Goal: Task Accomplishment & Management: Complete application form

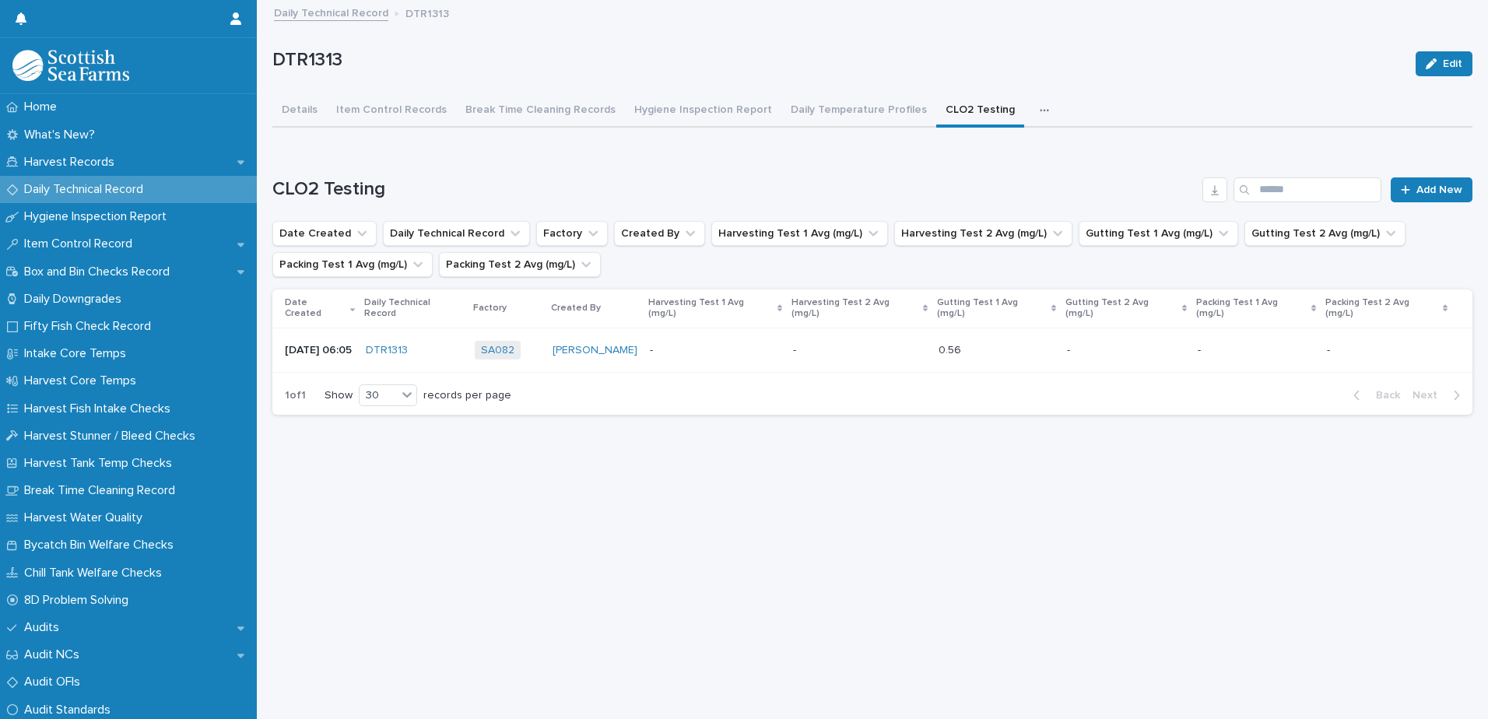
drag, startPoint x: 1087, startPoint y: 472, endPoint x: 1180, endPoint y: 435, distance: 100.6
click at [1089, 472] on div "Loading... Saving… Loading... Saving… DTR1313 Edit DTR1313 Edit Sorry, there wa…" at bounding box center [872, 341] width 1215 height 678
click at [101, 194] on p "Daily Technical Record" at bounding box center [87, 189] width 138 height 15
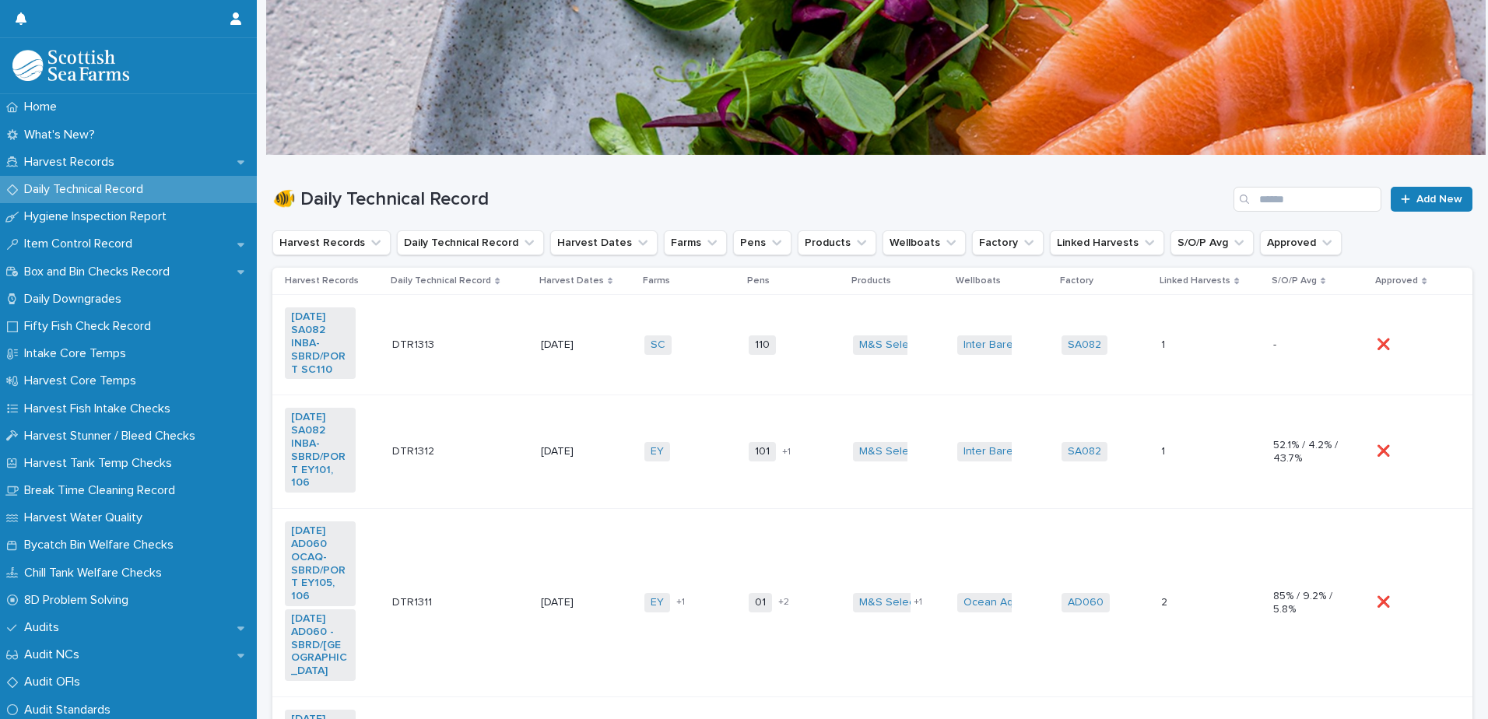
click at [698, 369] on td "SC + 0" at bounding box center [690, 345] width 104 height 100
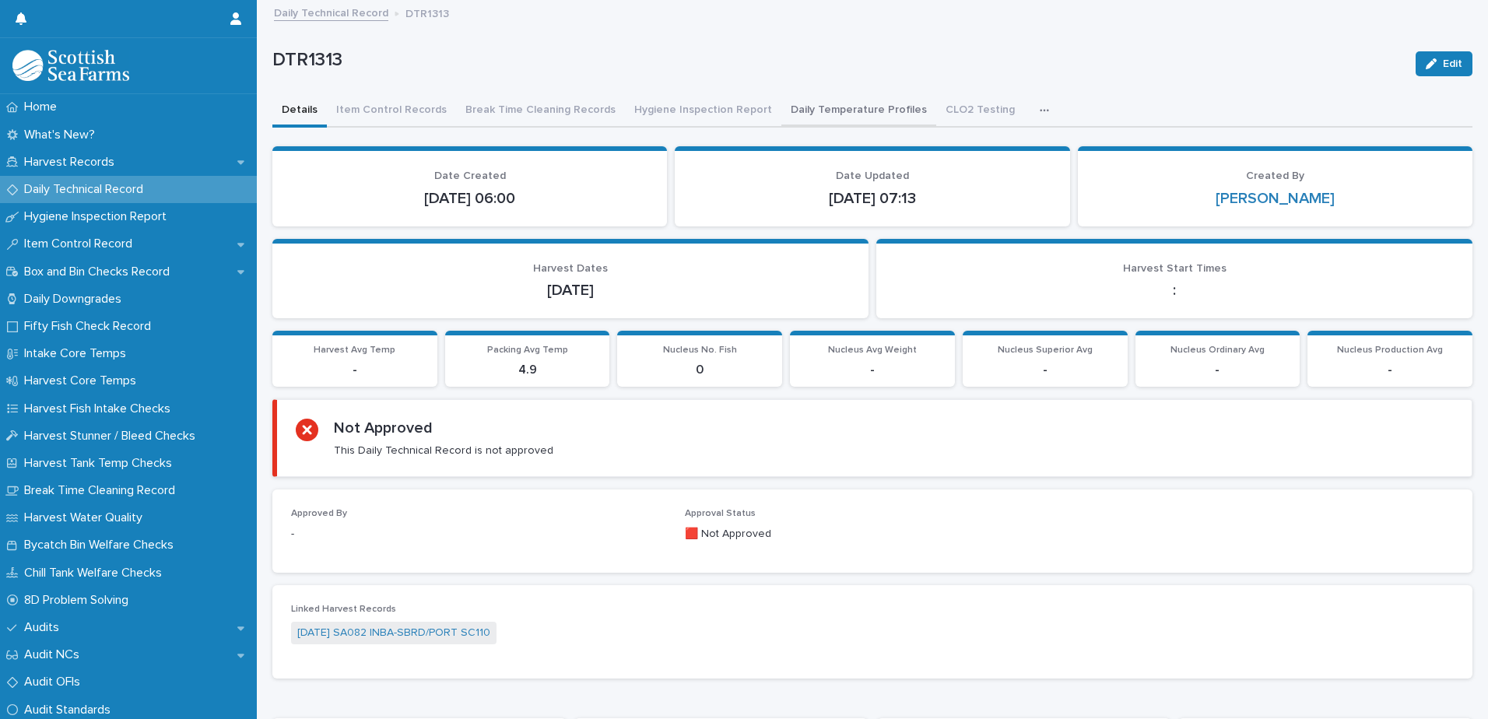
click at [829, 109] on button "Daily Temperature Profiles" at bounding box center [858, 111] width 155 height 33
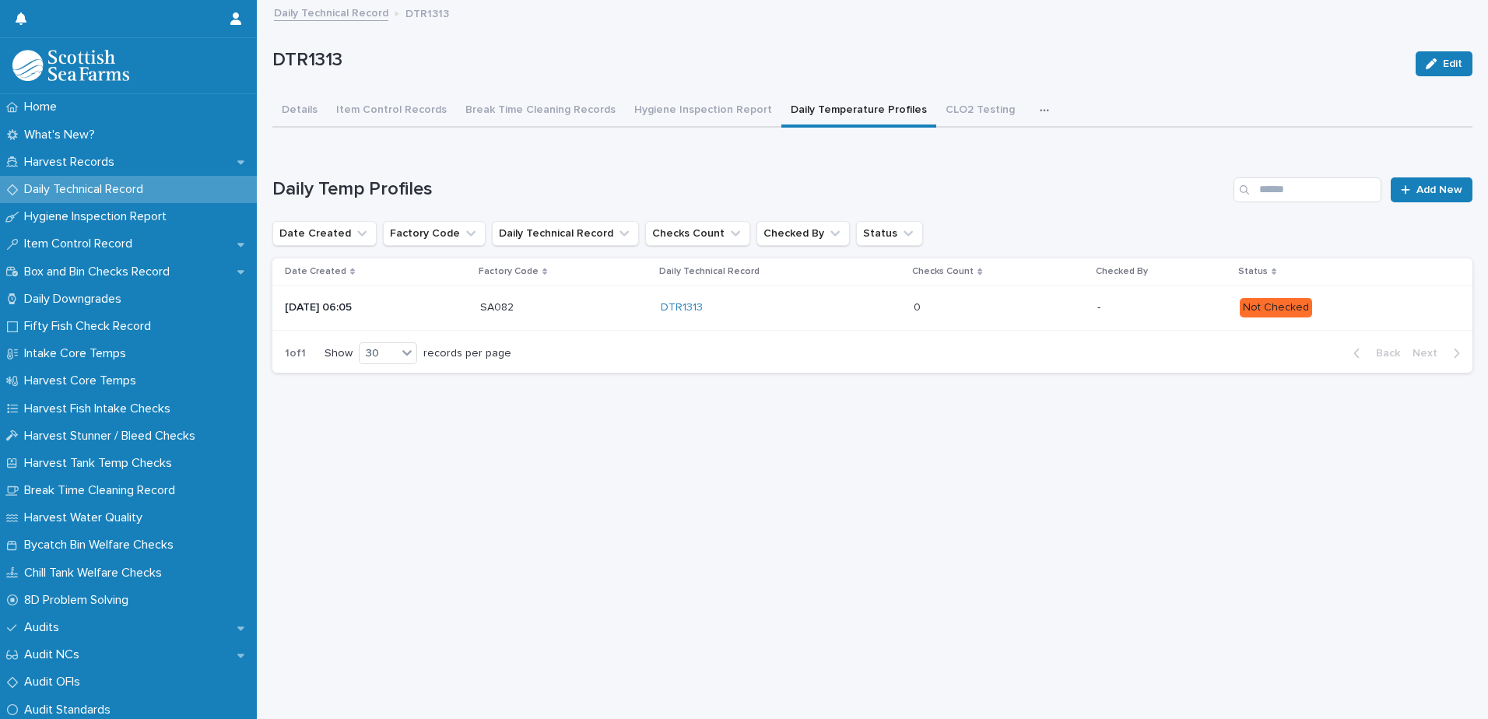
click at [1354, 303] on p "Not Checked" at bounding box center [1343, 307] width 208 height 19
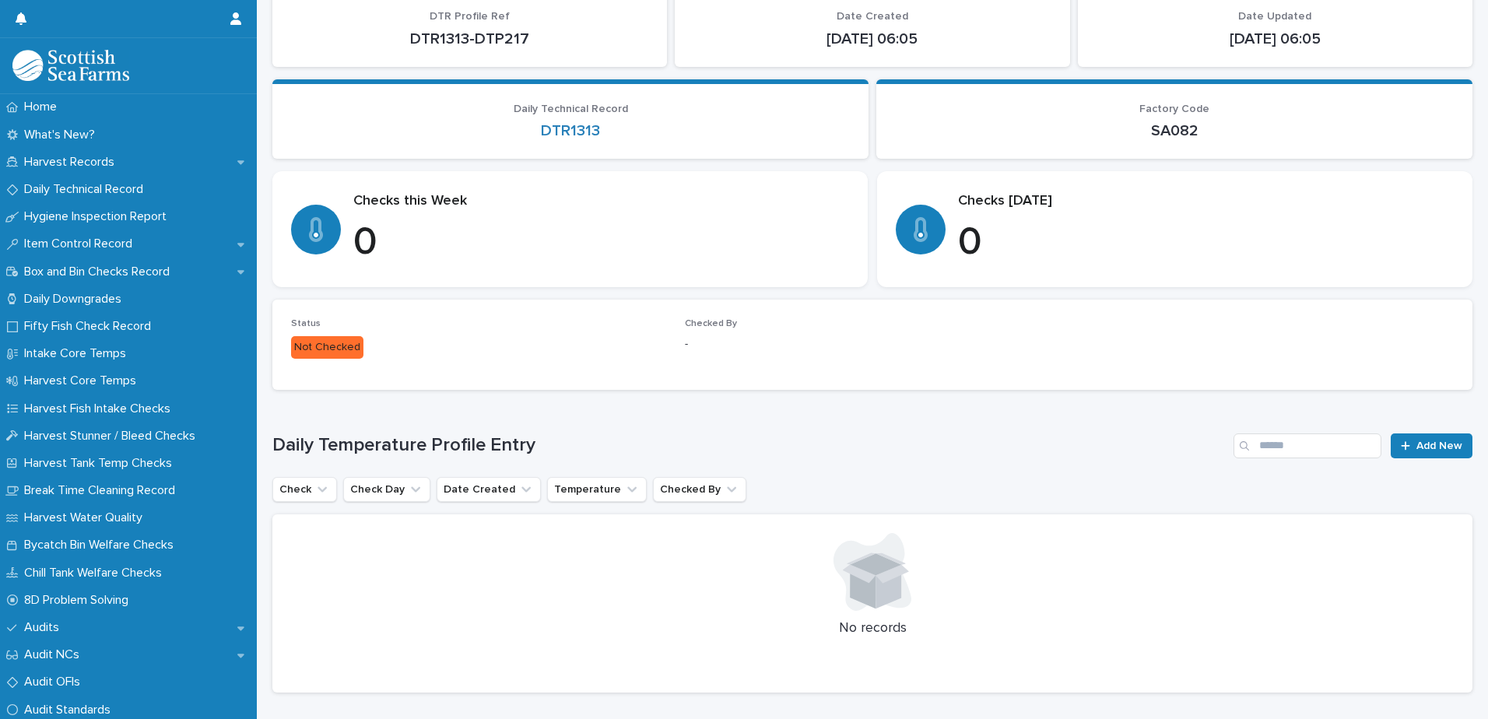
scroll to position [202, 0]
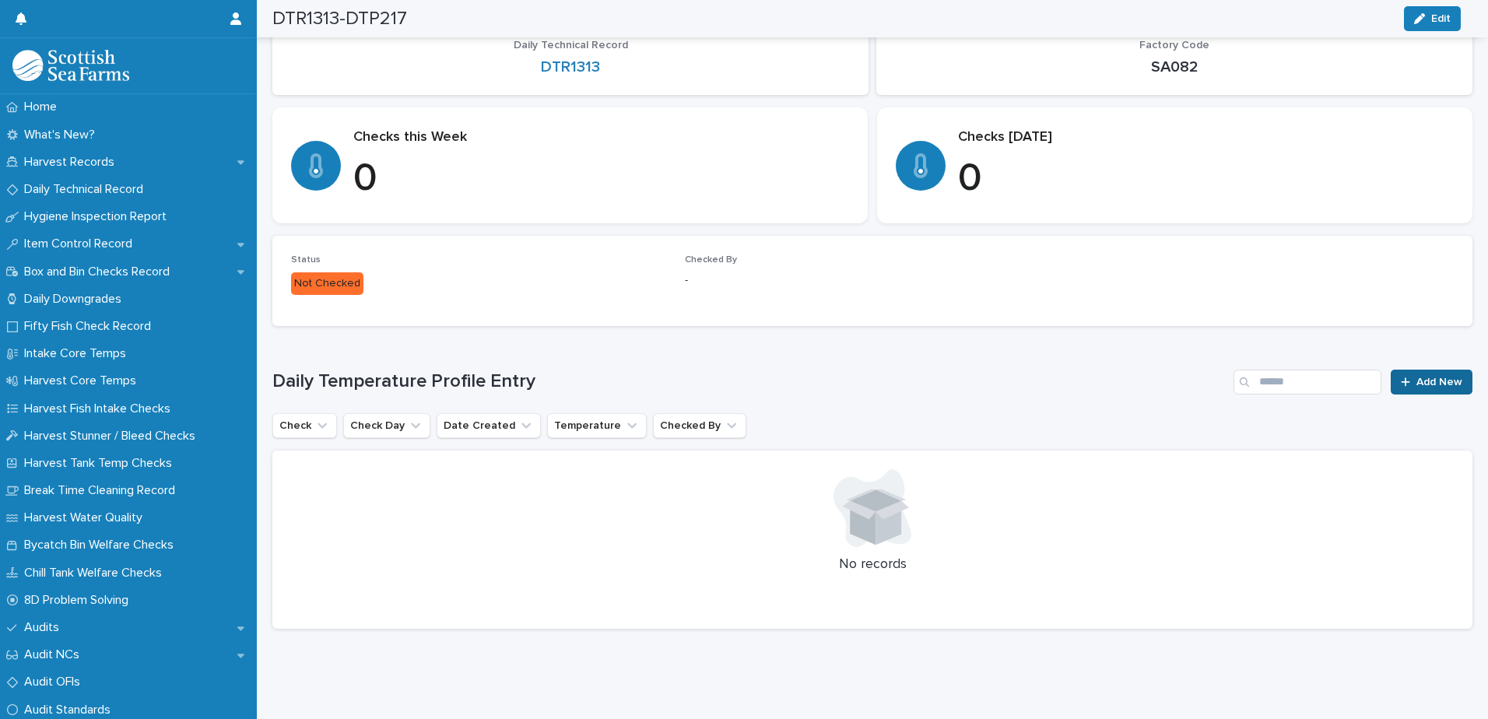
click at [1390, 375] on link "Add New" at bounding box center [1431, 382] width 82 height 25
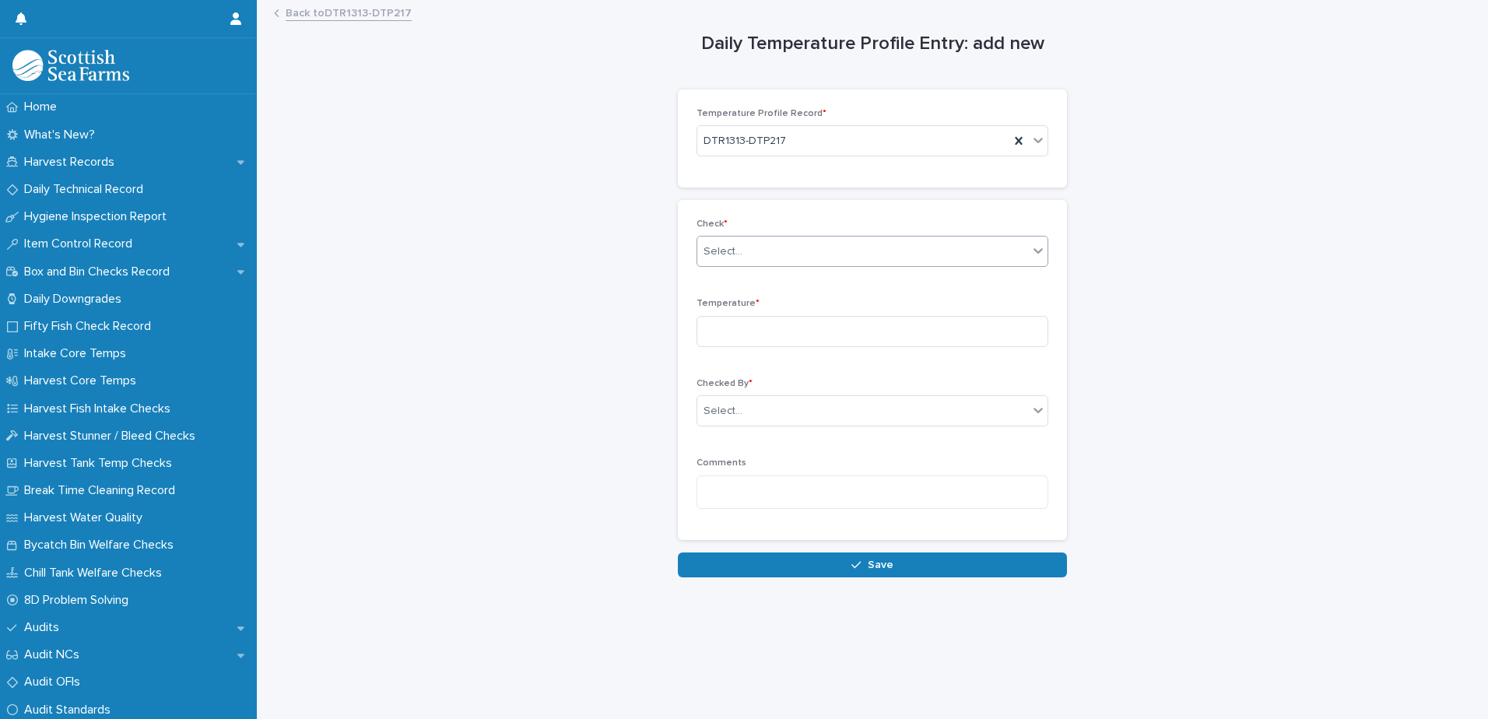
click at [713, 249] on div "Select..." at bounding box center [722, 252] width 39 height 16
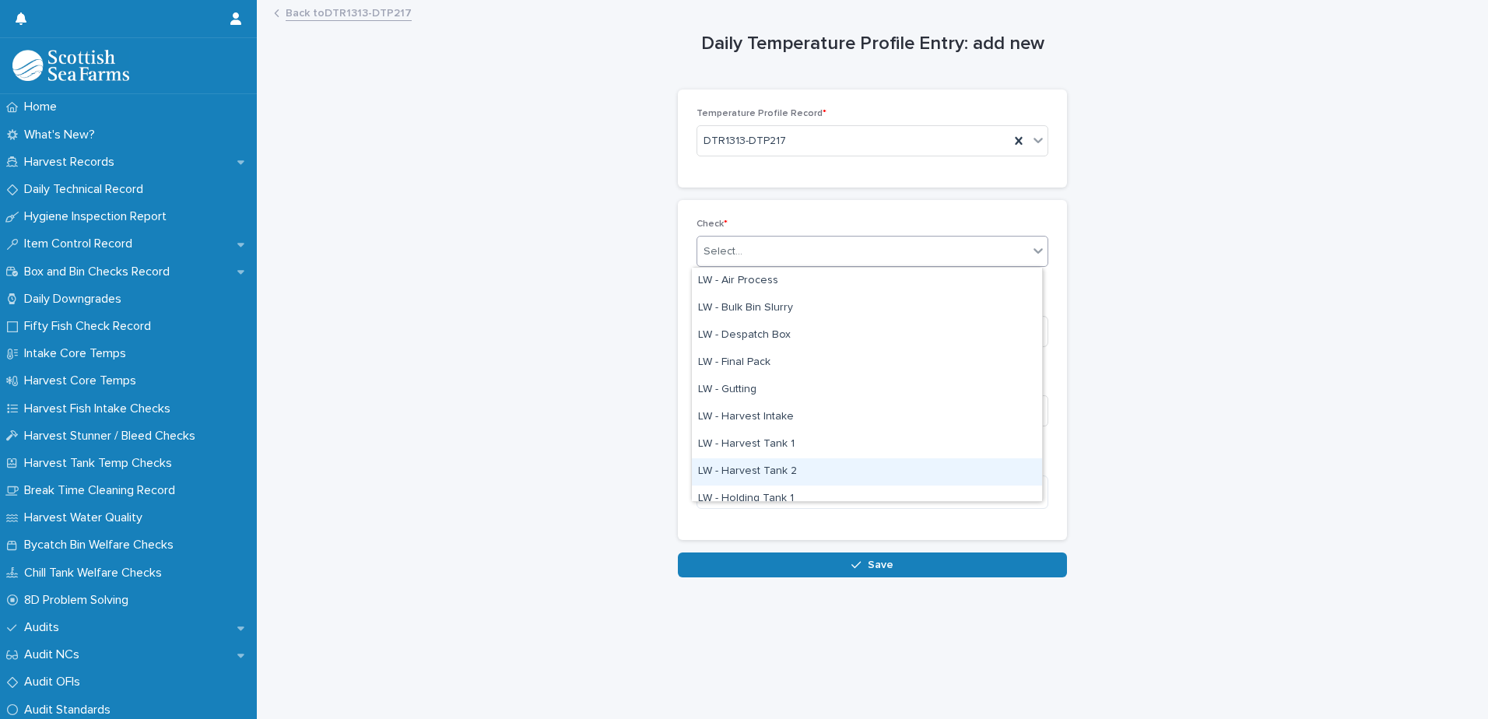
scroll to position [156, 0]
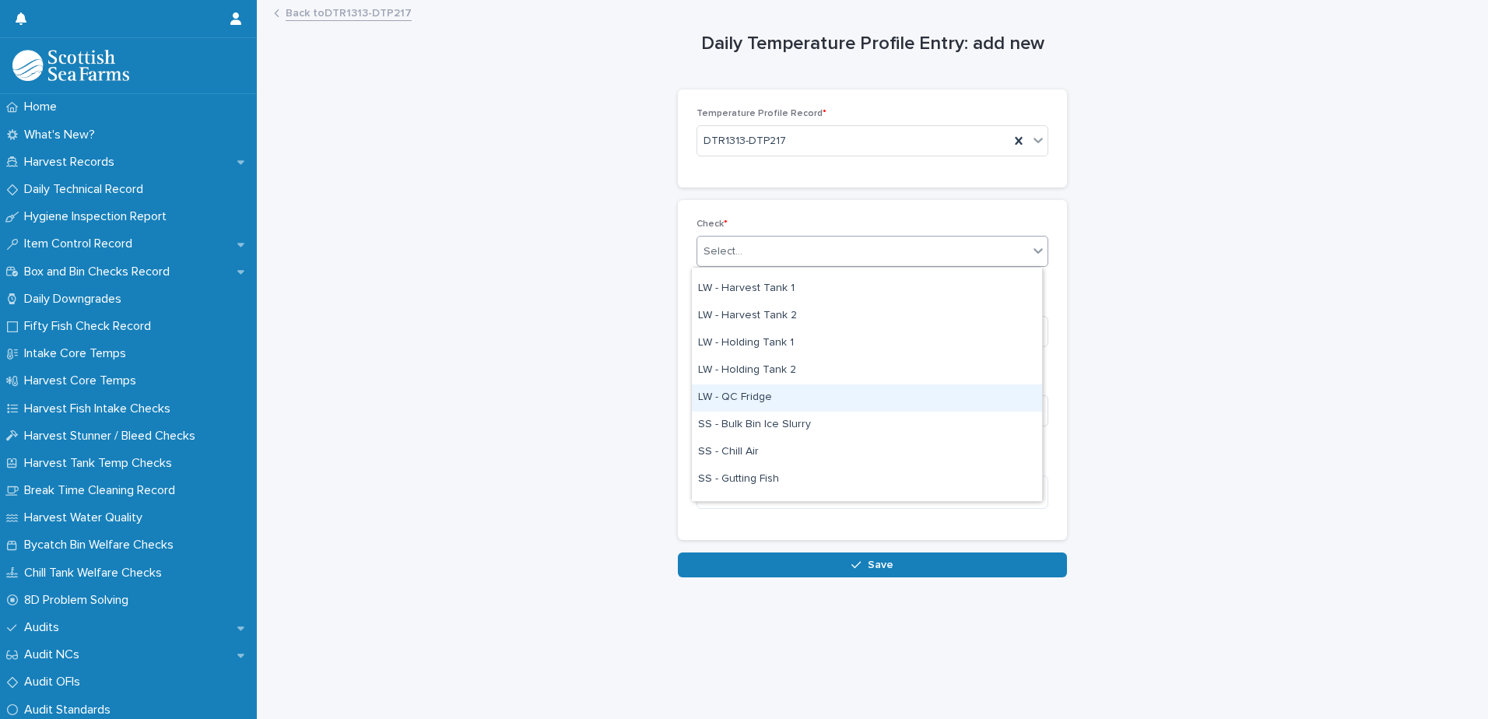
click at [748, 394] on div "LW - QC Fridge" at bounding box center [867, 397] width 350 height 27
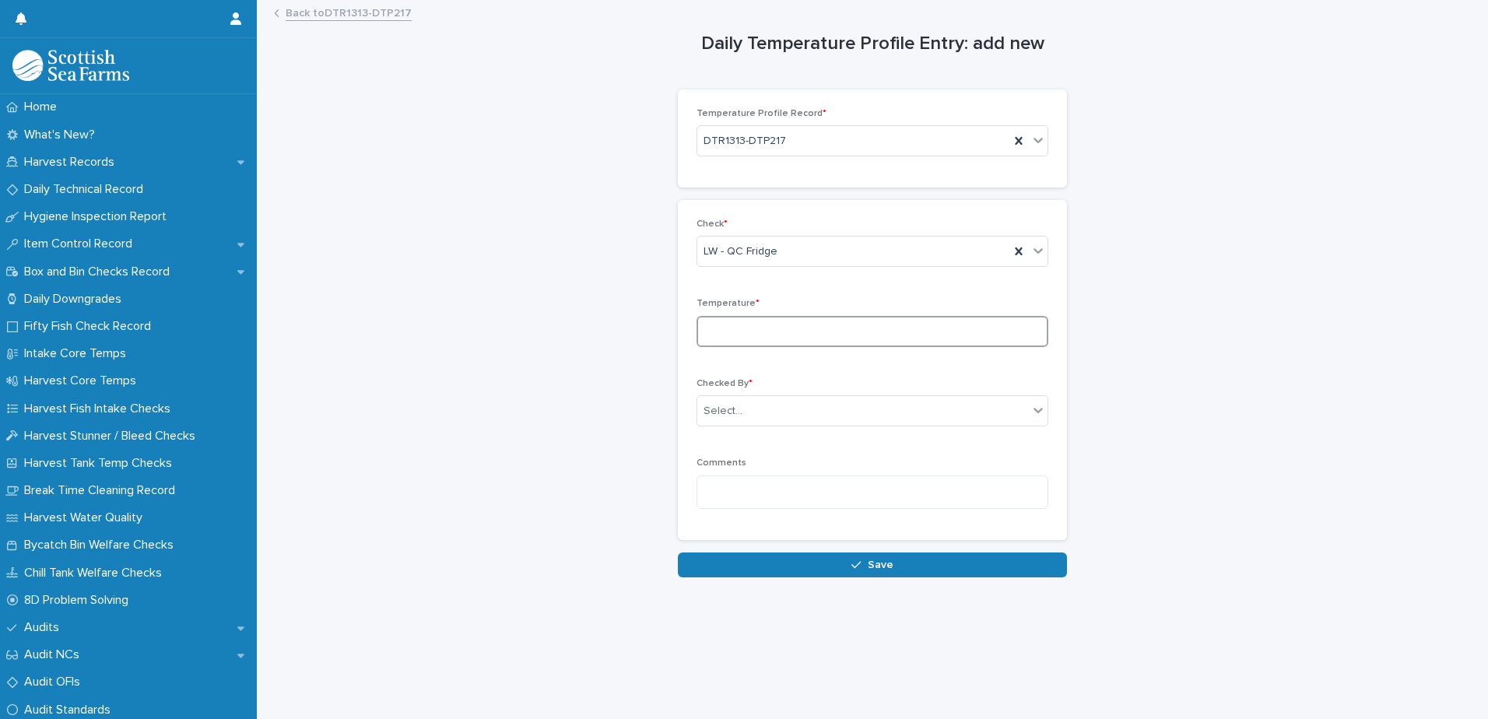
click at [716, 328] on input at bounding box center [872, 331] width 352 height 31
type input "***"
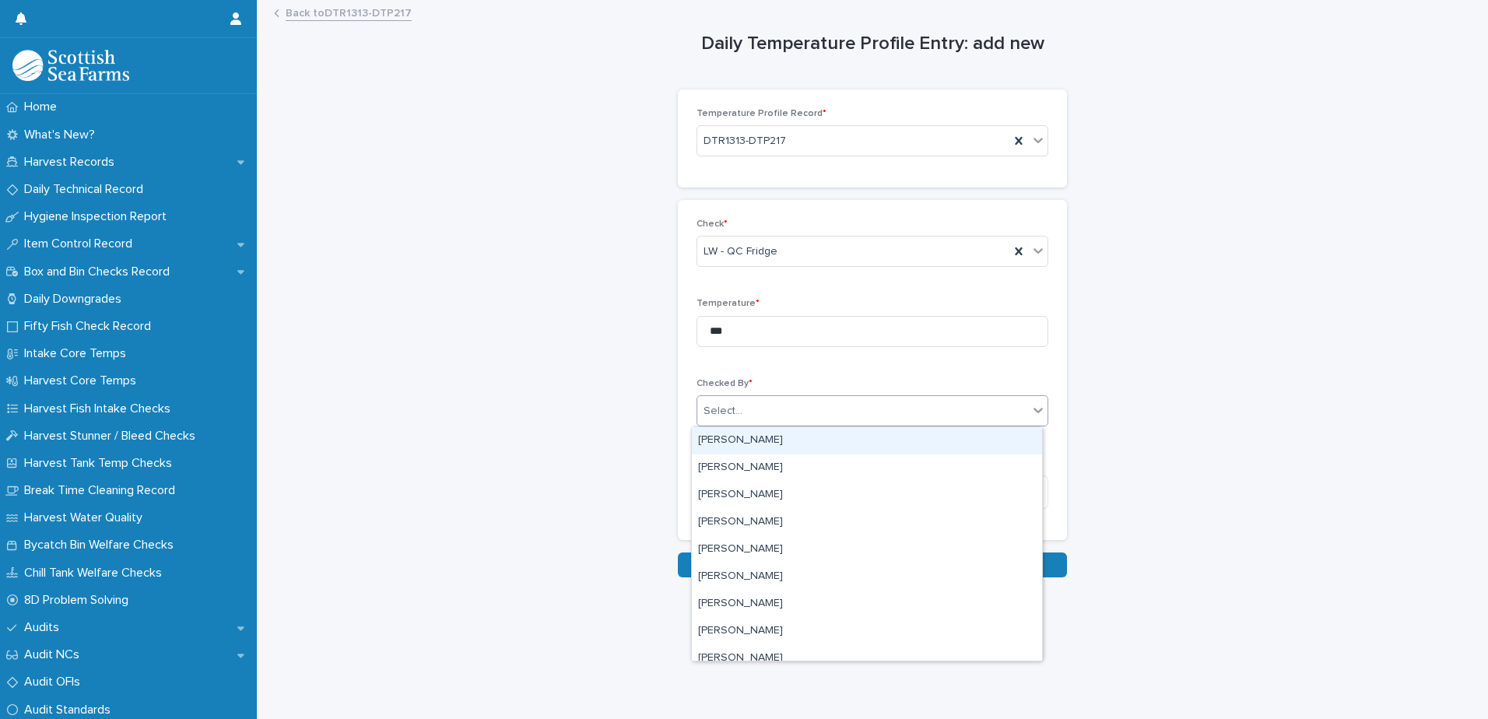
click at [731, 418] on div "Select..." at bounding box center [722, 411] width 39 height 16
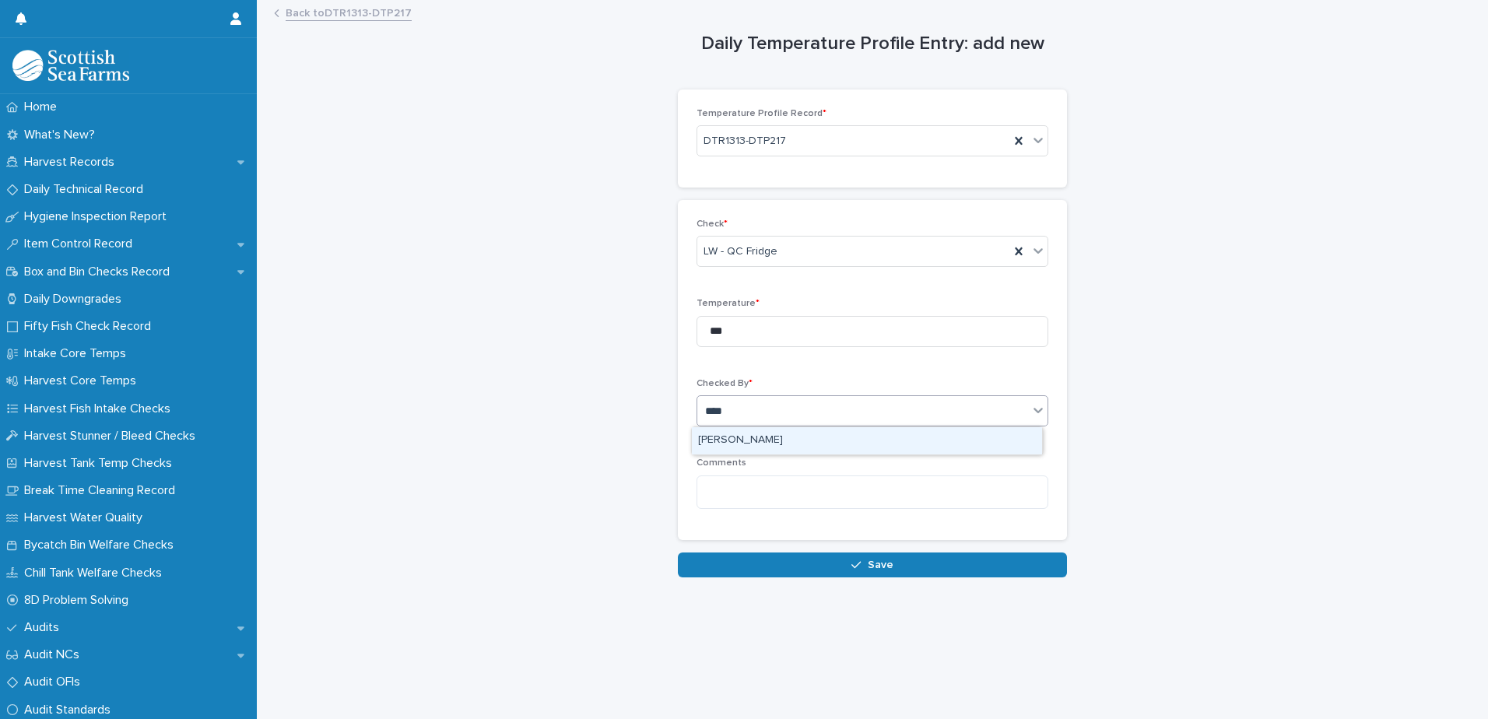
type input "*****"
click at [734, 440] on div "[PERSON_NAME]" at bounding box center [867, 440] width 350 height 27
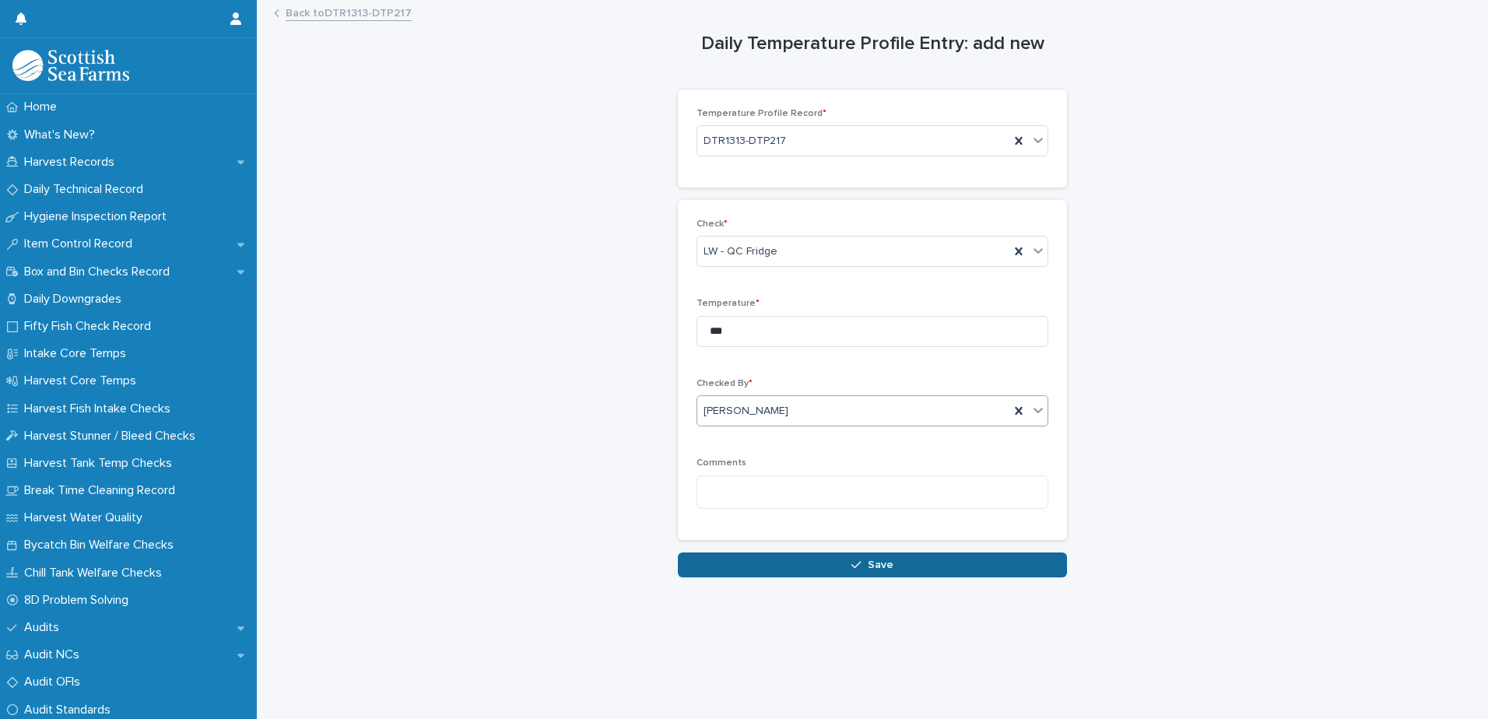
click at [777, 566] on button "Save" at bounding box center [872, 564] width 389 height 25
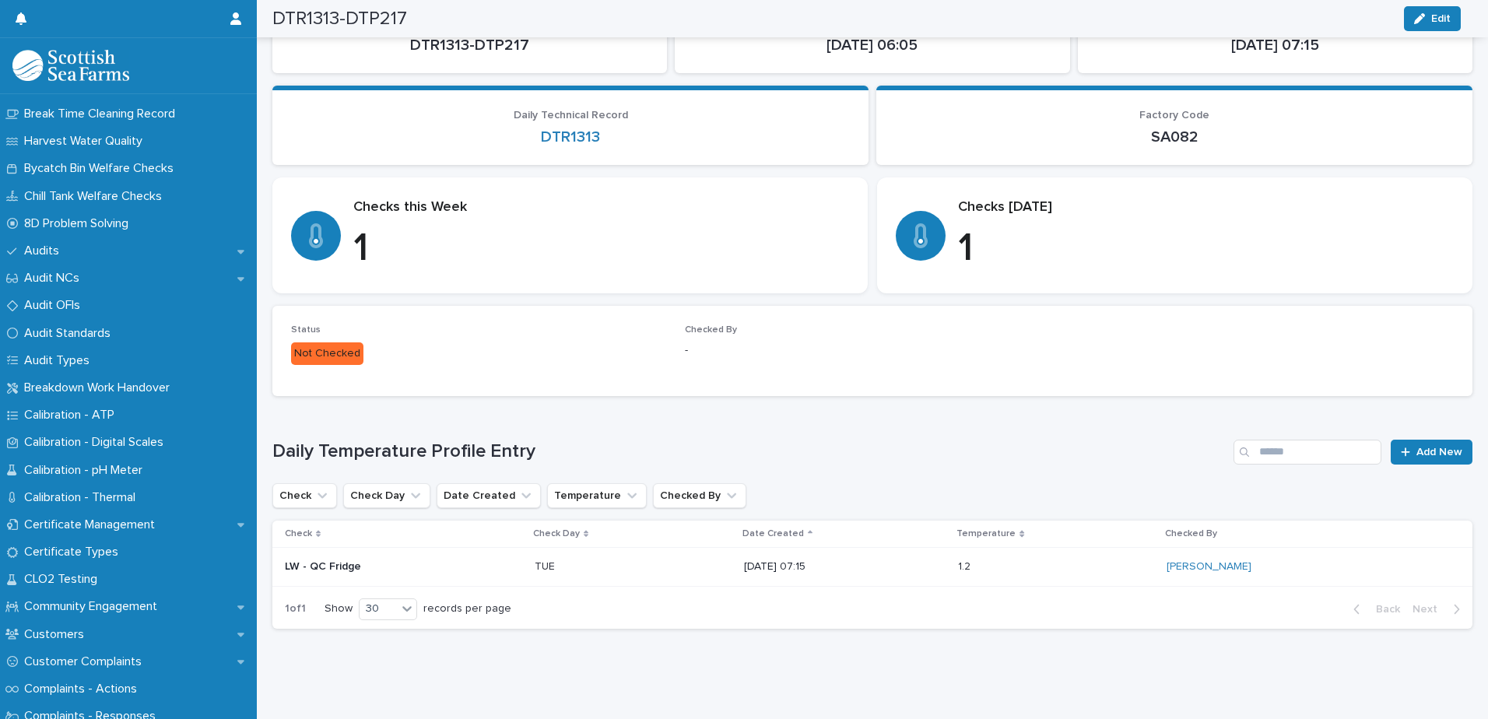
scroll to position [389, 0]
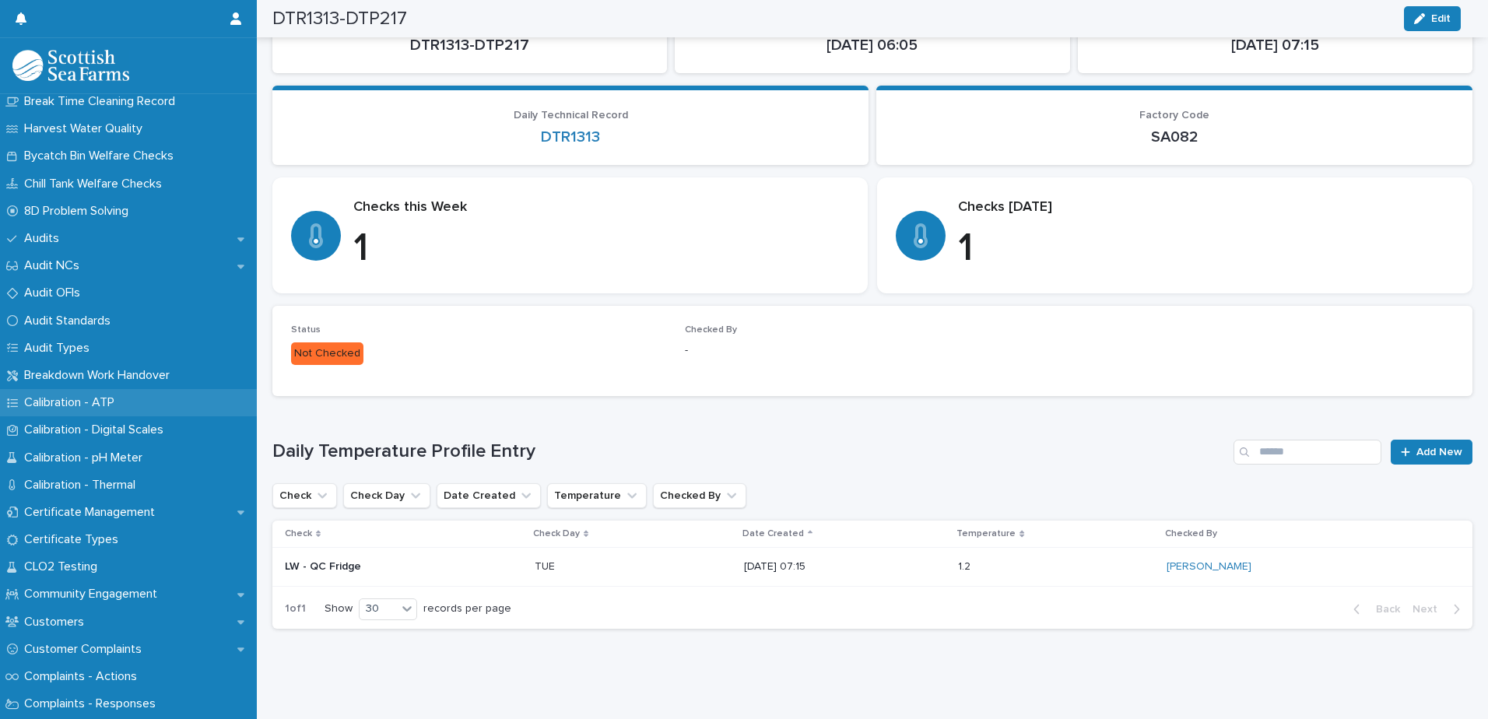
click at [63, 401] on p "Calibration - ATP" at bounding box center [72, 402] width 109 height 15
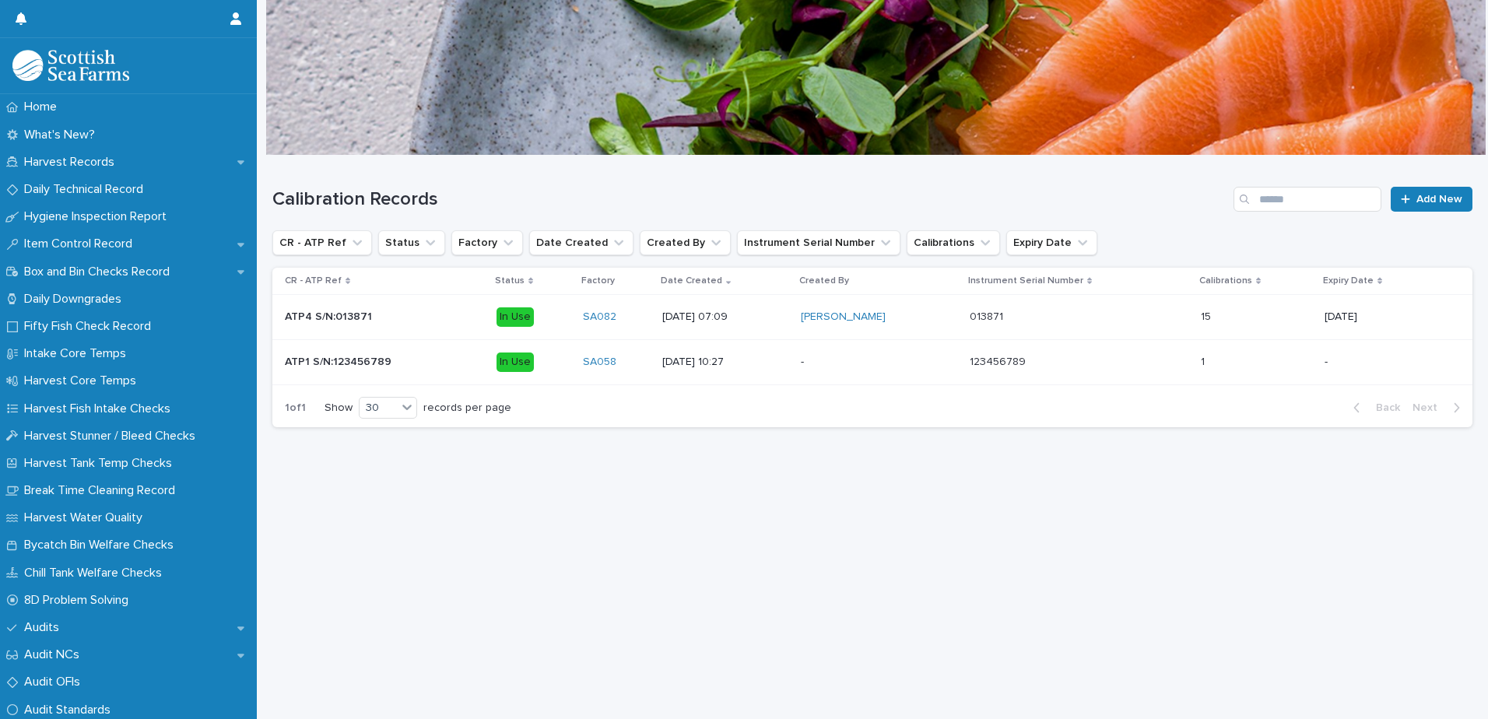
click at [1098, 323] on p at bounding box center [1078, 316] width 219 height 13
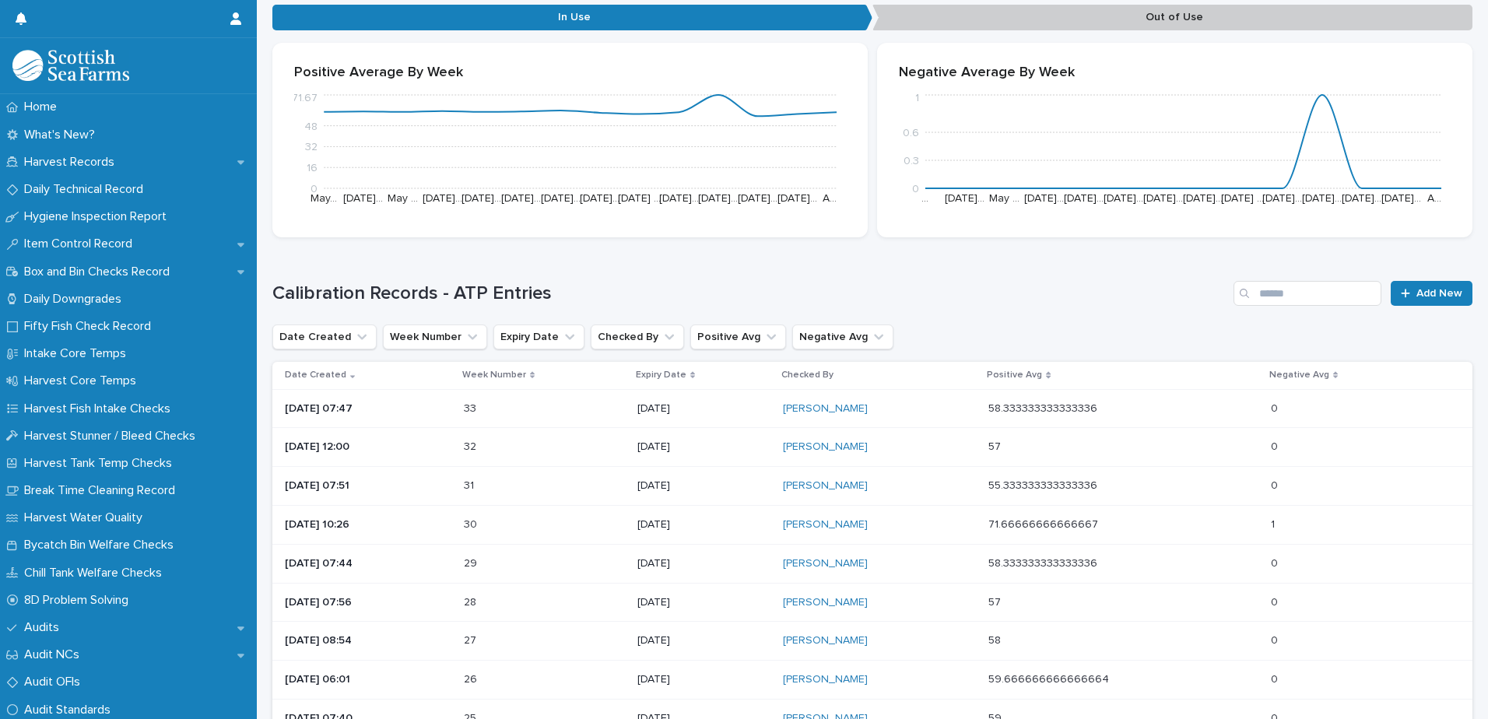
scroll to position [233, 0]
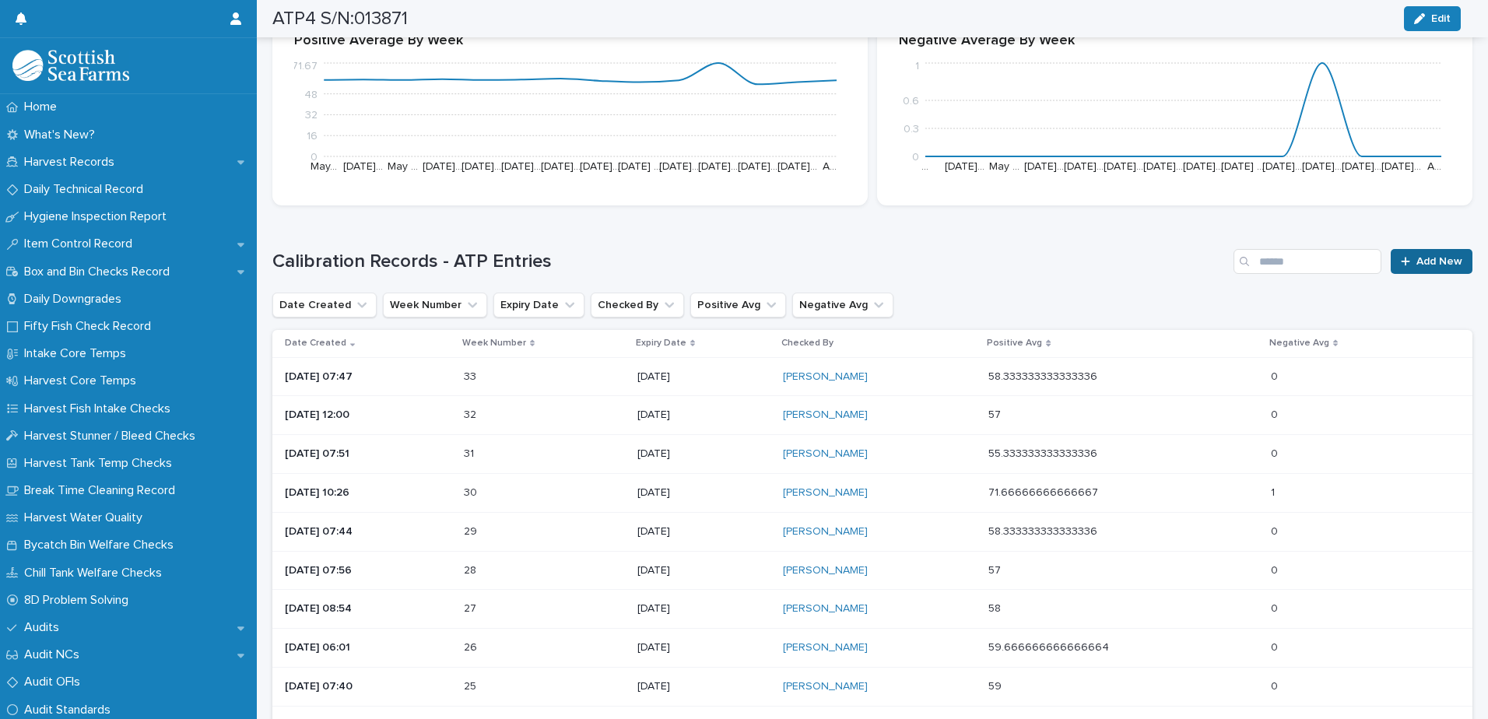
click at [1416, 264] on span "Add New" at bounding box center [1439, 261] width 46 height 11
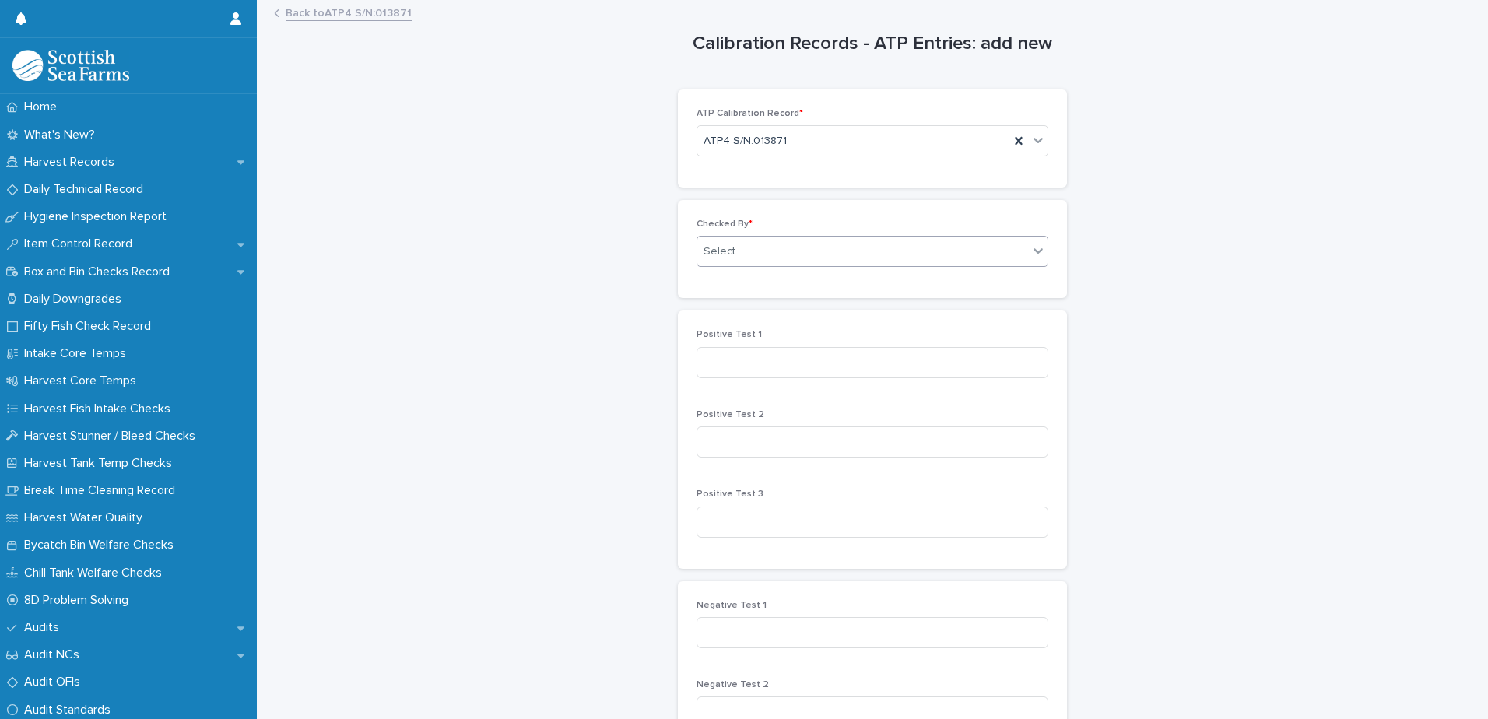
click at [711, 252] on div "Select..." at bounding box center [722, 252] width 39 height 16
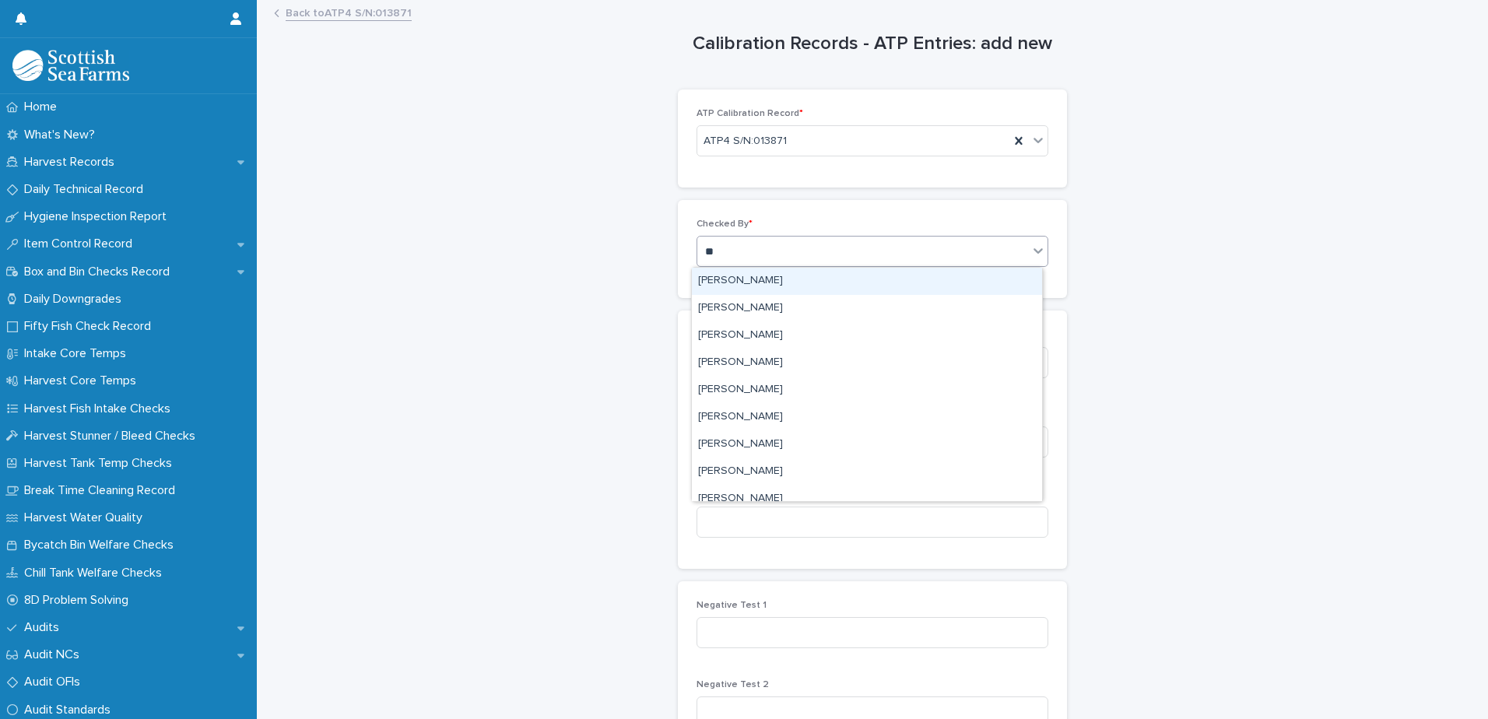
type input "***"
click at [751, 281] on div "[PERSON_NAME]" at bounding box center [867, 281] width 350 height 27
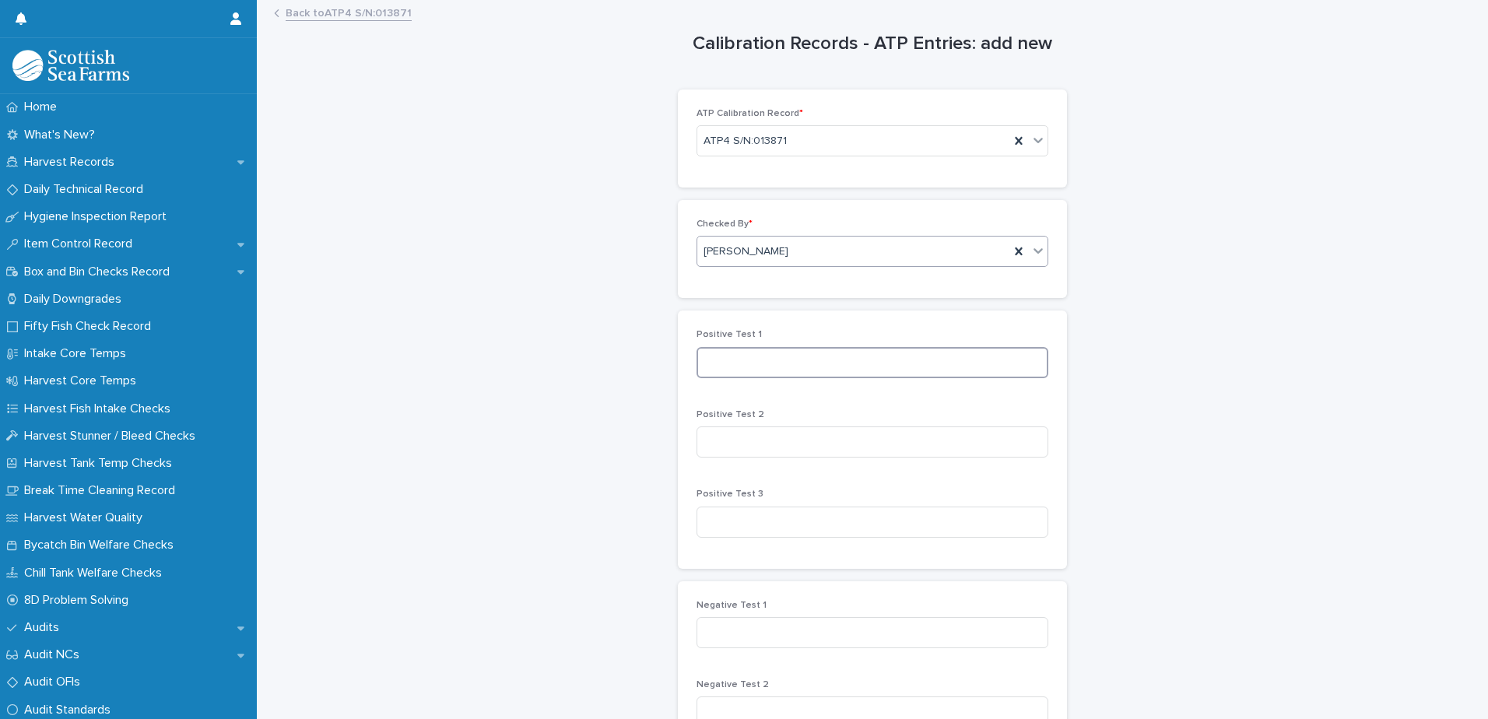
click at [722, 366] on input at bounding box center [872, 362] width 352 height 31
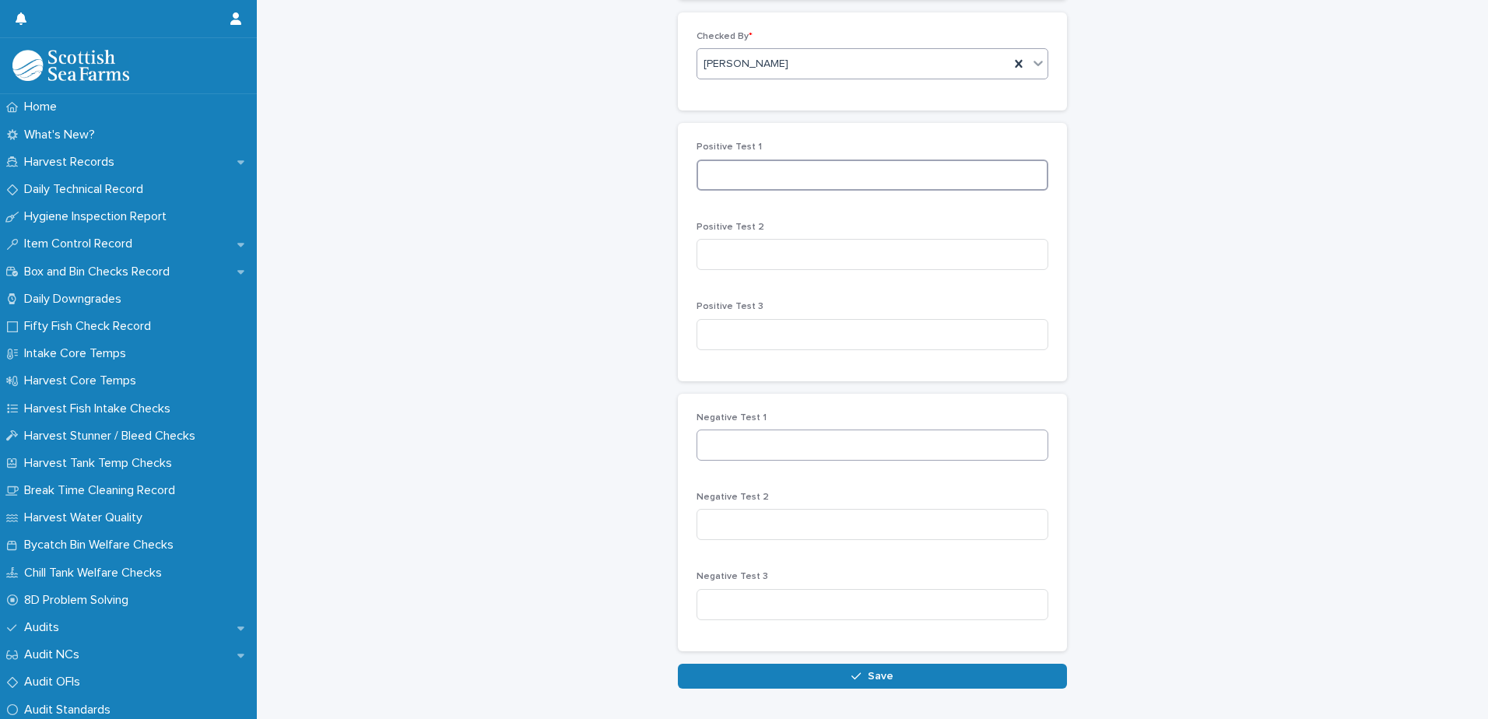
scroll to position [247, 0]
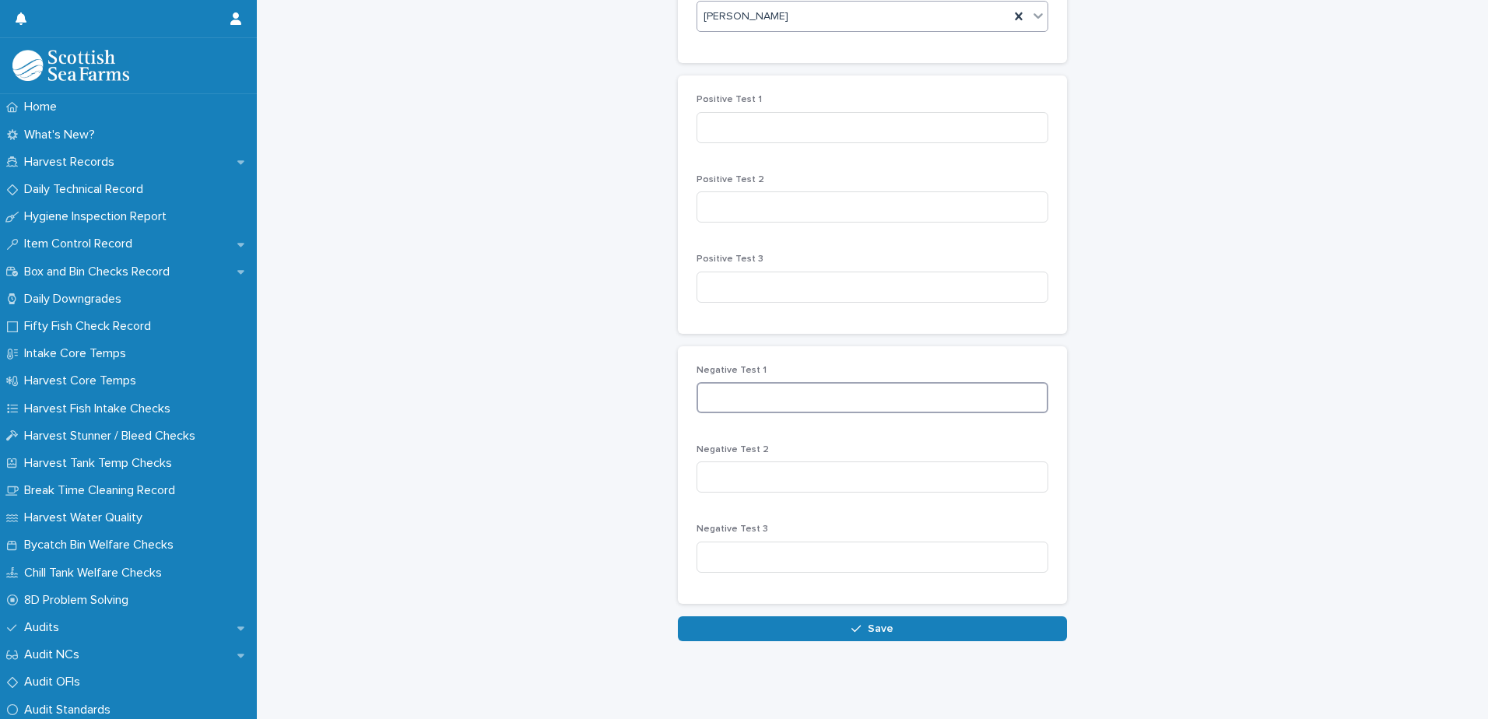
click at [717, 387] on input at bounding box center [872, 397] width 352 height 31
type input "*"
click at [719, 472] on input at bounding box center [872, 476] width 352 height 31
type input "*"
click at [714, 549] on input at bounding box center [872, 557] width 352 height 31
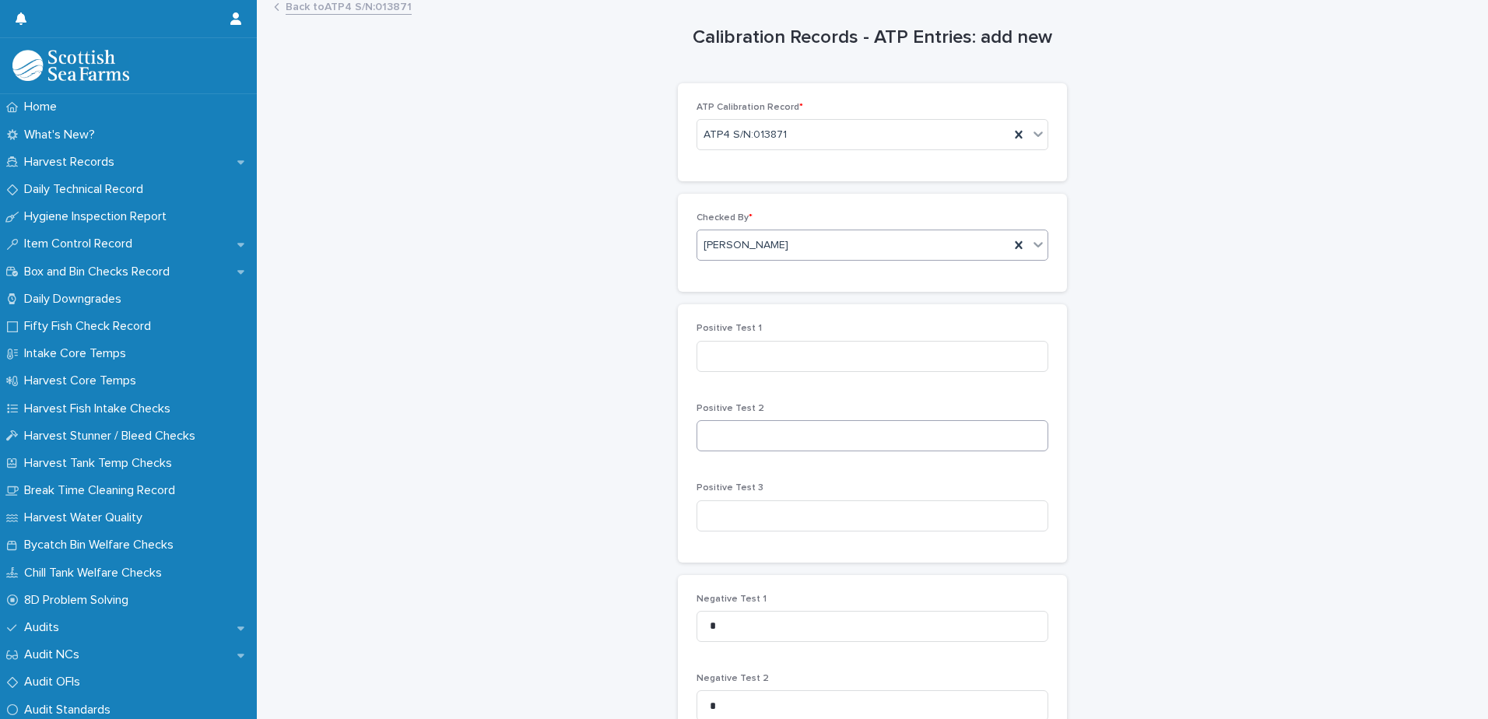
scroll to position [0, 0]
type input "*"
click at [722, 365] on input at bounding box center [872, 362] width 352 height 31
type input "*"
click at [727, 442] on input at bounding box center [872, 441] width 352 height 31
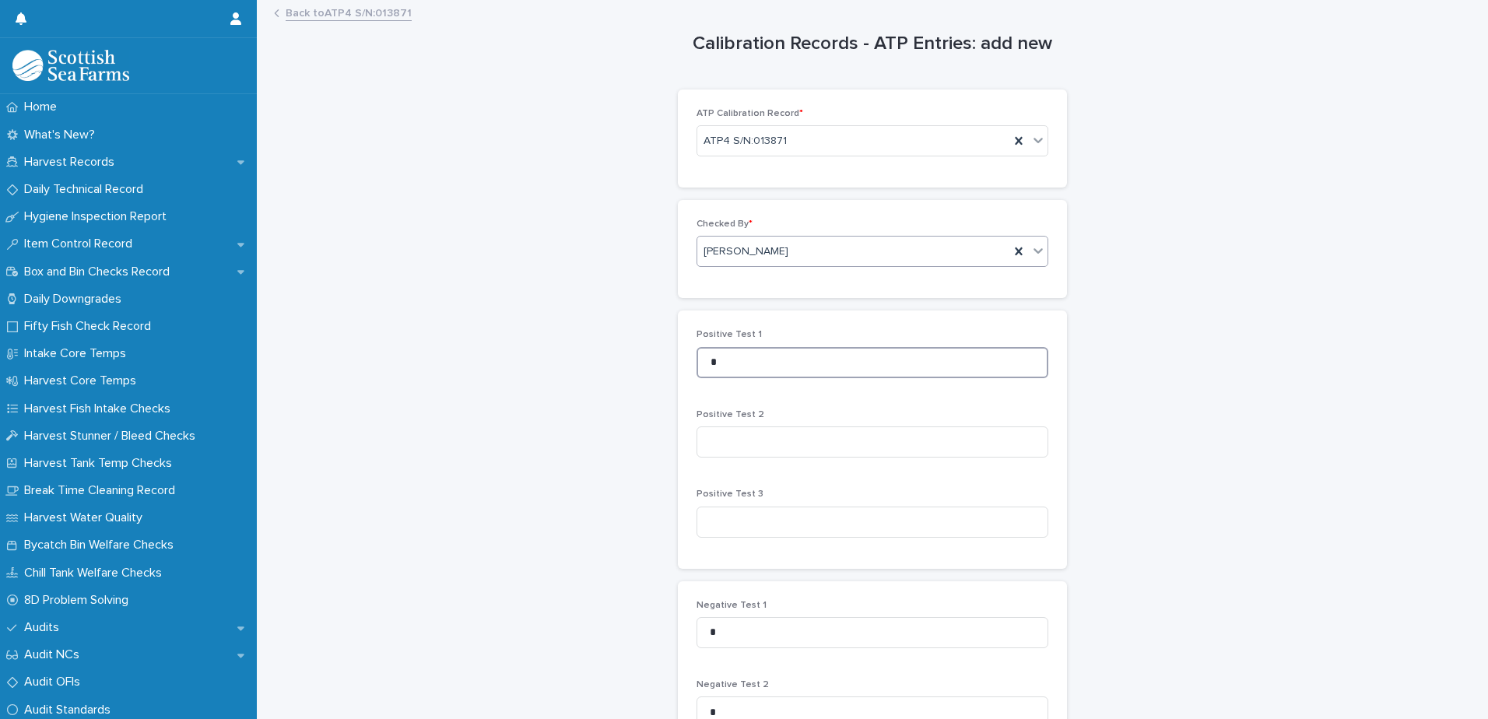
click at [739, 361] on input "*" at bounding box center [872, 362] width 352 height 31
type input "**"
click at [745, 439] on input at bounding box center [872, 441] width 352 height 31
type input "**"
click at [713, 525] on input at bounding box center [872, 522] width 352 height 31
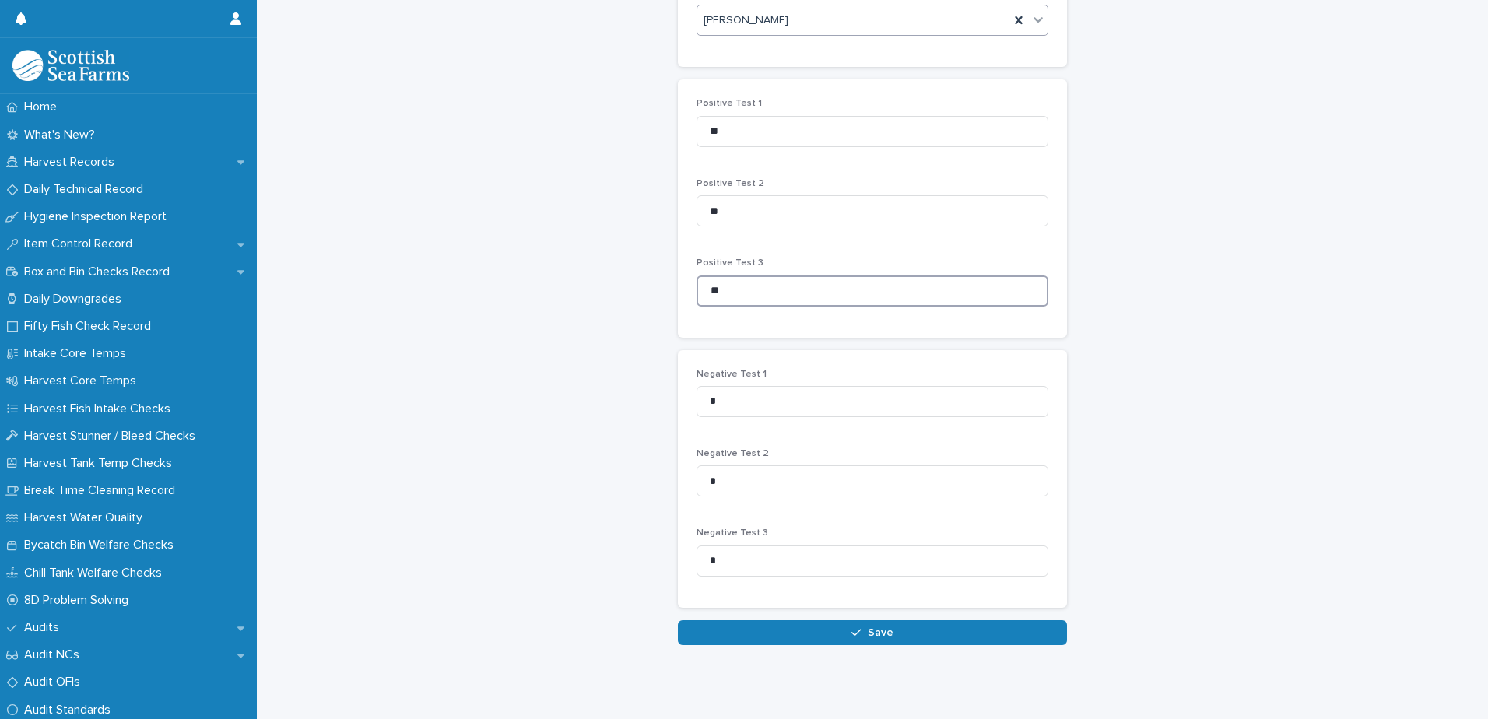
scroll to position [247, 0]
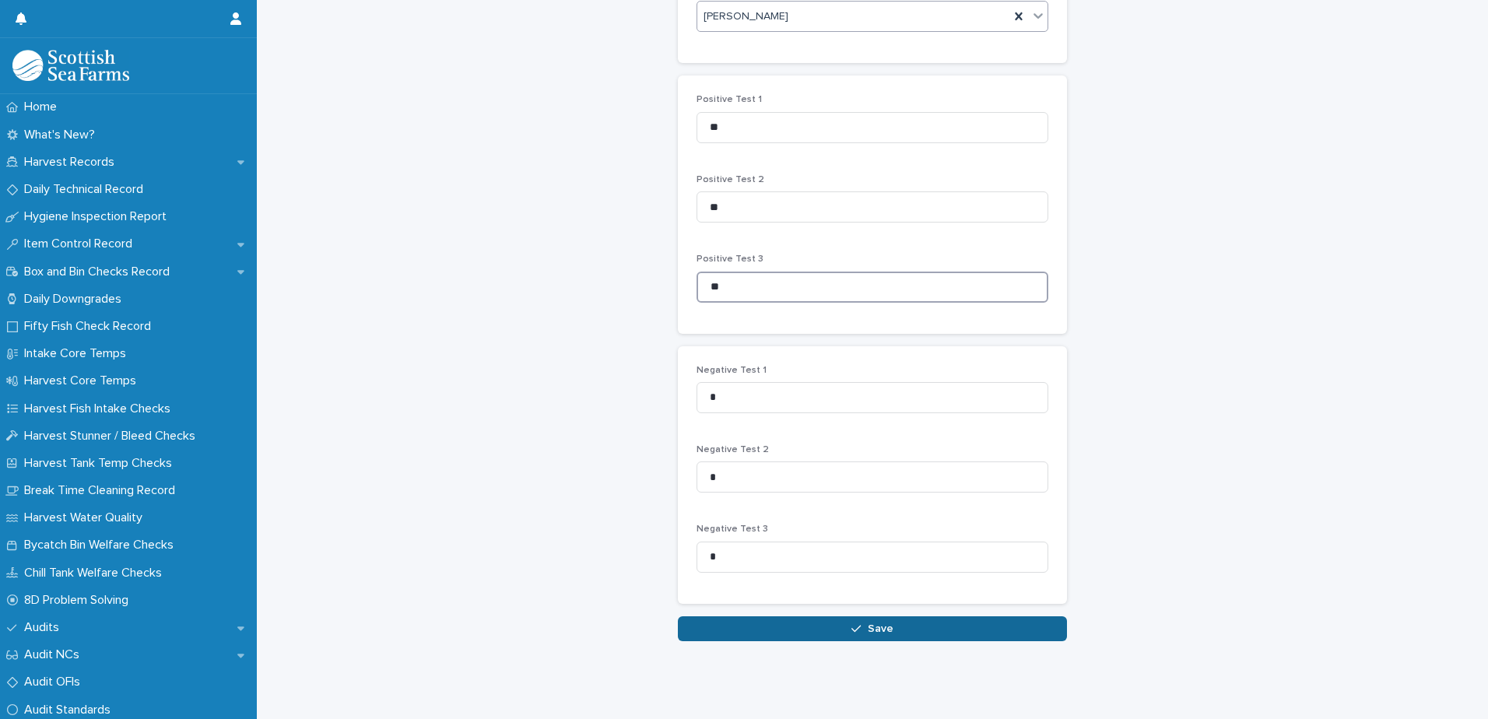
type input "**"
click at [839, 624] on button "Save" at bounding box center [872, 628] width 389 height 25
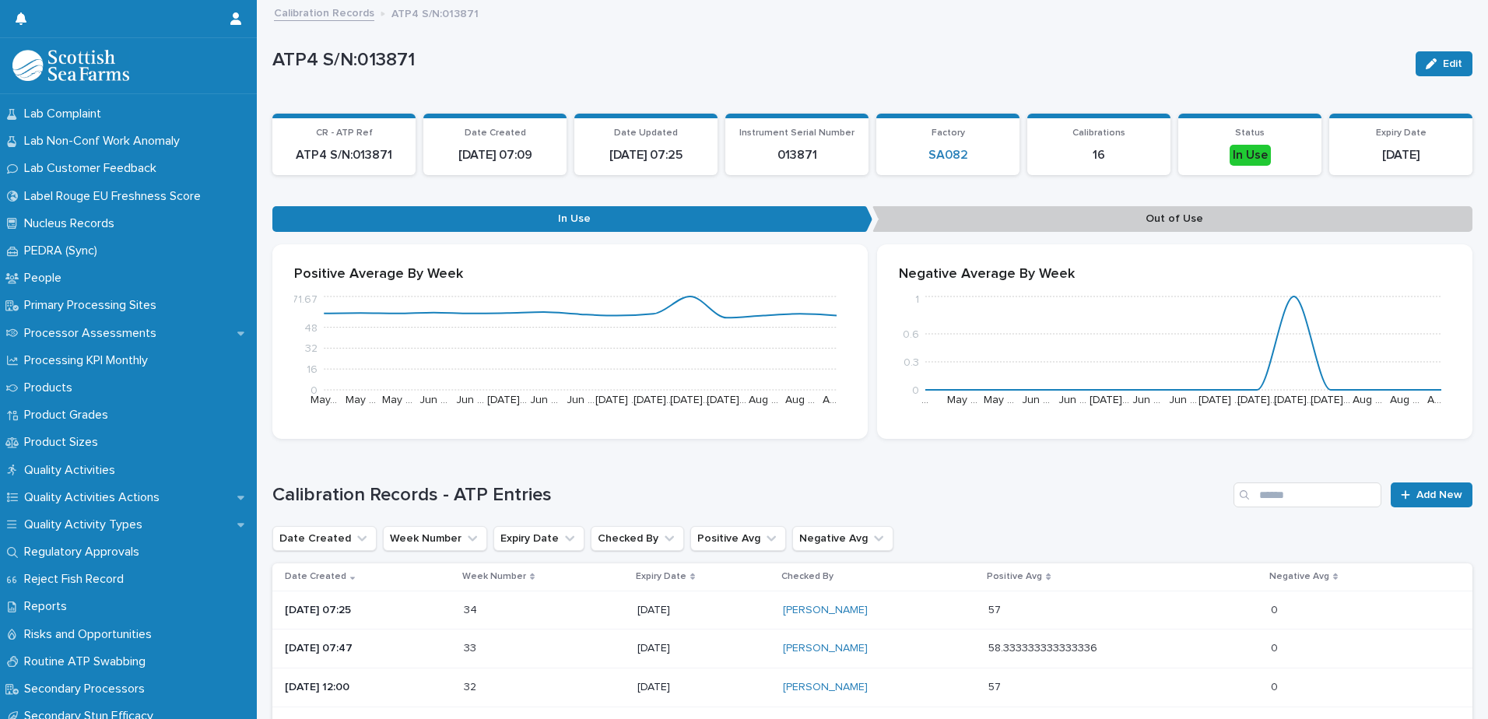
scroll to position [1712, 0]
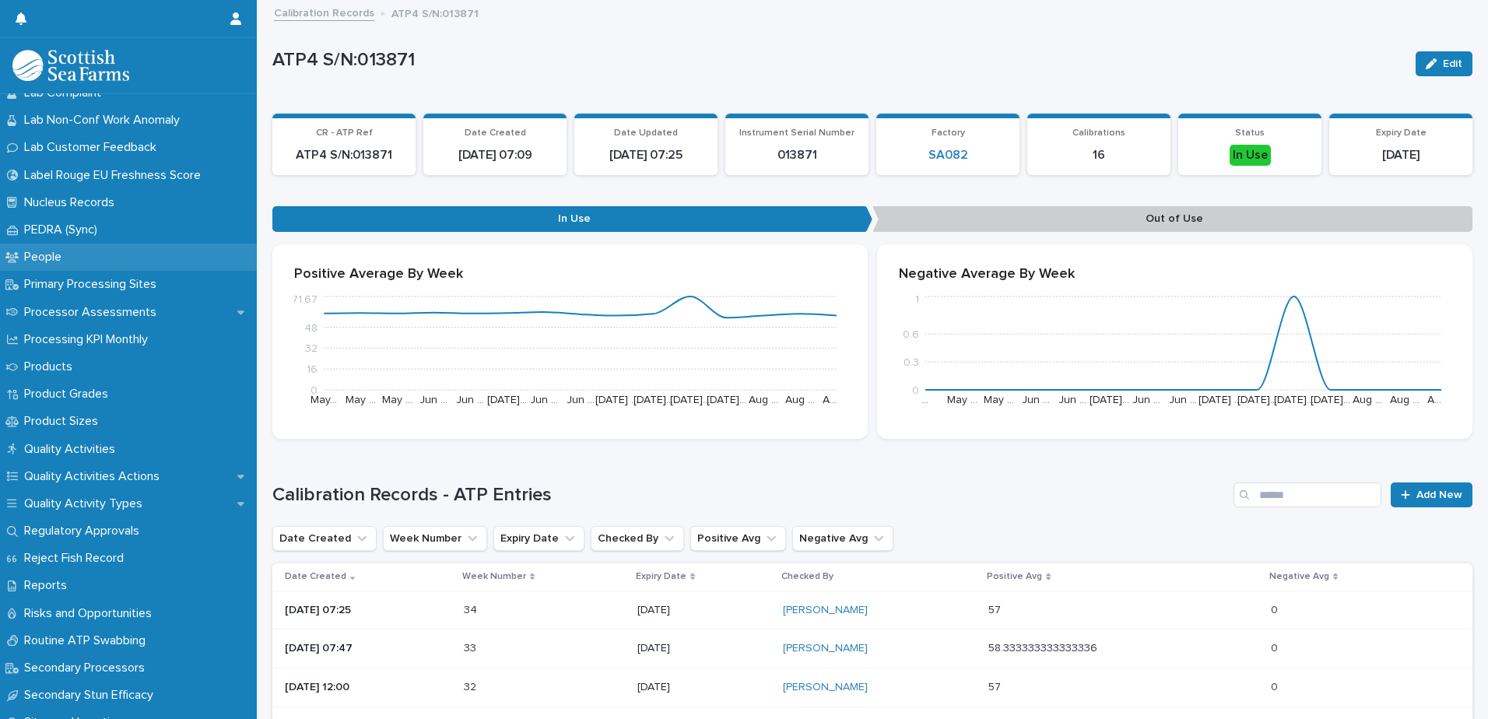
click at [53, 258] on p "People" at bounding box center [46, 257] width 56 height 15
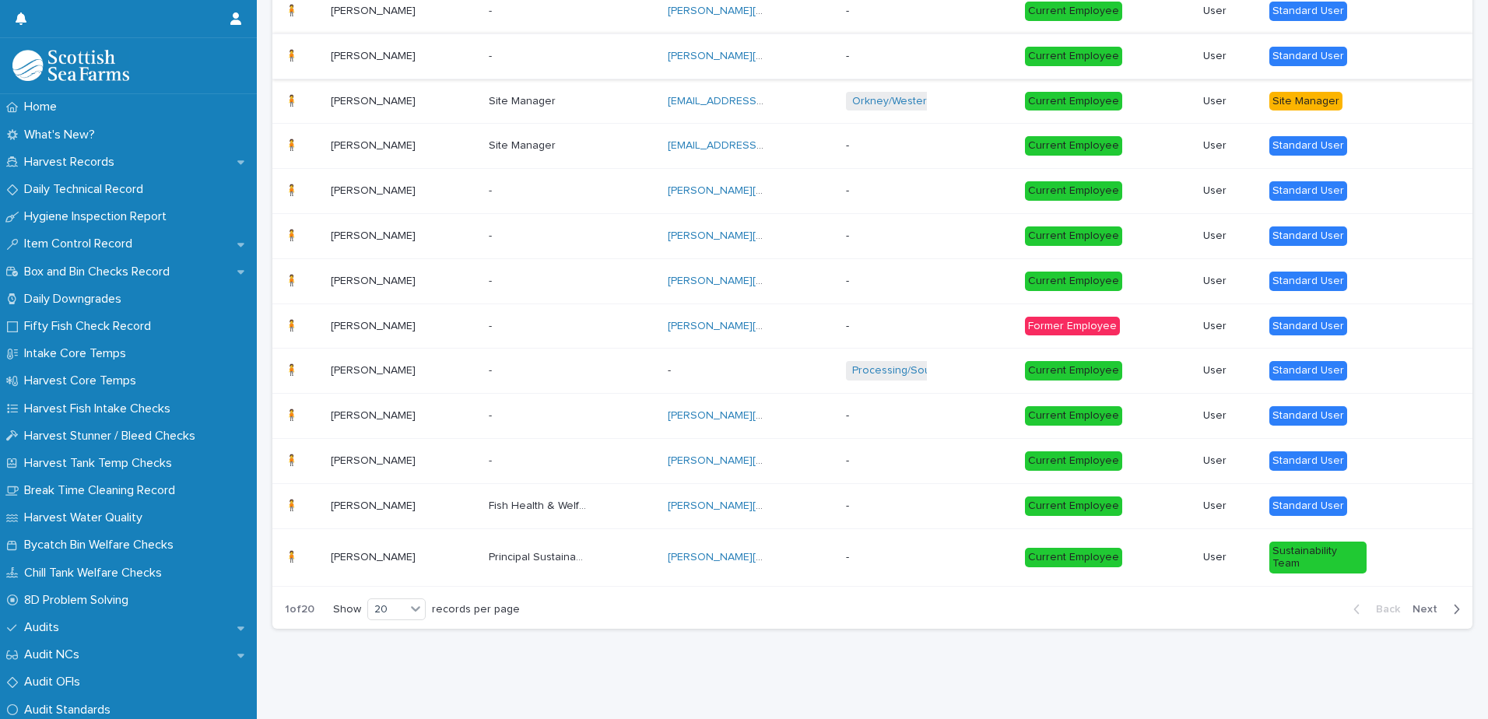
scroll to position [633, 0]
click at [1415, 604] on span "Next" at bounding box center [1429, 609] width 34 height 11
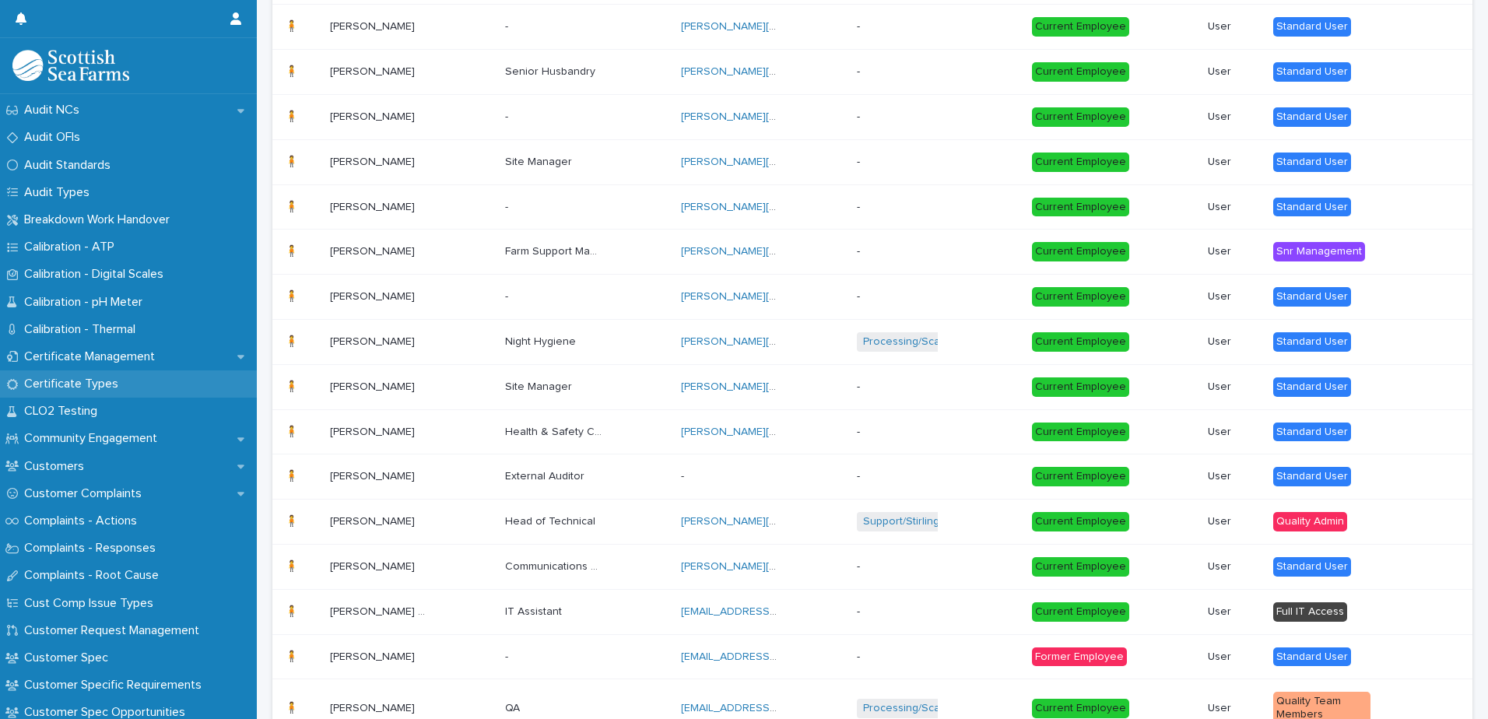
scroll to position [1089, 0]
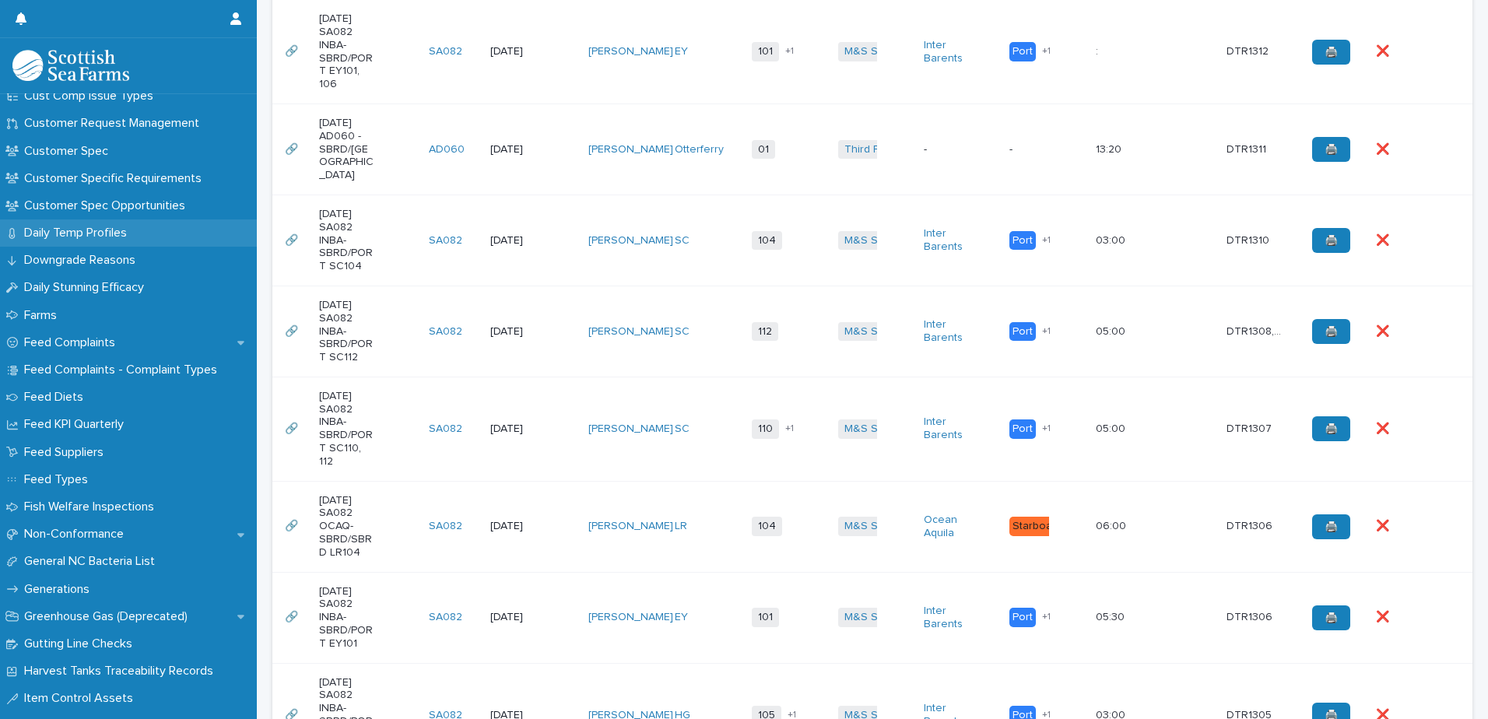
scroll to position [1167, 0]
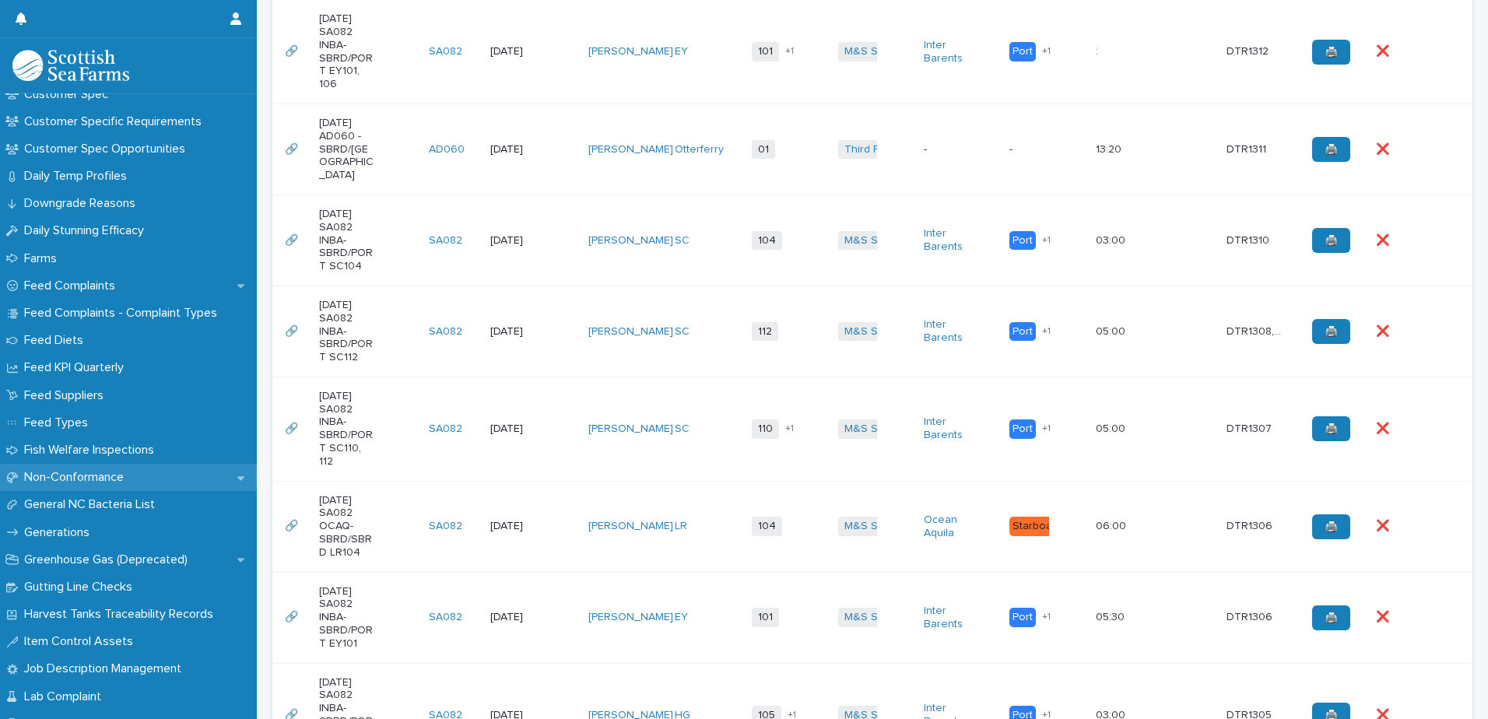
click at [93, 481] on p "Non-Conformance" at bounding box center [77, 477] width 118 height 15
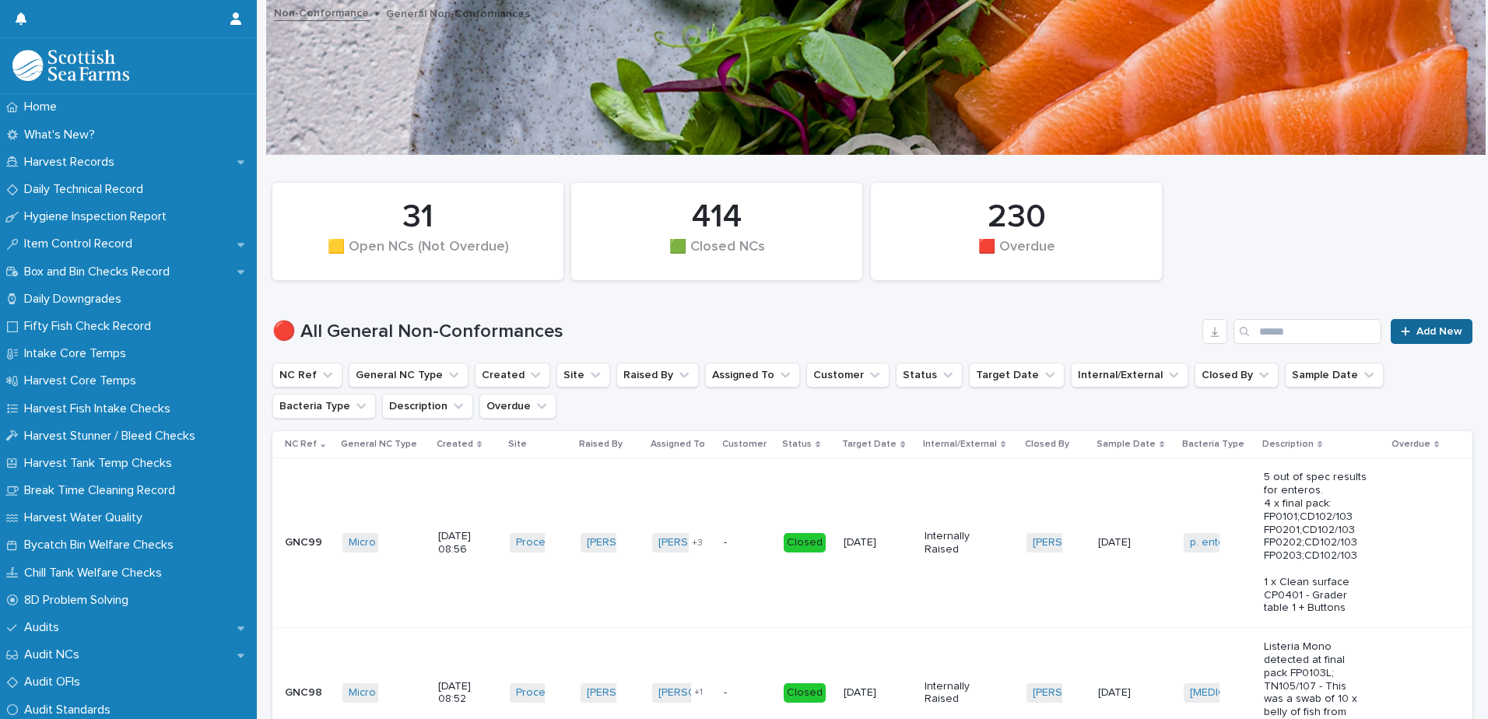
click at [1403, 336] on link "Add New" at bounding box center [1431, 331] width 82 height 25
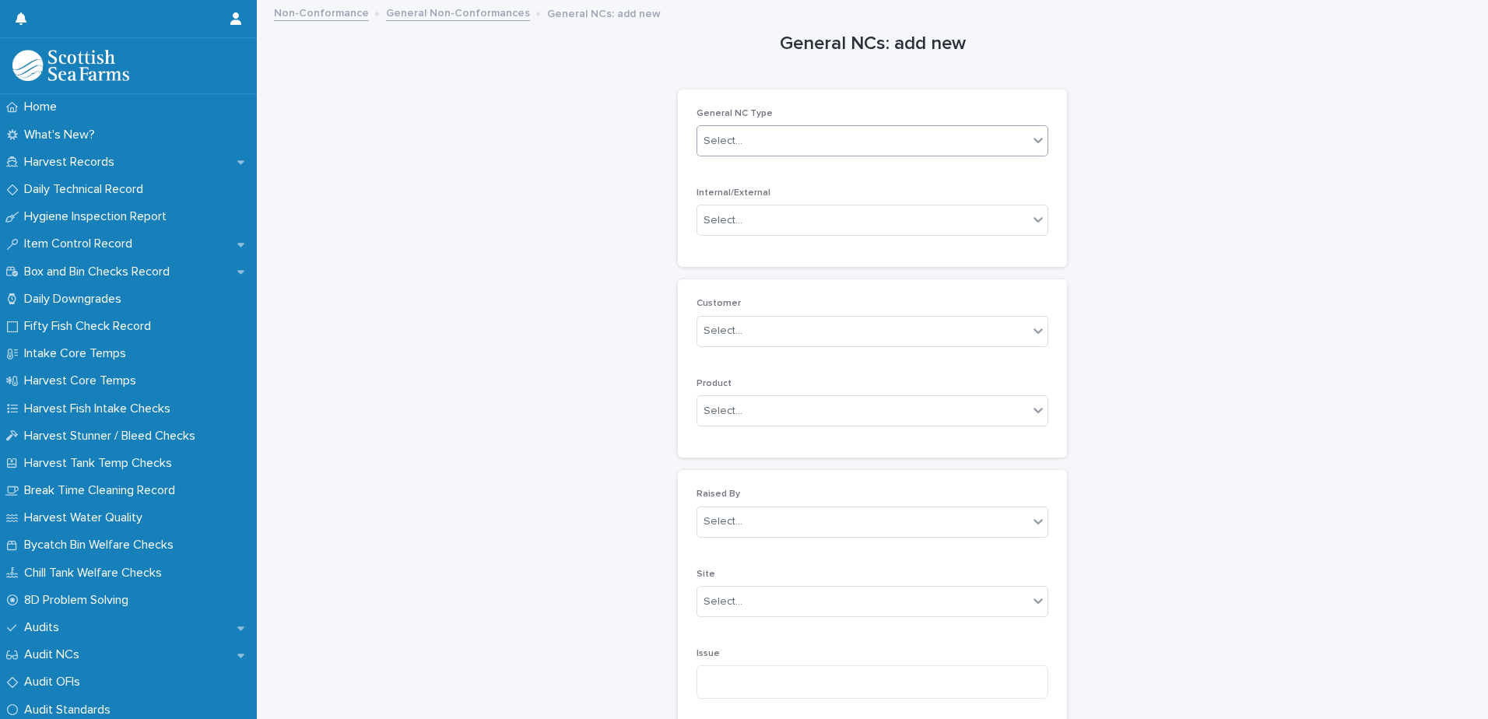
click at [717, 139] on div "Select..." at bounding box center [722, 141] width 39 height 16
click at [730, 278] on div "Micro Out of Spec" at bounding box center [867, 279] width 350 height 27
click at [714, 219] on div "Select..." at bounding box center [722, 220] width 39 height 16
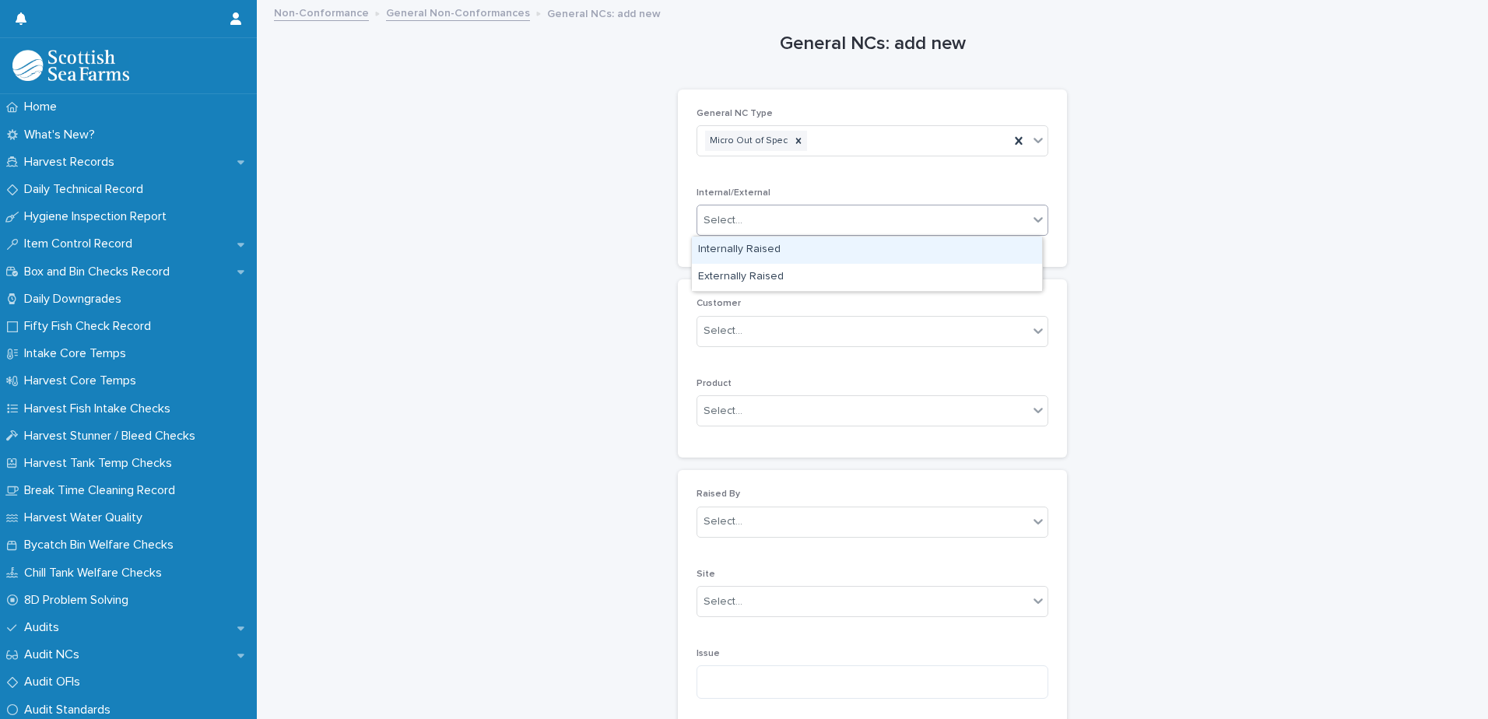
click at [718, 250] on div "Internally Raised" at bounding box center [867, 250] width 350 height 27
click at [720, 338] on div "Select..." at bounding box center [722, 331] width 39 height 16
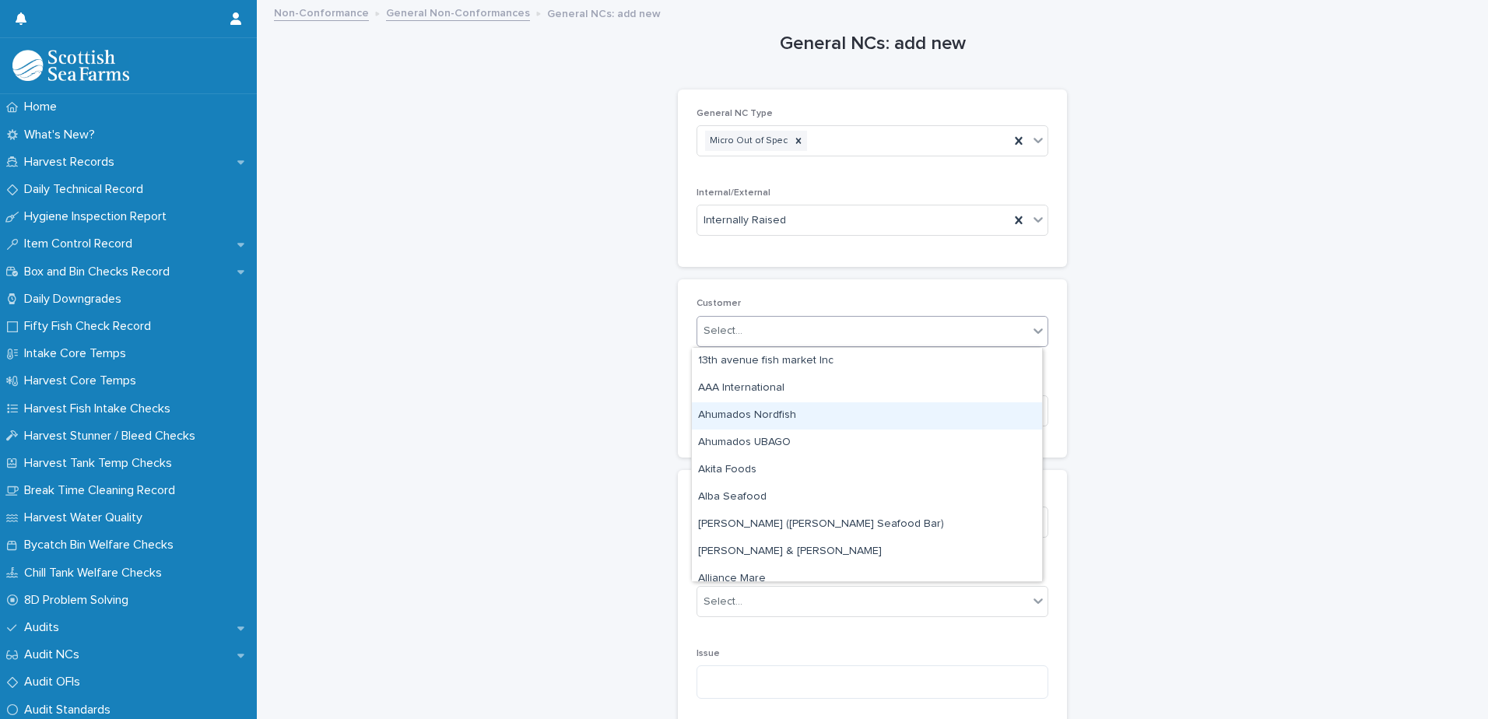
drag, startPoint x: 599, startPoint y: 425, endPoint x: 612, endPoint y: 425, distance: 12.4
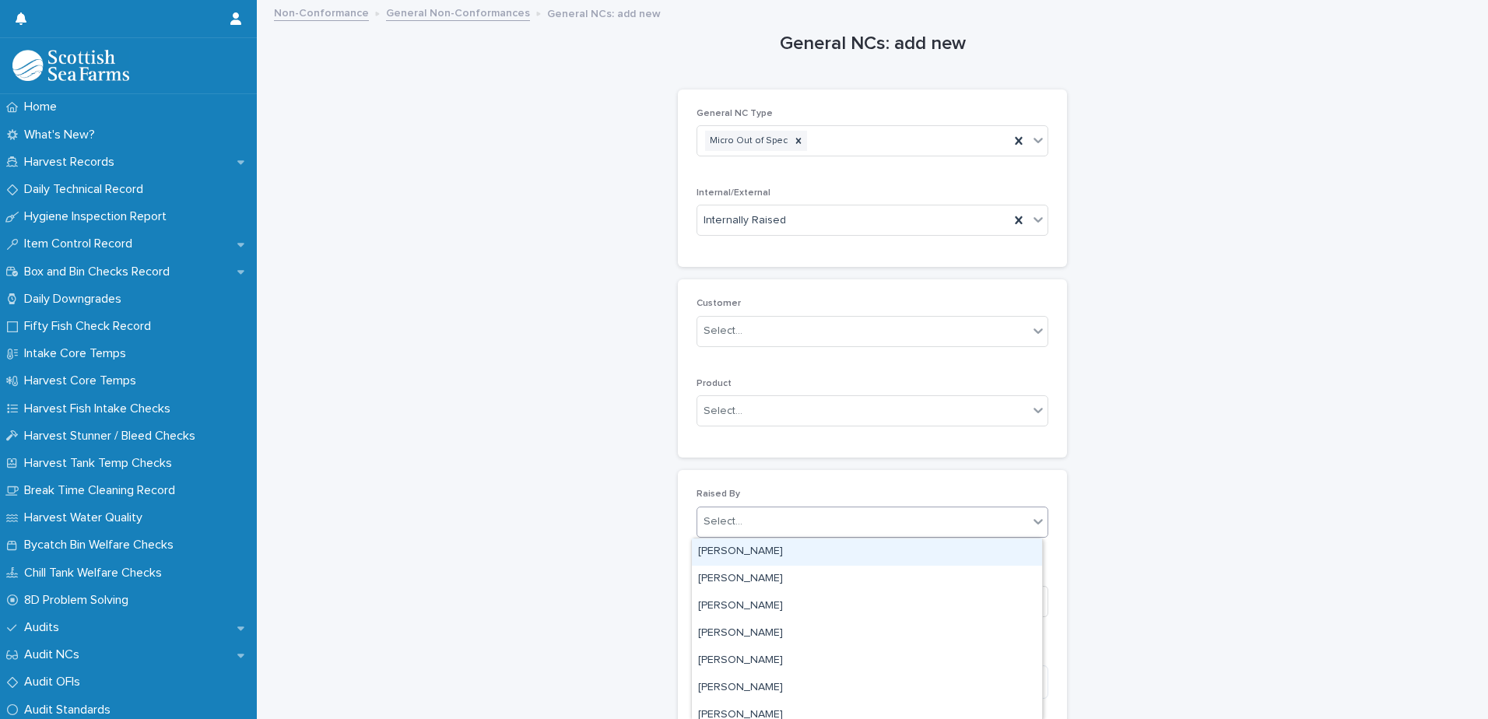
drag, startPoint x: 734, startPoint y: 526, endPoint x: 754, endPoint y: 525, distance: 19.5
click at [736, 525] on div "Select..." at bounding box center [862, 522] width 331 height 26
type input "***"
click at [724, 549] on div "[PERSON_NAME]" at bounding box center [867, 551] width 350 height 27
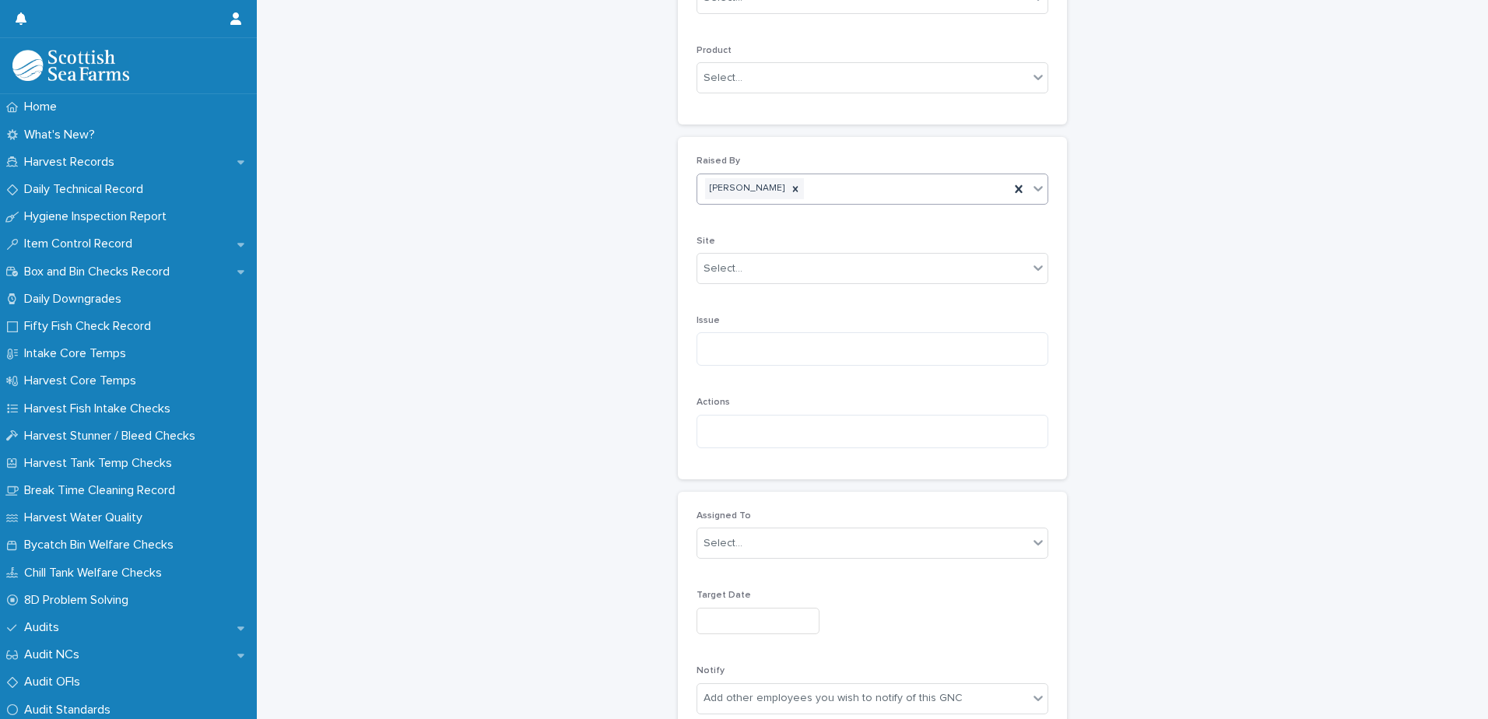
scroll to position [389, 0]
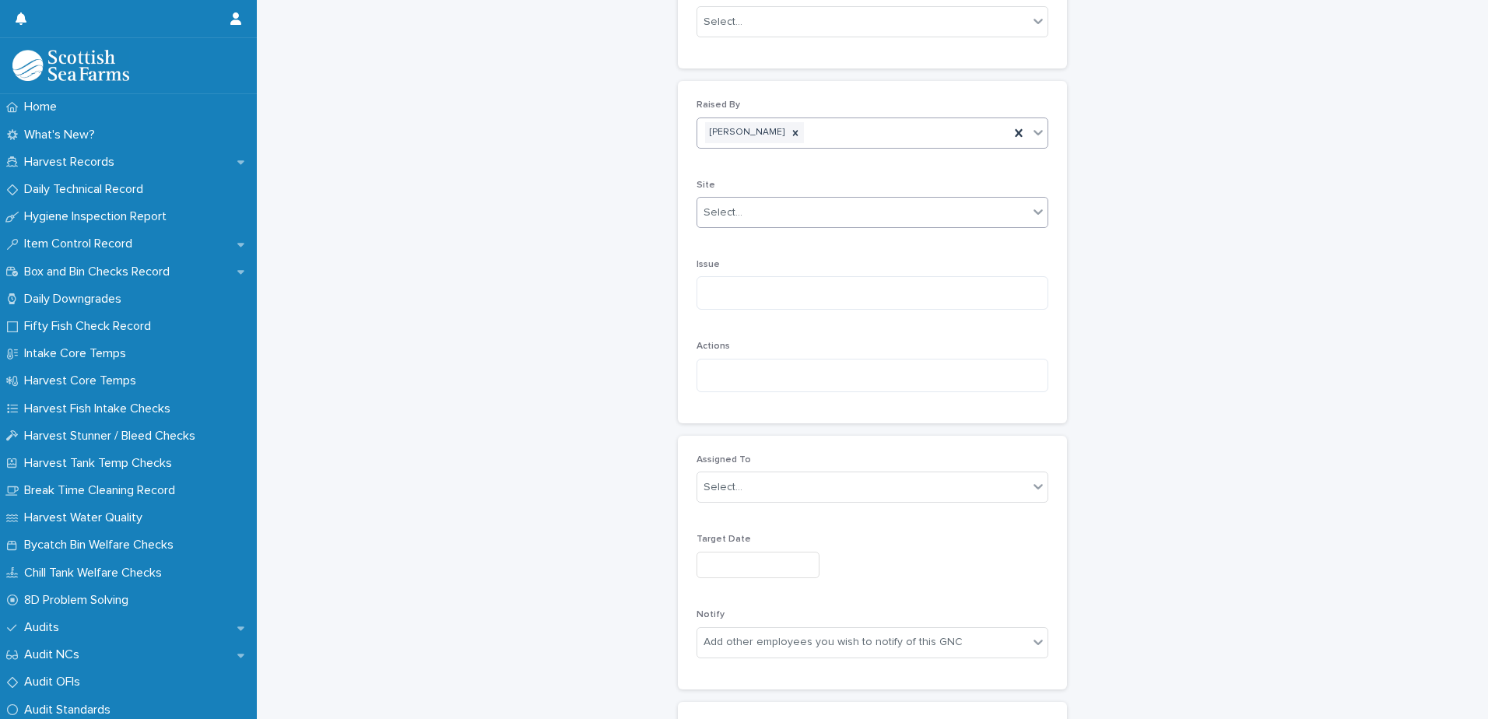
click at [733, 212] on div "Select..." at bounding box center [722, 213] width 39 height 16
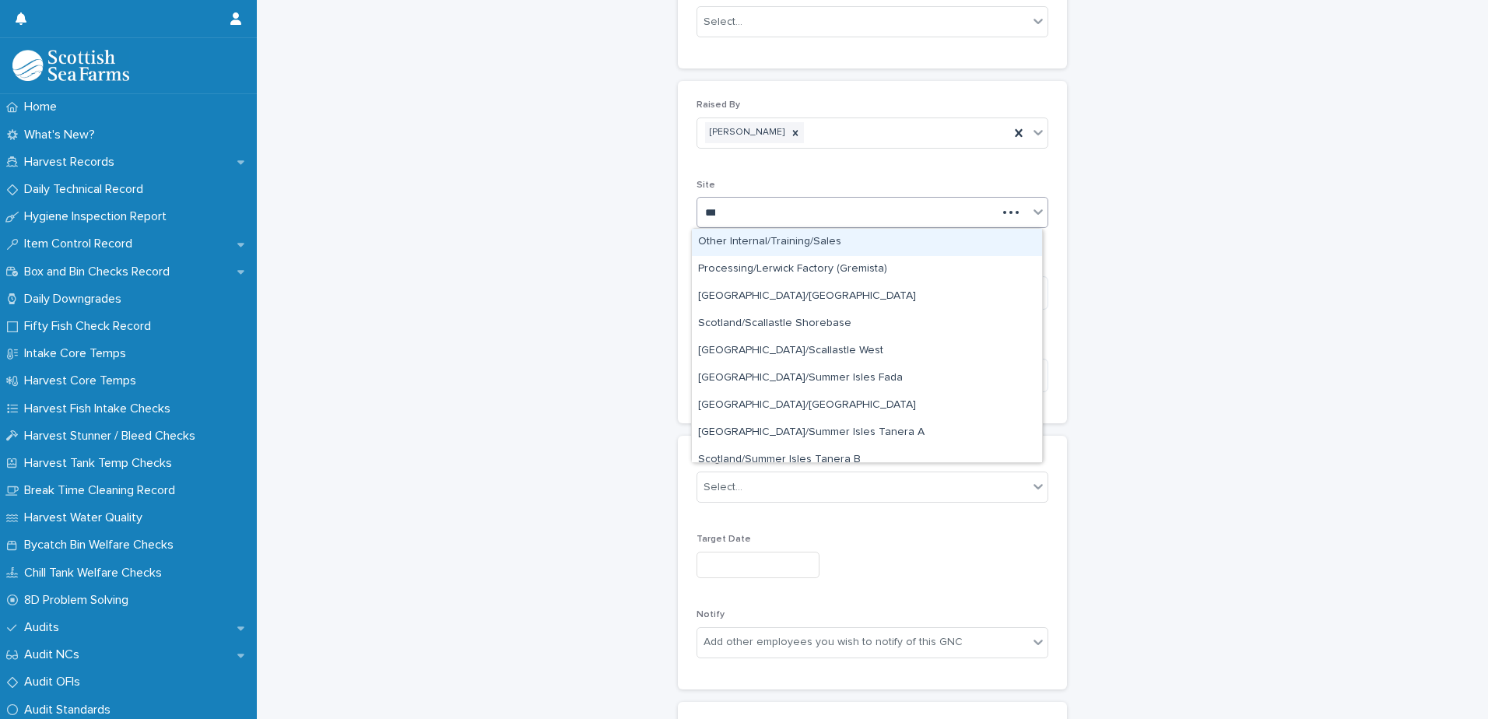
type input "****"
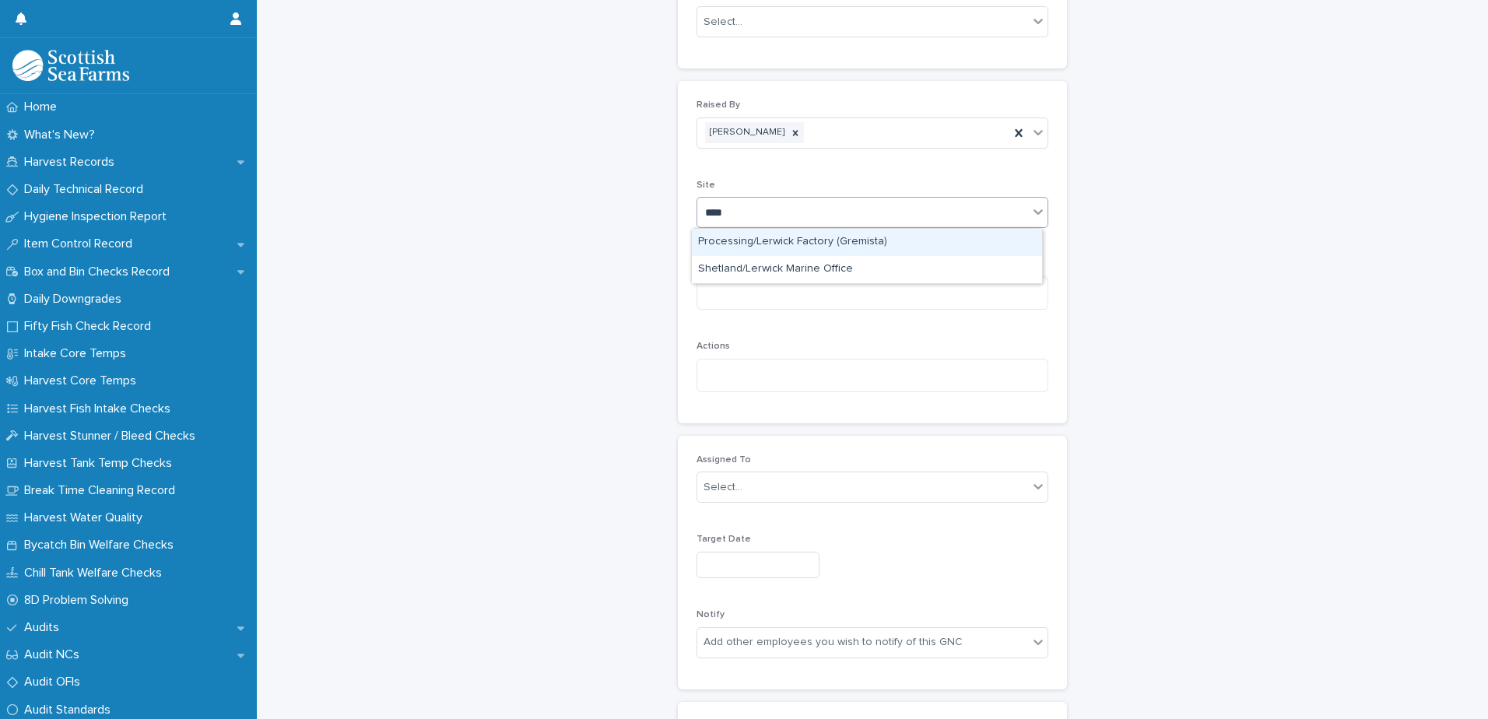
click at [759, 245] on div "Processing/Lerwick Factory (Gremista)" at bounding box center [867, 242] width 350 height 27
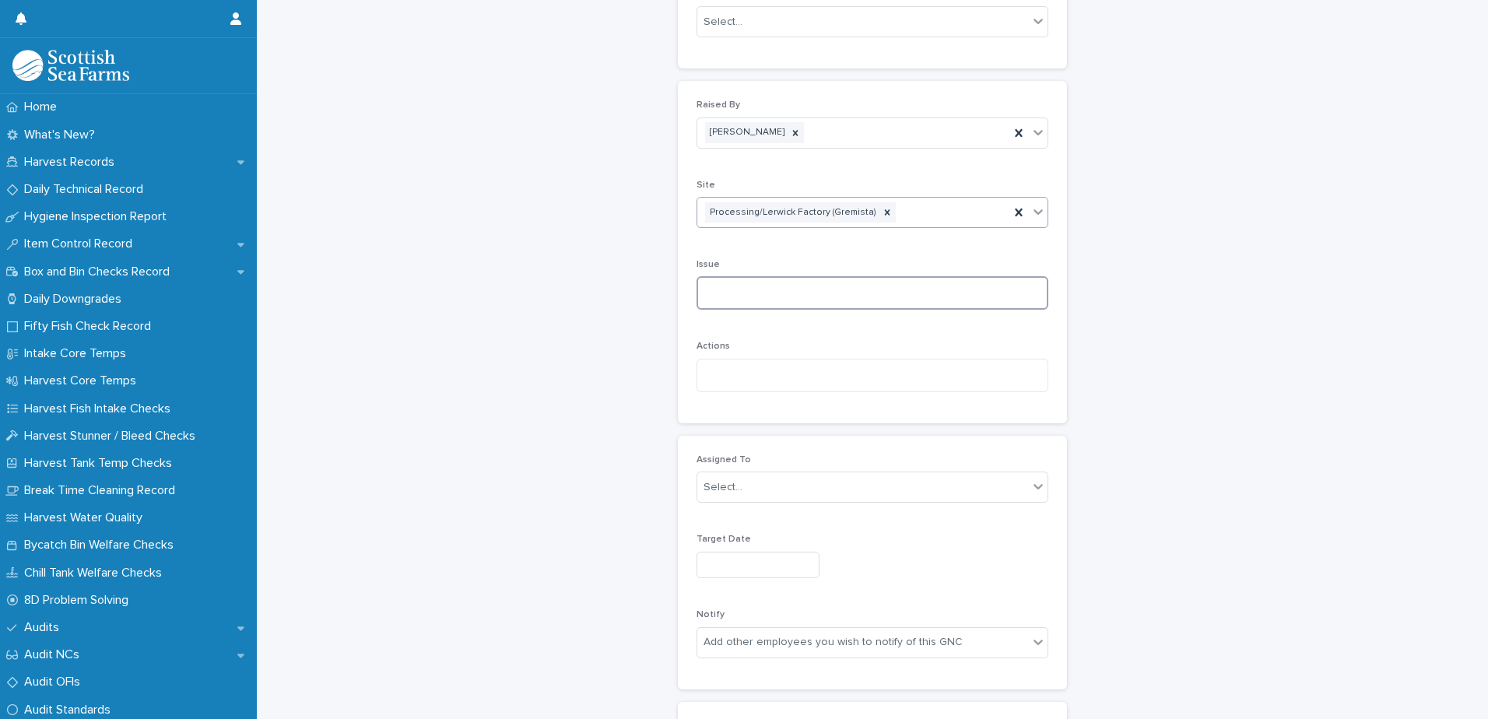
click at [738, 303] on textarea at bounding box center [872, 292] width 352 height 33
paste textarea "**********"
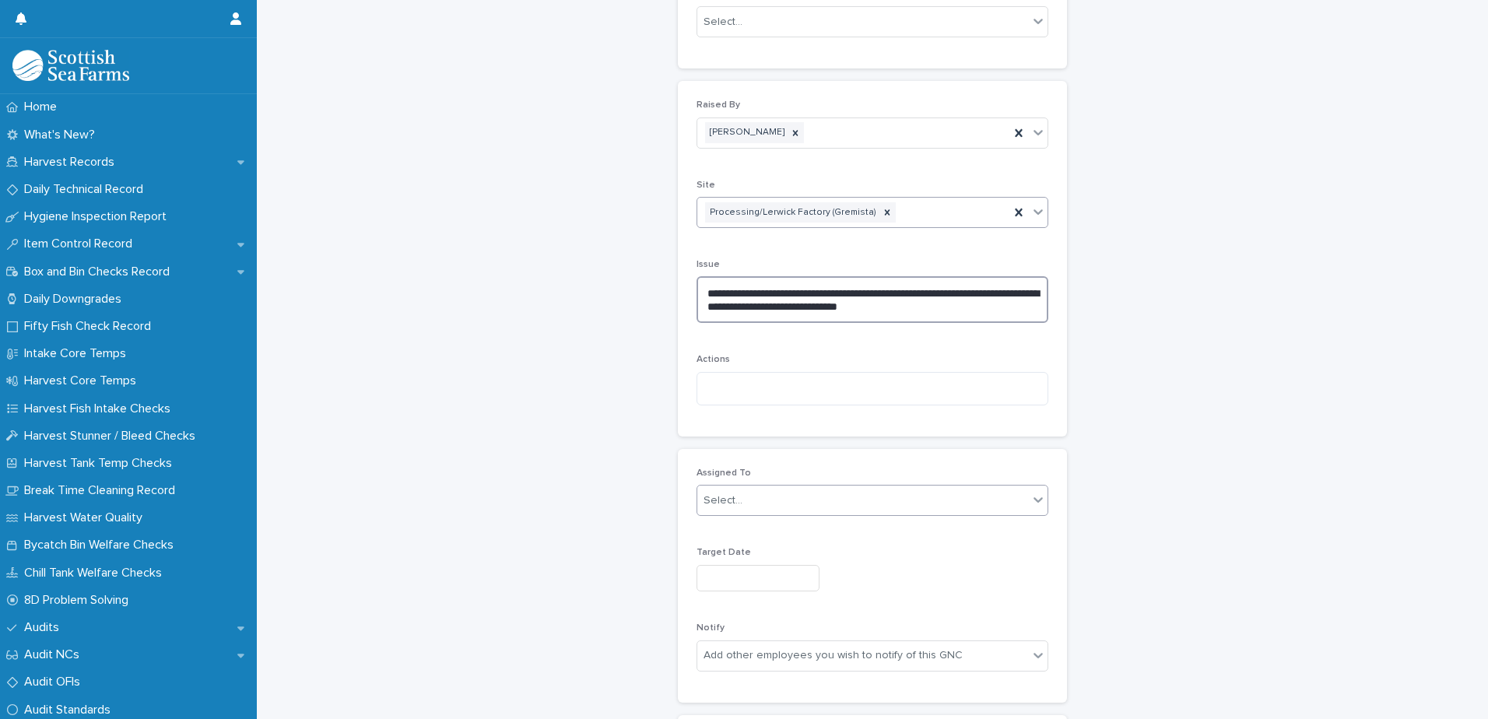
type textarea "**********"
click at [743, 505] on div "Select..." at bounding box center [862, 501] width 331 height 26
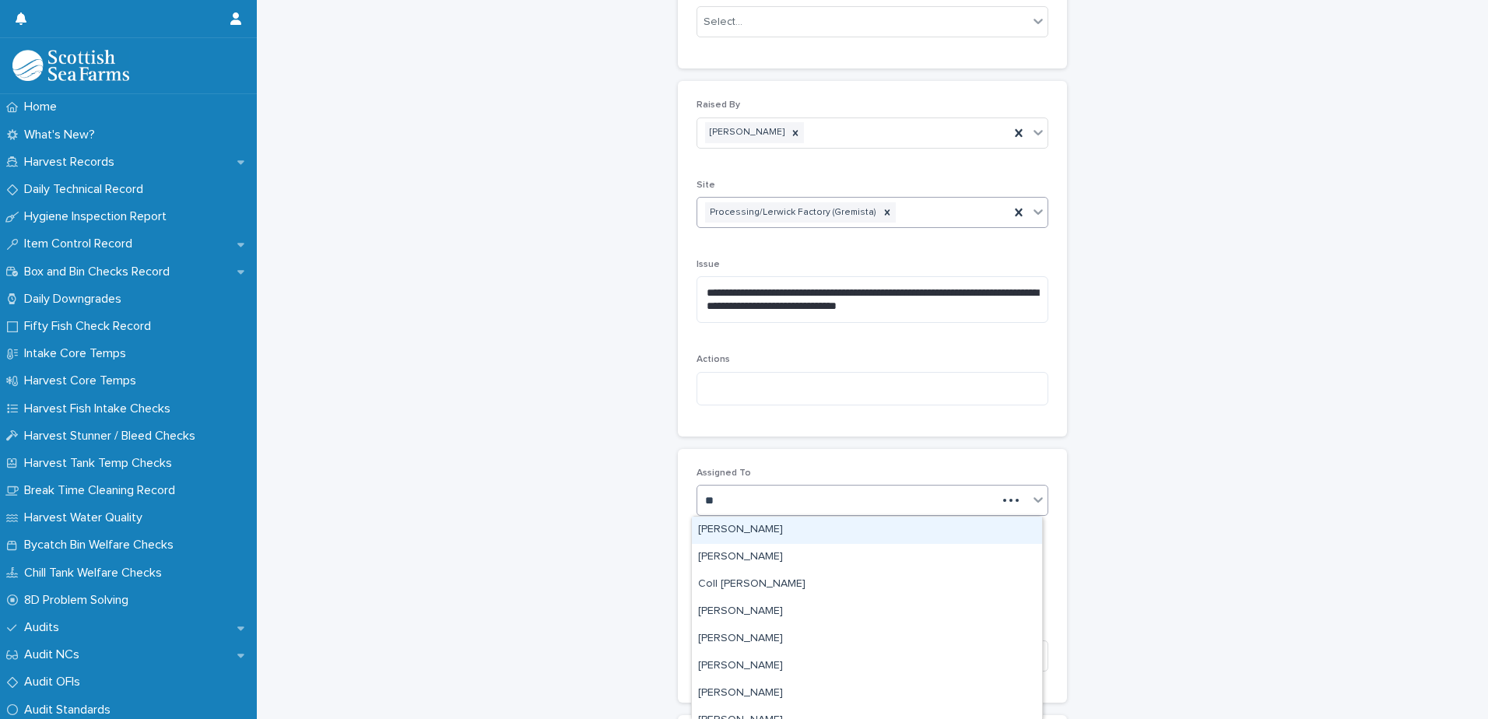
type input "***"
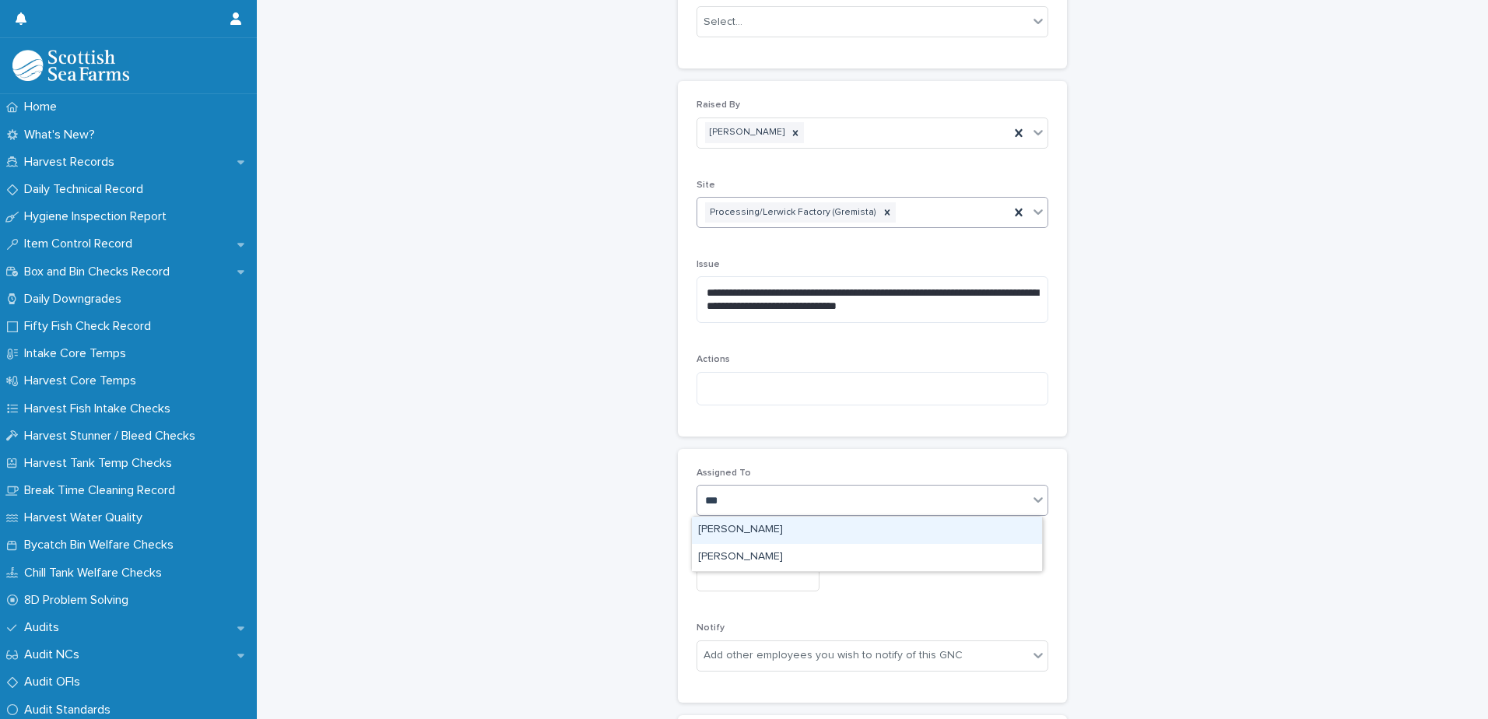
click at [746, 530] on div "[PERSON_NAME]" at bounding box center [867, 530] width 350 height 27
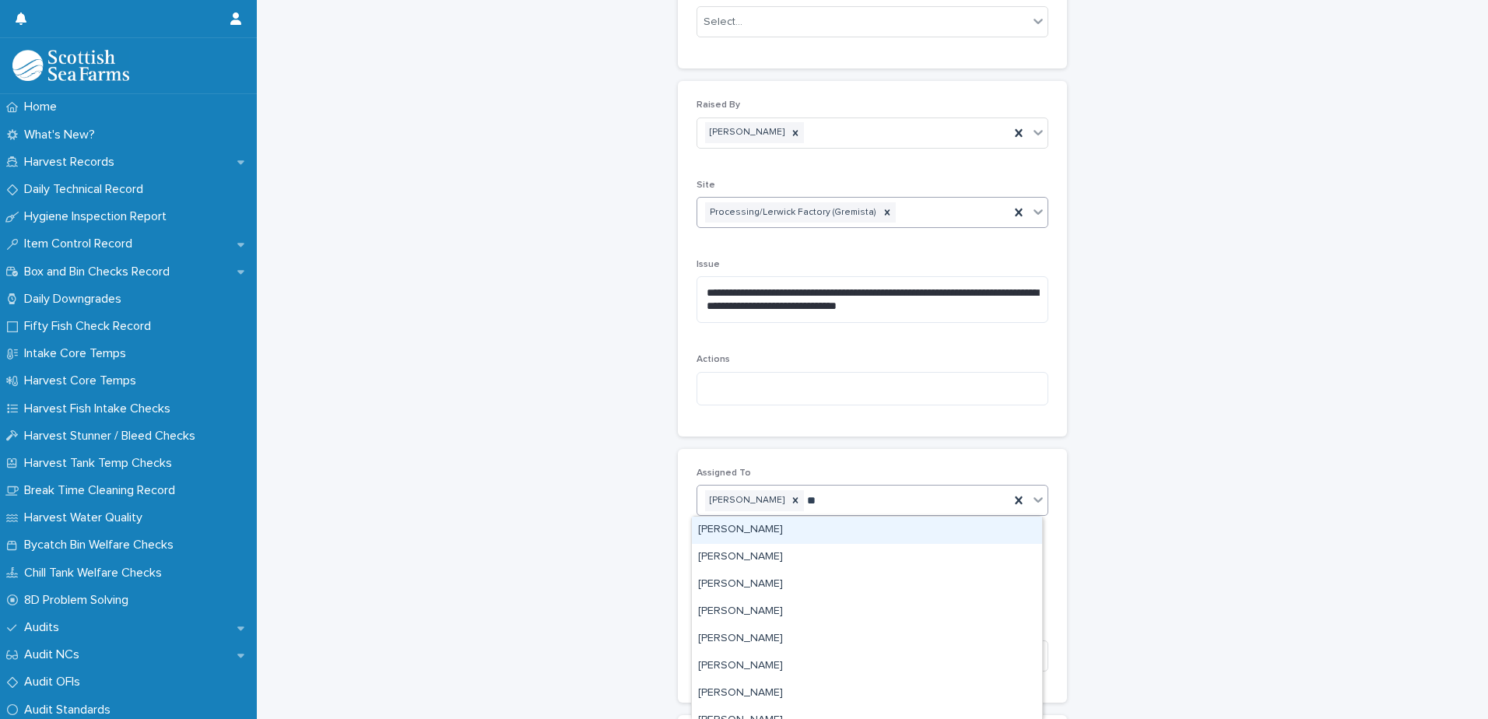
type input "***"
drag, startPoint x: 738, startPoint y: 545, endPoint x: 746, endPoint y: 529, distance: 17.4
click at [746, 529] on div "[PERSON_NAME]" at bounding box center [867, 530] width 350 height 27
type input "*****"
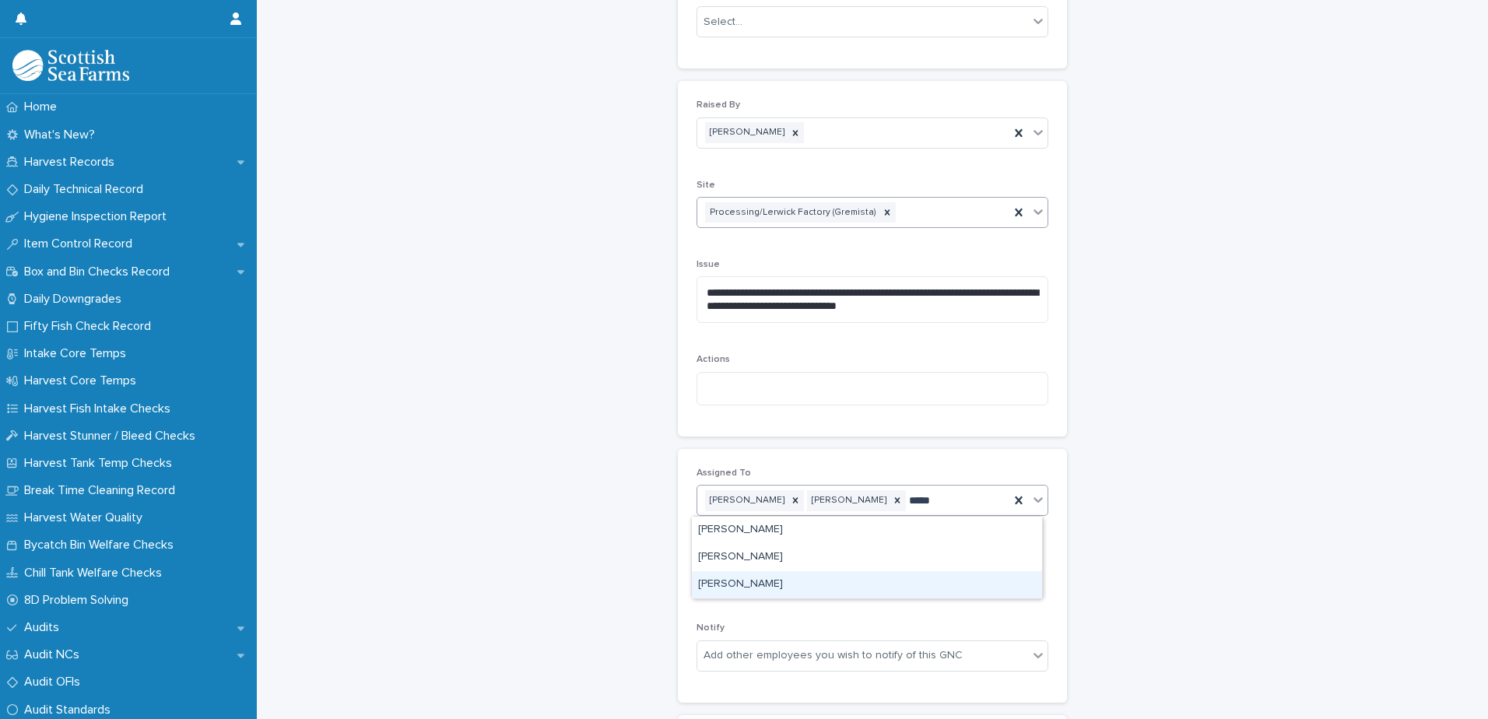
click at [745, 591] on div "[PERSON_NAME]" at bounding box center [867, 584] width 350 height 27
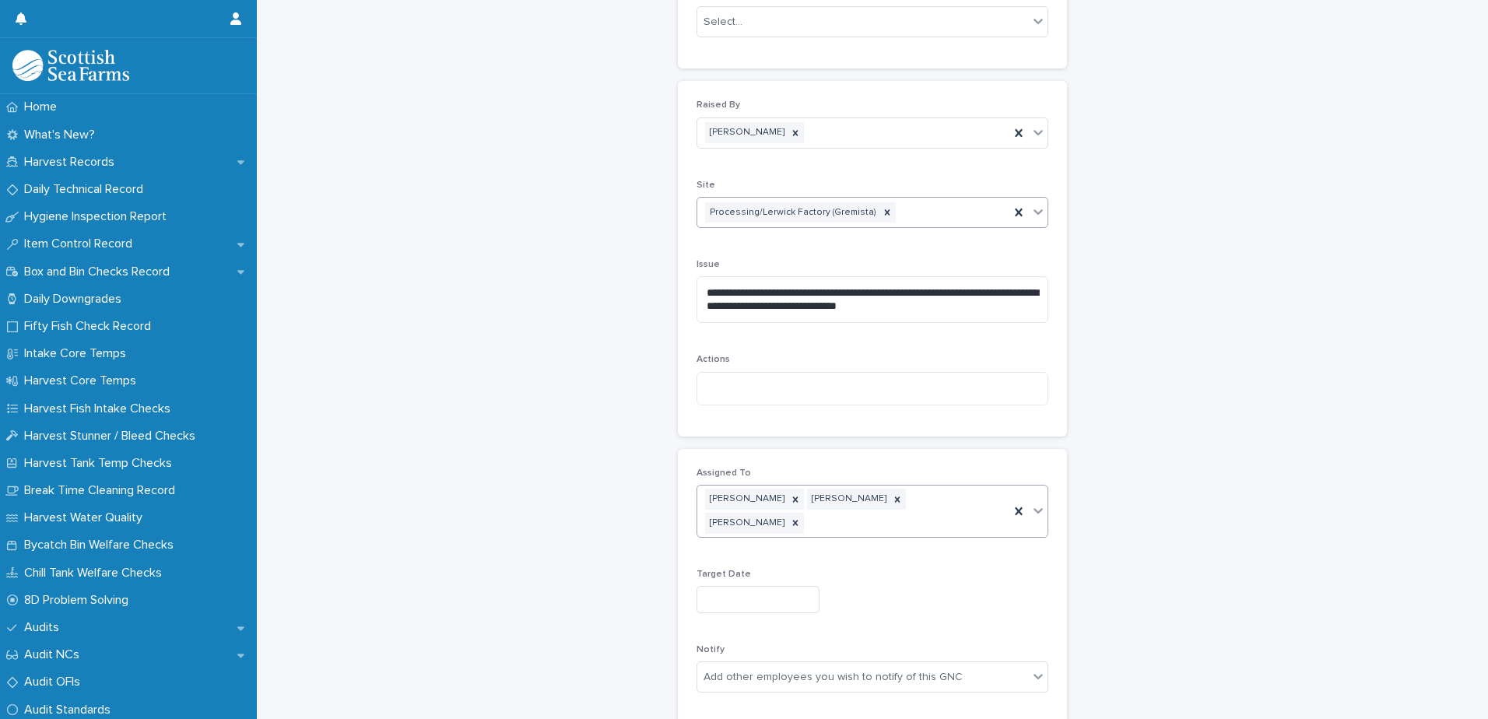
click at [724, 586] on input "text" at bounding box center [757, 599] width 123 height 27
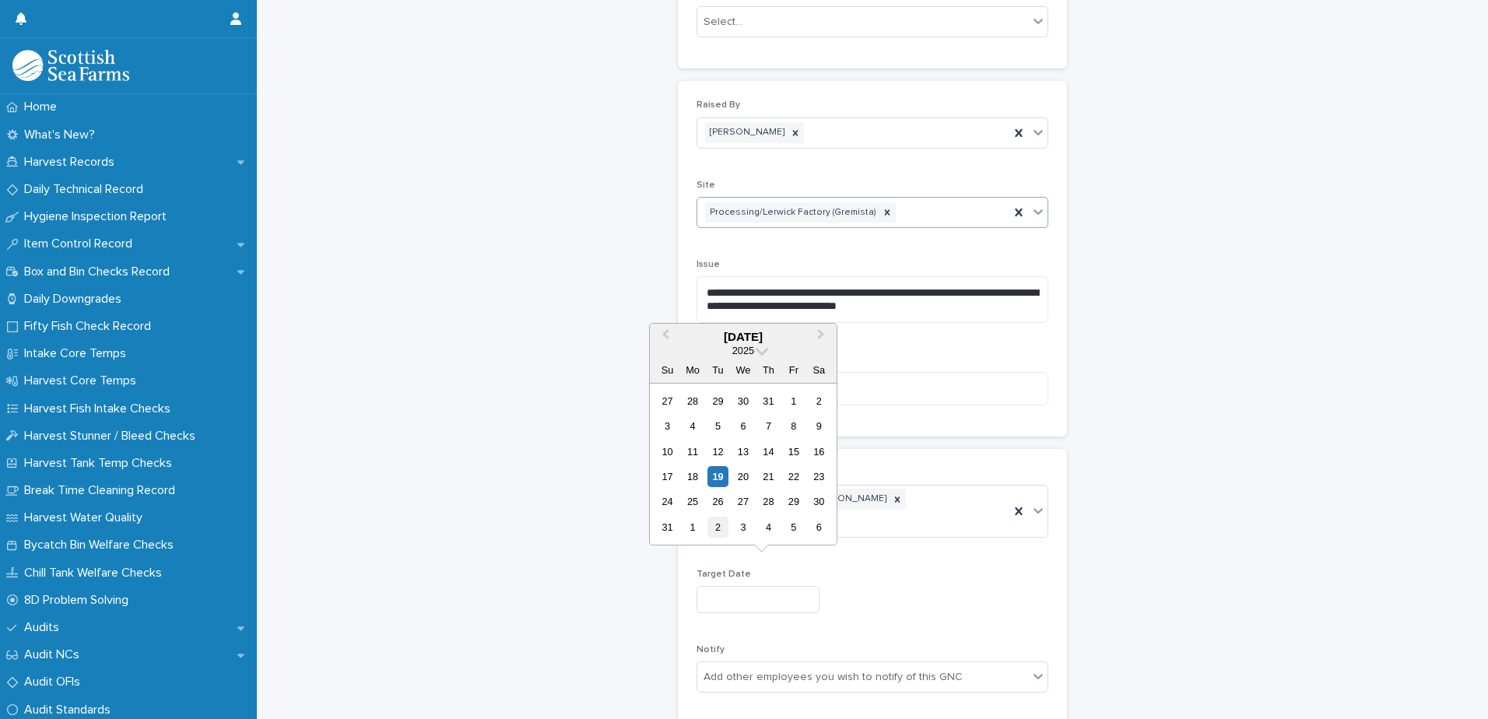
click at [717, 524] on div "2" at bounding box center [717, 527] width 21 height 21
type input "********"
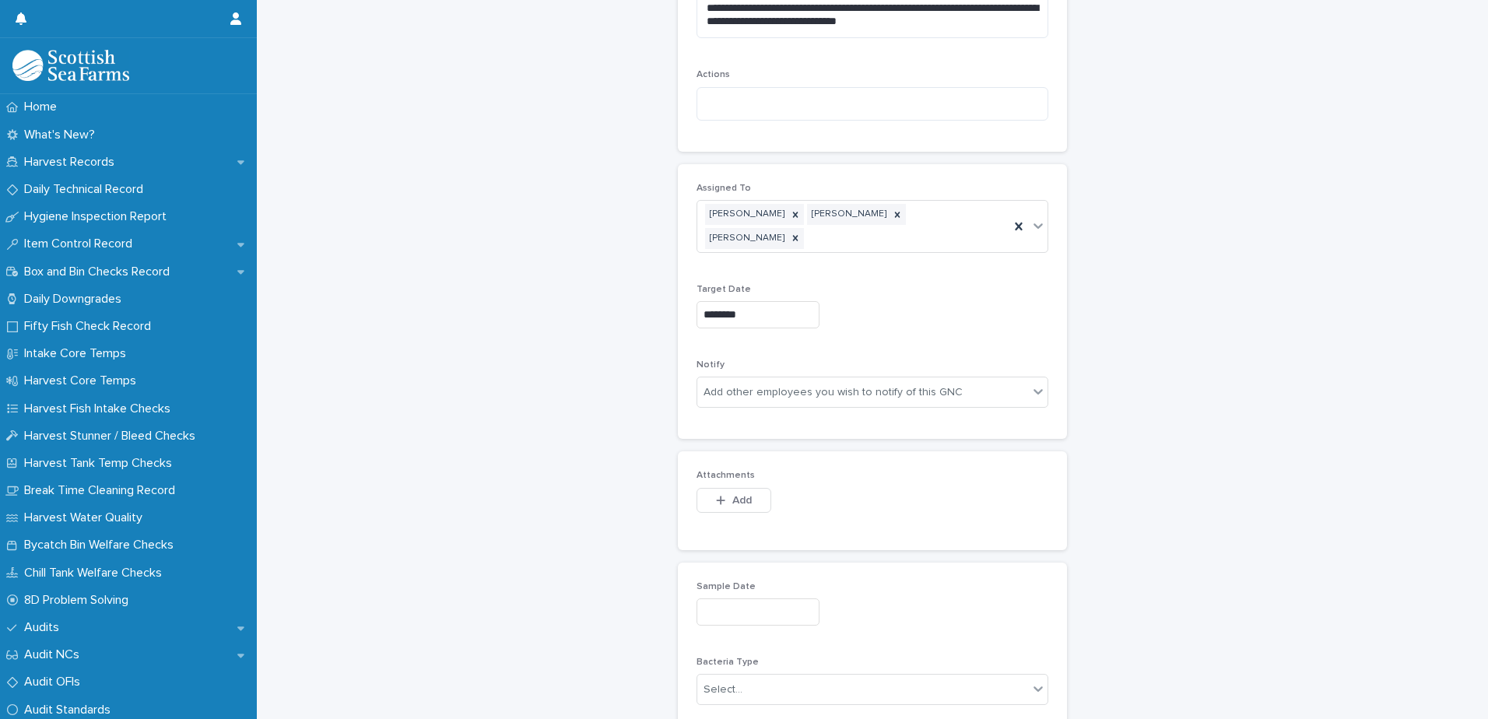
scroll to position [700, 0]
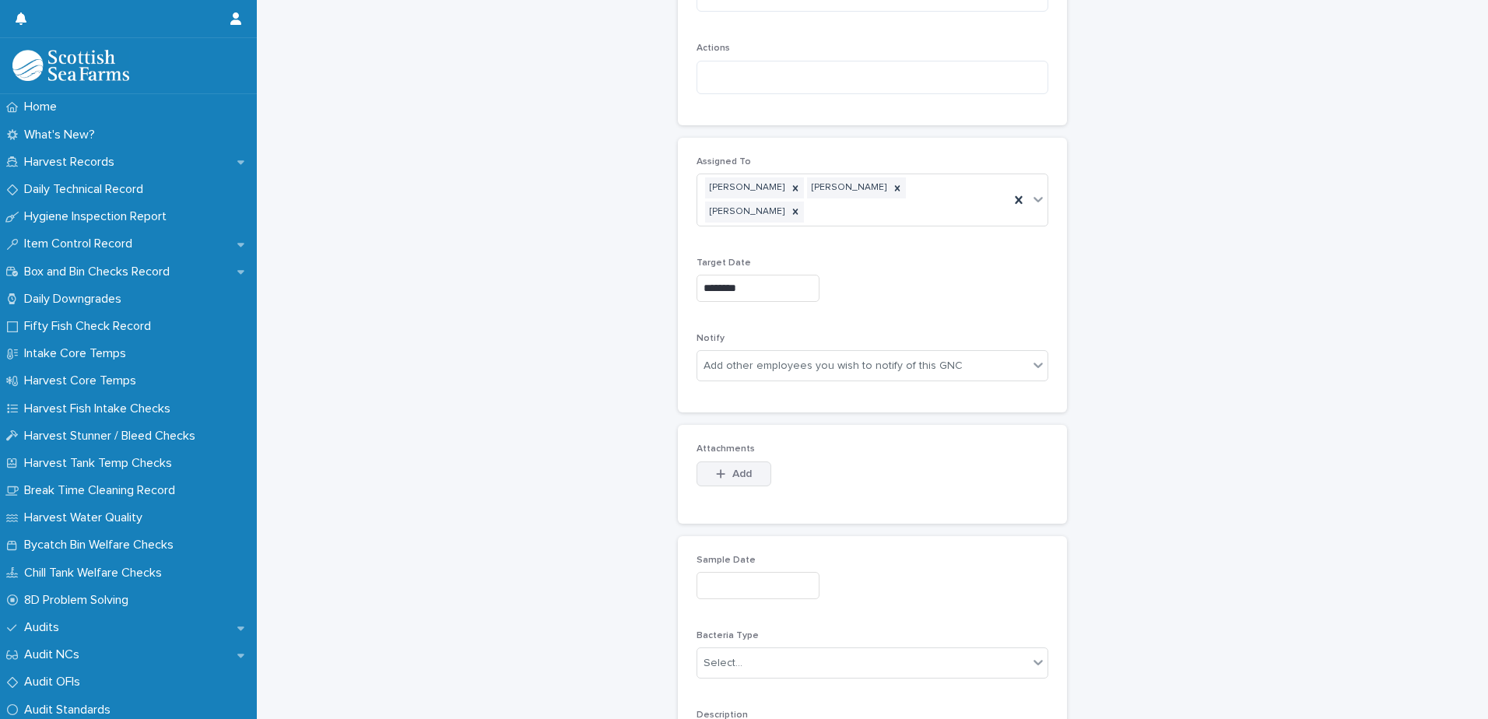
click at [716, 468] on icon "button" at bounding box center [720, 473] width 9 height 11
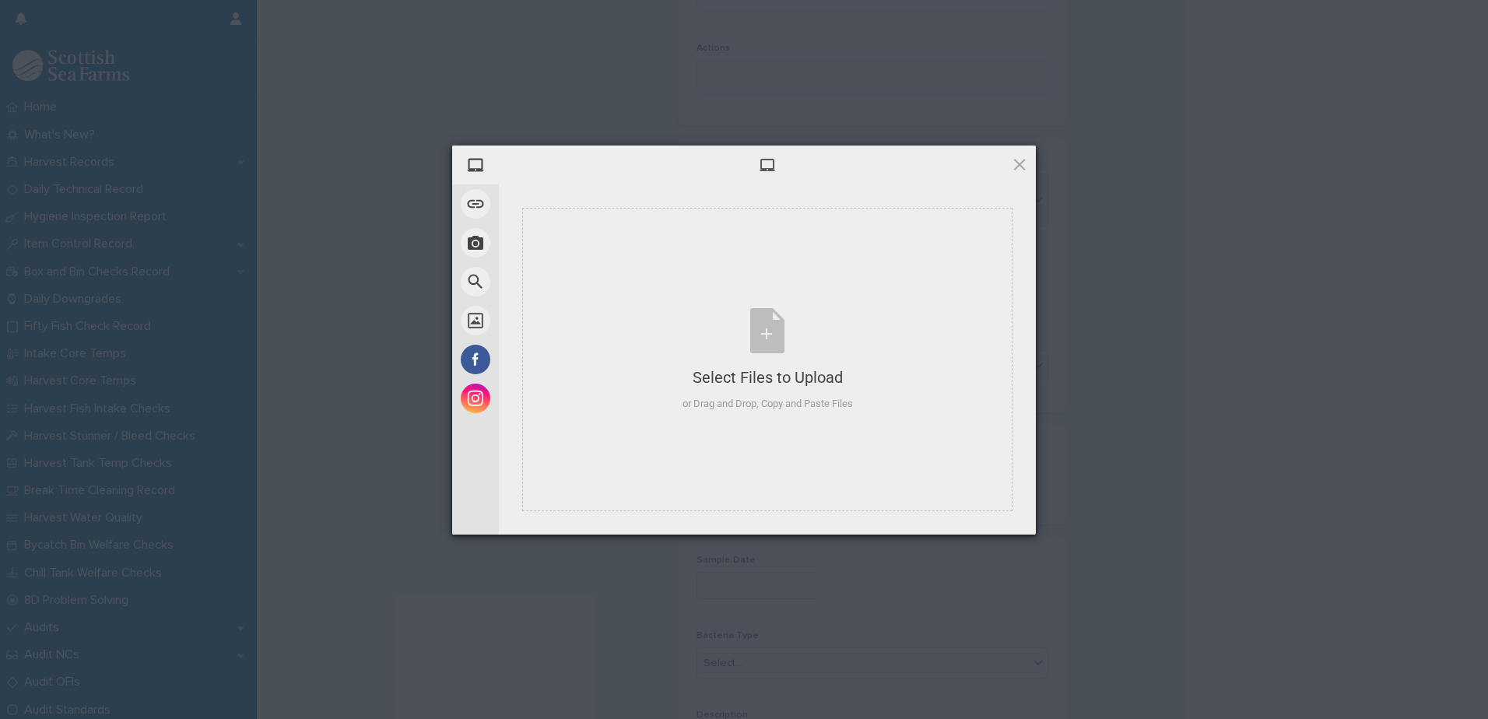
click at [852, 177] on div at bounding box center [767, 164] width 537 height 39
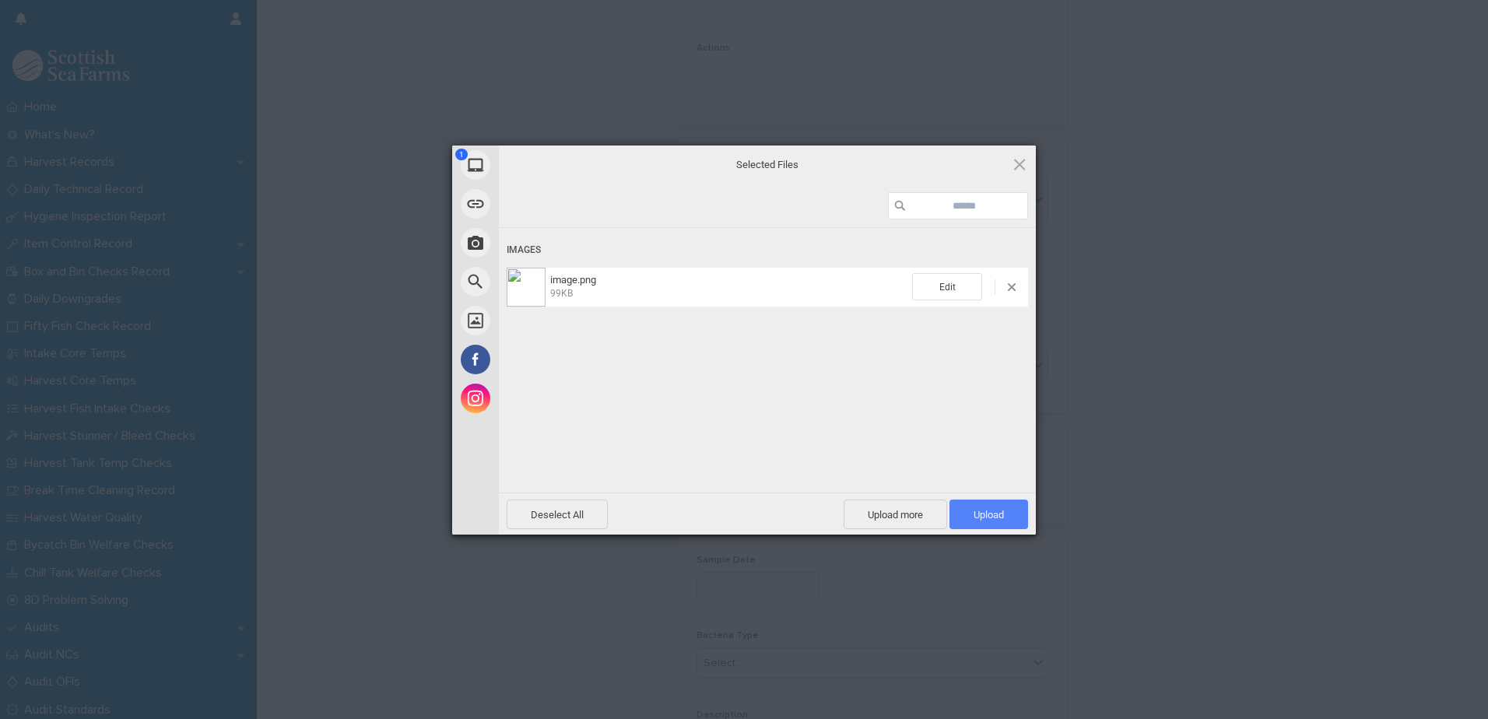
click at [975, 513] on span "Upload 1" at bounding box center [988, 515] width 30 height 12
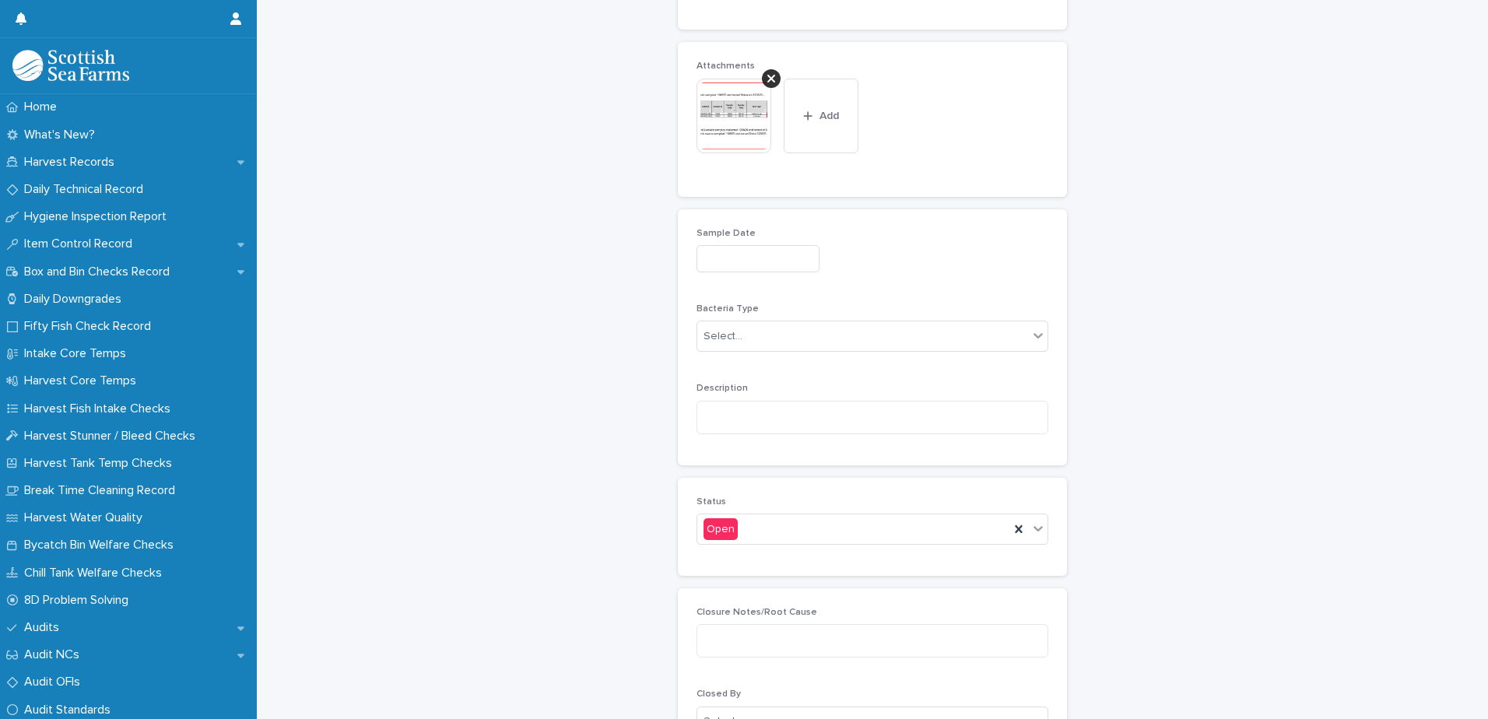
scroll to position [1082, 0]
click at [742, 246] on input "text" at bounding box center [757, 259] width 123 height 27
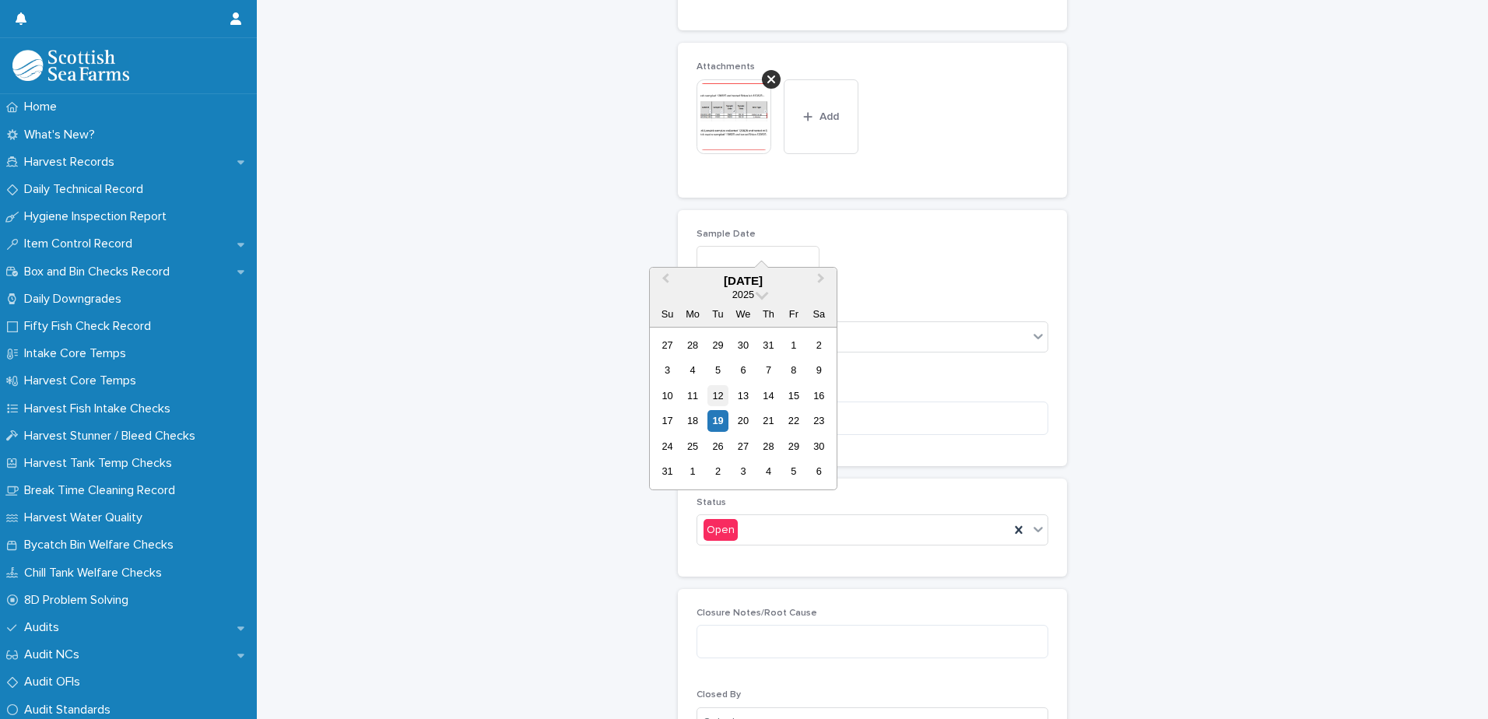
click at [723, 392] on div "12" at bounding box center [717, 395] width 21 height 21
type input "*********"
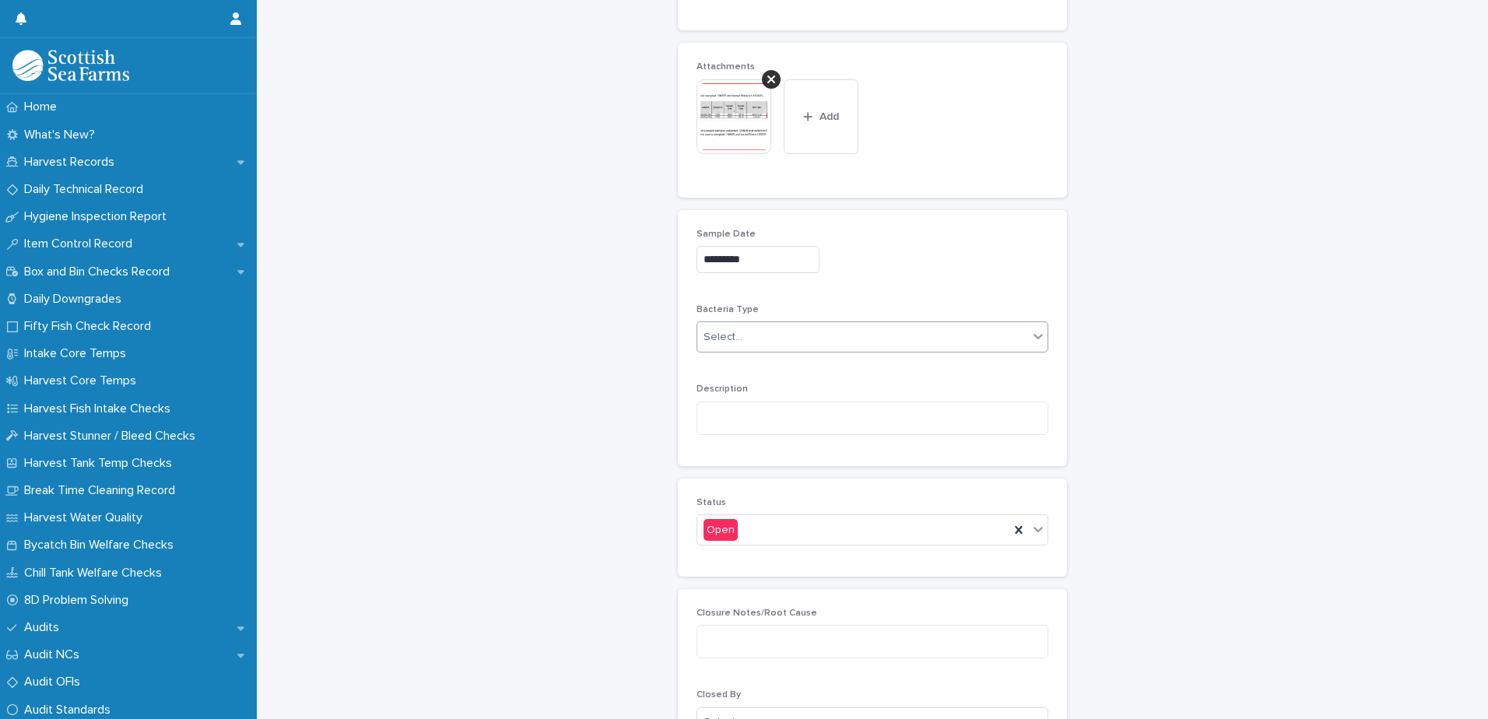
click at [735, 324] on div "Select..." at bounding box center [862, 337] width 331 height 26
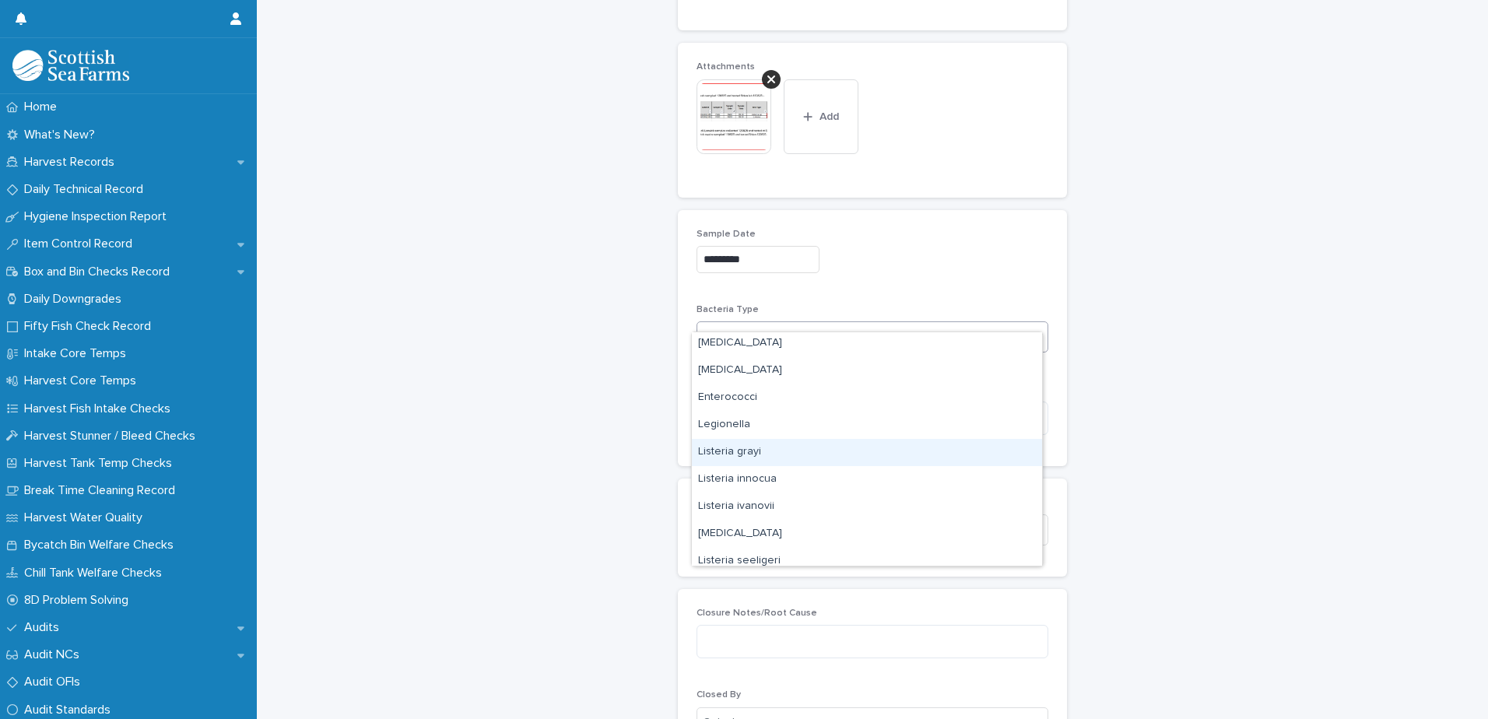
scroll to position [78, 0]
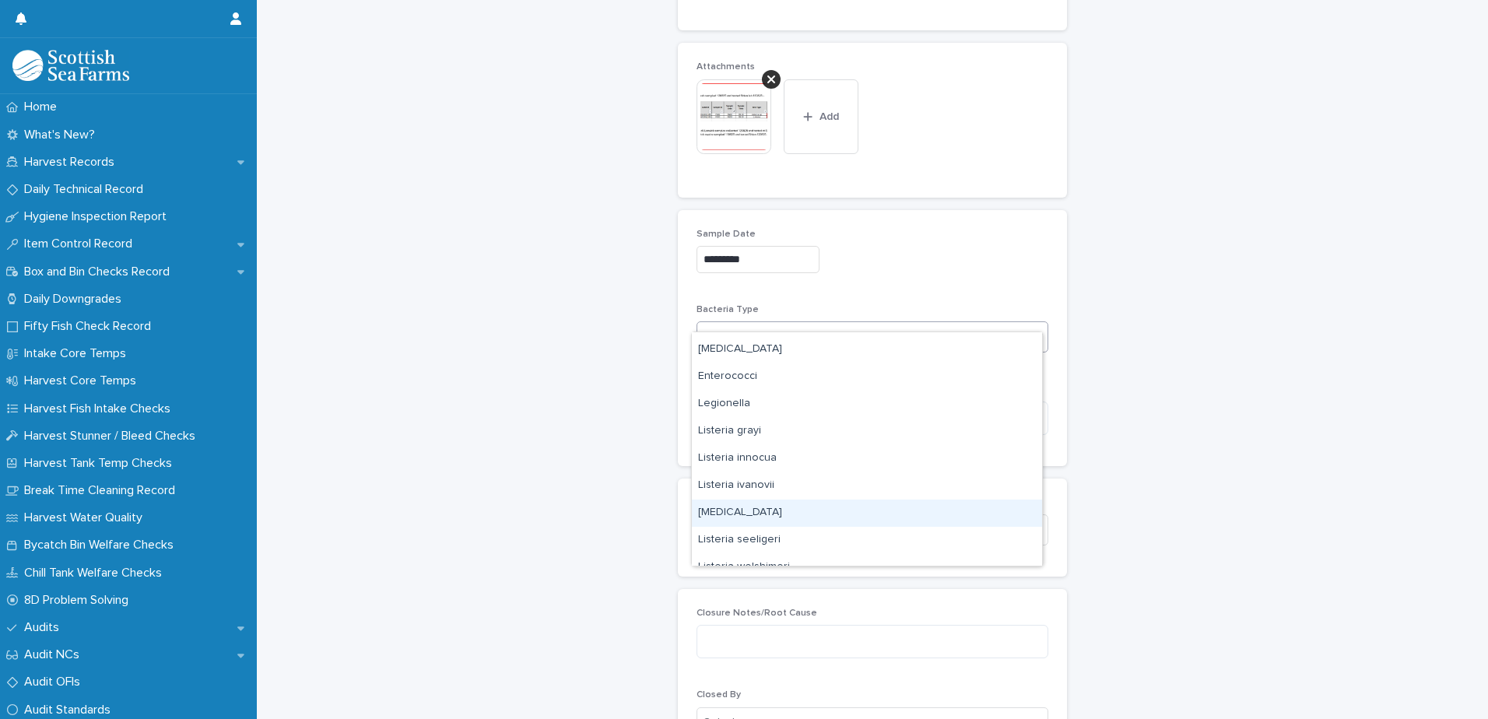
click at [764, 517] on div "[MEDICAL_DATA]" at bounding box center [867, 513] width 350 height 27
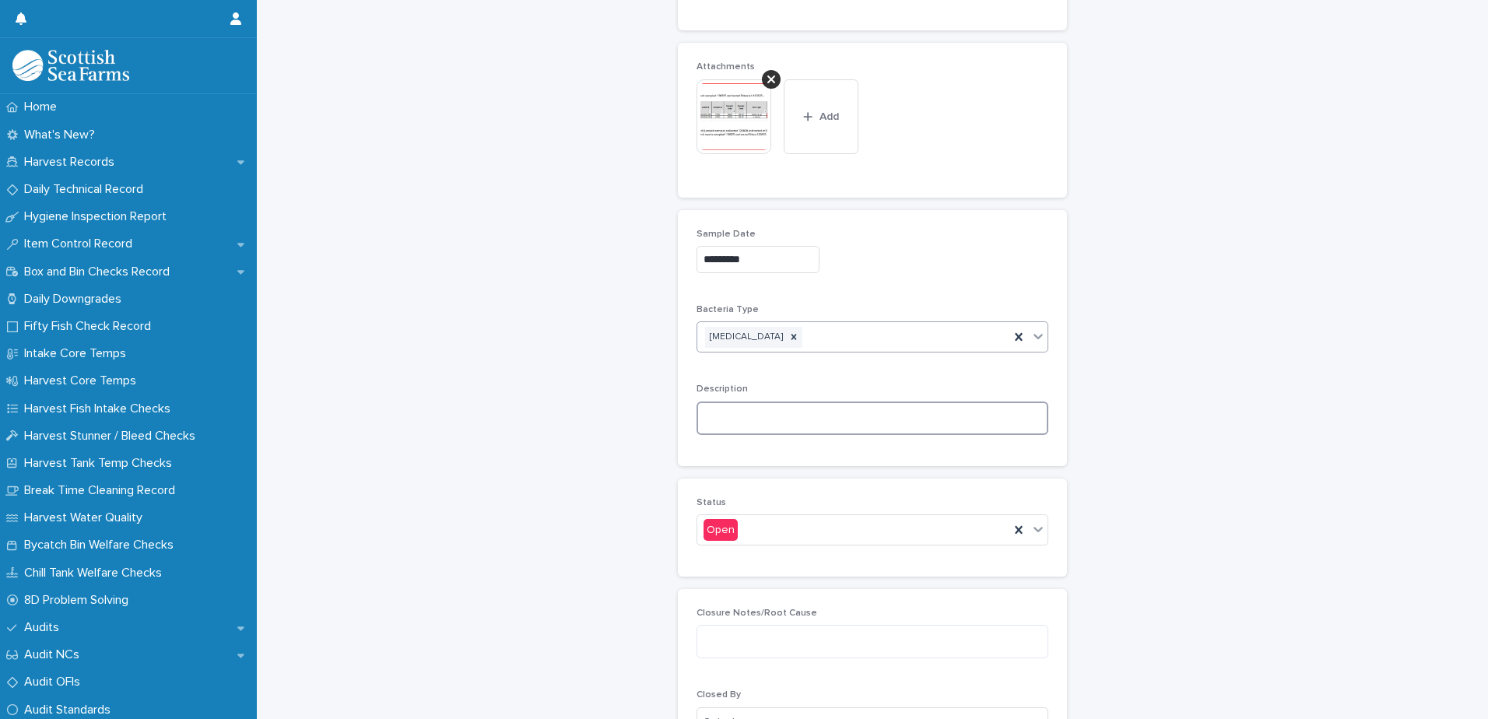
click at [716, 406] on textarea at bounding box center [872, 417] width 352 height 33
paste textarea "**********"
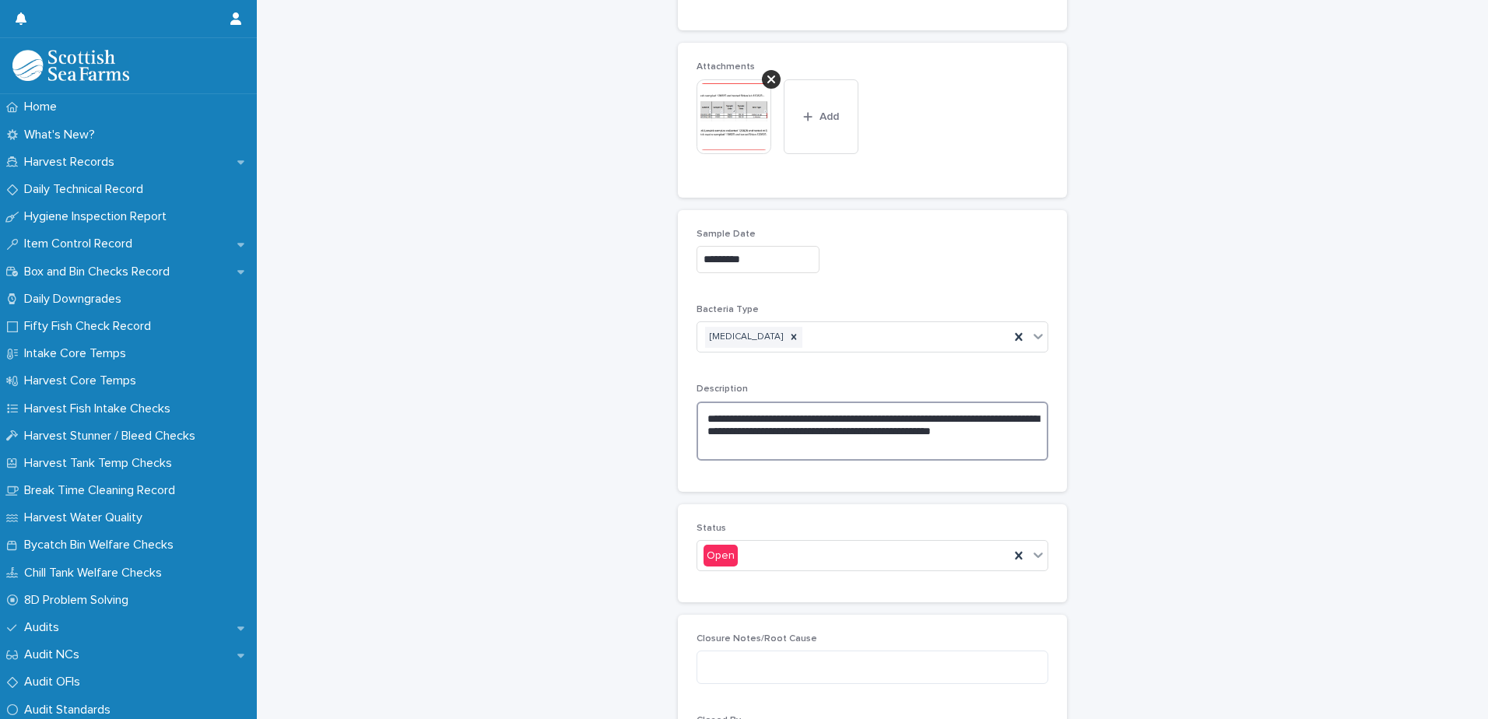
drag, startPoint x: 722, startPoint y: 423, endPoint x: 755, endPoint y: 419, distance: 32.9
click at [727, 422] on textarea "**********" at bounding box center [872, 430] width 352 height 59
click at [819, 401] on textarea "**********" at bounding box center [872, 430] width 352 height 59
click at [720, 424] on textarea "**********" at bounding box center [872, 430] width 352 height 59
click at [732, 426] on textarea "**********" at bounding box center [872, 430] width 352 height 59
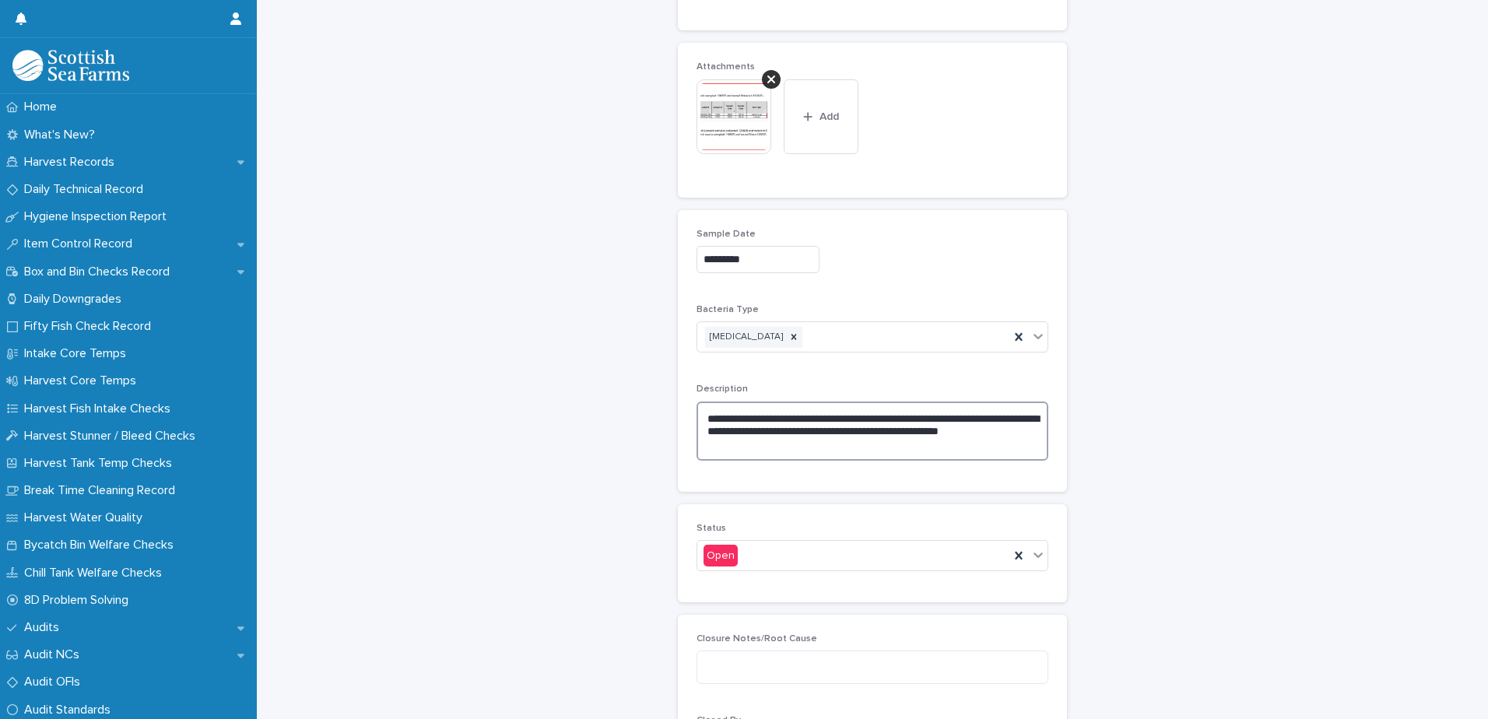
click at [766, 430] on textarea "**********" at bounding box center [872, 430] width 352 height 59
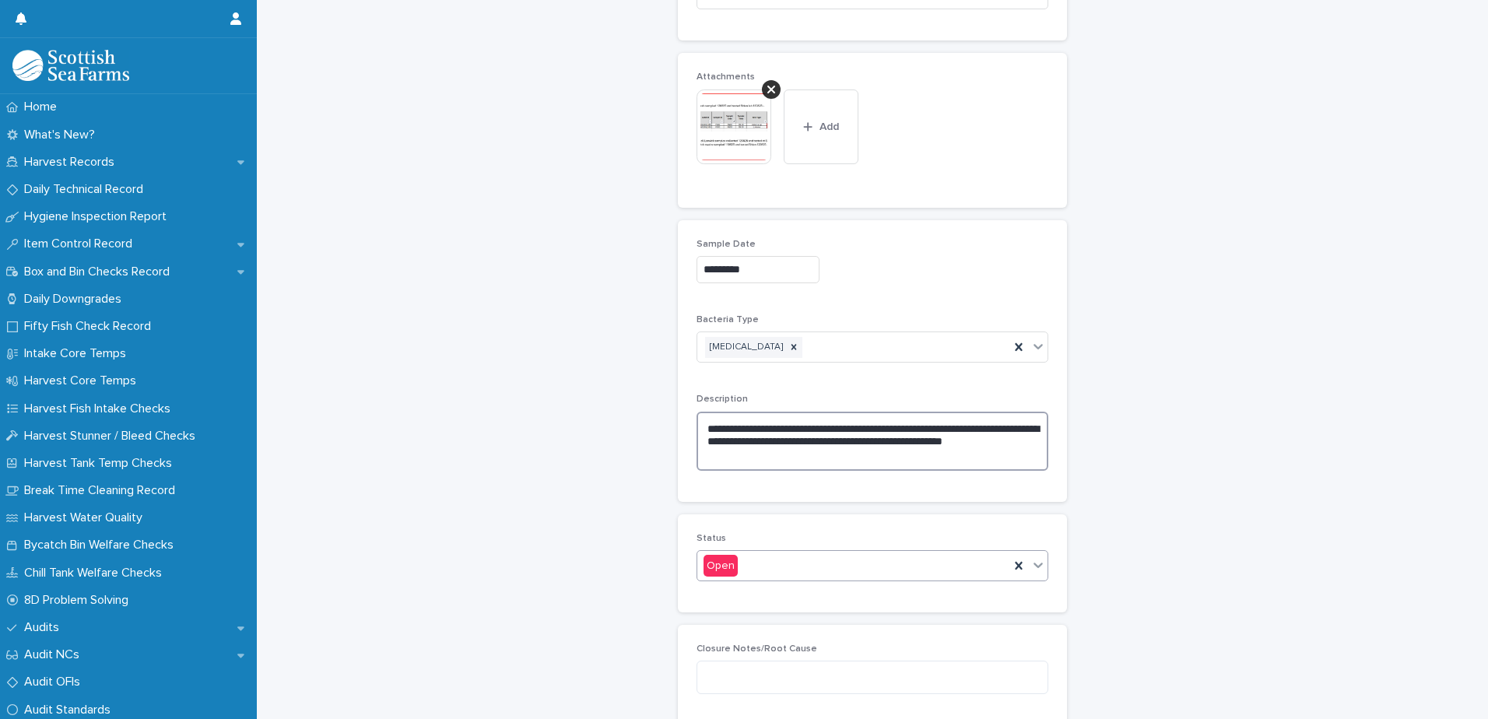
scroll to position [1264, 0]
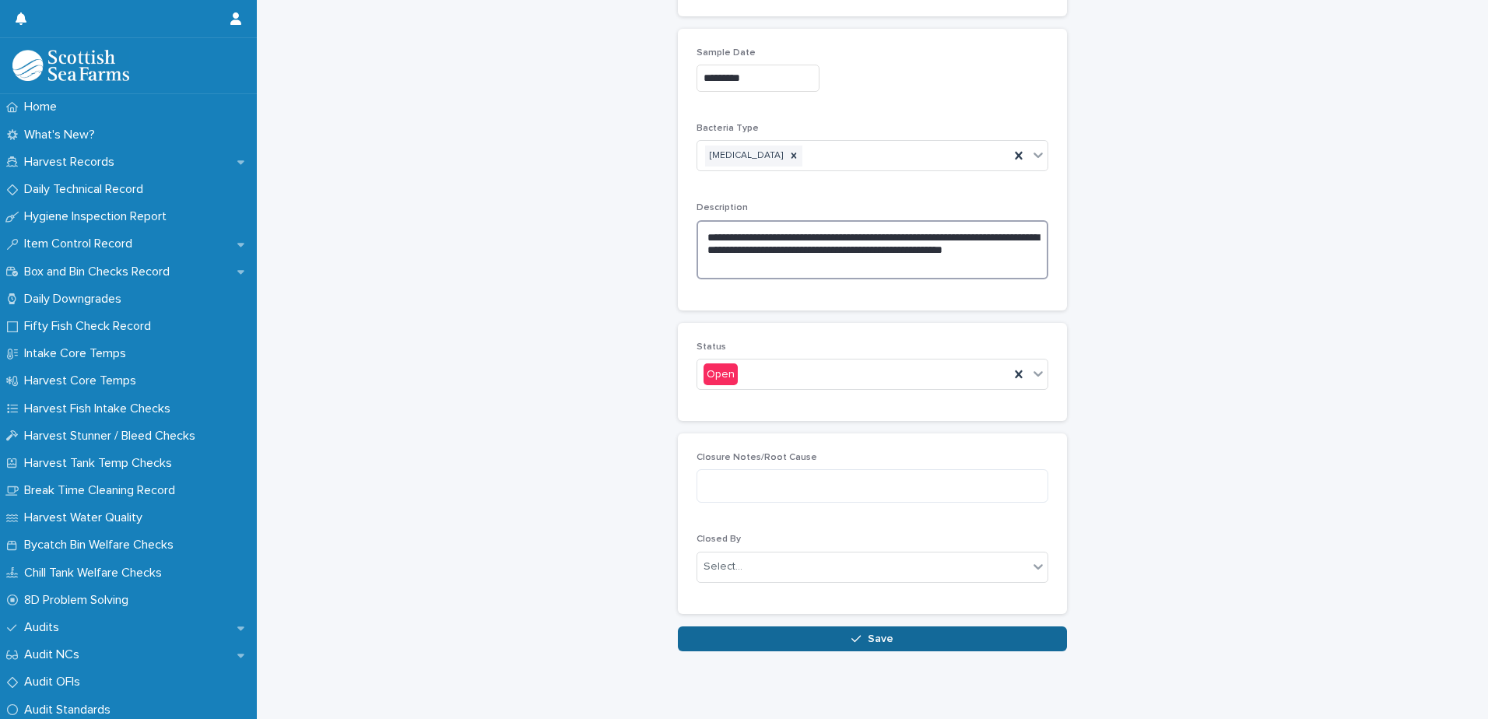
type textarea "**********"
click at [736, 626] on button "Save" at bounding box center [872, 638] width 389 height 25
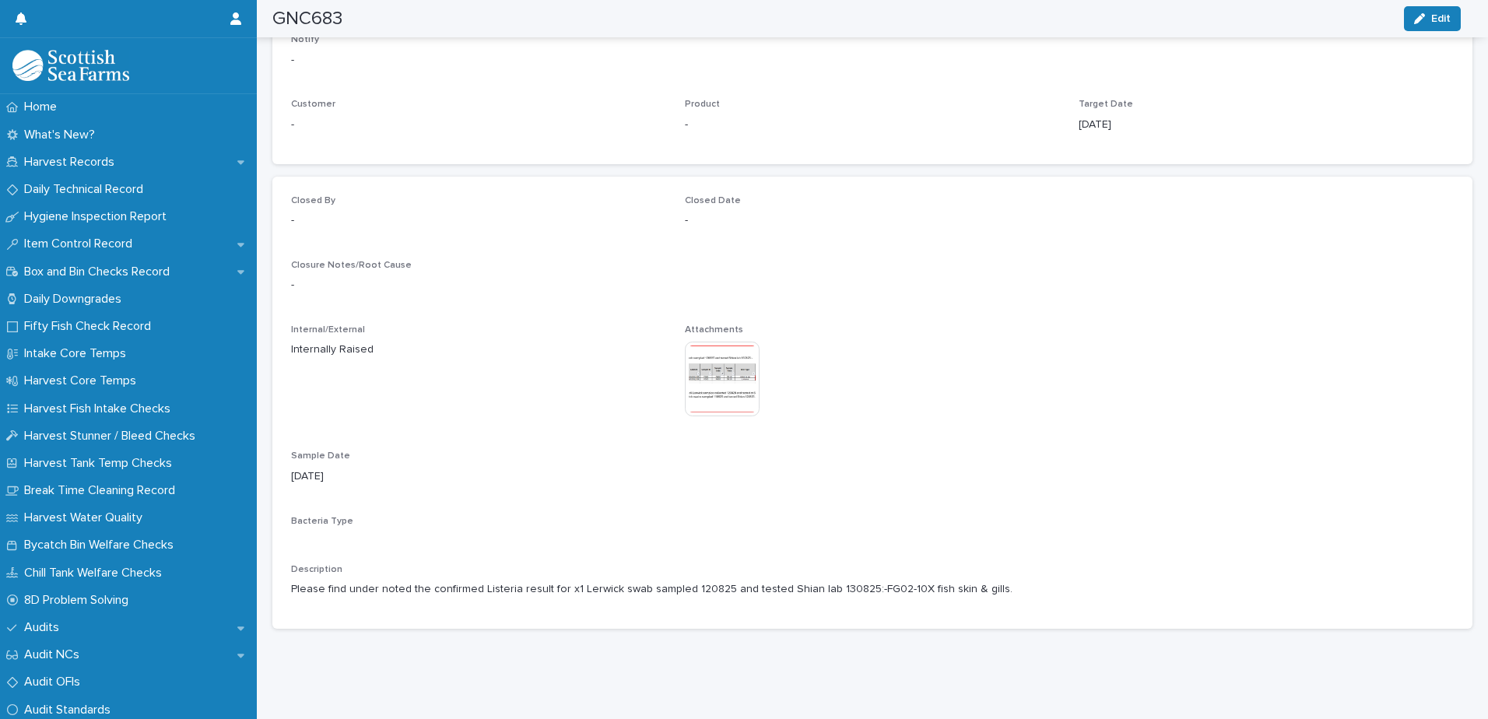
scroll to position [995, 0]
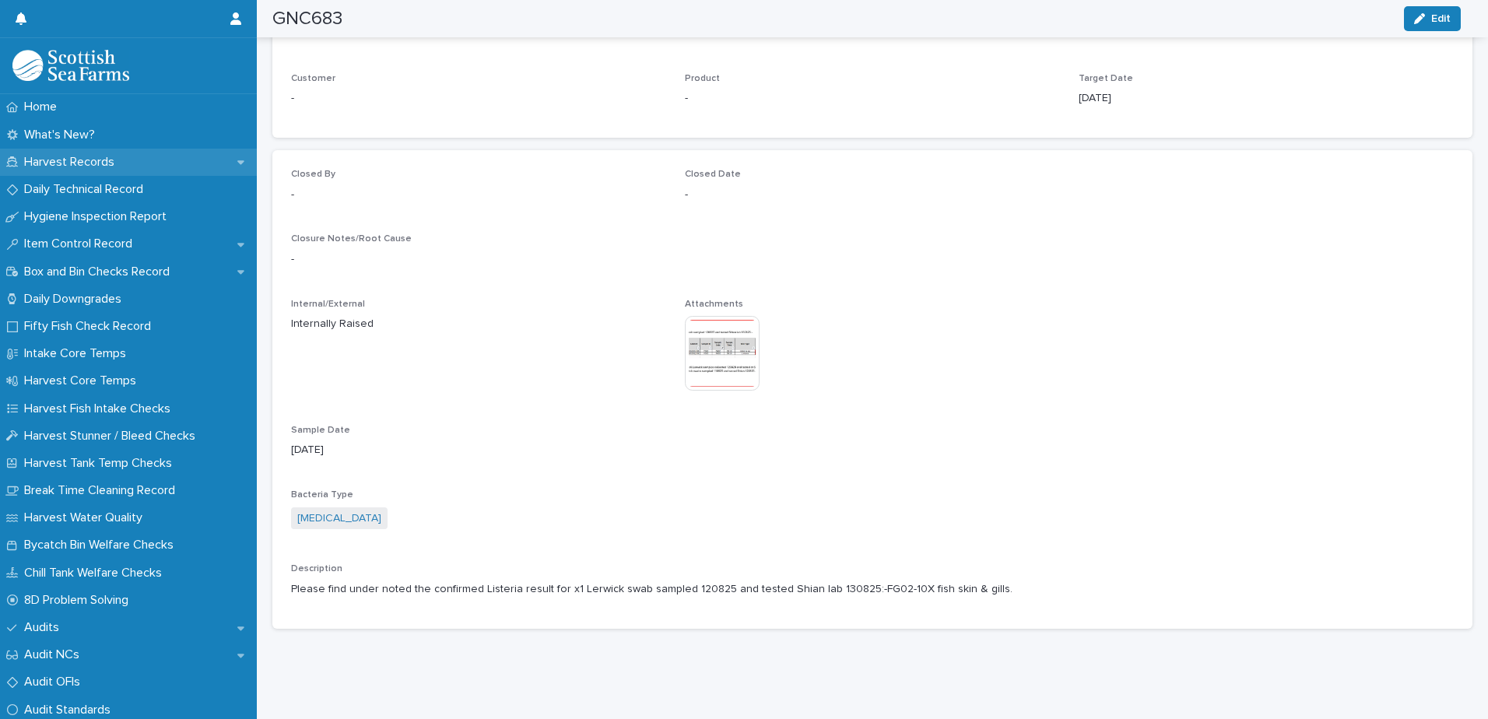
click at [68, 158] on p "Harvest Records" at bounding box center [72, 162] width 109 height 15
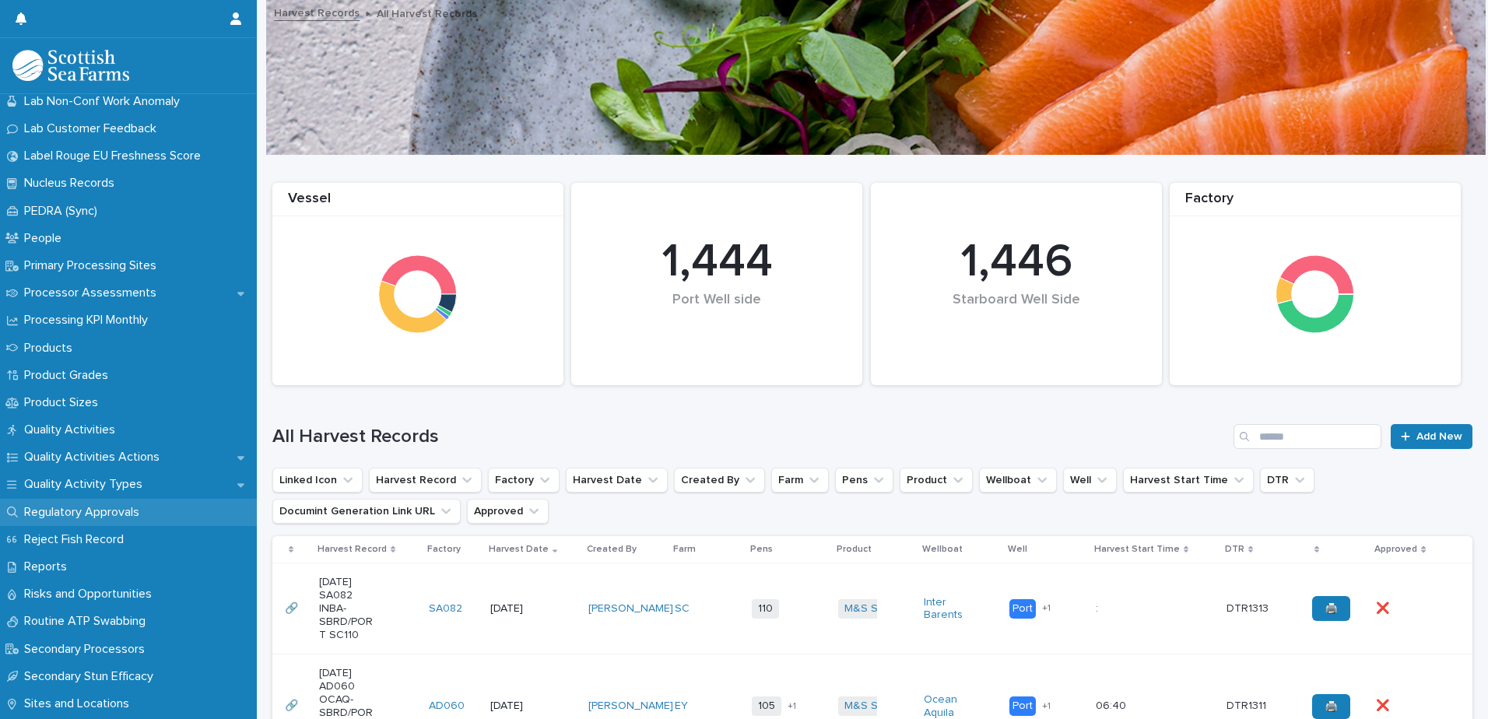
scroll to position [2268, 0]
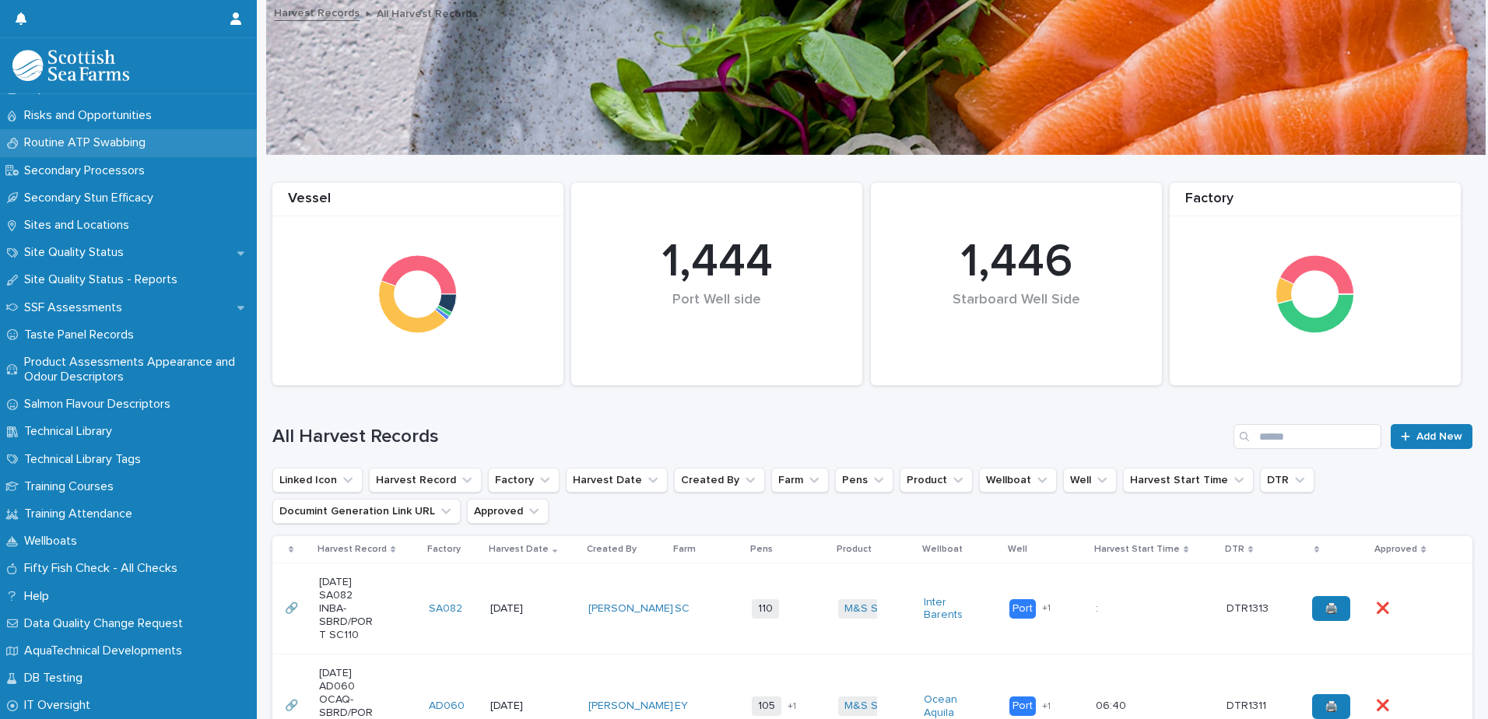
click at [75, 137] on p "Routine ATP Swabbing" at bounding box center [88, 142] width 140 height 15
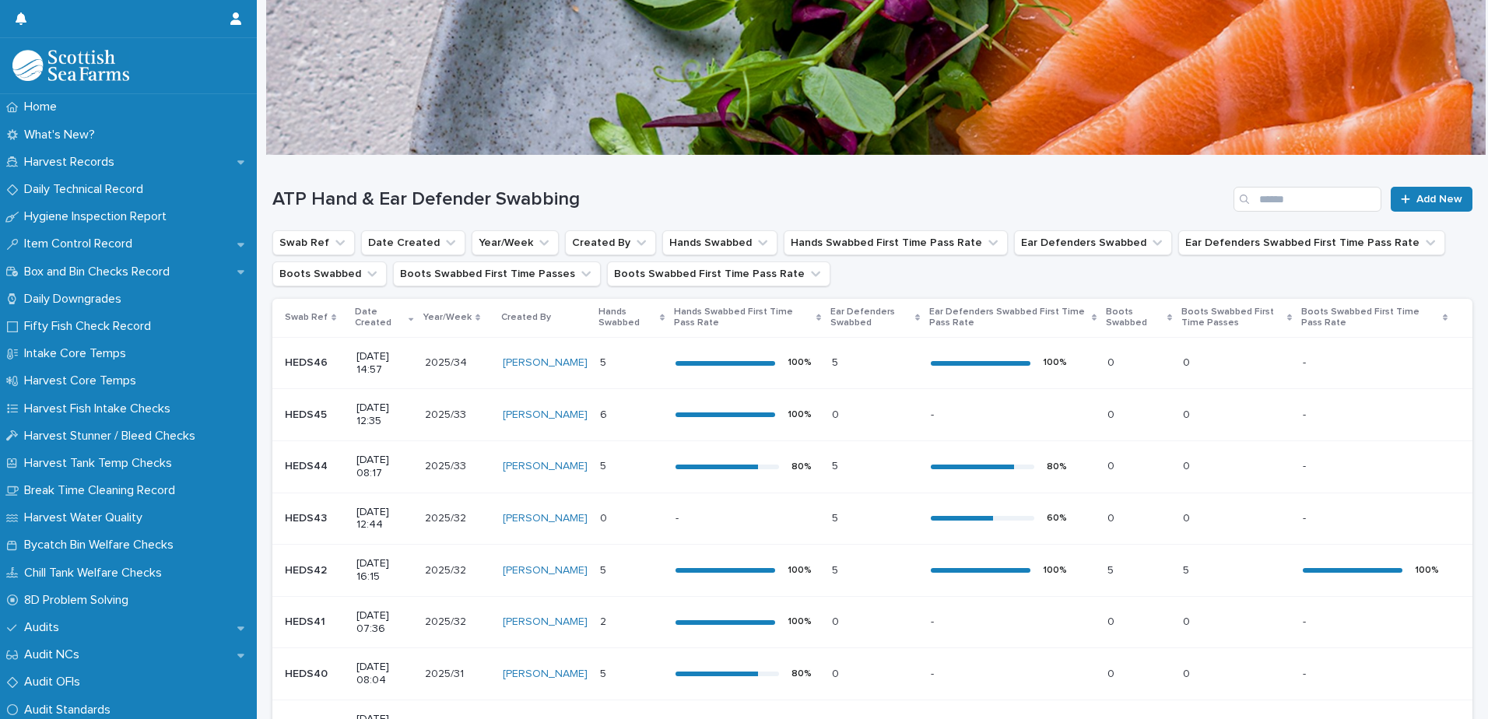
click at [1215, 420] on p at bounding box center [1236, 414] width 107 height 13
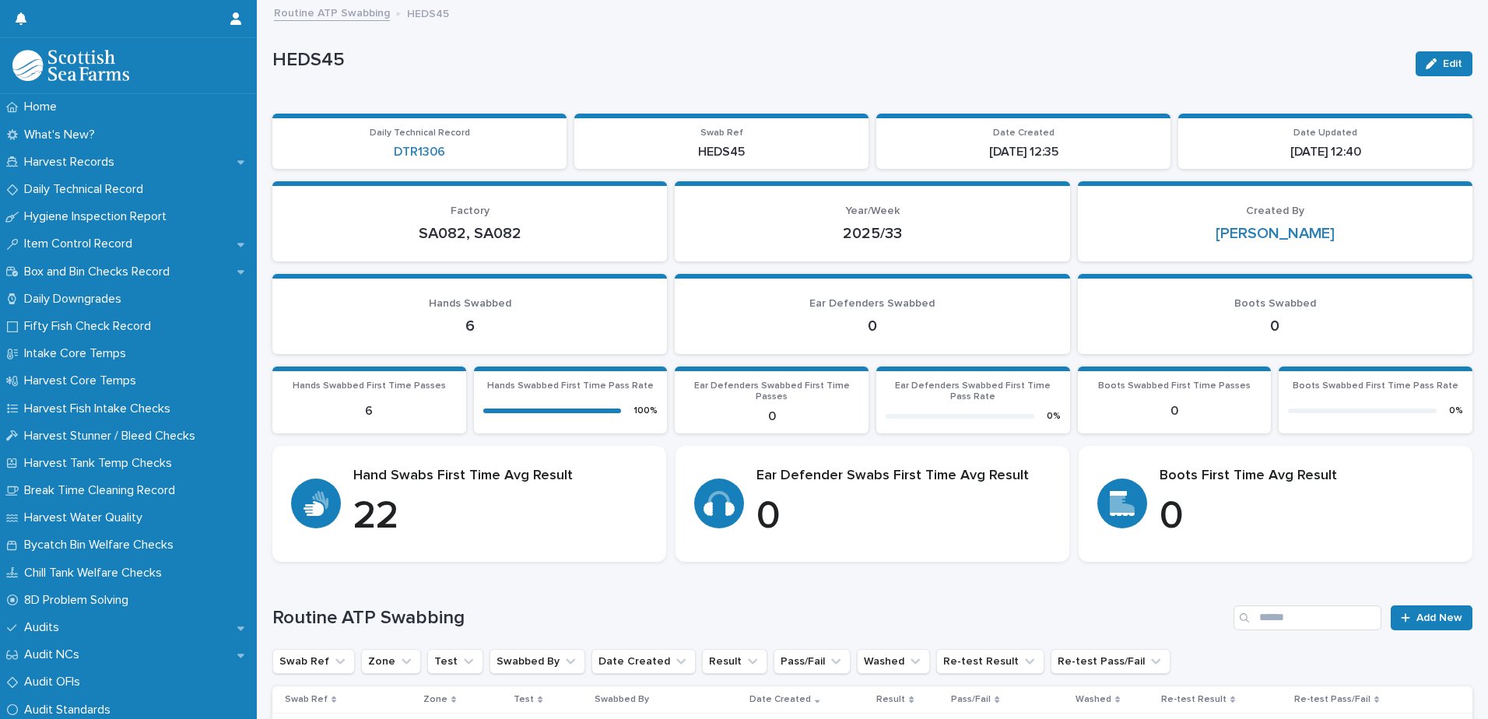
click at [321, 14] on link "Routine ATP Swabbing" at bounding box center [332, 12] width 116 height 18
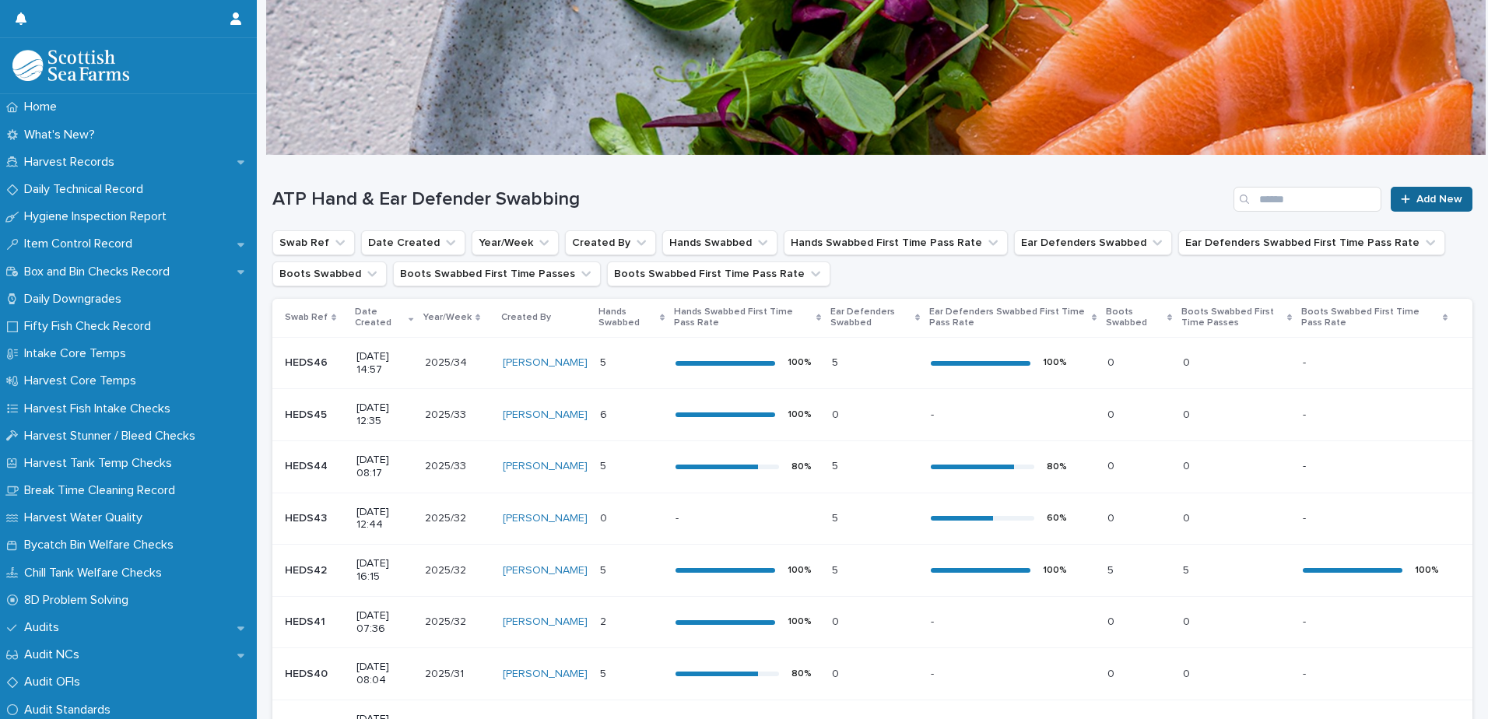
click at [1402, 205] on link "Add New" at bounding box center [1431, 199] width 82 height 25
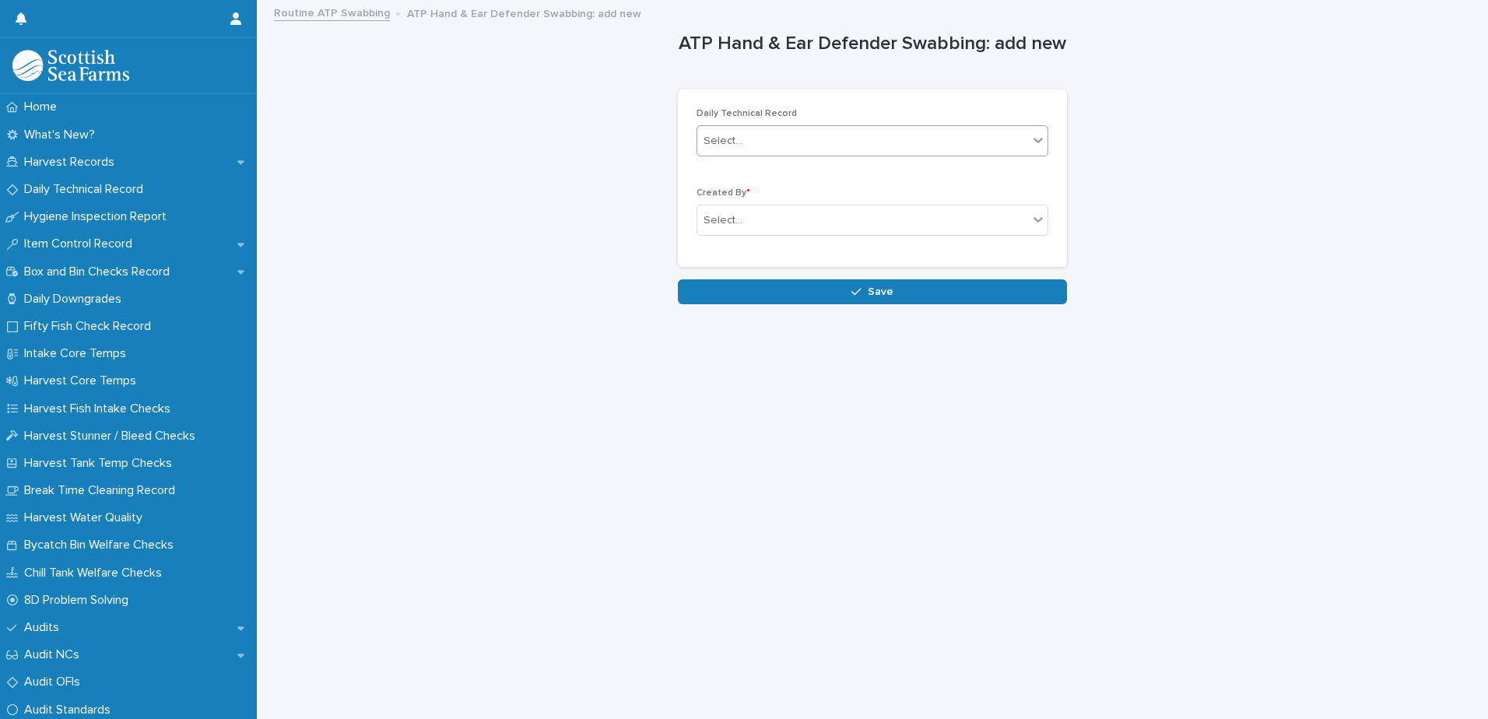
click at [757, 140] on div "Select..." at bounding box center [862, 141] width 331 height 26
drag, startPoint x: 592, startPoint y: 335, endPoint x: 457, endPoint y: 300, distance: 138.9
click at [590, 334] on div "Loading... Saving… Loading... Saving… ATP Hand & Ear Defender Swabbing: add new…" at bounding box center [872, 341] width 1215 height 678
click at [82, 193] on p "Daily Technical Record" at bounding box center [87, 189] width 138 height 15
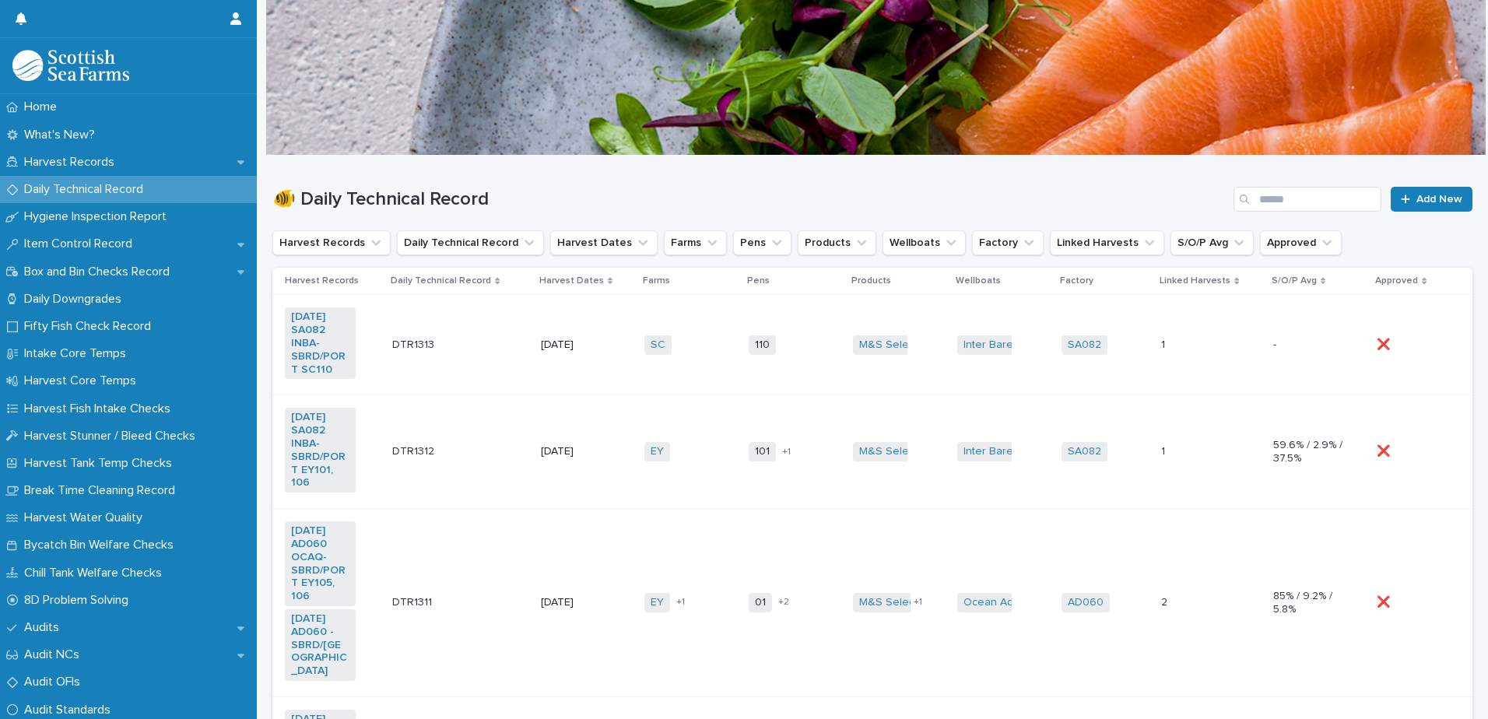
click at [795, 370] on td "110 + 0" at bounding box center [794, 345] width 104 height 100
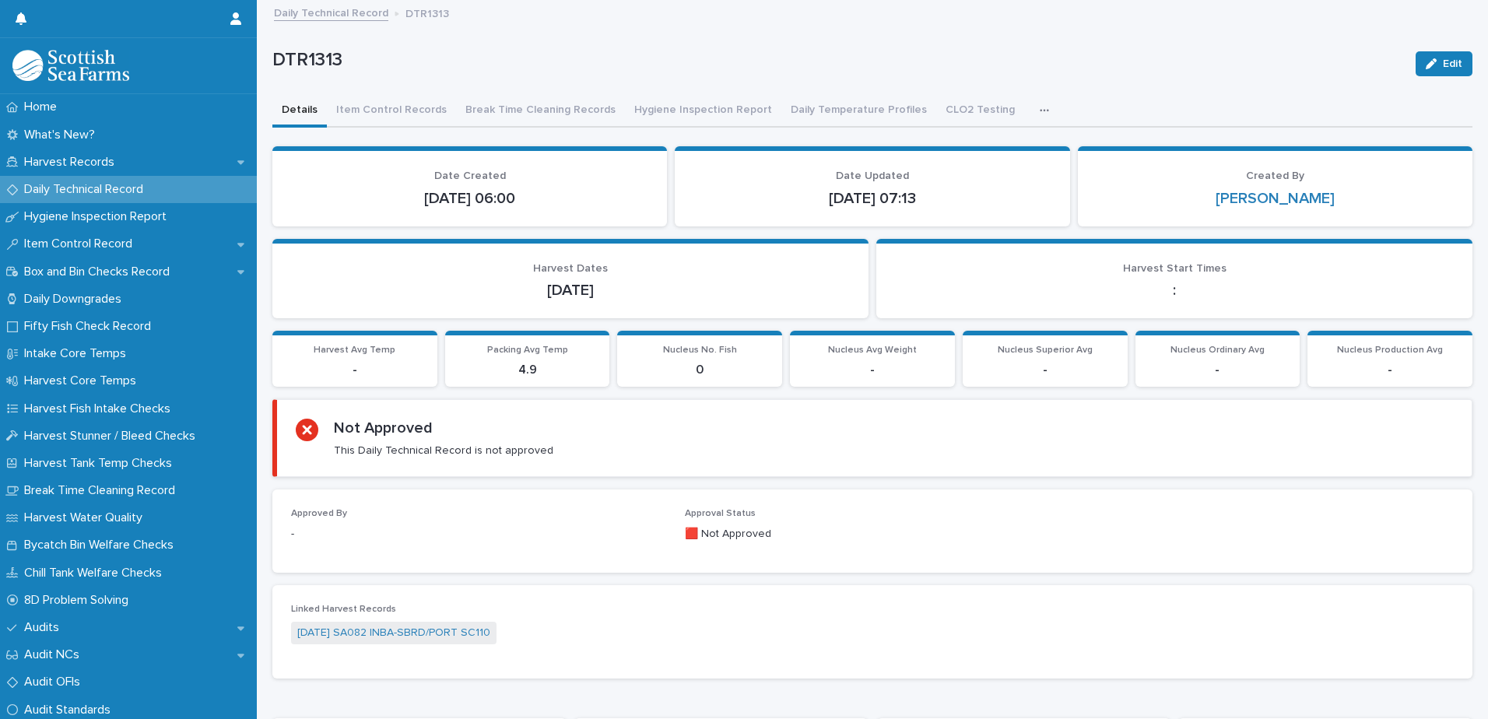
click at [1039, 113] on icon "button" at bounding box center [1043, 110] width 9 height 11
click at [912, 149] on span "ATP Hand, Boots, Ear Defenders" at bounding box center [945, 150] width 163 height 11
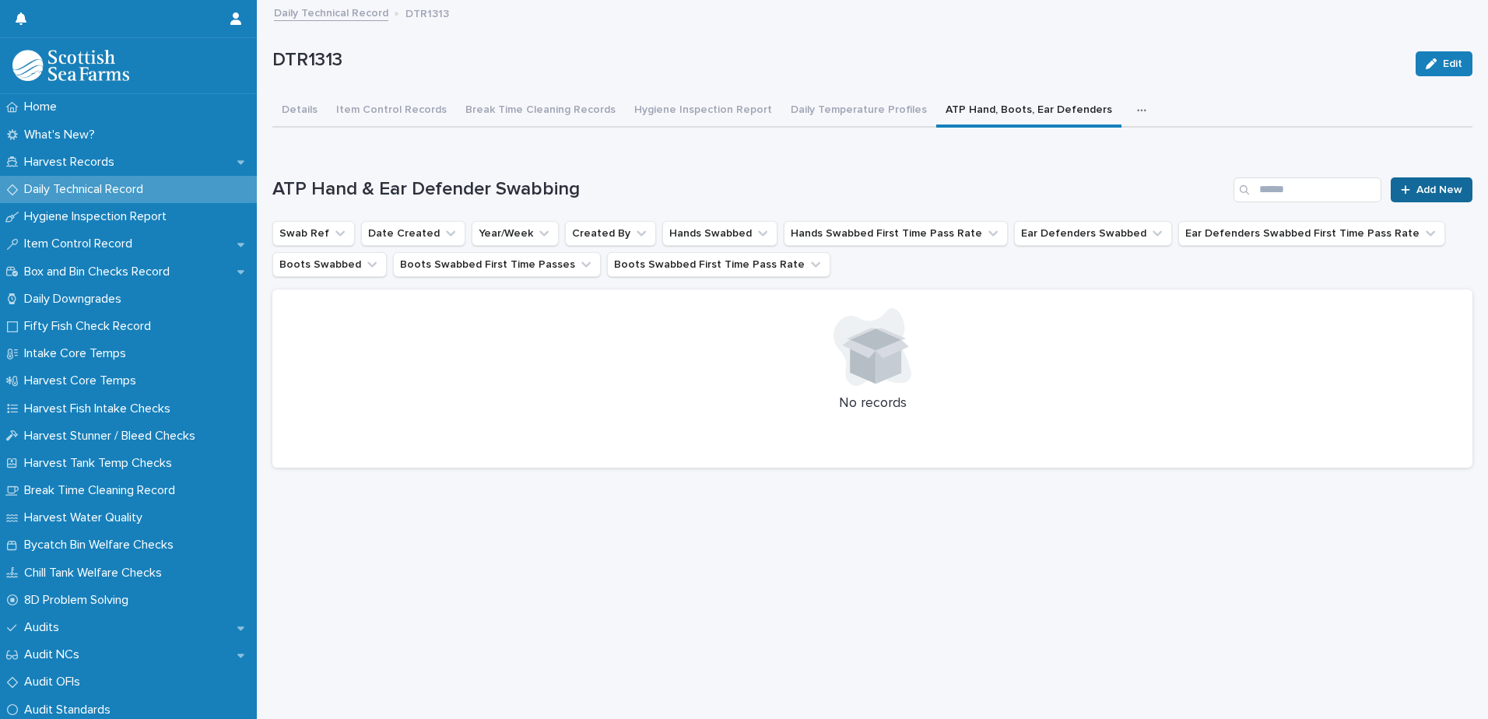
click at [1430, 184] on span "Add New" at bounding box center [1439, 189] width 46 height 11
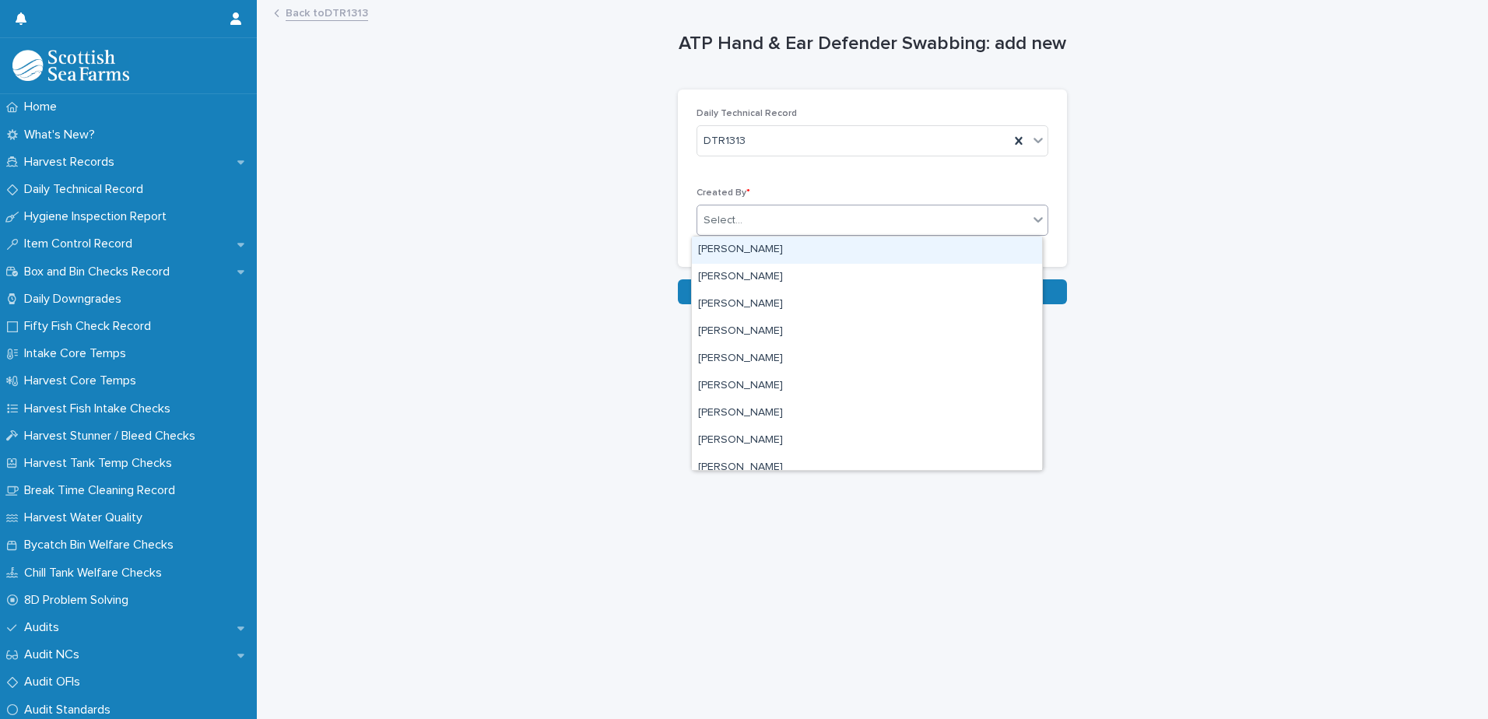
click at [718, 219] on div "Select..." at bounding box center [722, 220] width 39 height 16
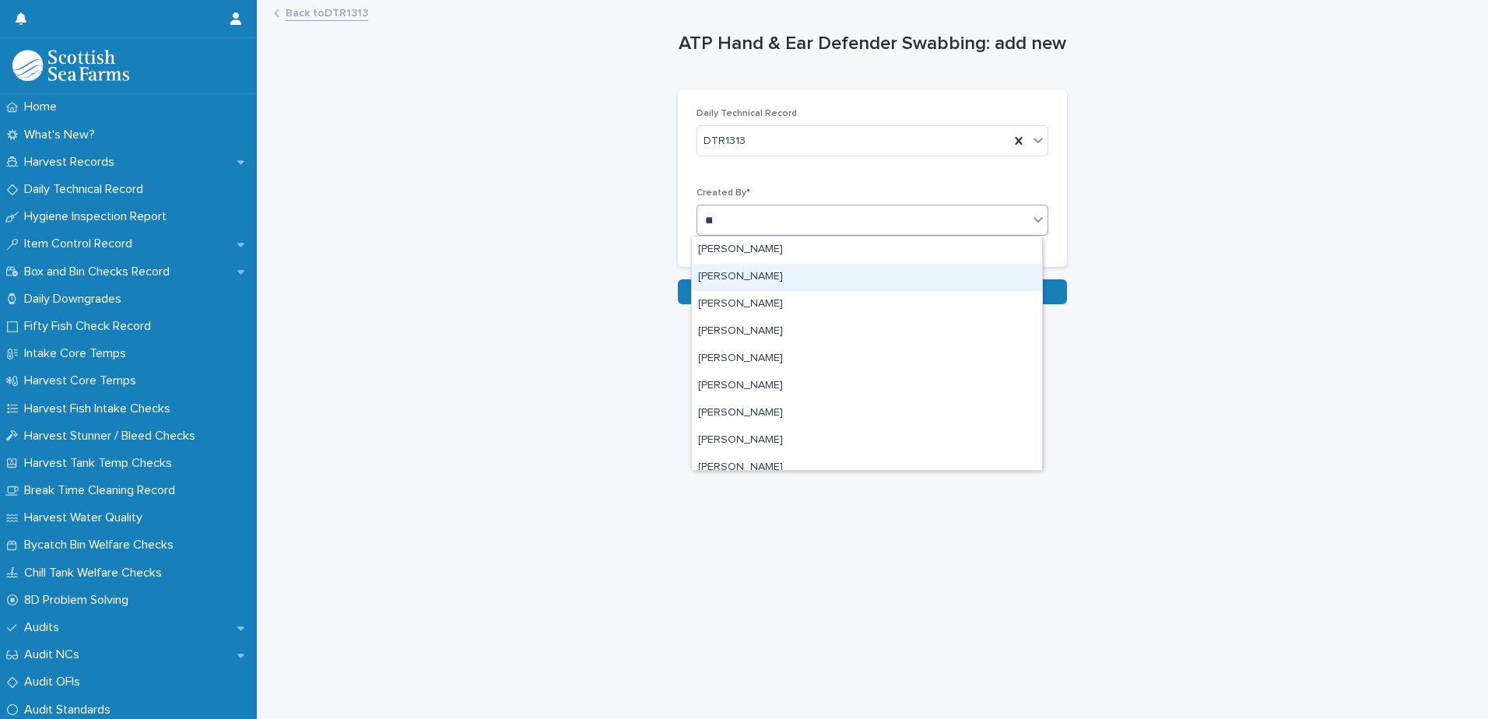
type input "***"
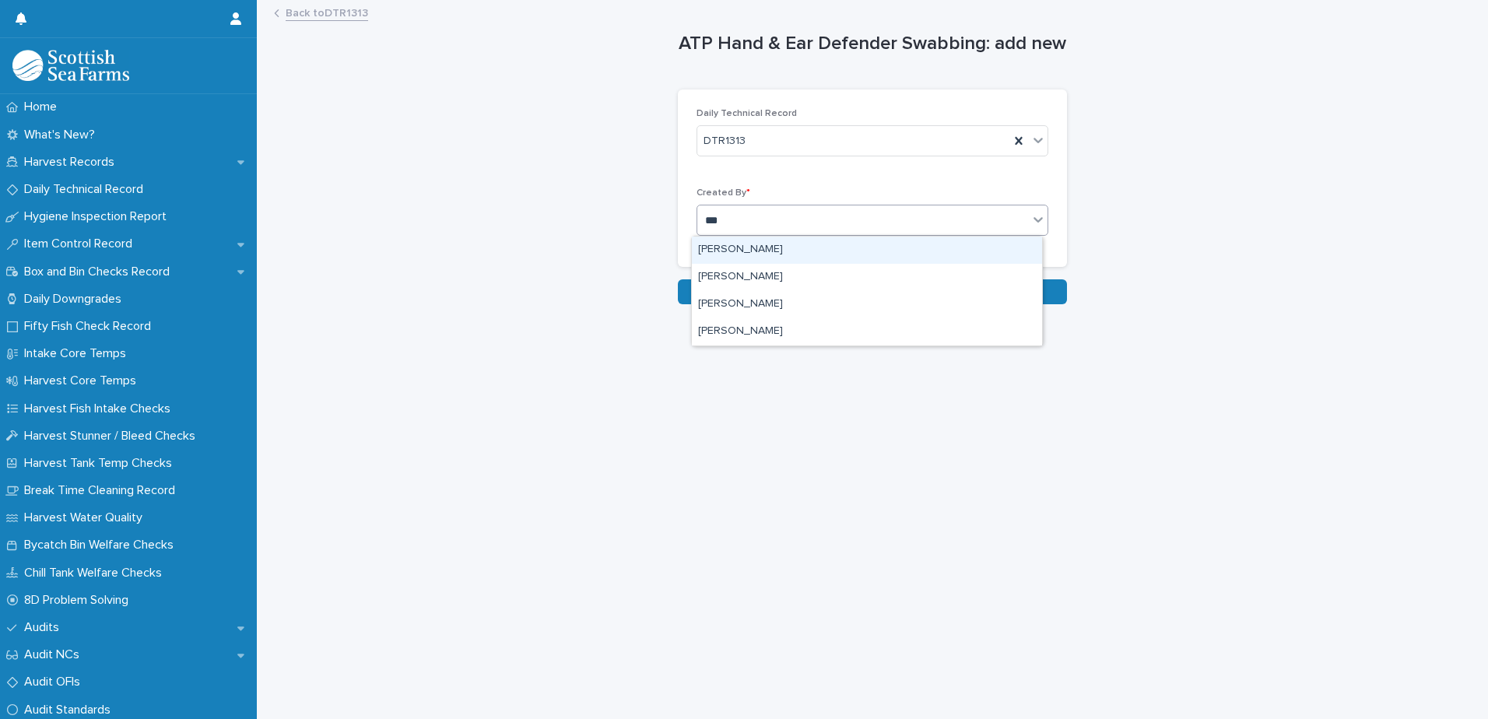
click at [742, 249] on div "[PERSON_NAME]" at bounding box center [867, 250] width 350 height 27
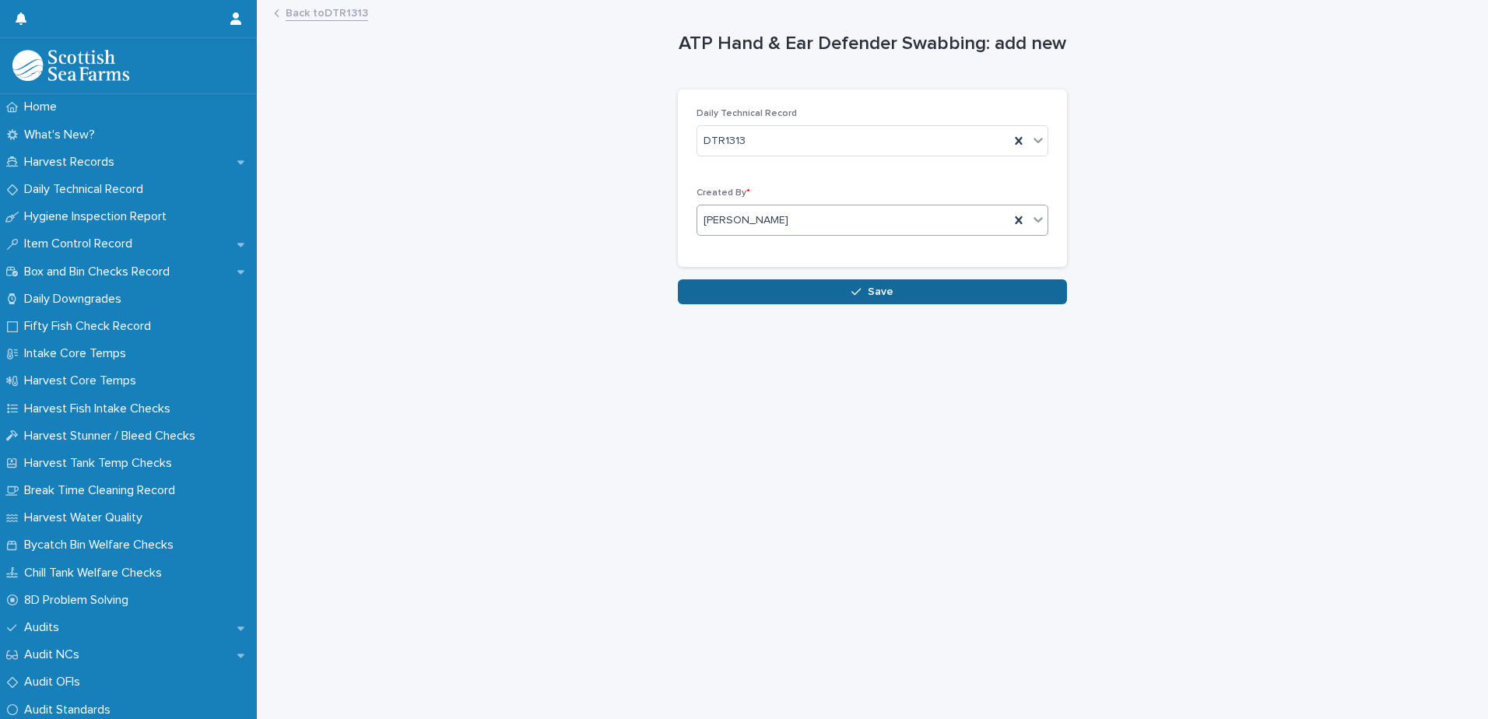
click at [741, 293] on button "Save" at bounding box center [872, 291] width 389 height 25
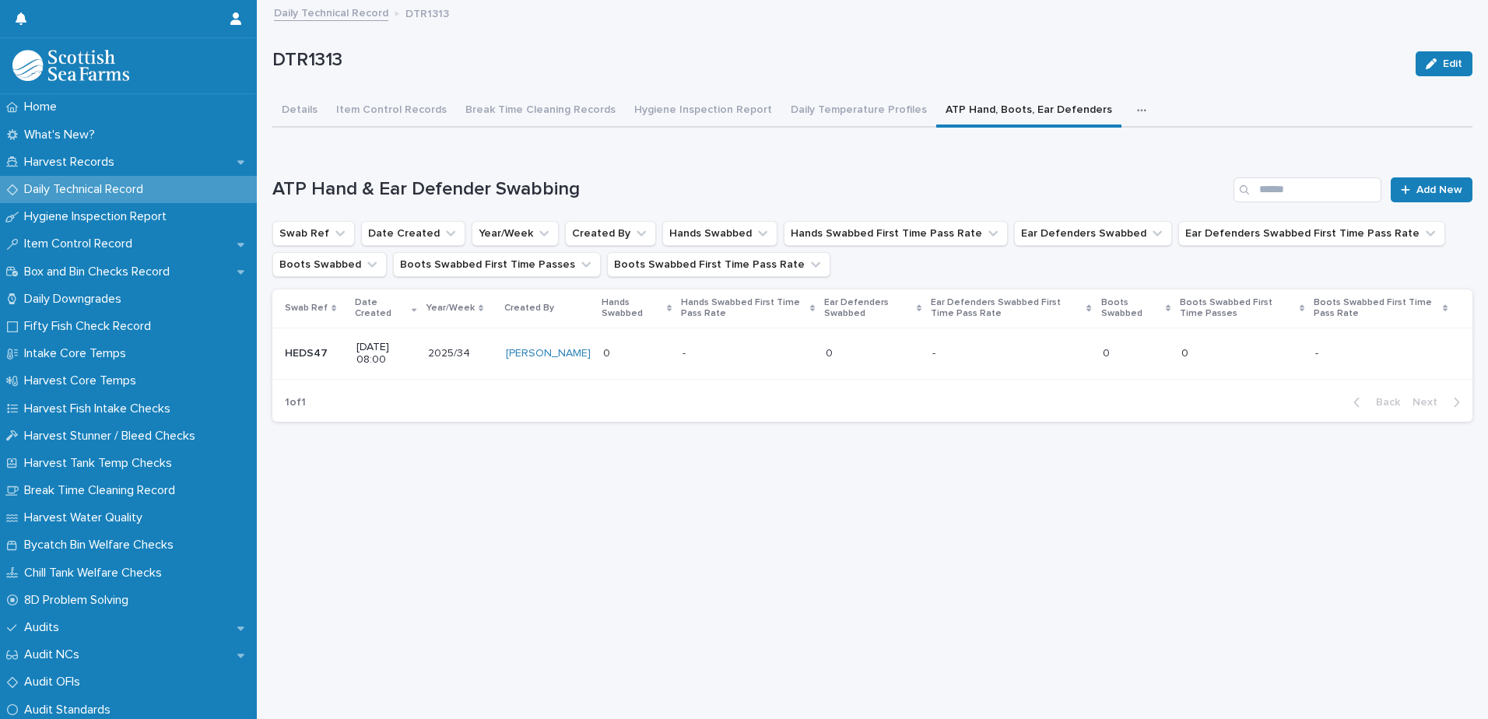
click at [1374, 344] on div "- -" at bounding box center [1381, 354] width 132 height 26
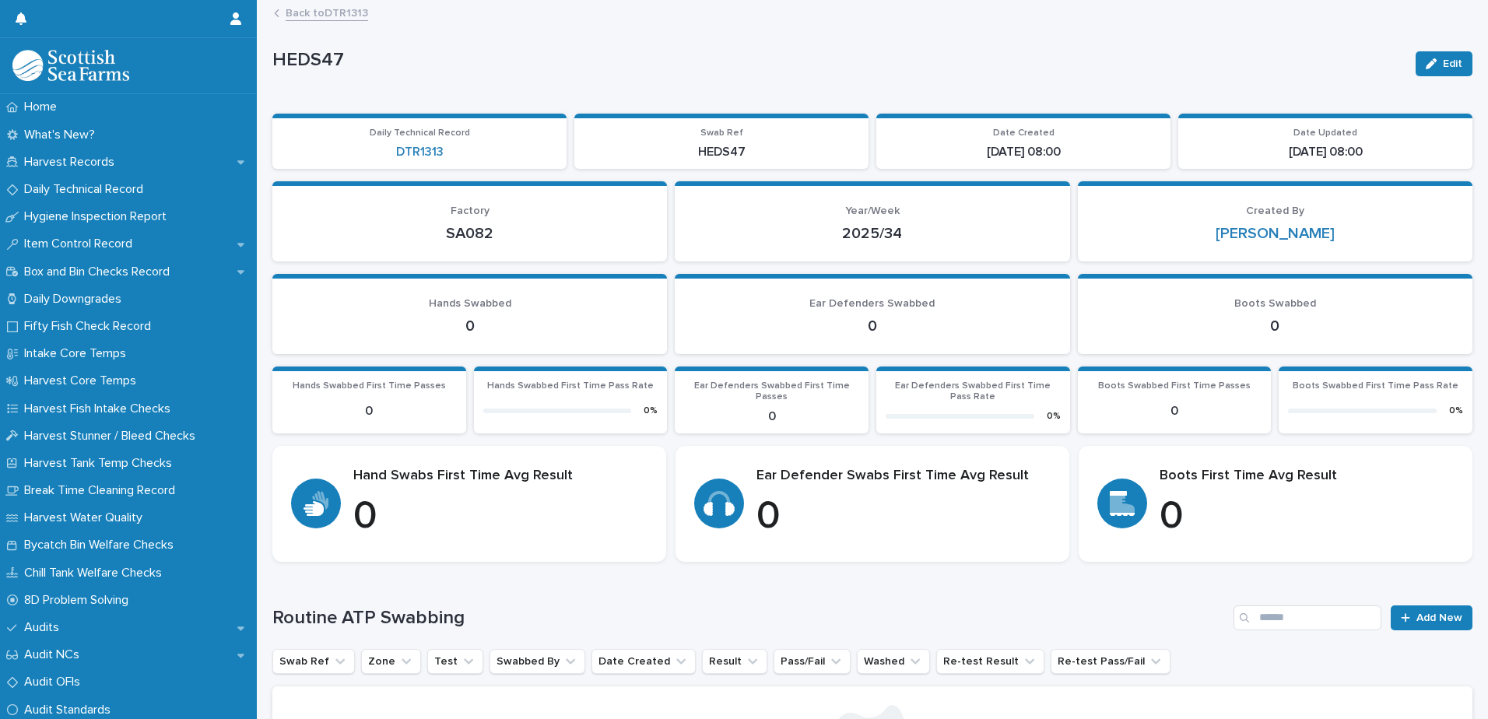
scroll to position [248, 0]
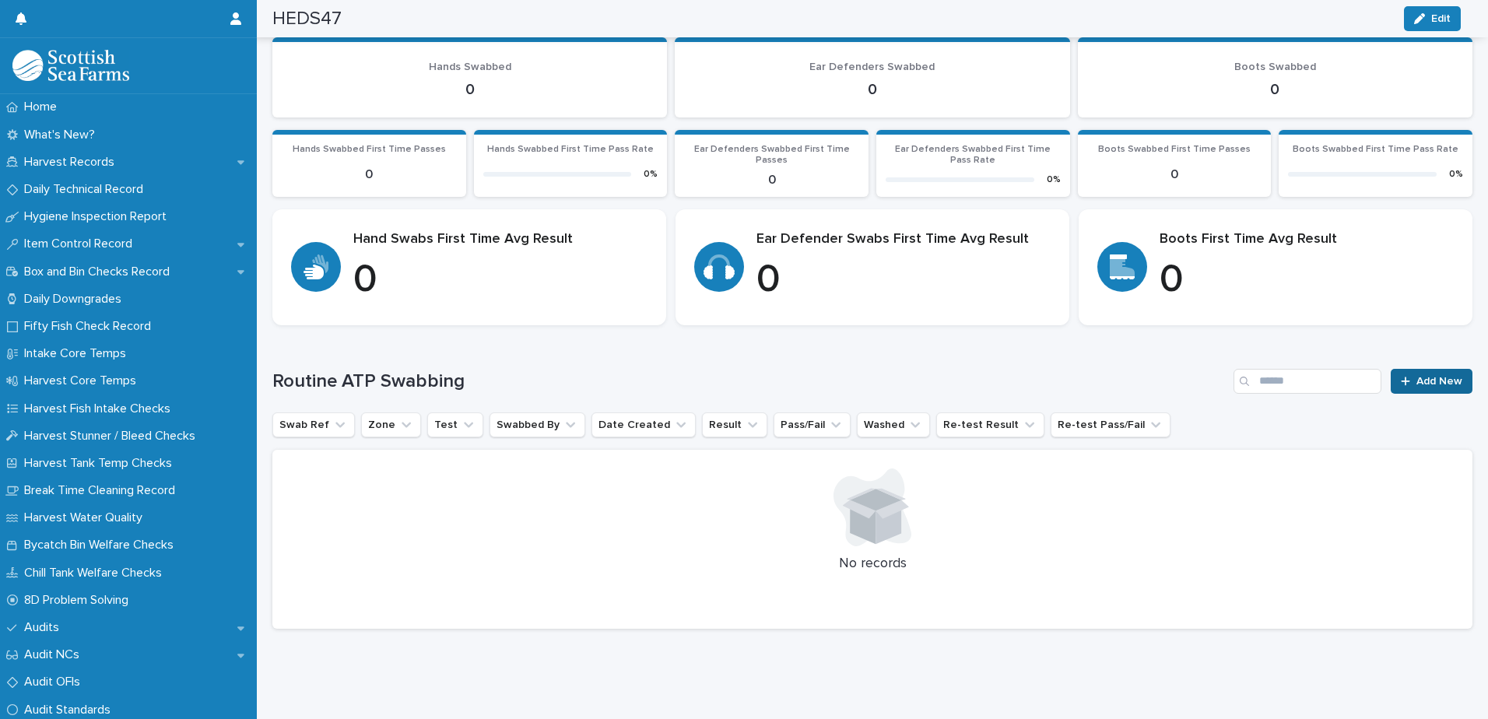
click at [1424, 376] on span "Add New" at bounding box center [1439, 381] width 46 height 11
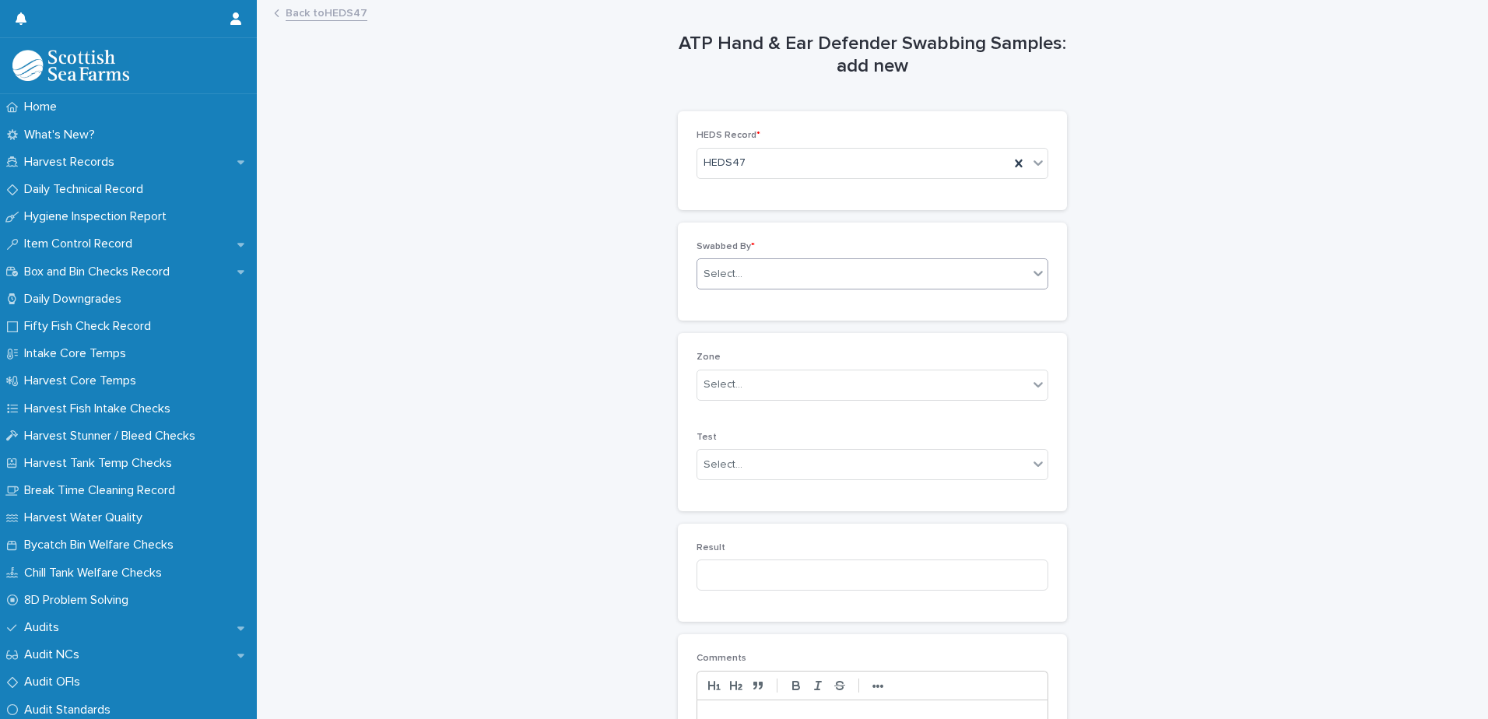
drag, startPoint x: 717, startPoint y: 278, endPoint x: 763, endPoint y: 280, distance: 46.7
click at [718, 278] on div "Select..." at bounding box center [722, 274] width 39 height 16
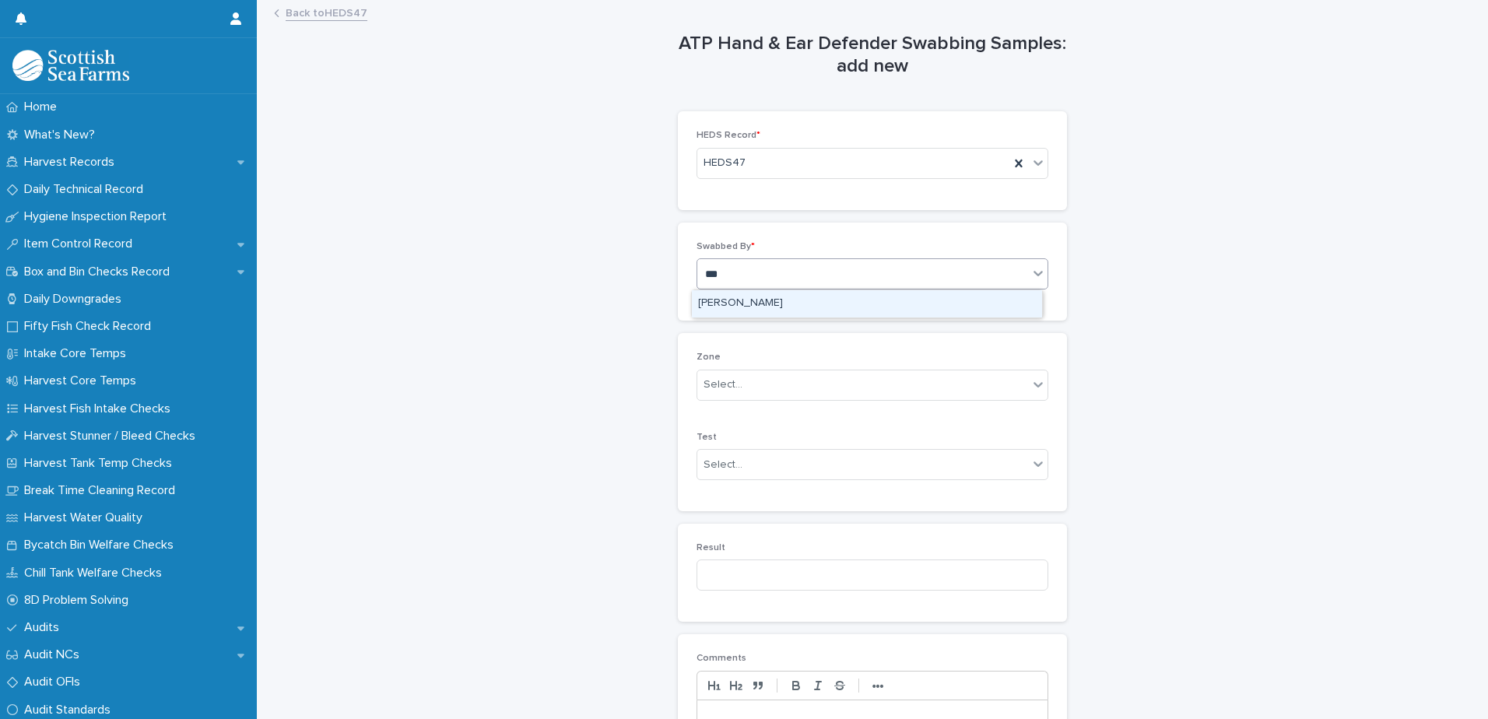
type input "****"
click at [756, 300] on div "[PERSON_NAME]" at bounding box center [867, 303] width 350 height 27
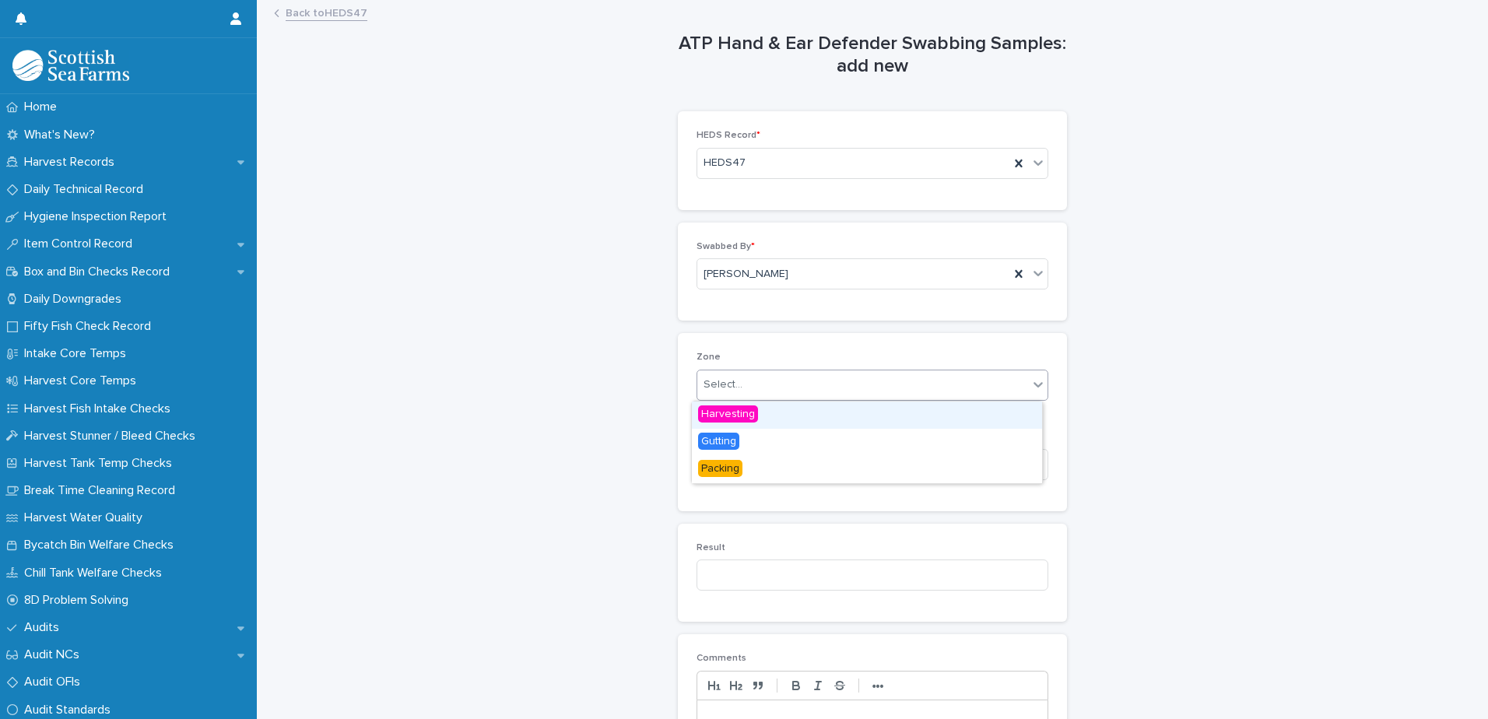
click at [722, 385] on div "Select..." at bounding box center [722, 385] width 39 height 16
click at [714, 467] on span "Packing" at bounding box center [720, 468] width 44 height 17
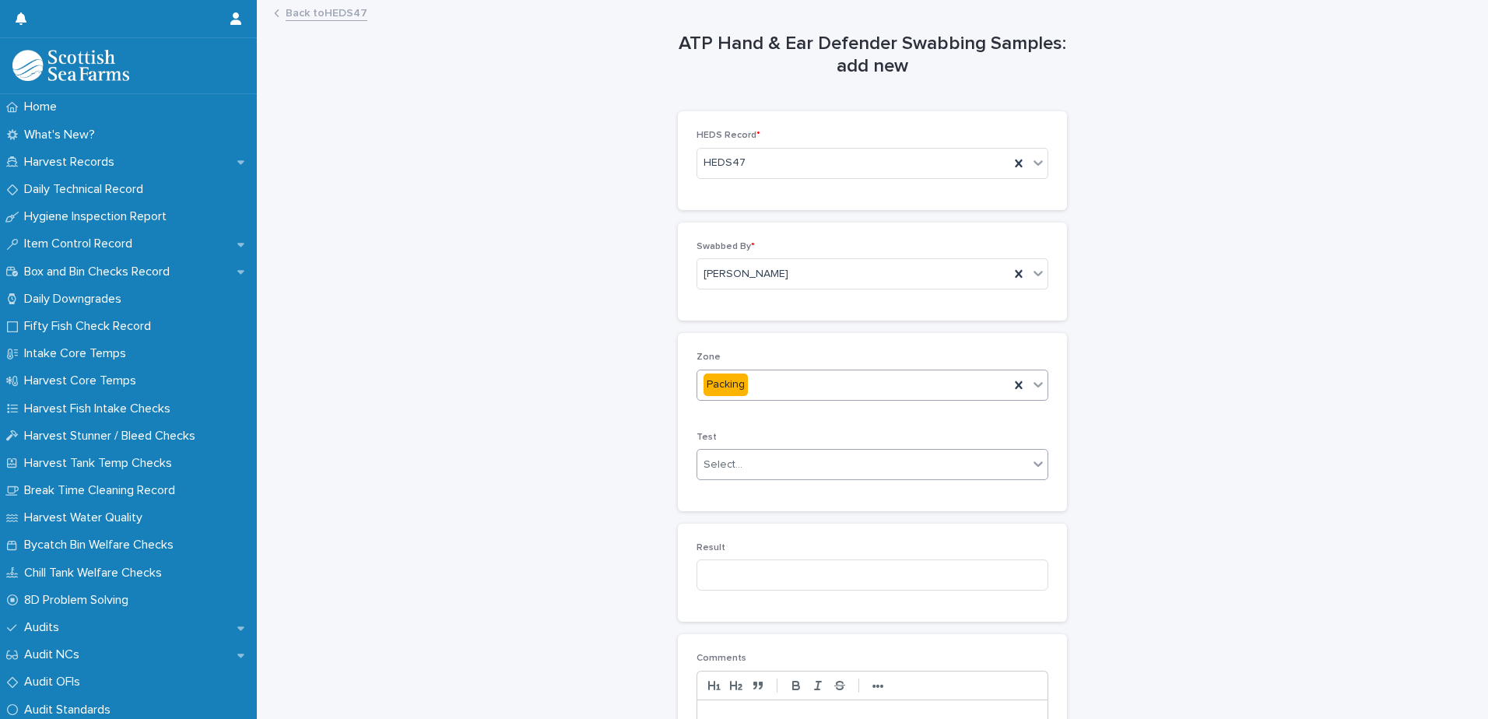
click at [710, 461] on div "Select..." at bounding box center [722, 465] width 39 height 16
click at [731, 489] on span "Ear Defenders" at bounding box center [737, 493] width 79 height 17
click at [717, 574] on input at bounding box center [872, 574] width 352 height 31
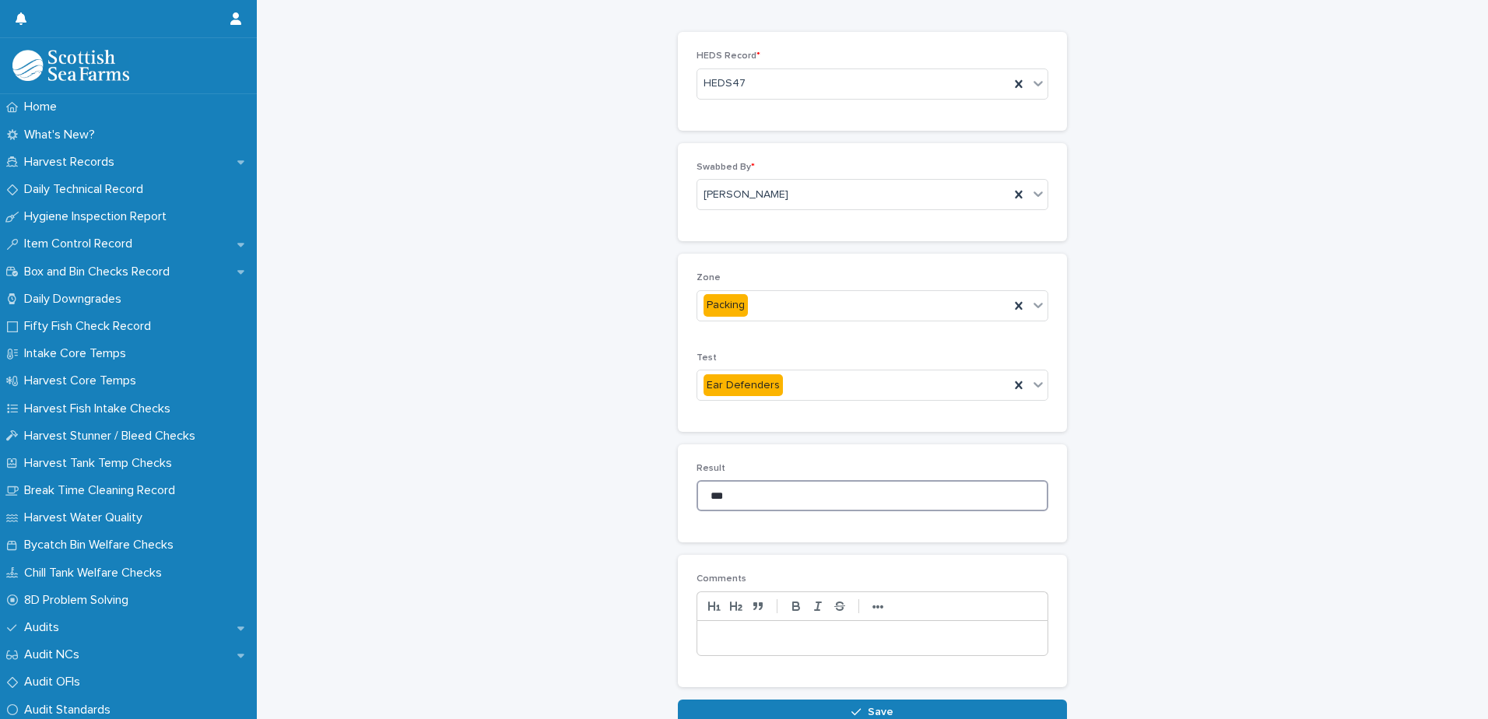
scroll to position [174, 0]
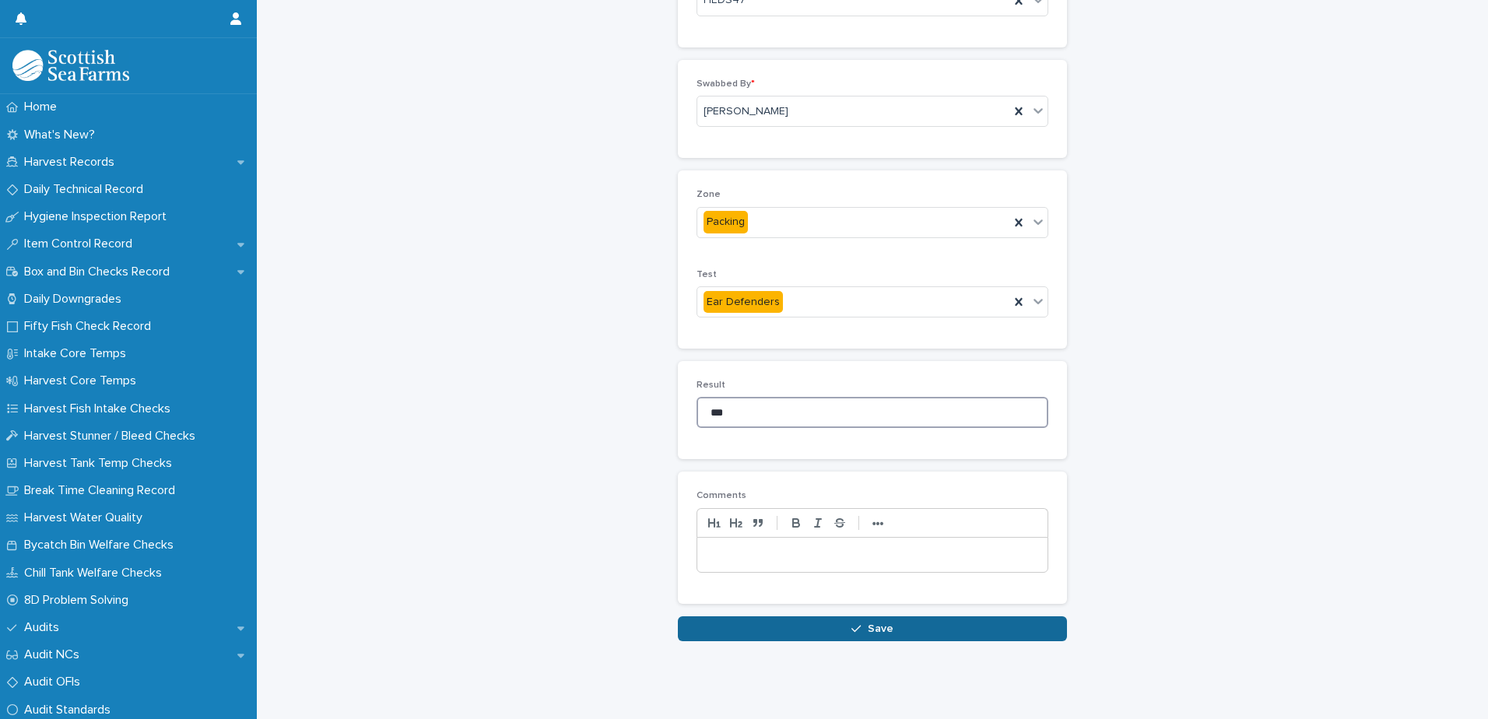
type input "***"
click at [783, 616] on button "Save" at bounding box center [872, 628] width 389 height 25
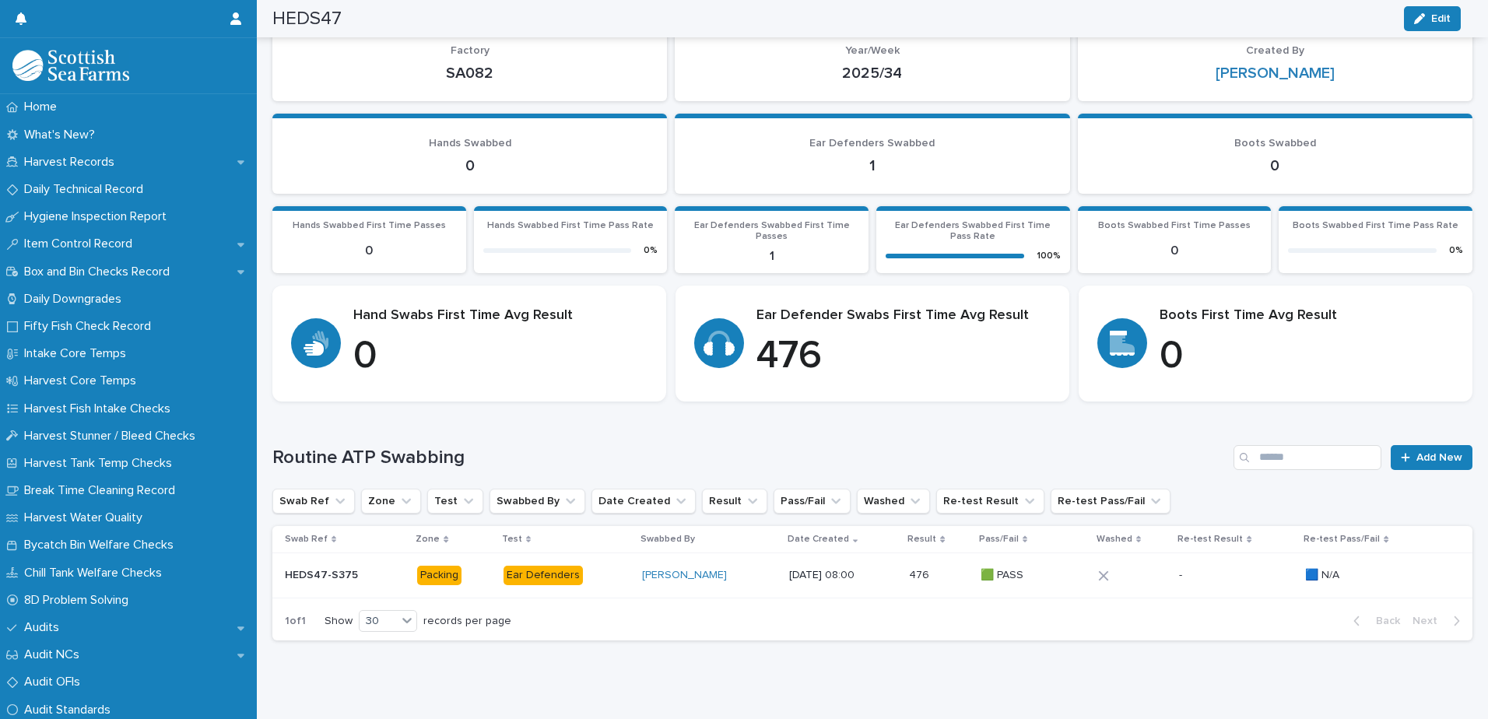
scroll to position [184, 0]
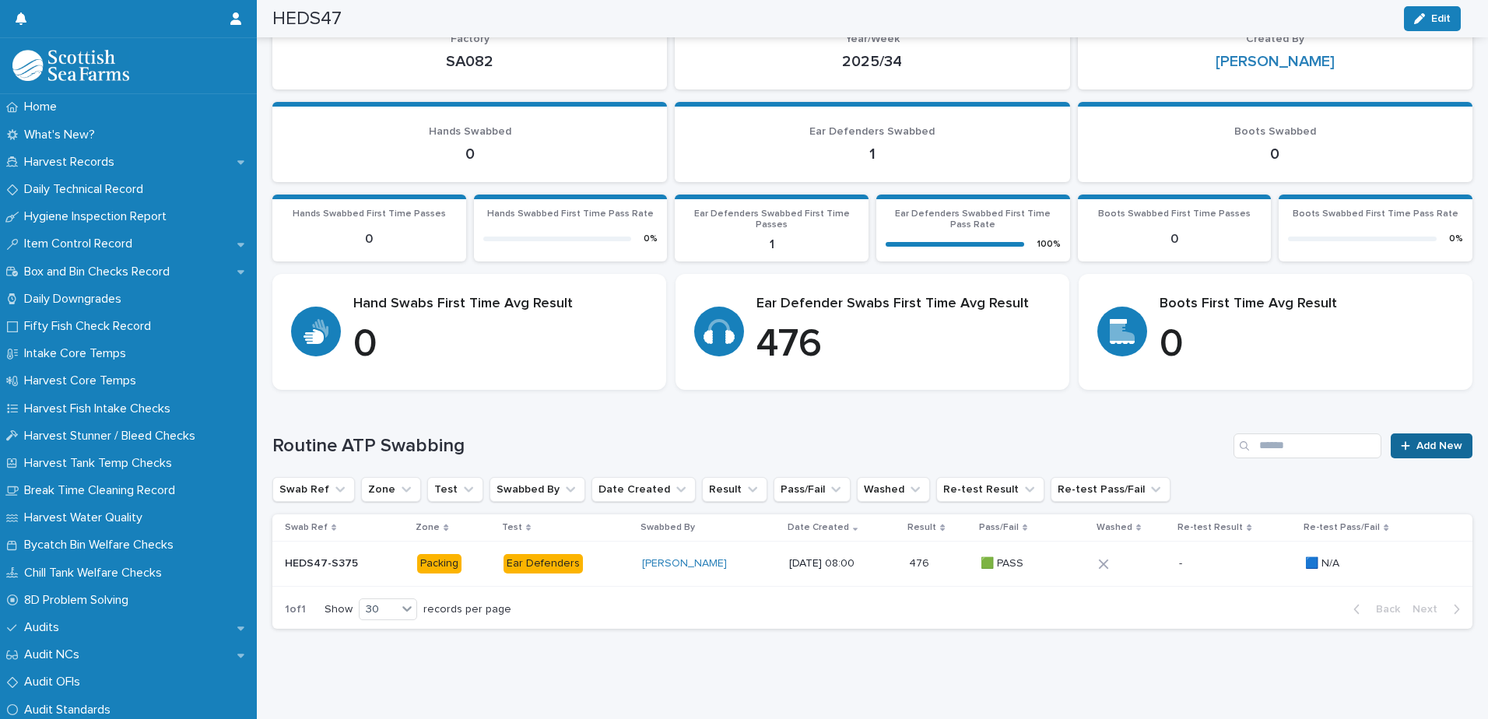
click at [1416, 440] on span "Add New" at bounding box center [1439, 445] width 46 height 11
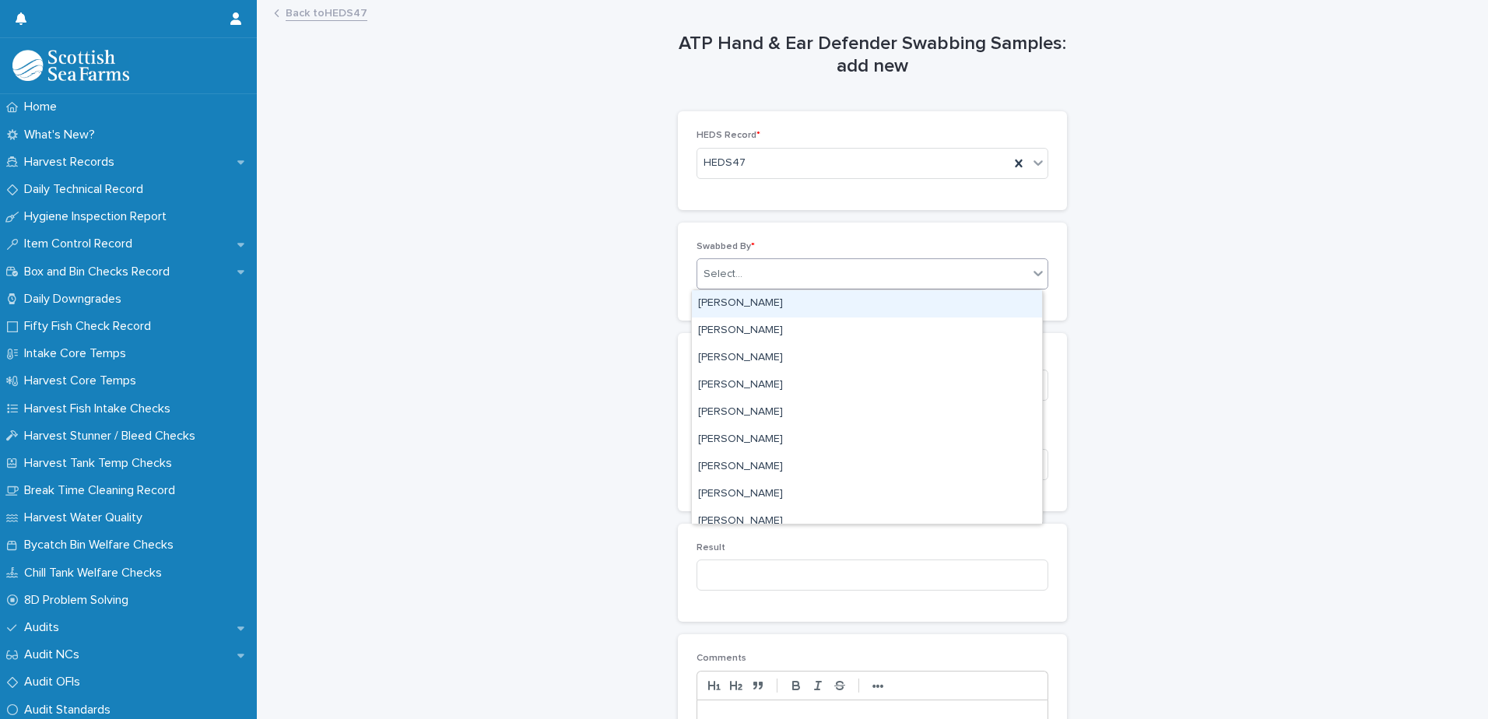
click at [713, 275] on div "Select..." at bounding box center [722, 274] width 39 height 16
type input "*****"
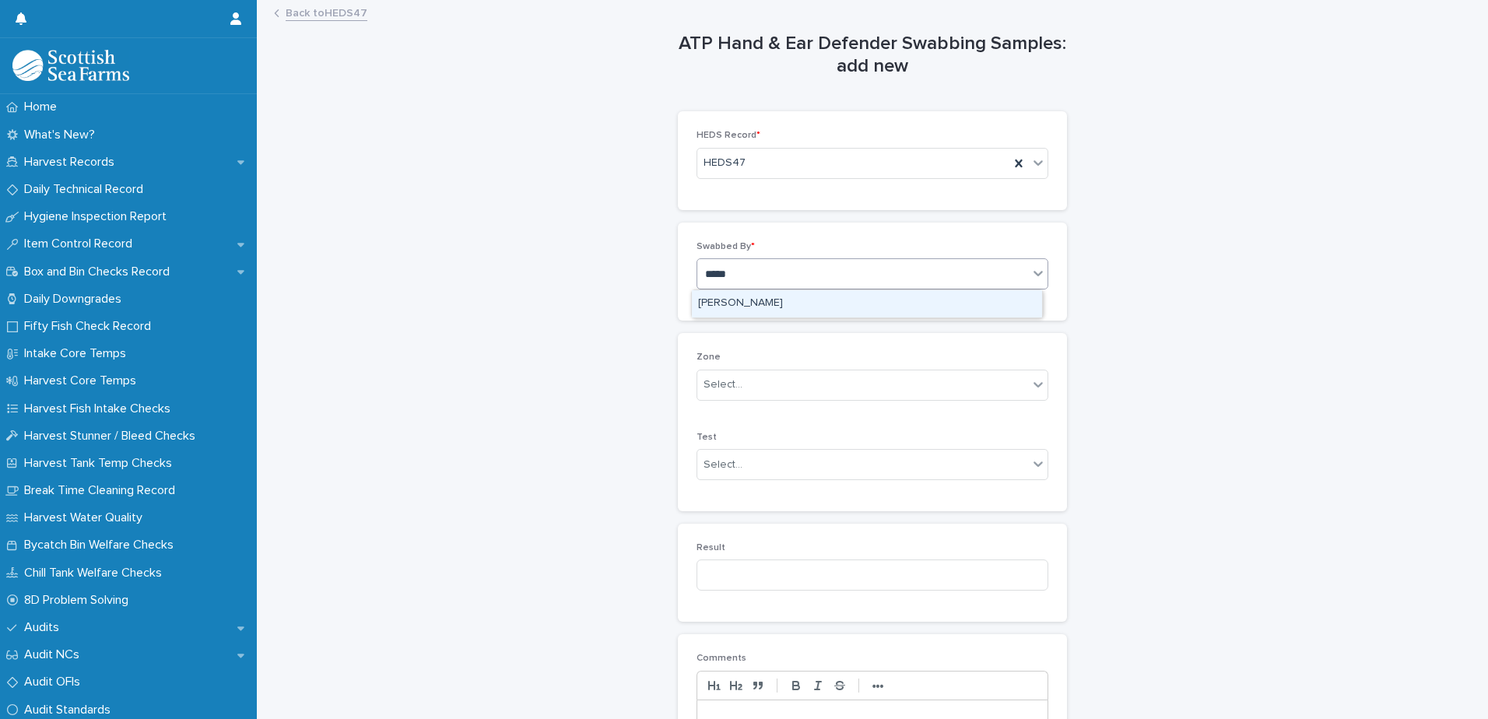
click at [741, 304] on div "[PERSON_NAME]" at bounding box center [867, 303] width 350 height 27
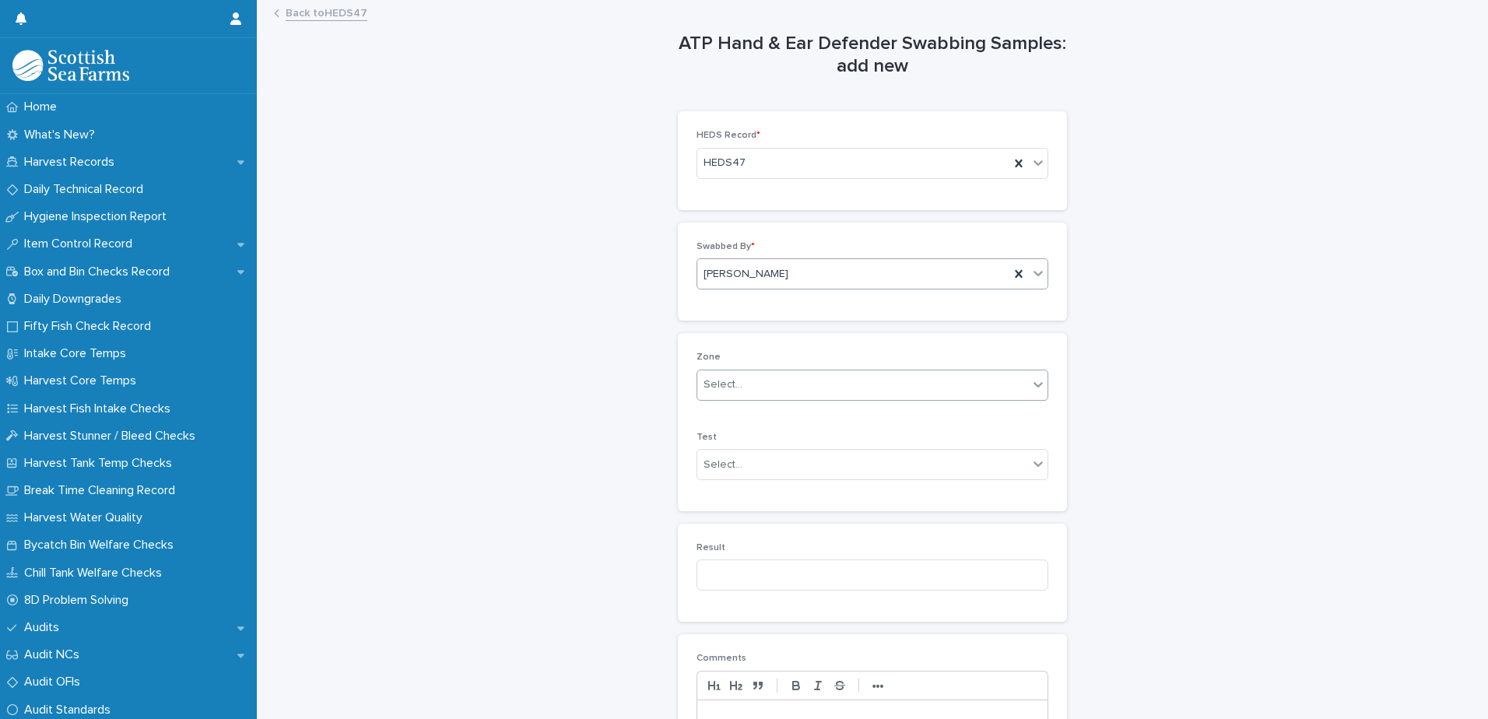
click at [724, 386] on div "Select..." at bounding box center [722, 385] width 39 height 16
click at [727, 472] on span "Packing" at bounding box center [720, 468] width 44 height 17
click at [724, 479] on div "Test Select..." at bounding box center [872, 462] width 352 height 61
click at [728, 464] on div "Select..." at bounding box center [722, 465] width 39 height 16
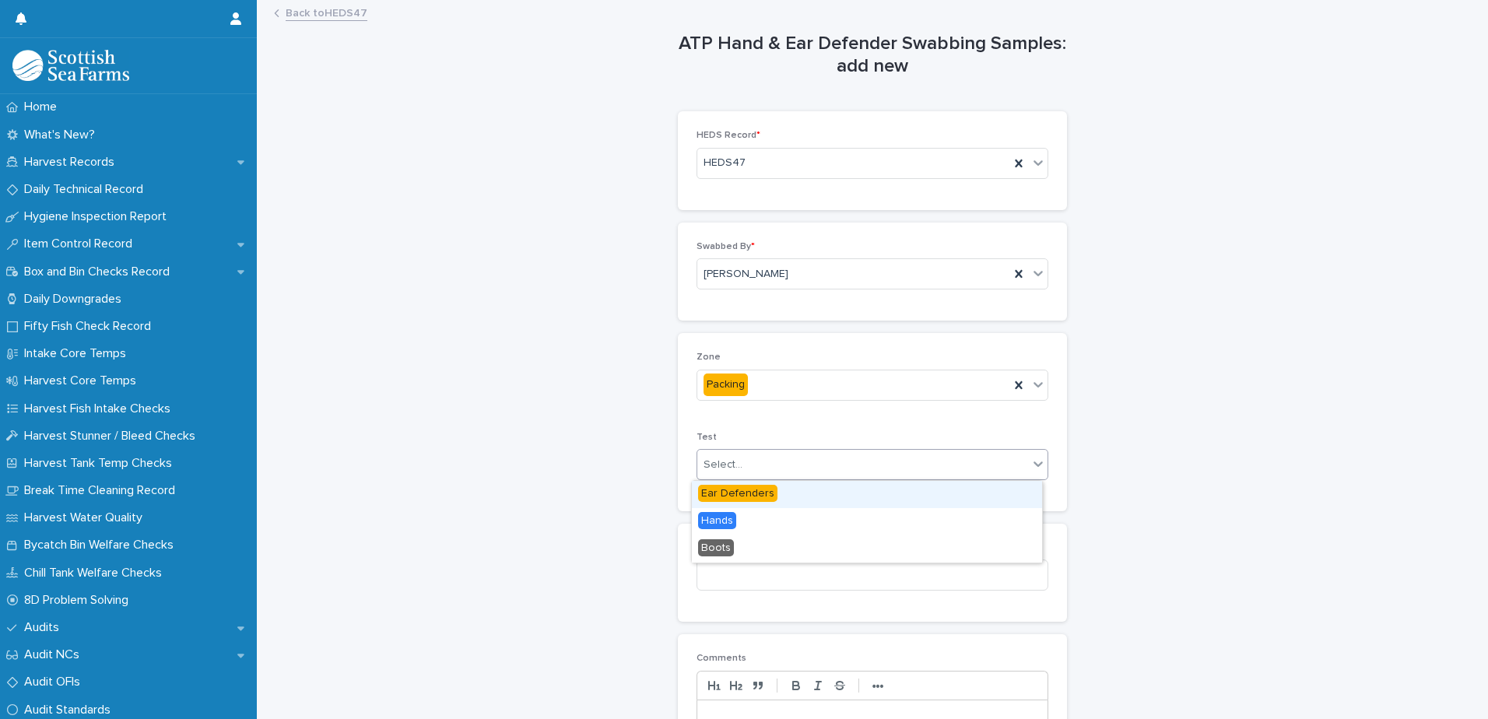
click at [731, 493] on span "Ear Defenders" at bounding box center [737, 493] width 79 height 17
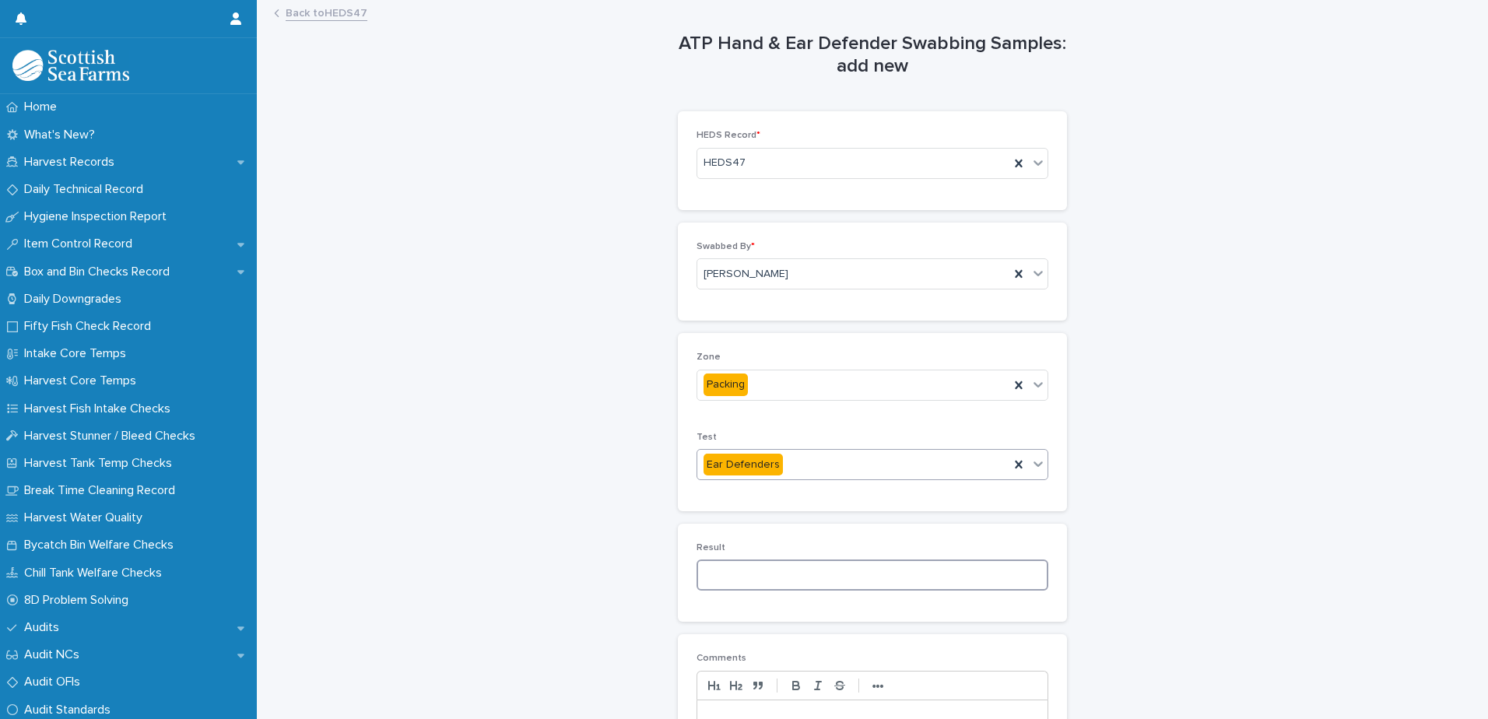
click at [723, 579] on input at bounding box center [872, 574] width 352 height 31
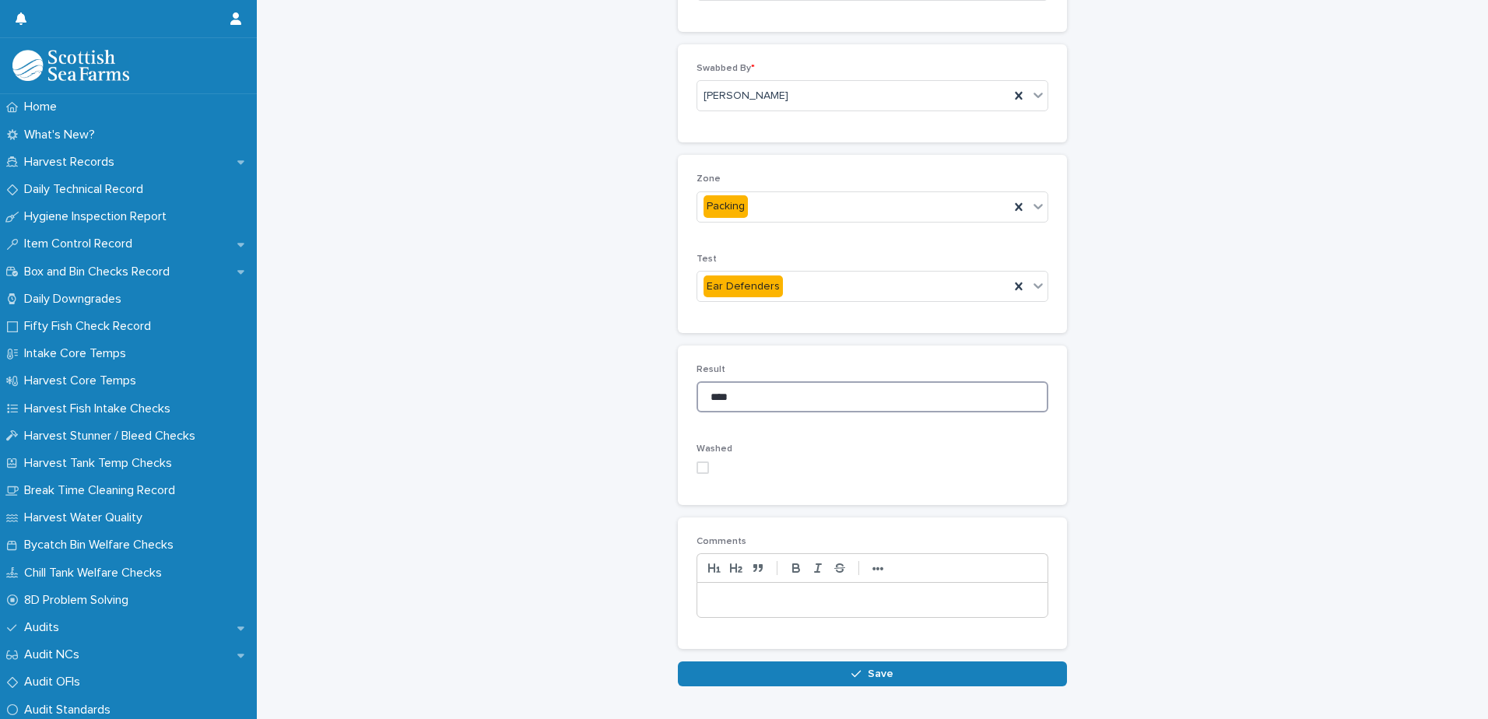
scroll to position [233, 0]
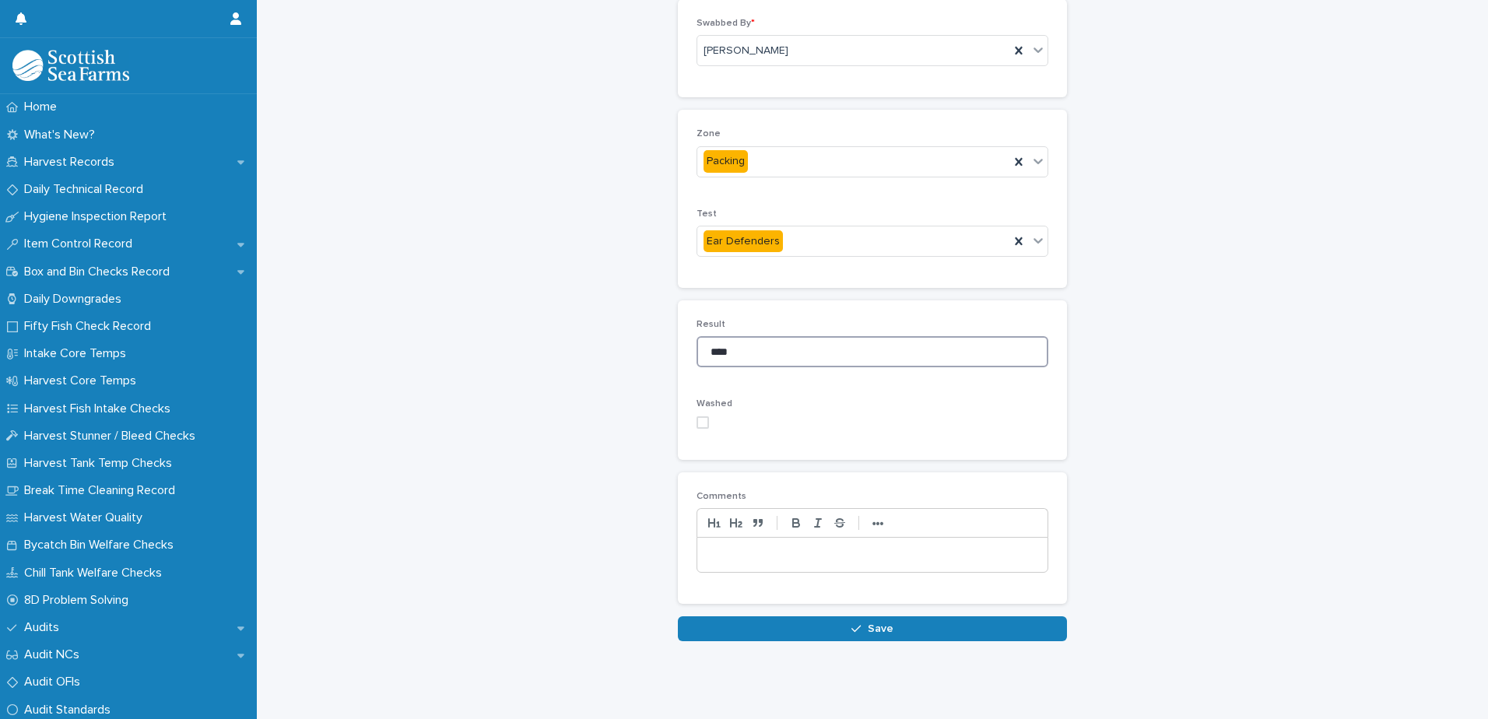
click at [699, 416] on span at bounding box center [702, 422] width 12 height 12
type input "****"
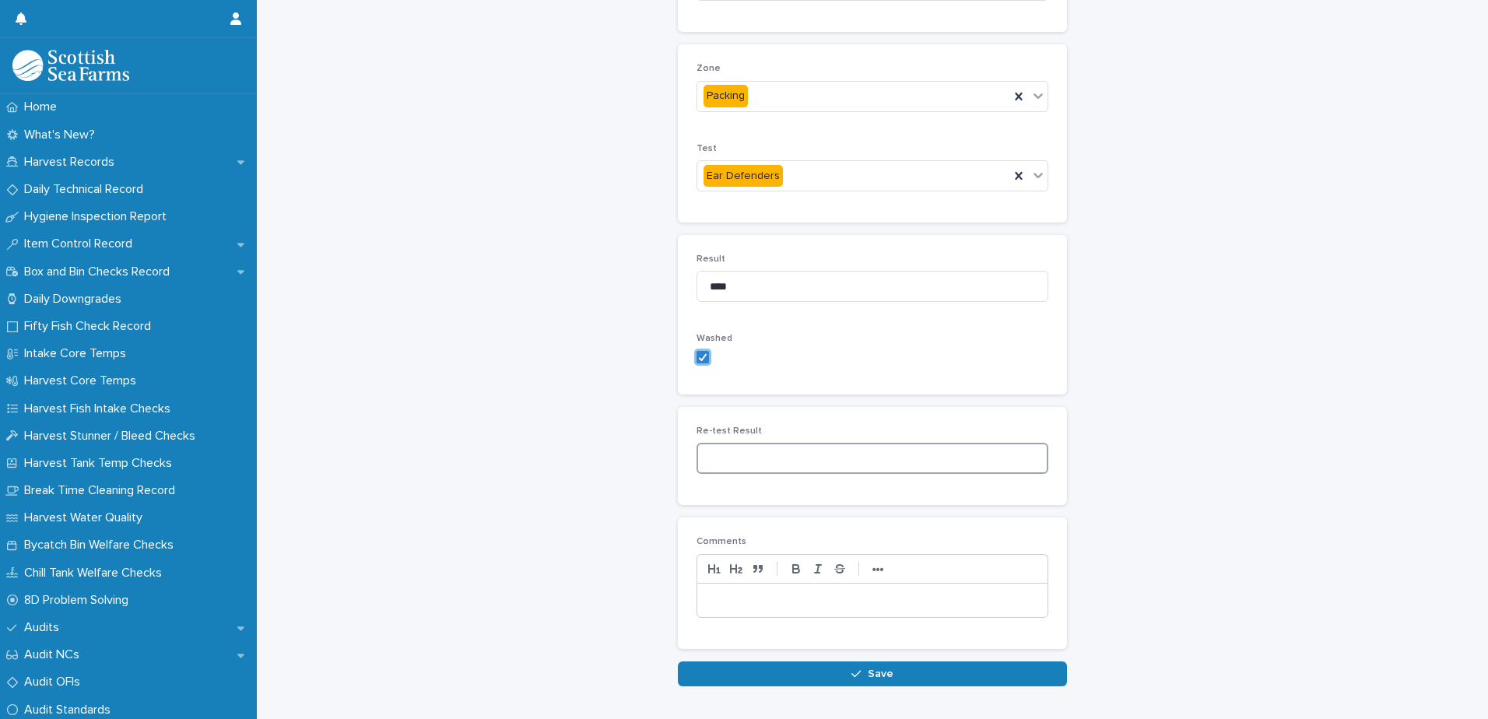
click at [712, 460] on input at bounding box center [872, 458] width 352 height 31
type input "***"
click at [772, 679] on button "Save" at bounding box center [872, 673] width 389 height 25
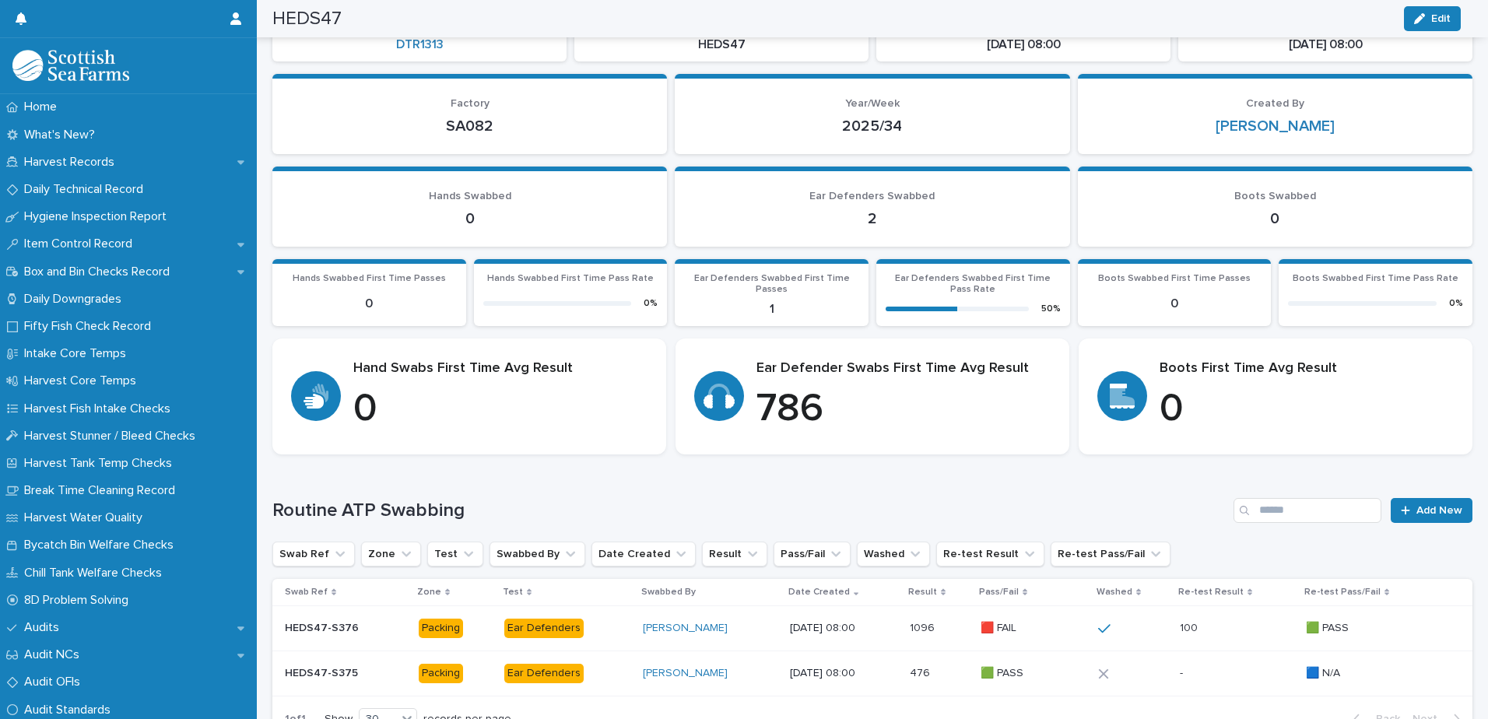
scroll to position [130, 0]
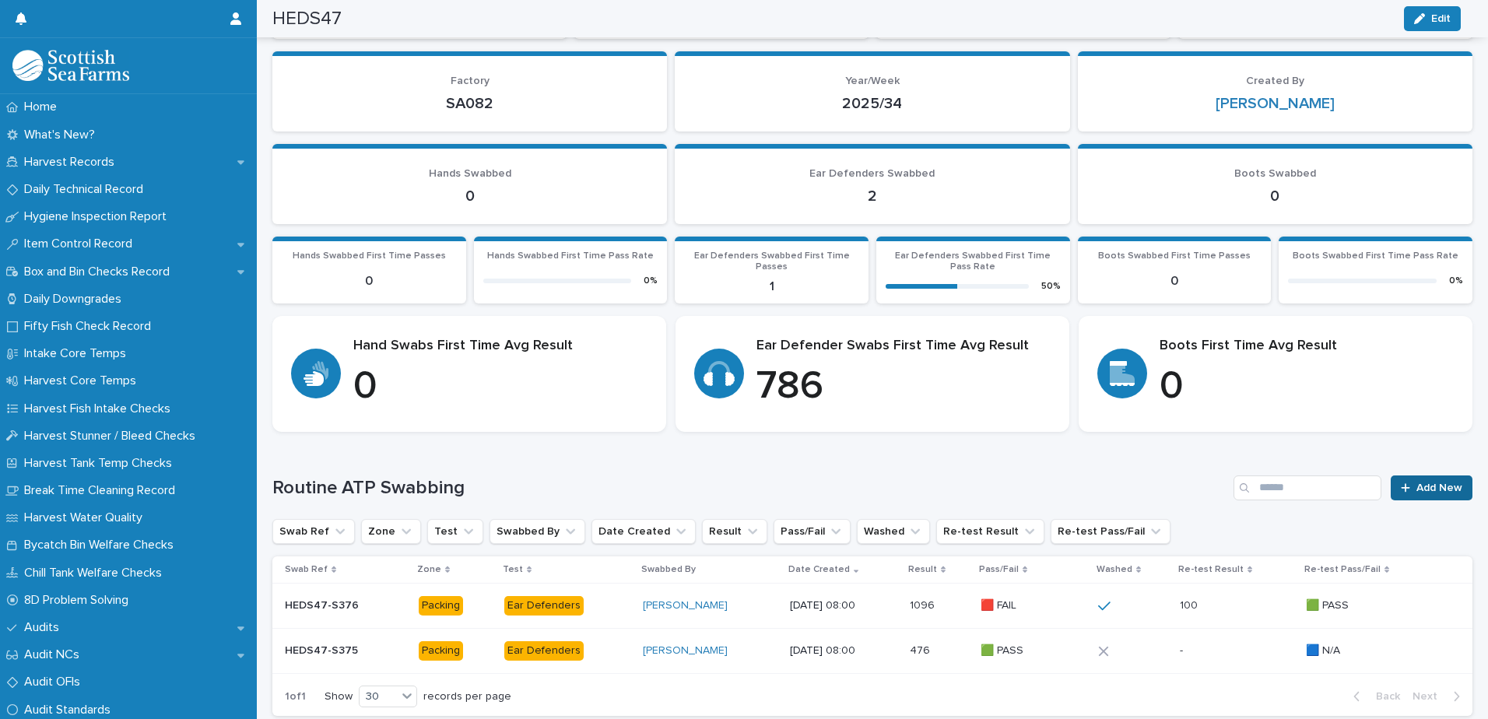
click at [1401, 490] on icon at bounding box center [1405, 487] width 9 height 11
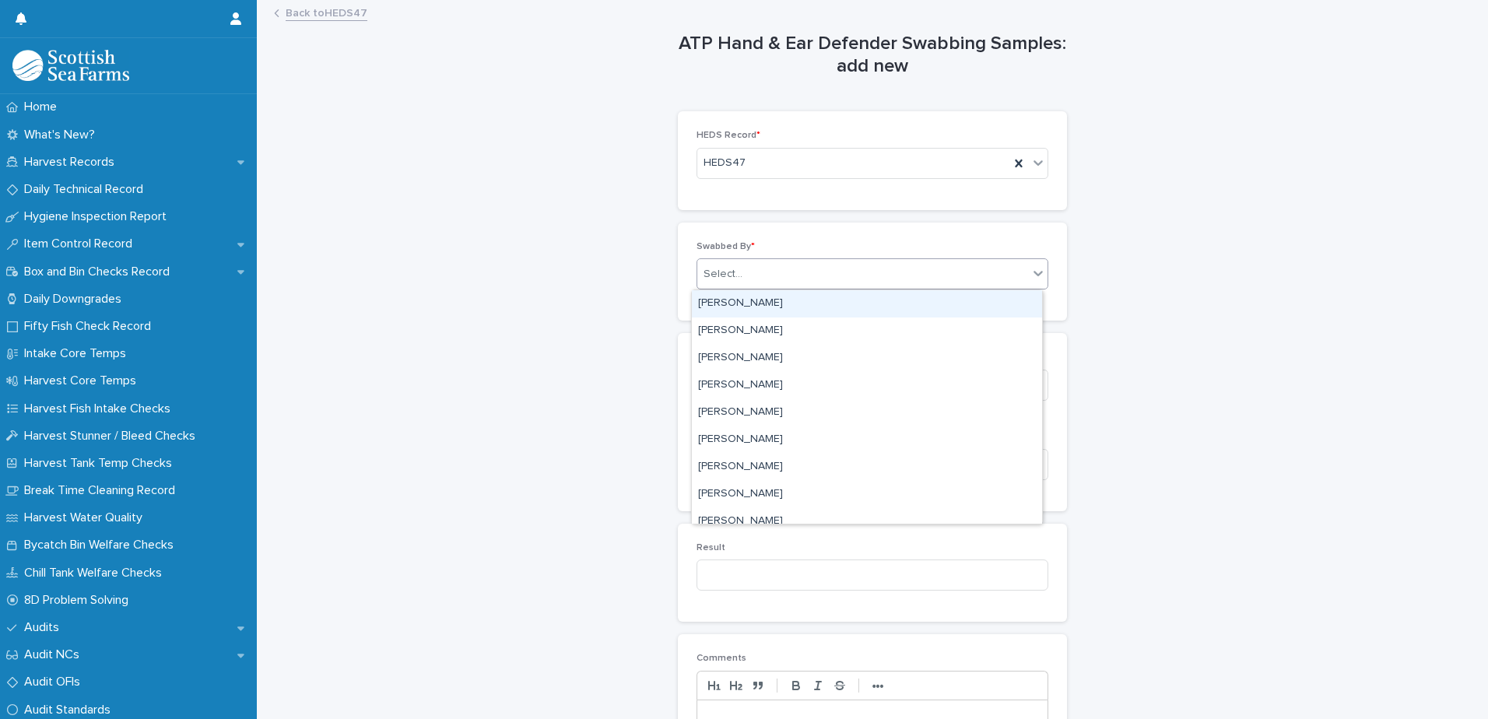
click at [734, 275] on div "Select..." at bounding box center [722, 274] width 39 height 16
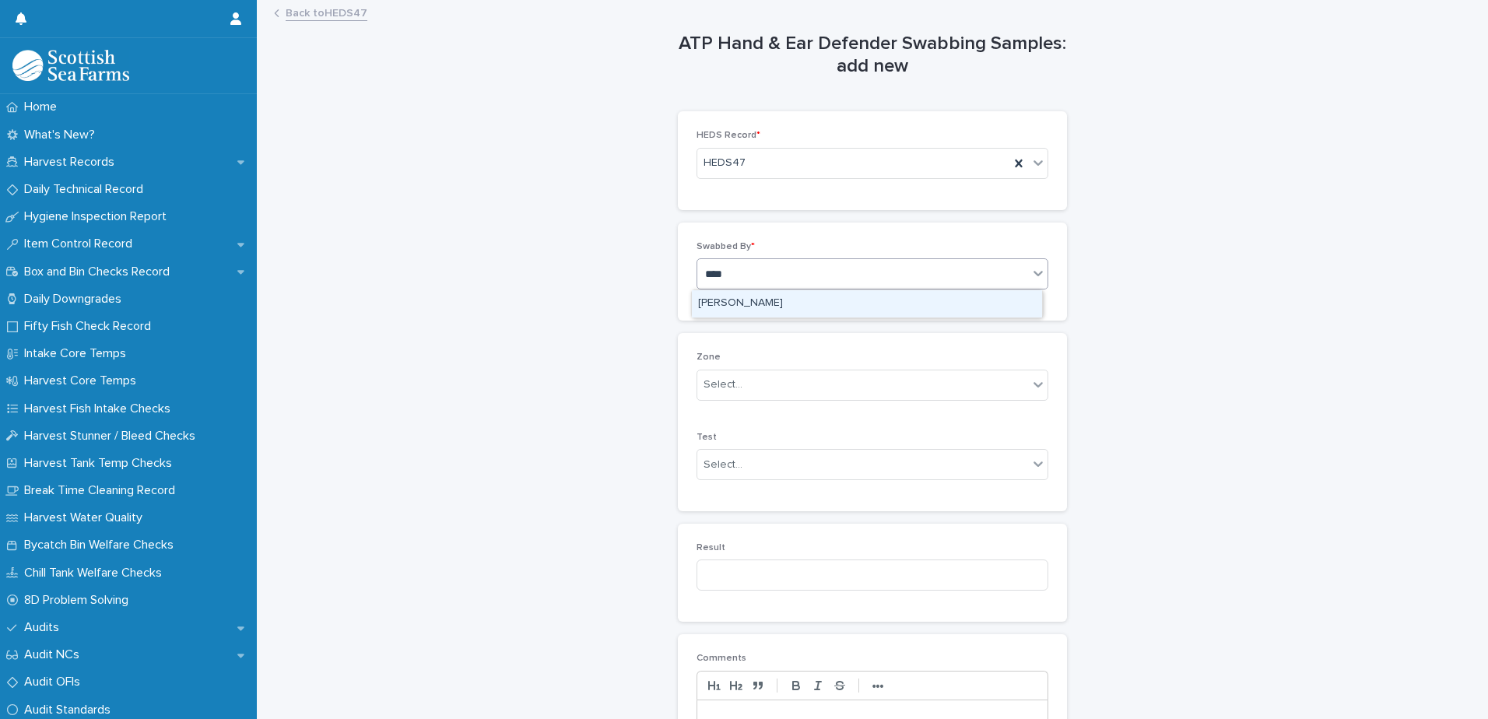
type input "*****"
click at [738, 307] on div "[PERSON_NAME]" at bounding box center [867, 303] width 350 height 27
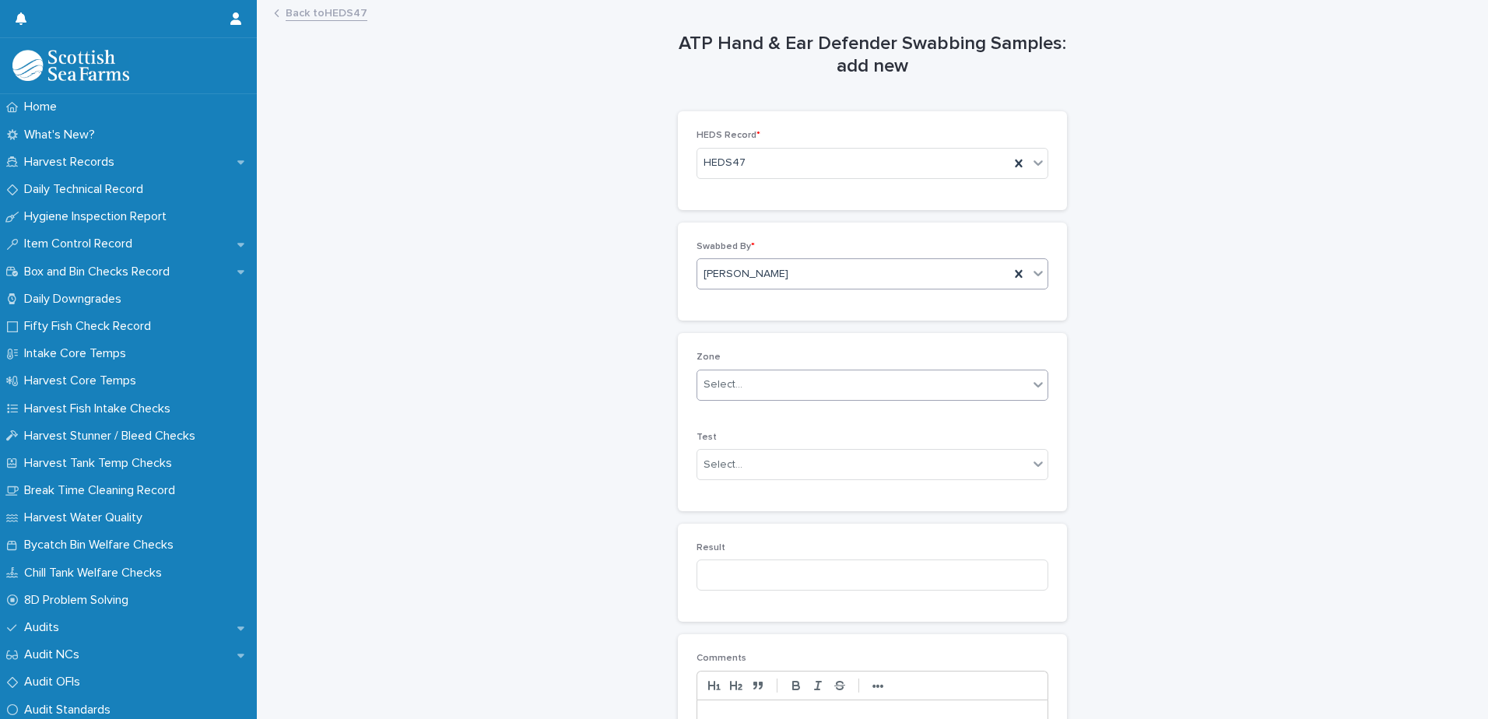
click at [719, 383] on div "Select..." at bounding box center [722, 385] width 39 height 16
click at [729, 474] on span "Packing" at bounding box center [720, 468] width 44 height 17
click at [713, 469] on div "Select..." at bounding box center [722, 465] width 39 height 16
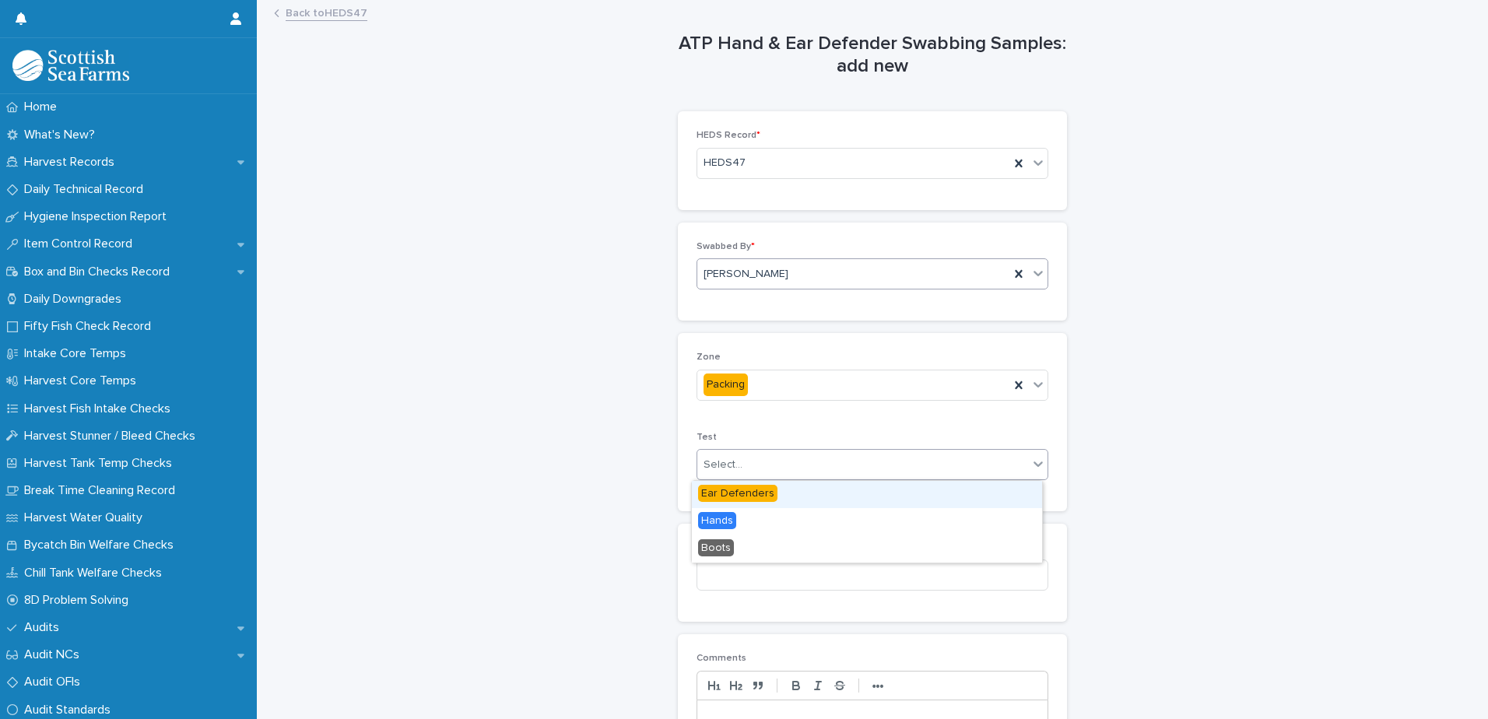
click at [734, 493] on span "Ear Defenders" at bounding box center [737, 493] width 79 height 17
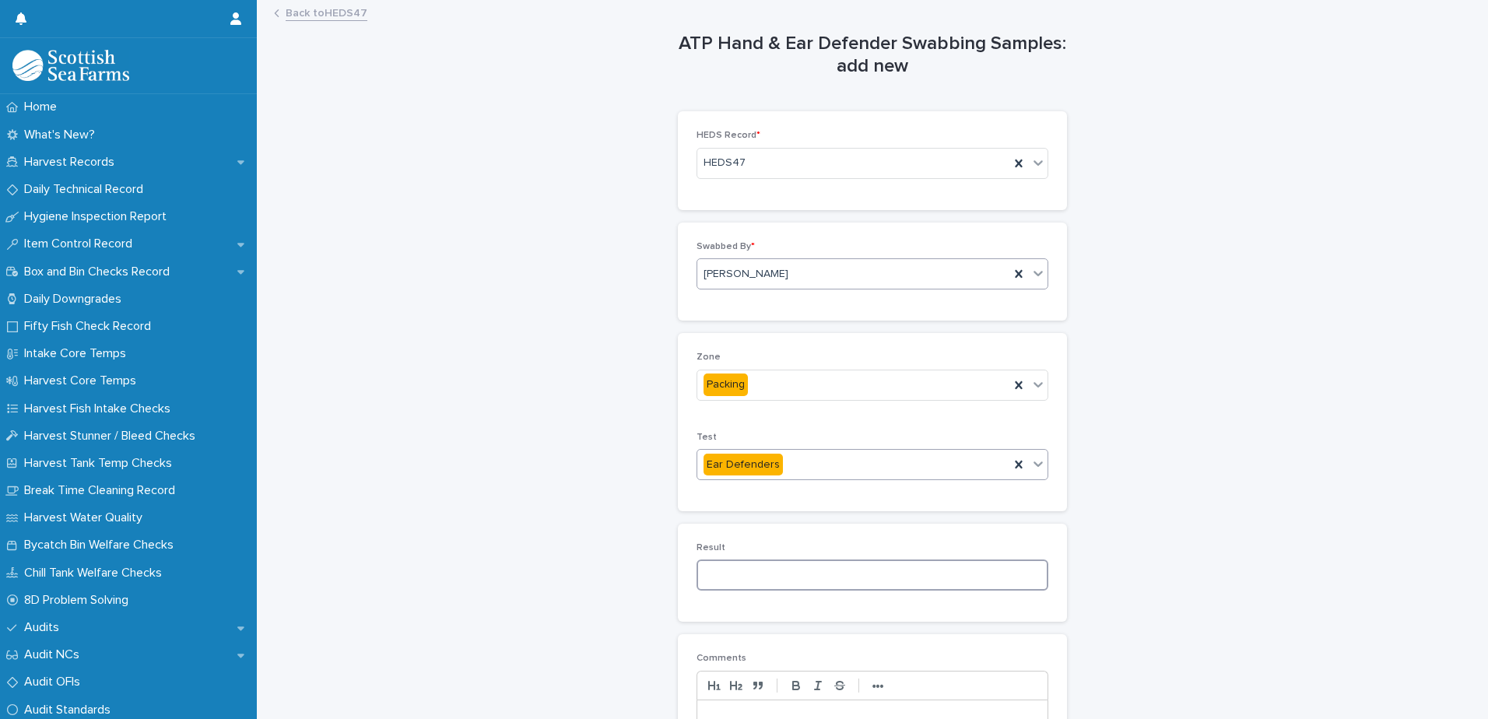
click at [717, 577] on input at bounding box center [872, 574] width 352 height 31
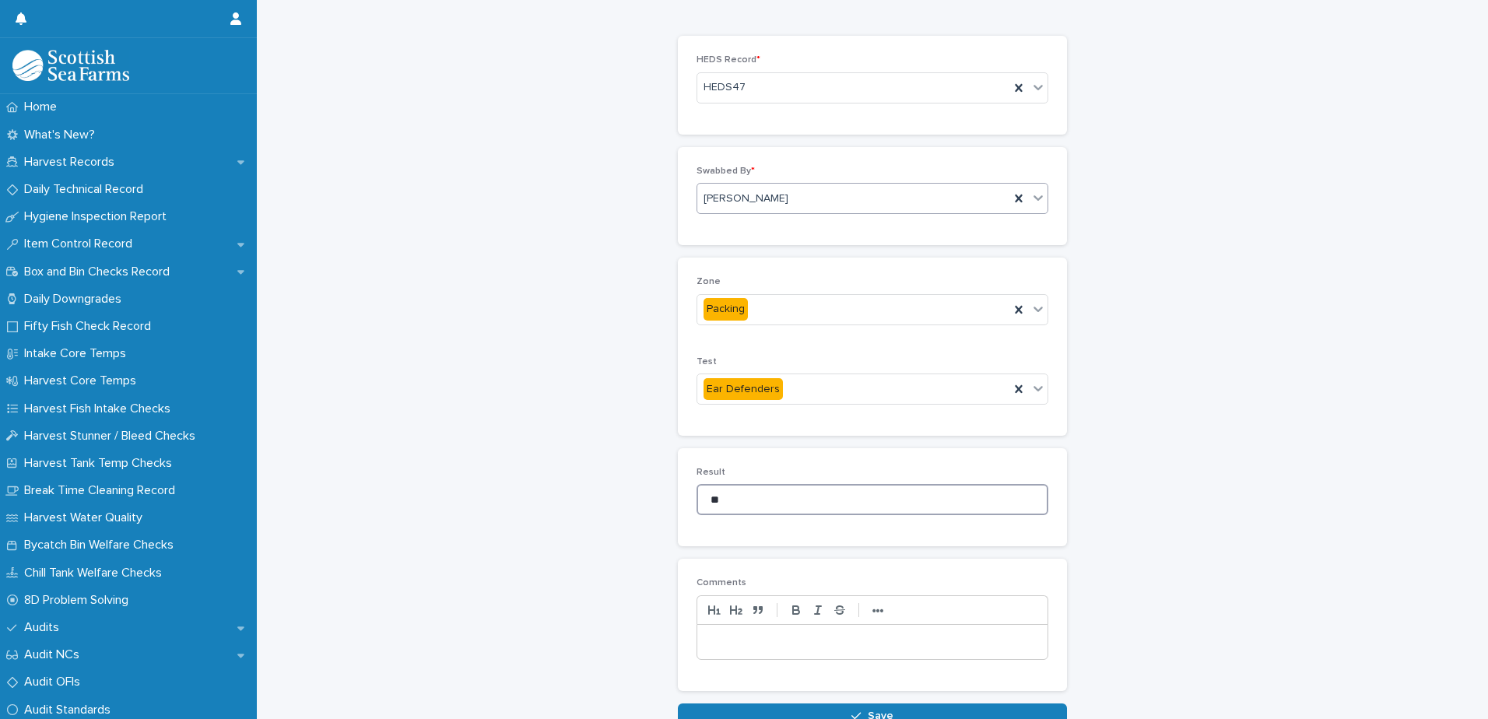
scroll to position [174, 0]
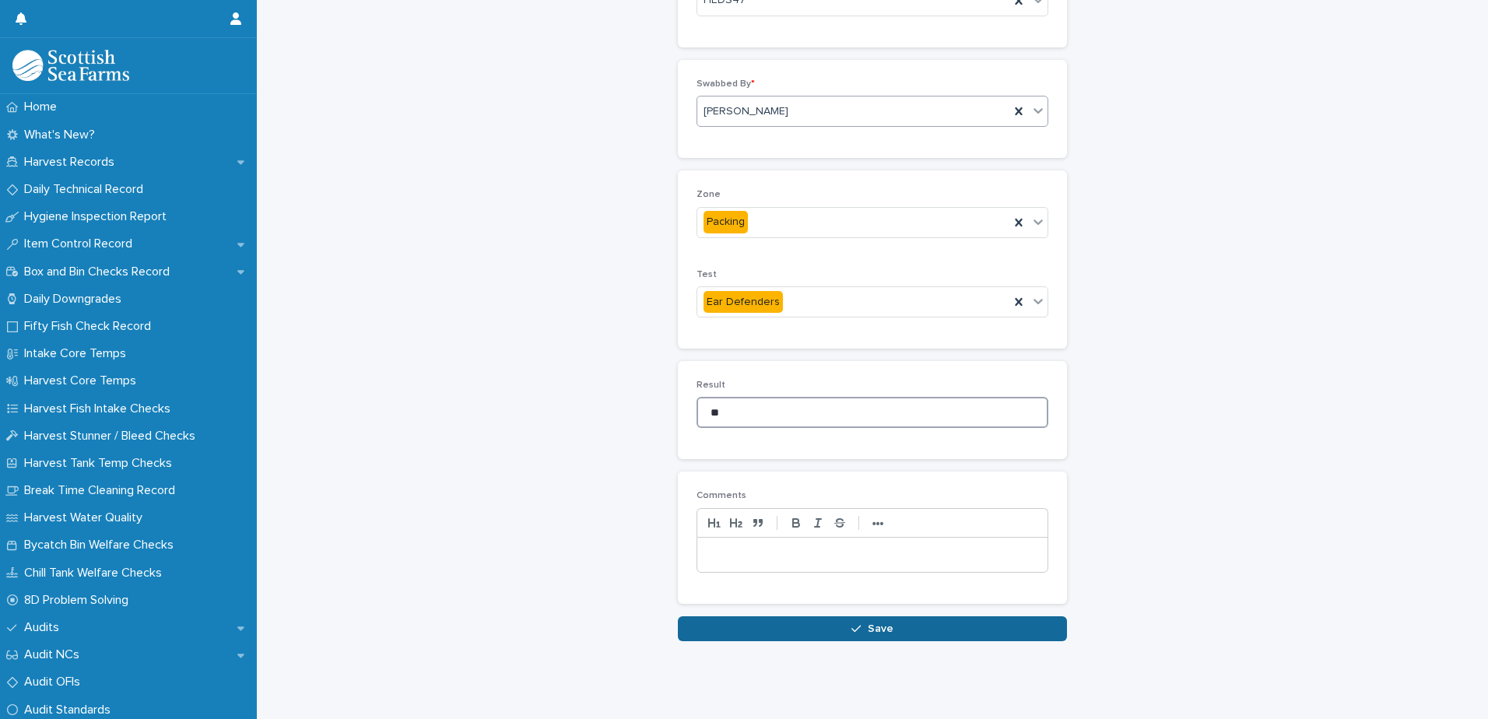
type input "**"
click at [781, 618] on button "Save" at bounding box center [872, 628] width 389 height 25
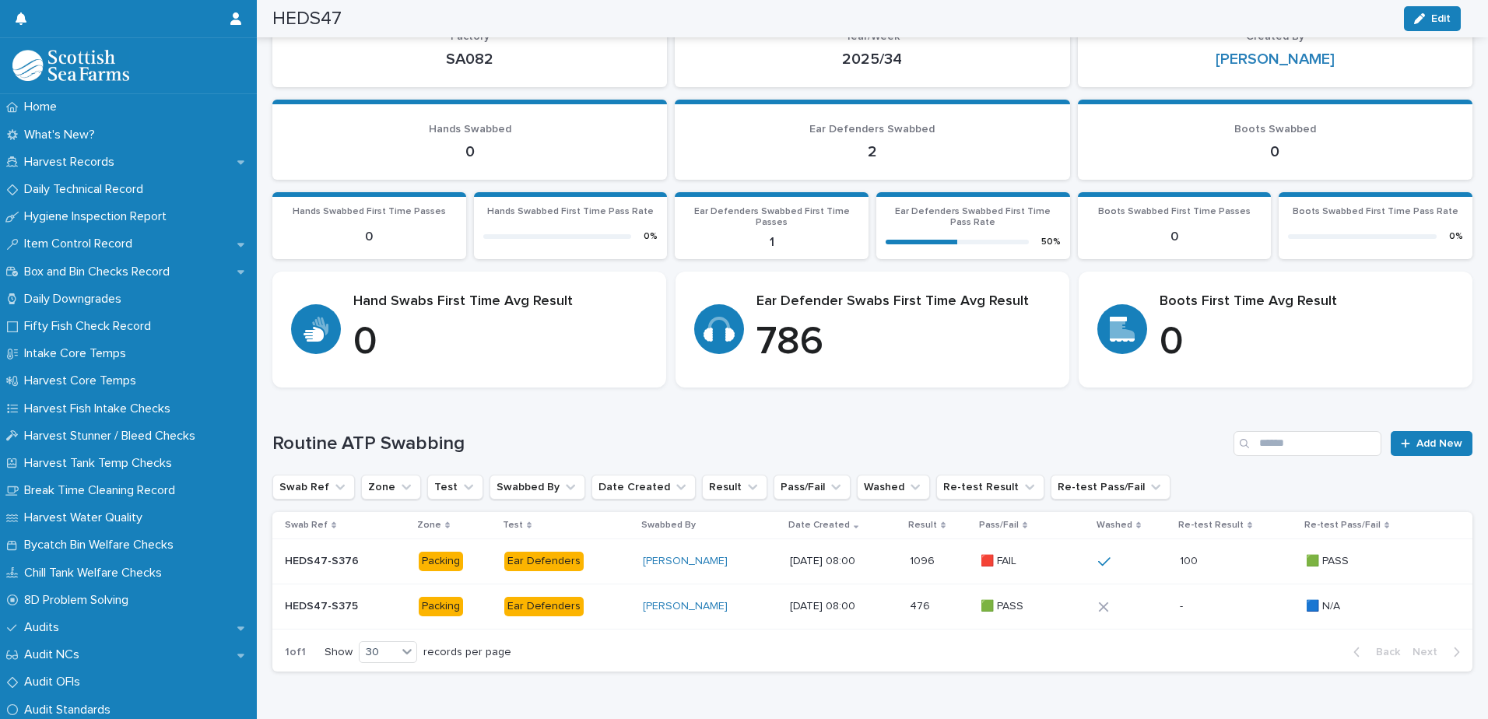
scroll to position [130, 0]
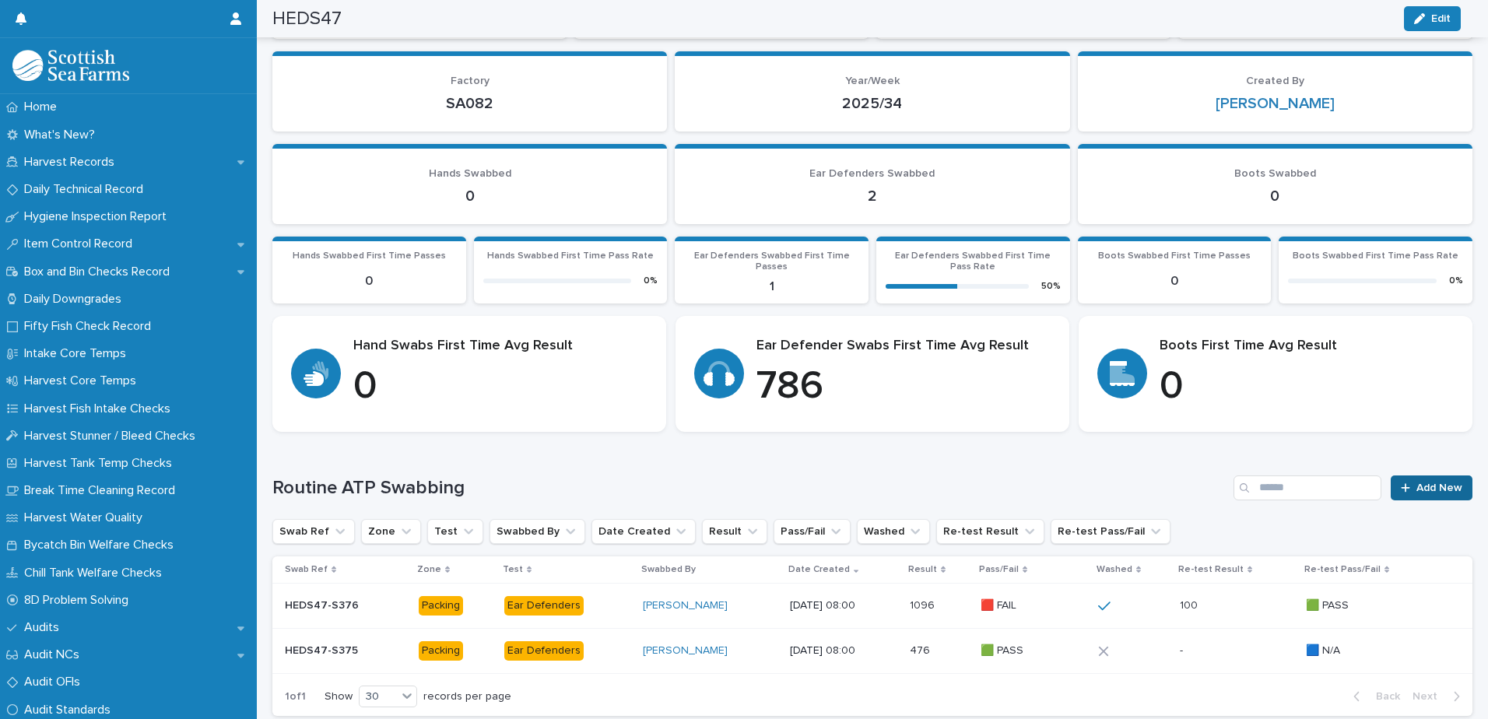
click at [1420, 485] on span "Add New" at bounding box center [1439, 487] width 46 height 11
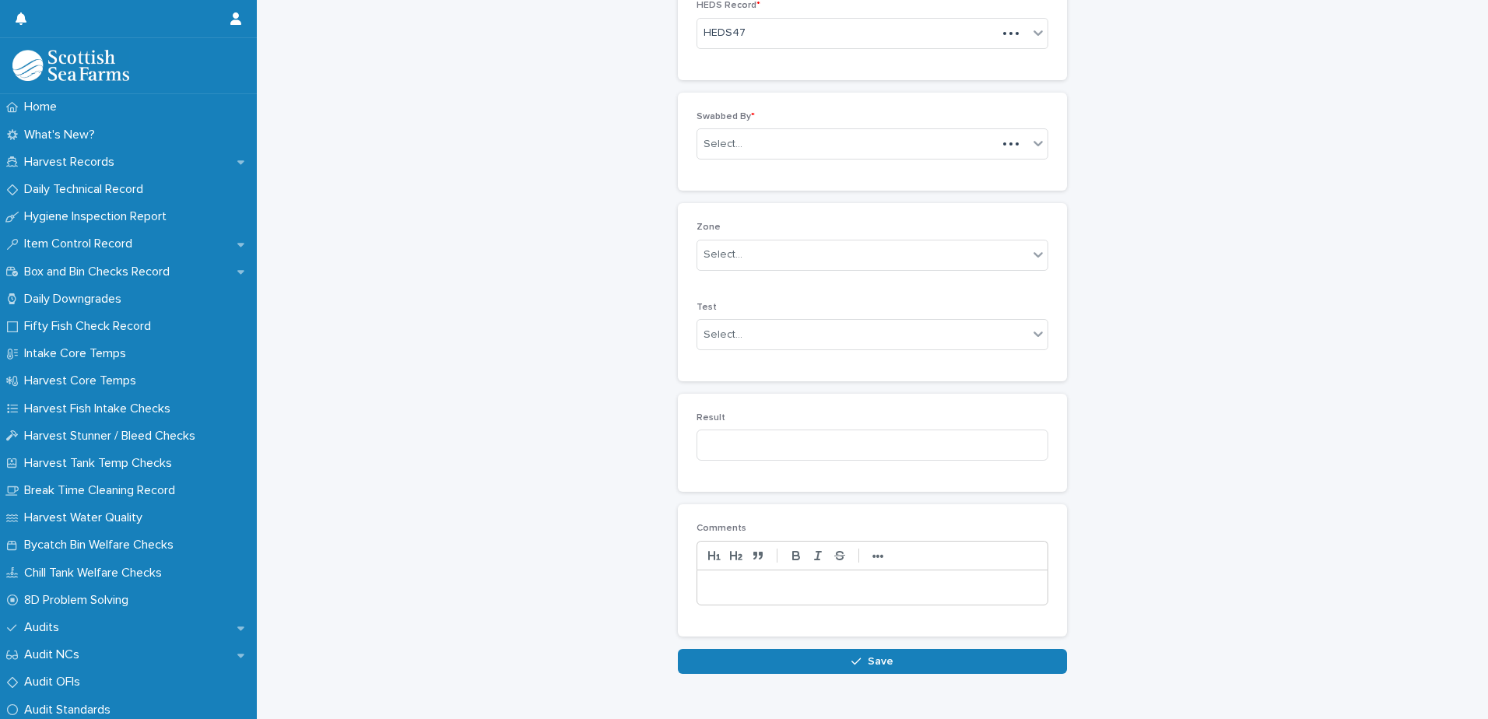
scroll to position [138, 0]
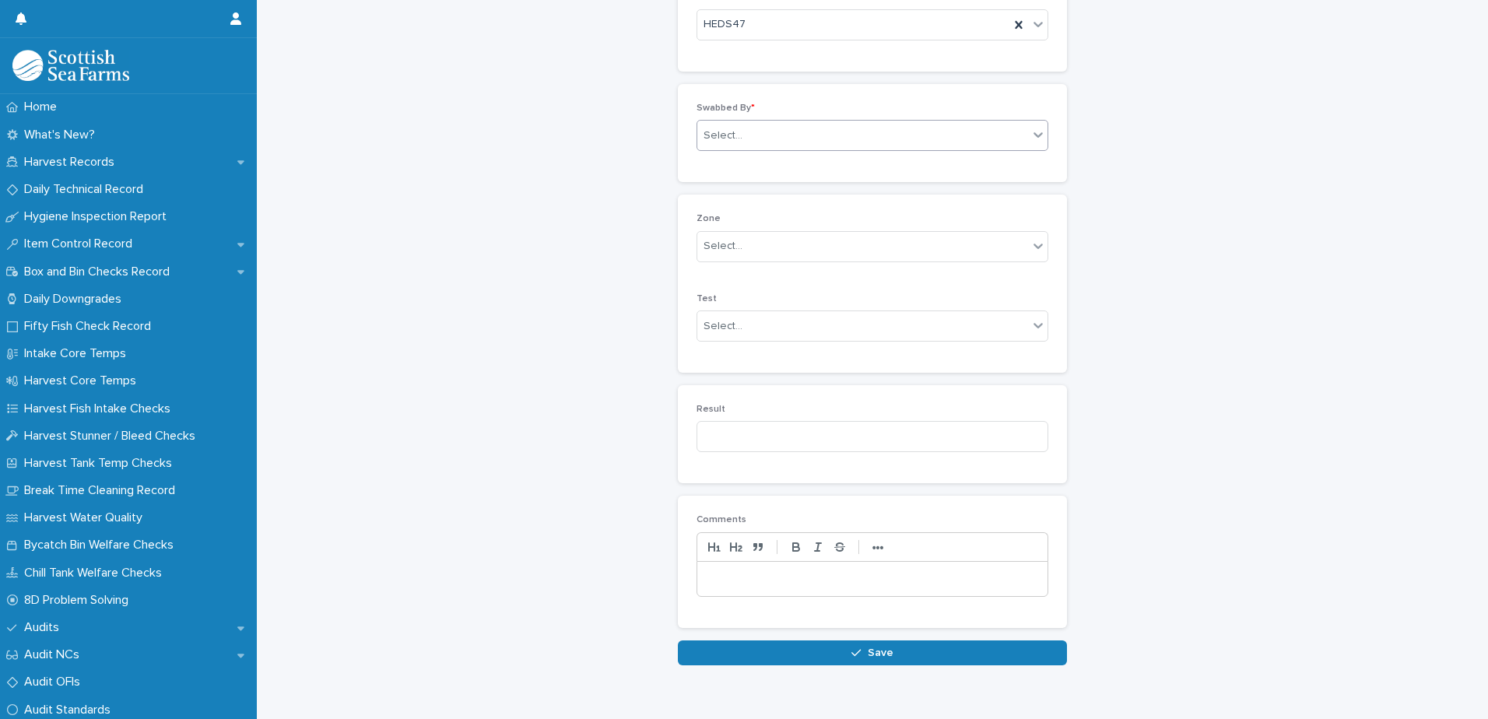
click at [724, 139] on div "Select..." at bounding box center [722, 136] width 39 height 16
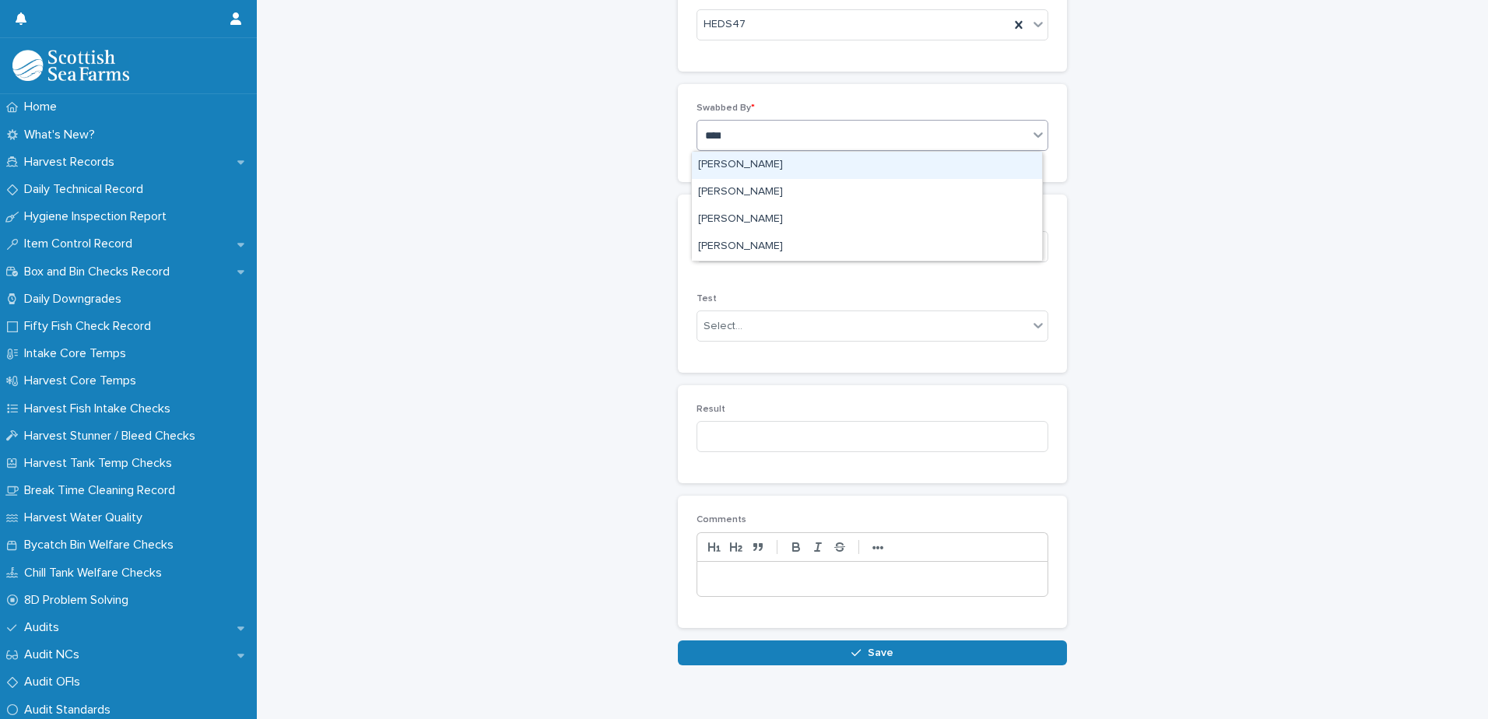
type input "*****"
click at [738, 163] on div "[PERSON_NAME]" at bounding box center [867, 165] width 350 height 27
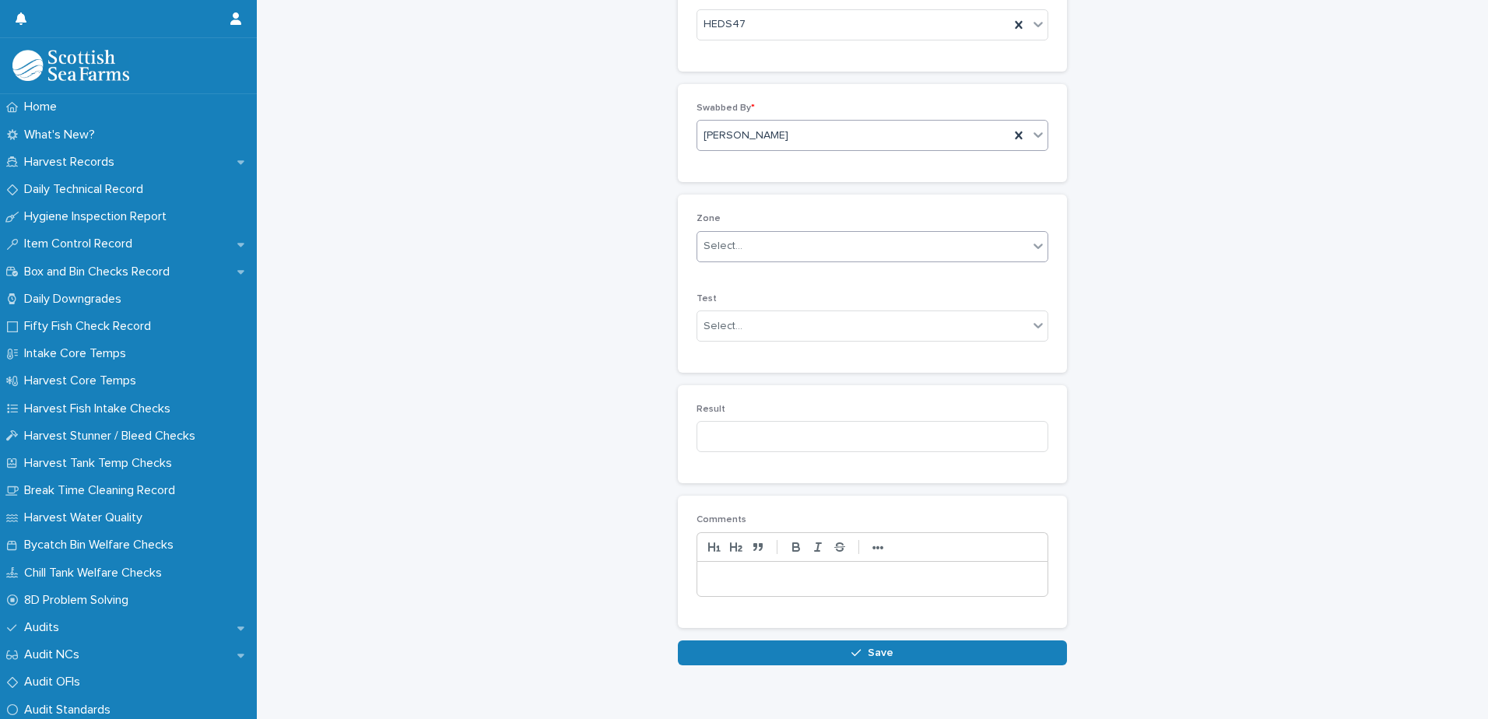
click at [715, 251] on div "Select..." at bounding box center [722, 246] width 39 height 16
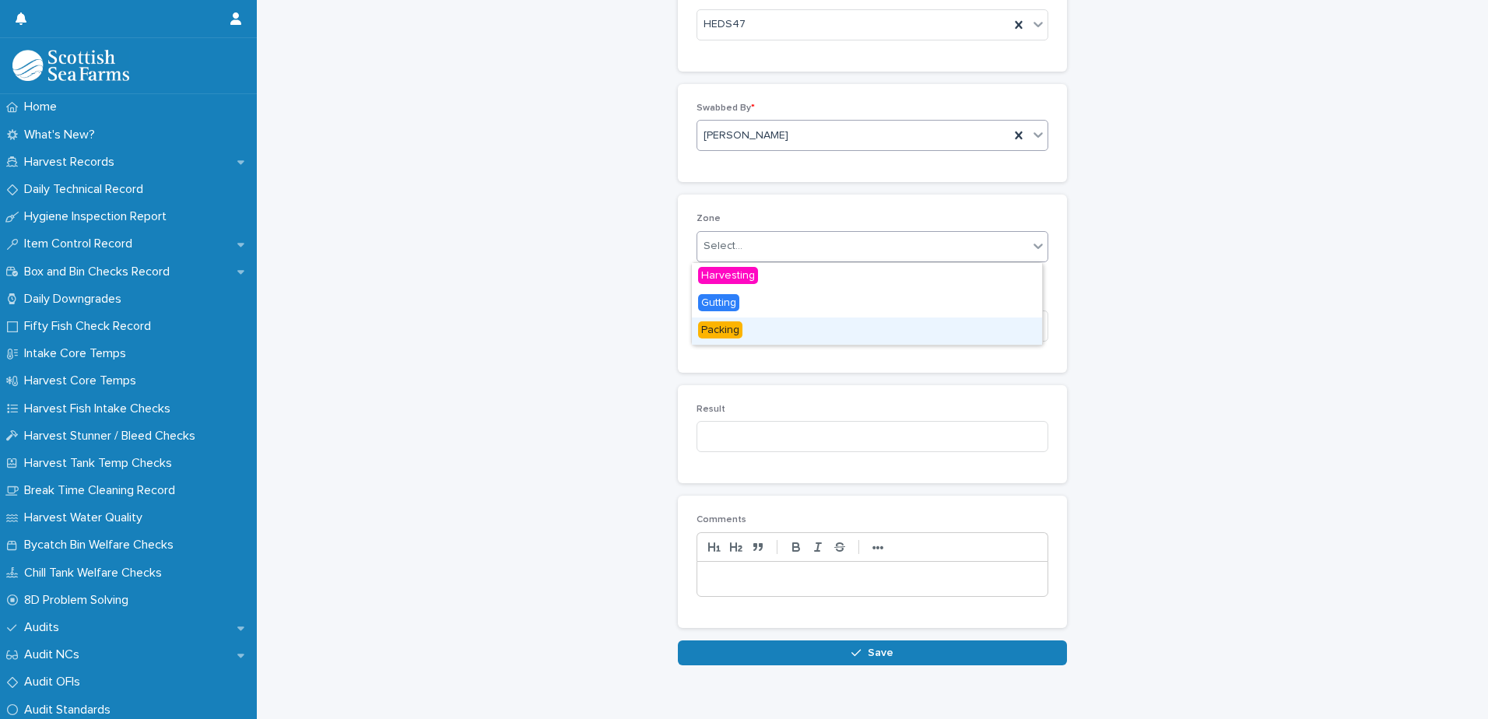
click at [724, 328] on span "Packing" at bounding box center [720, 329] width 44 height 17
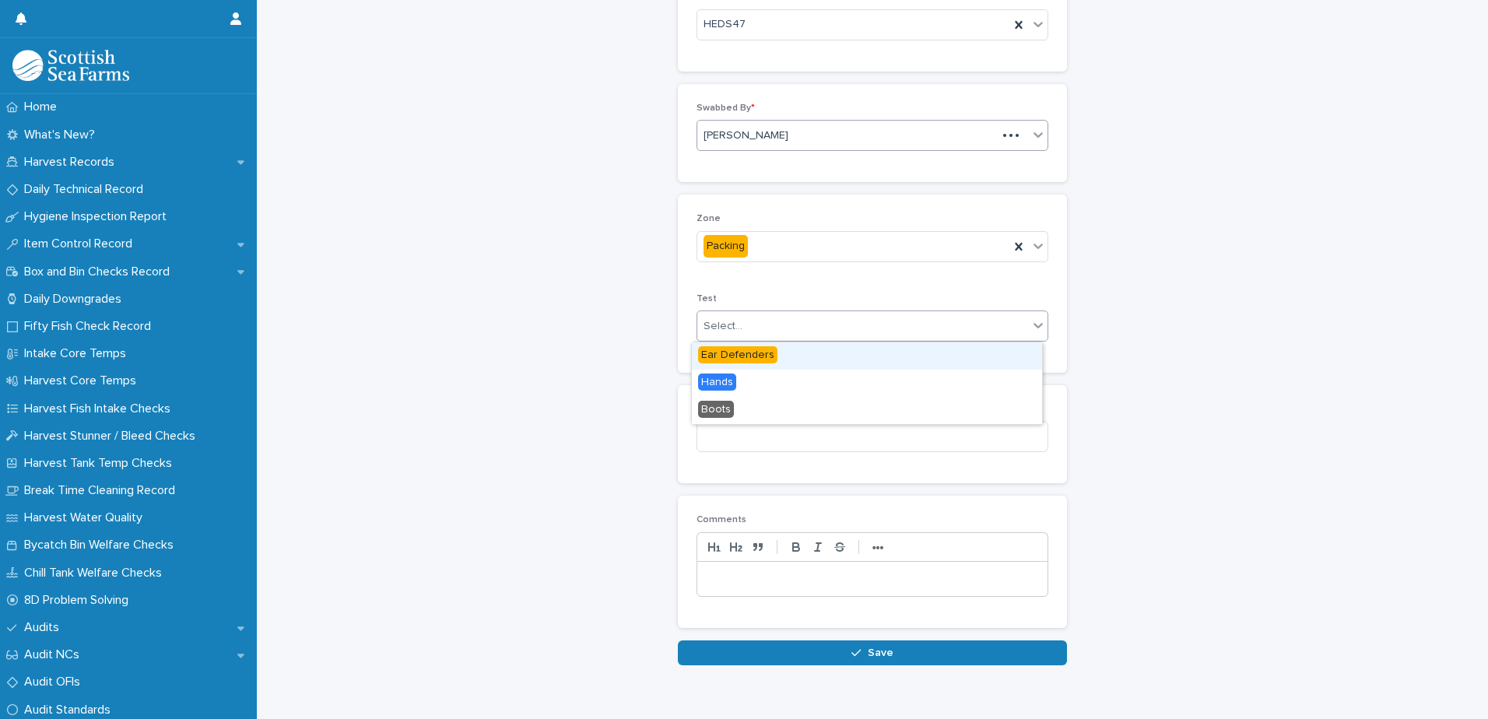
click at [726, 330] on div "Select..." at bounding box center [722, 326] width 39 height 16
drag, startPoint x: 724, startPoint y: 370, endPoint x: 725, endPoint y: 355, distance: 14.9
click at [725, 352] on span "Ear Defenders" at bounding box center [737, 354] width 79 height 17
click at [713, 443] on input at bounding box center [872, 436] width 352 height 31
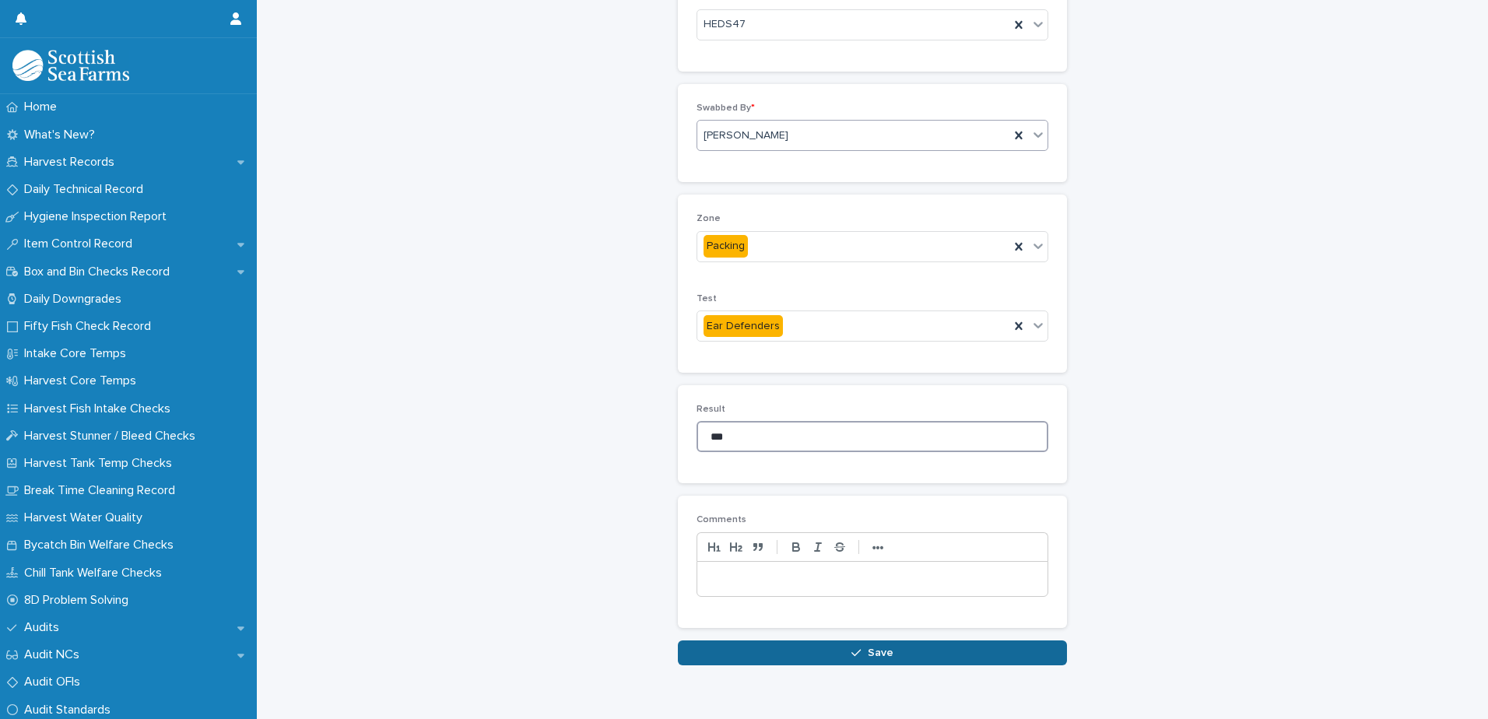
type input "***"
click at [739, 652] on button "Save" at bounding box center [872, 652] width 389 height 25
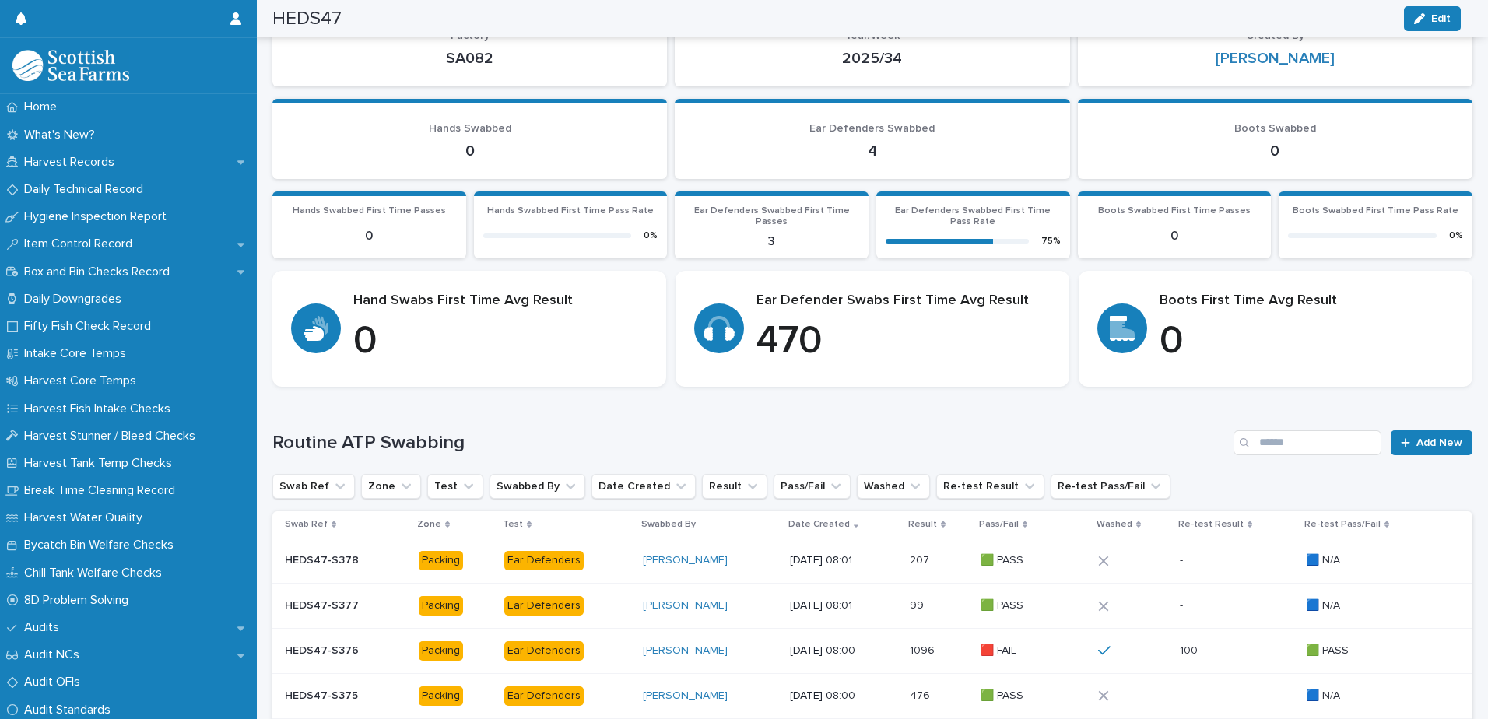
scroll to position [319, 0]
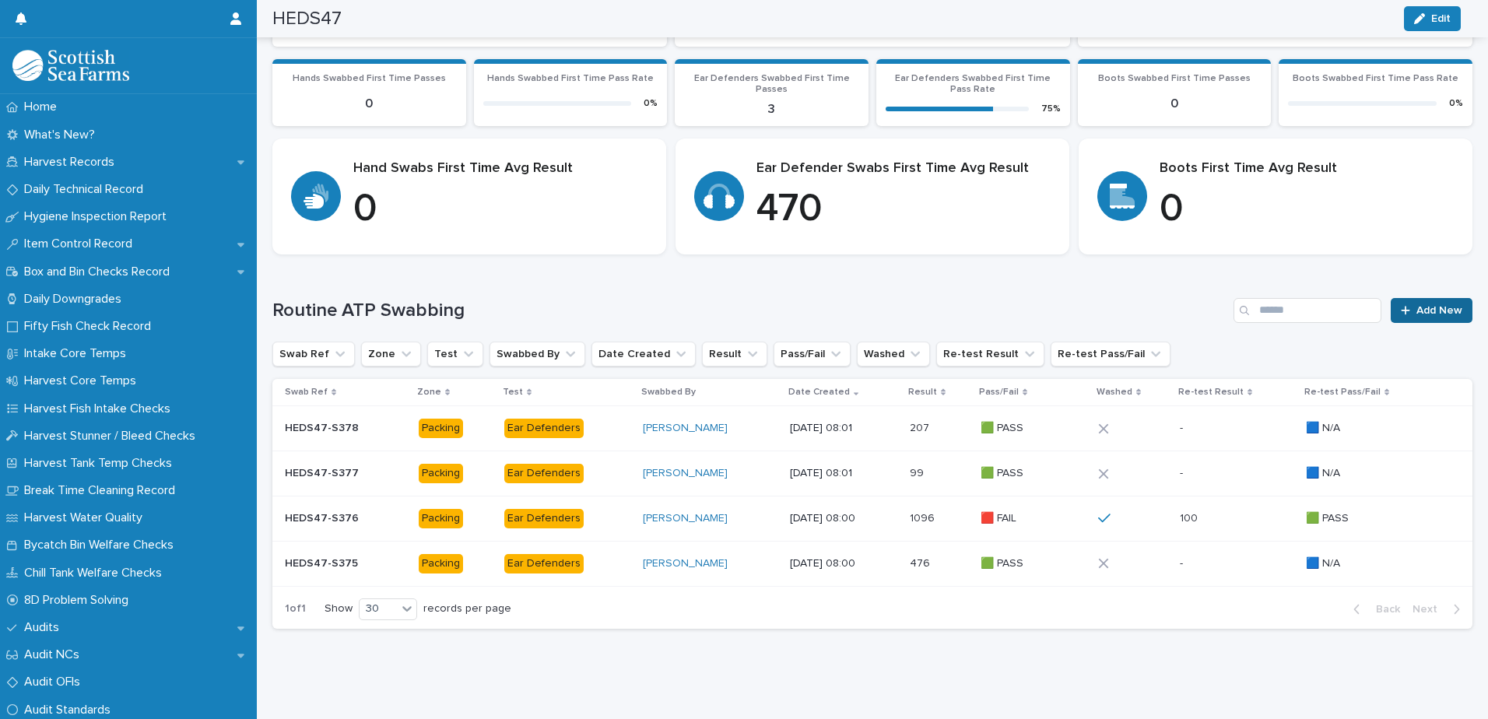
click at [1419, 305] on span "Add New" at bounding box center [1439, 310] width 46 height 11
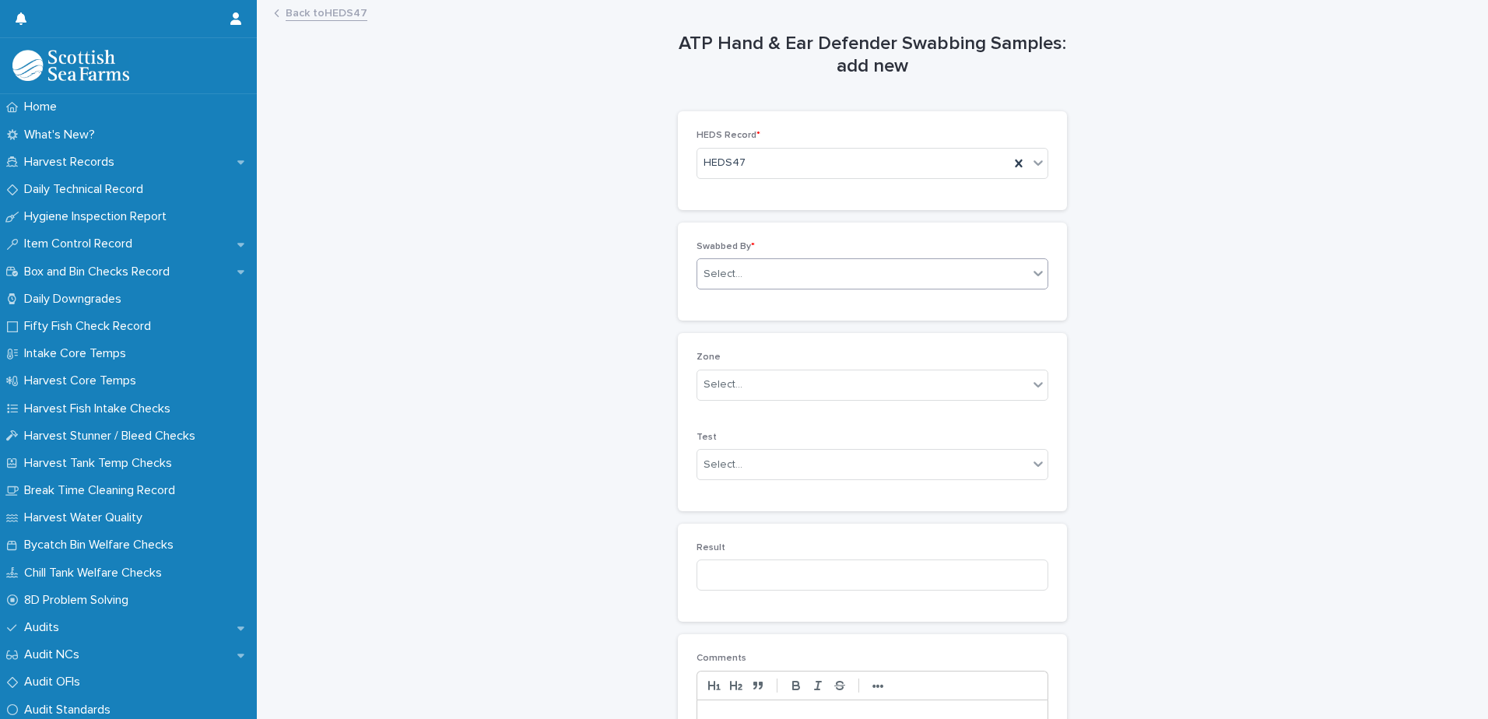
click at [719, 279] on div "Select..." at bounding box center [722, 274] width 39 height 16
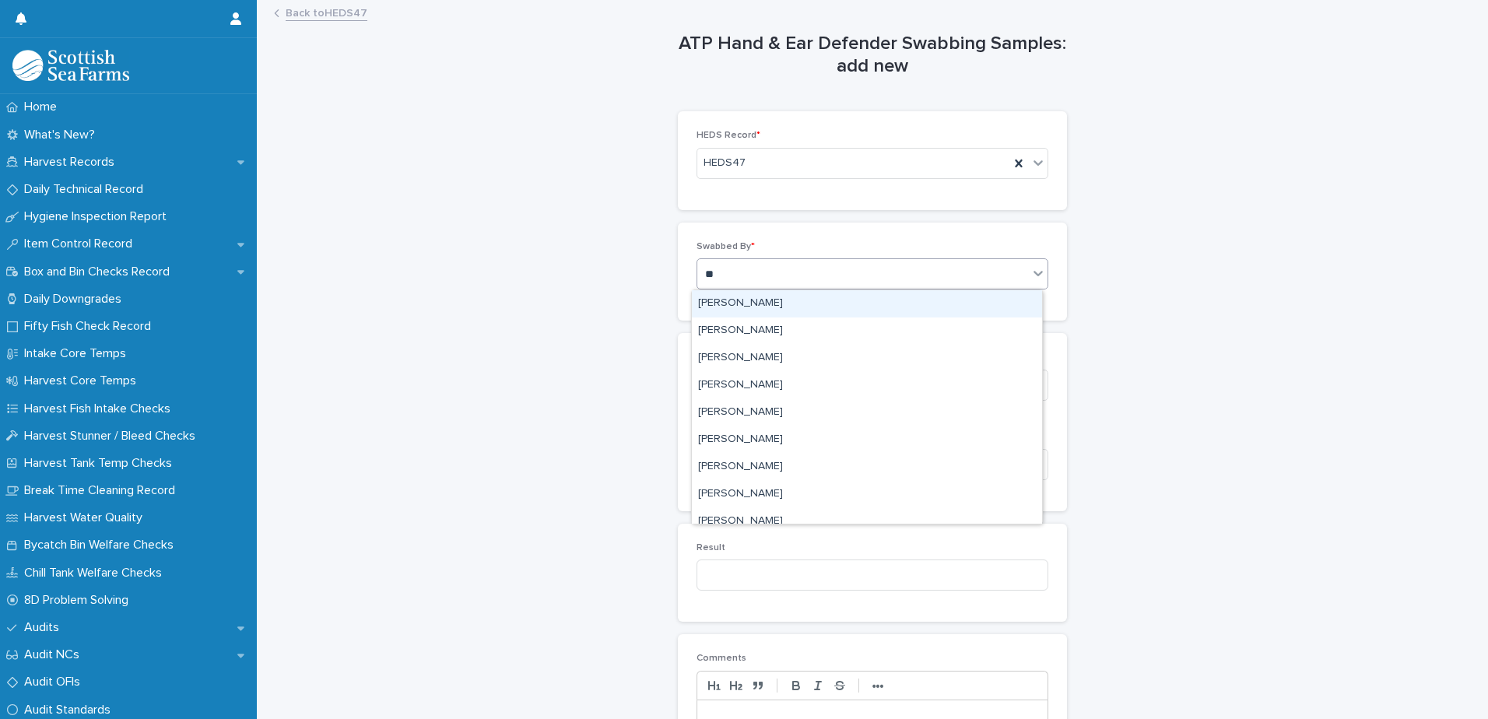
type input "***"
click at [727, 301] on div "[PERSON_NAME]" at bounding box center [867, 303] width 350 height 27
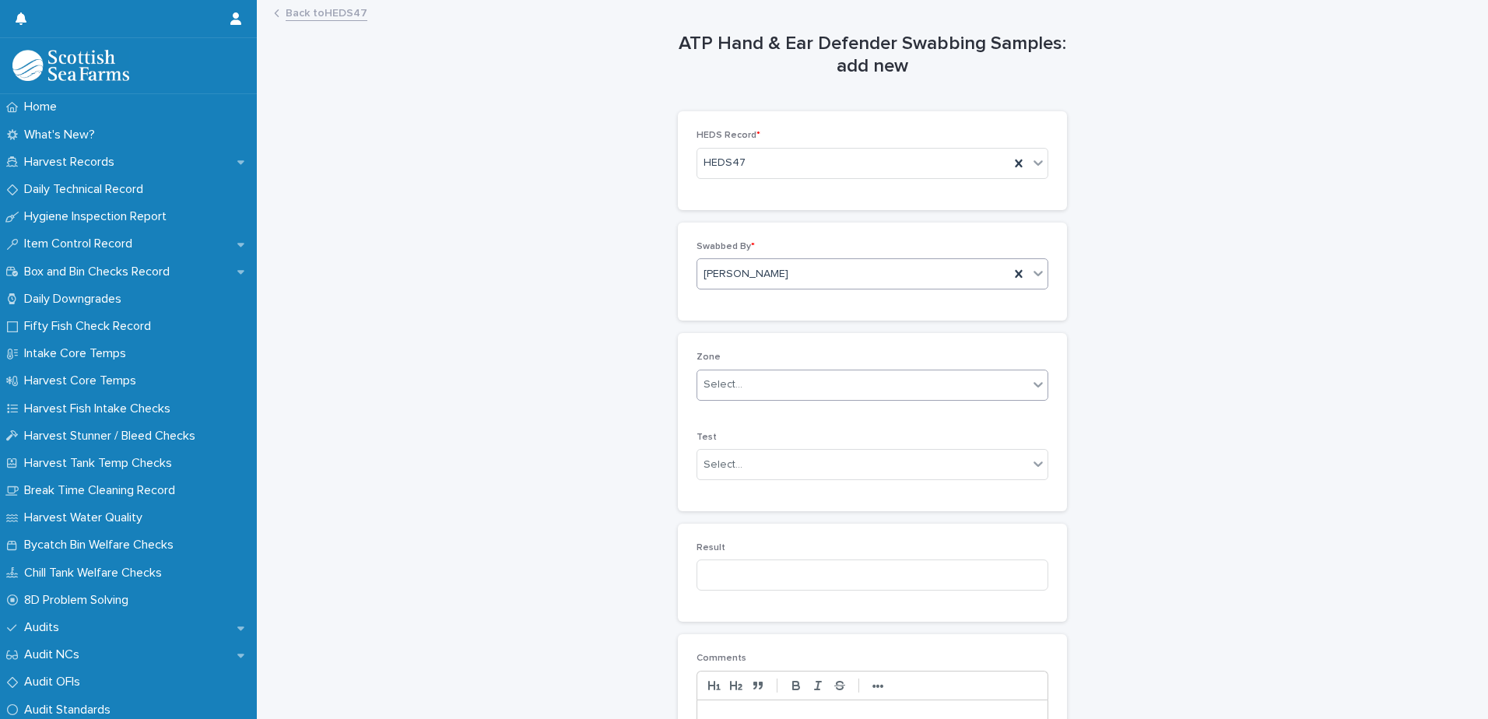
click at [720, 392] on div "Select..." at bounding box center [722, 385] width 39 height 16
click at [720, 469] on span "Packing" at bounding box center [720, 468] width 44 height 17
click at [721, 460] on div "Select..." at bounding box center [722, 465] width 39 height 16
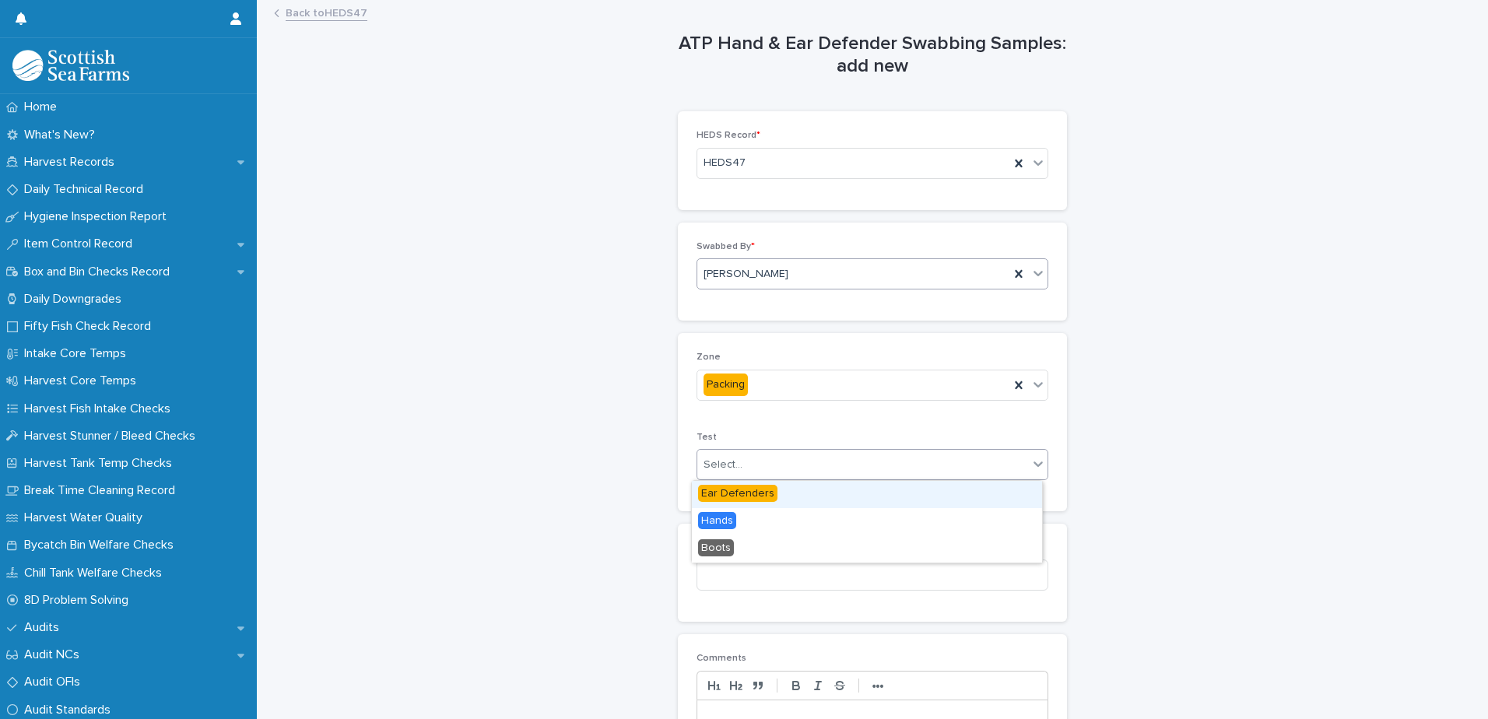
click at [722, 498] on span "Ear Defenders" at bounding box center [737, 493] width 79 height 17
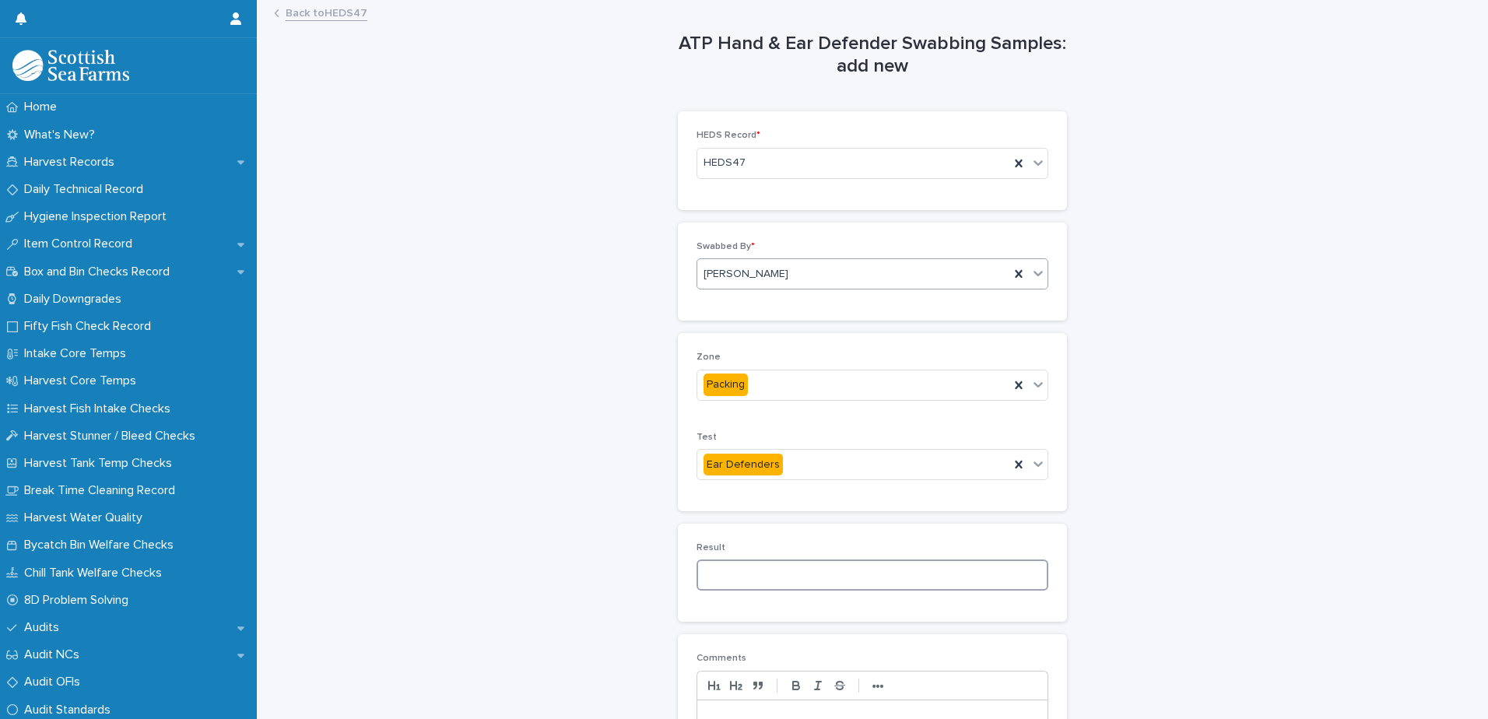
click at [714, 579] on input at bounding box center [872, 574] width 352 height 31
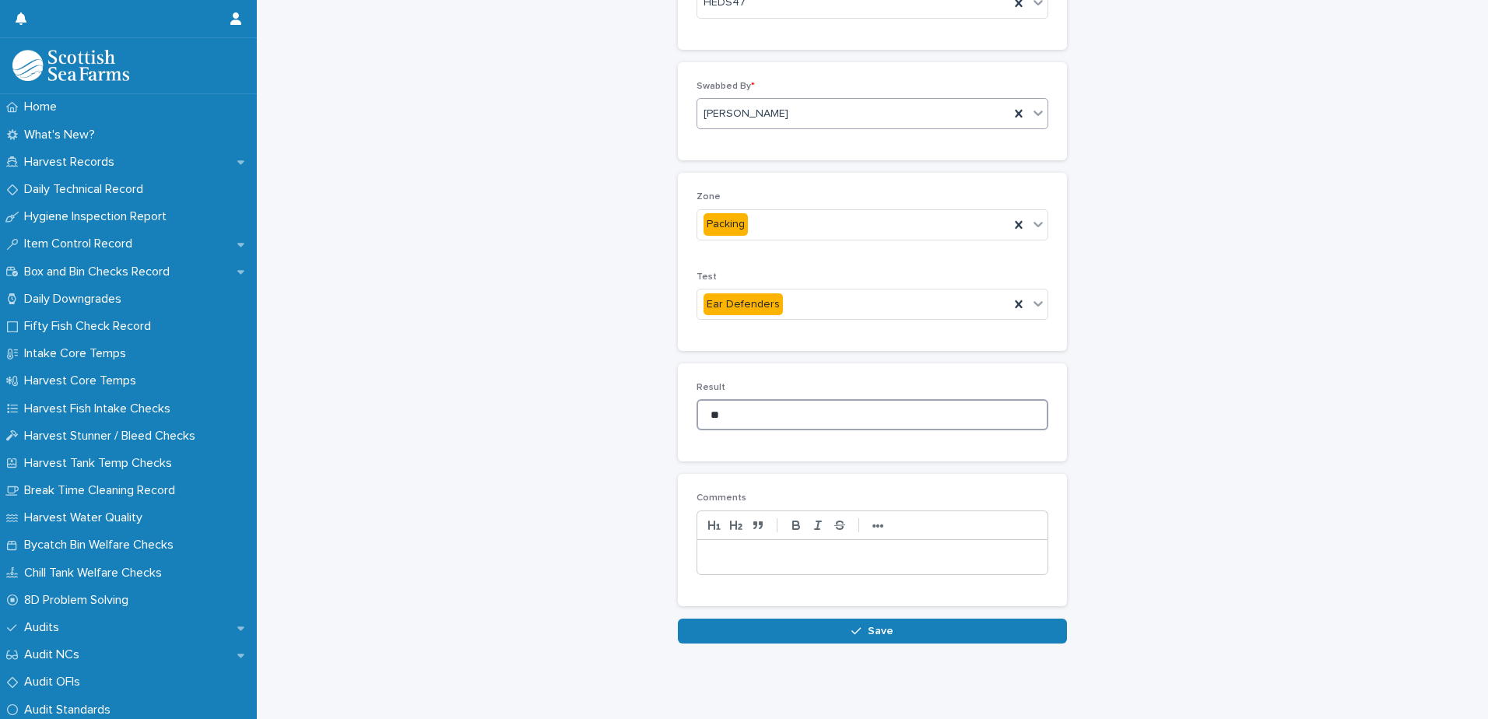
scroll to position [174, 0]
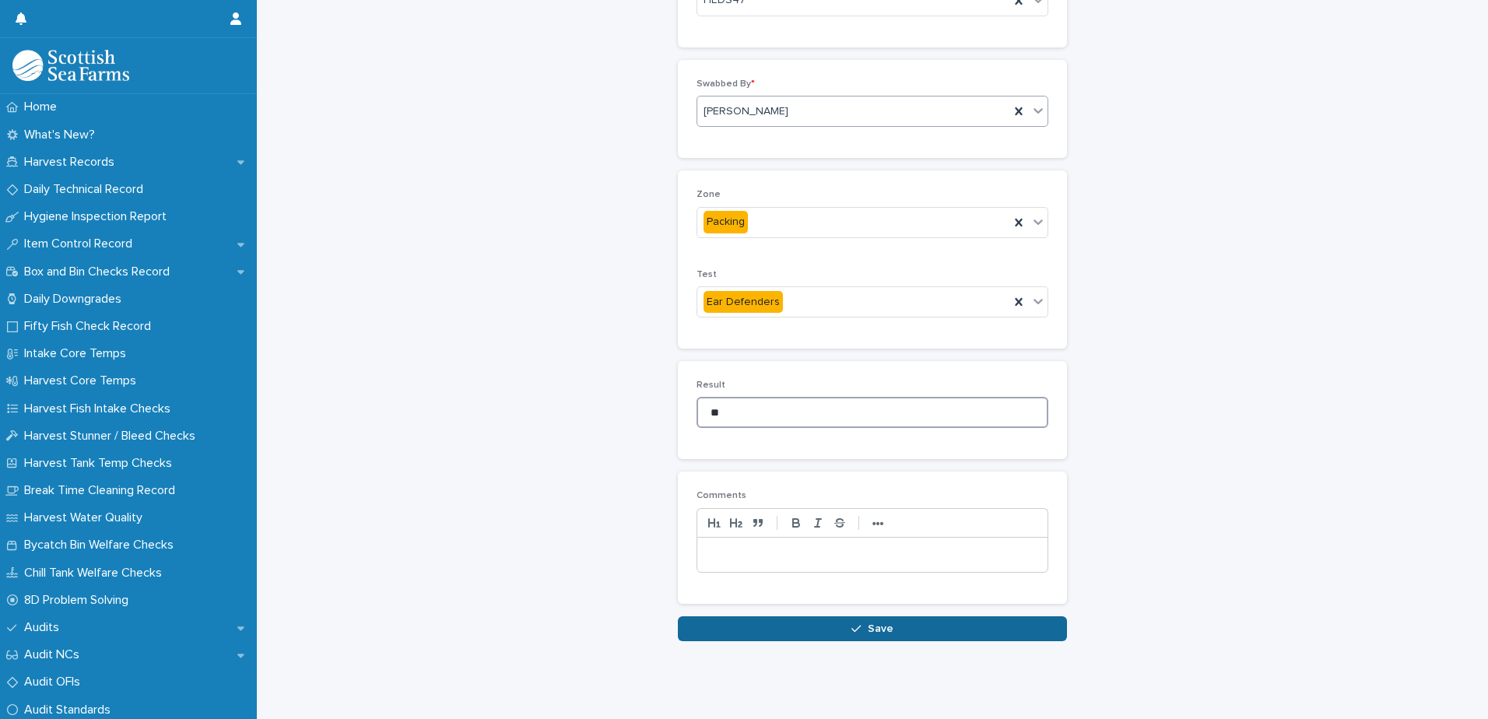
type input "**"
click at [752, 620] on button "Save" at bounding box center [872, 628] width 389 height 25
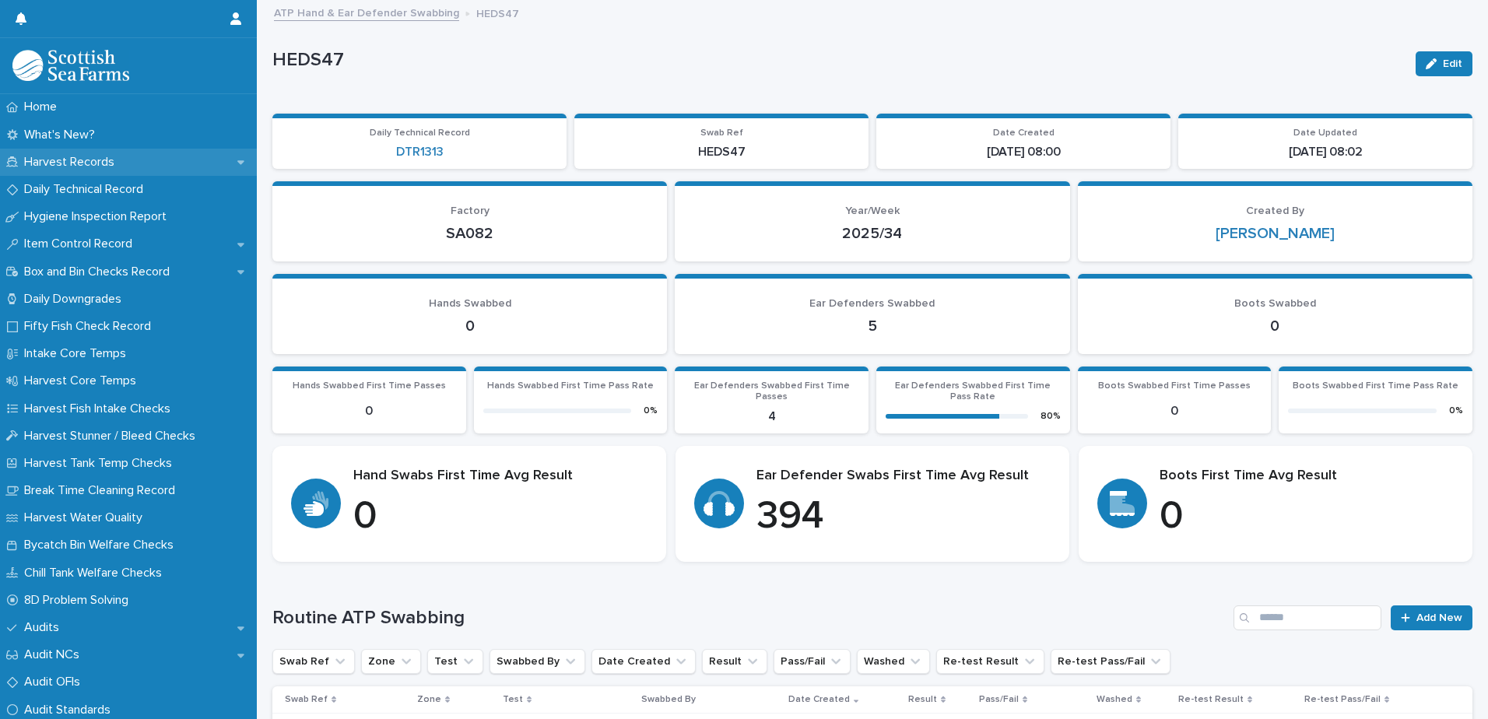
click at [90, 153] on div "Harvest Records" at bounding box center [128, 162] width 257 height 27
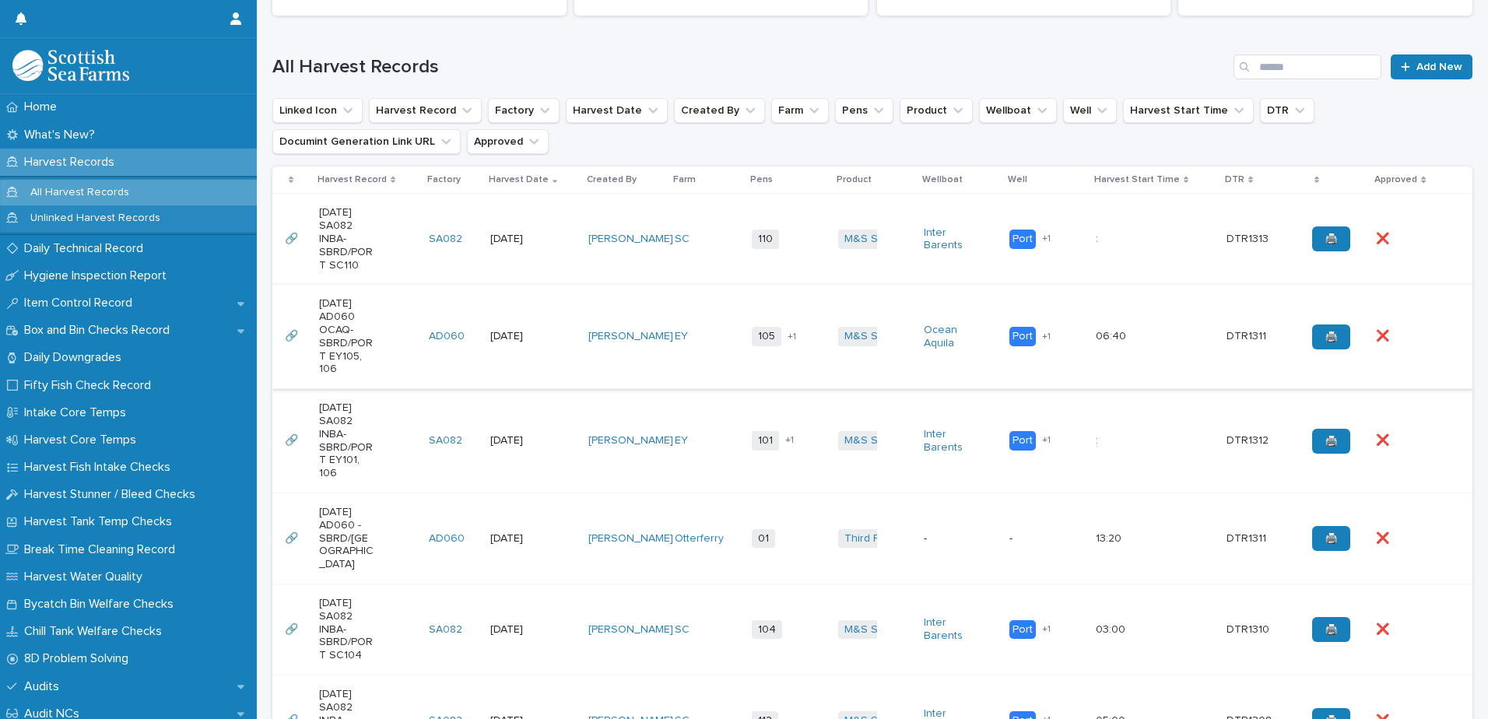
scroll to position [389, 0]
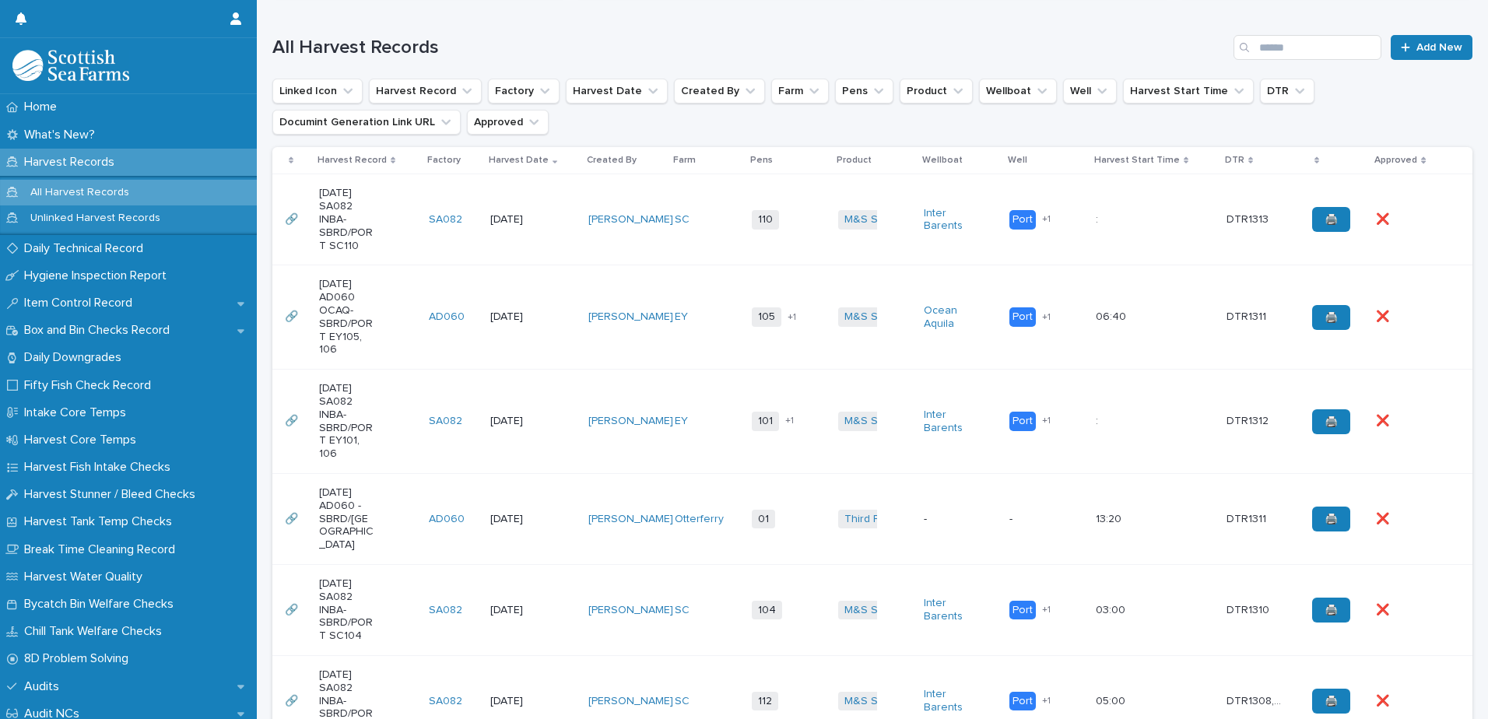
click at [1039, 246] on td "Port Starboard + 1" at bounding box center [1046, 219] width 86 height 91
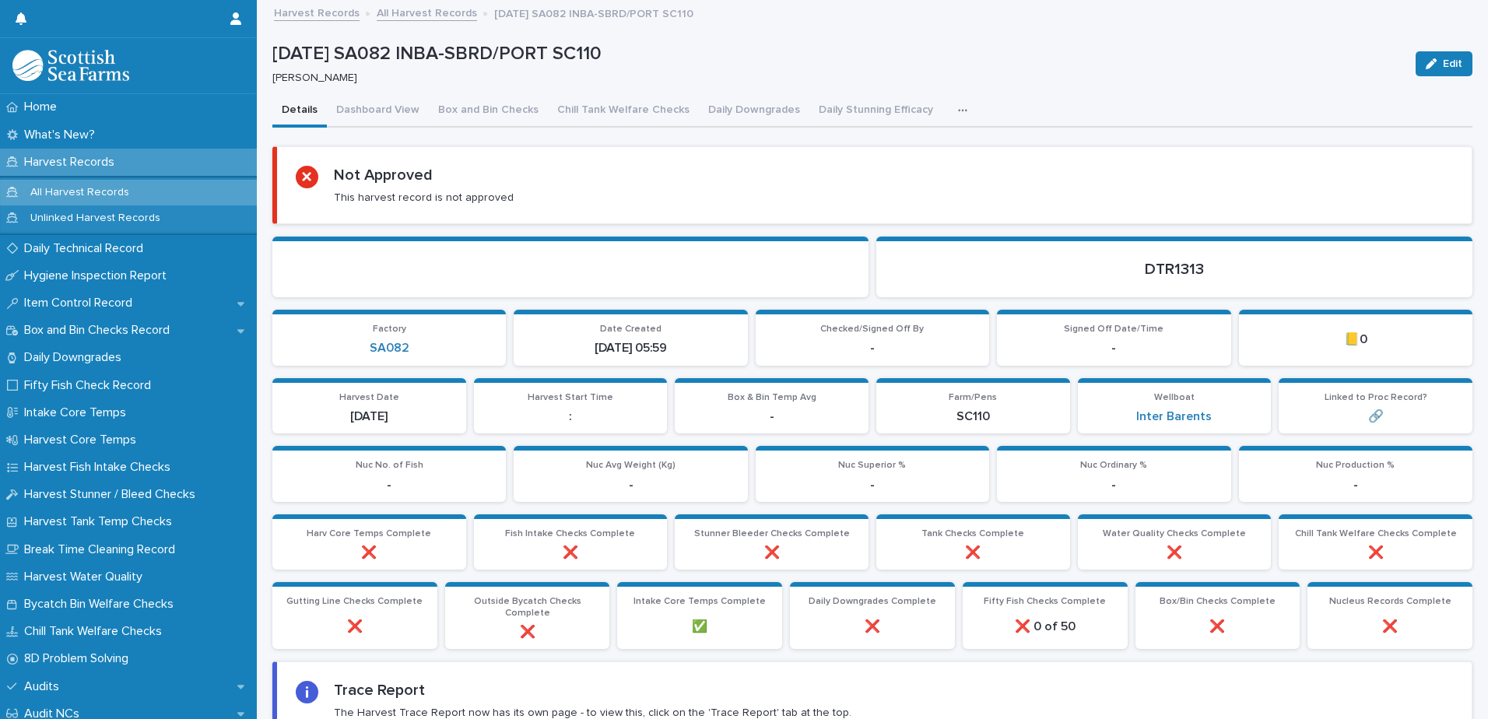
click at [958, 109] on icon "button" at bounding box center [962, 110] width 9 height 11
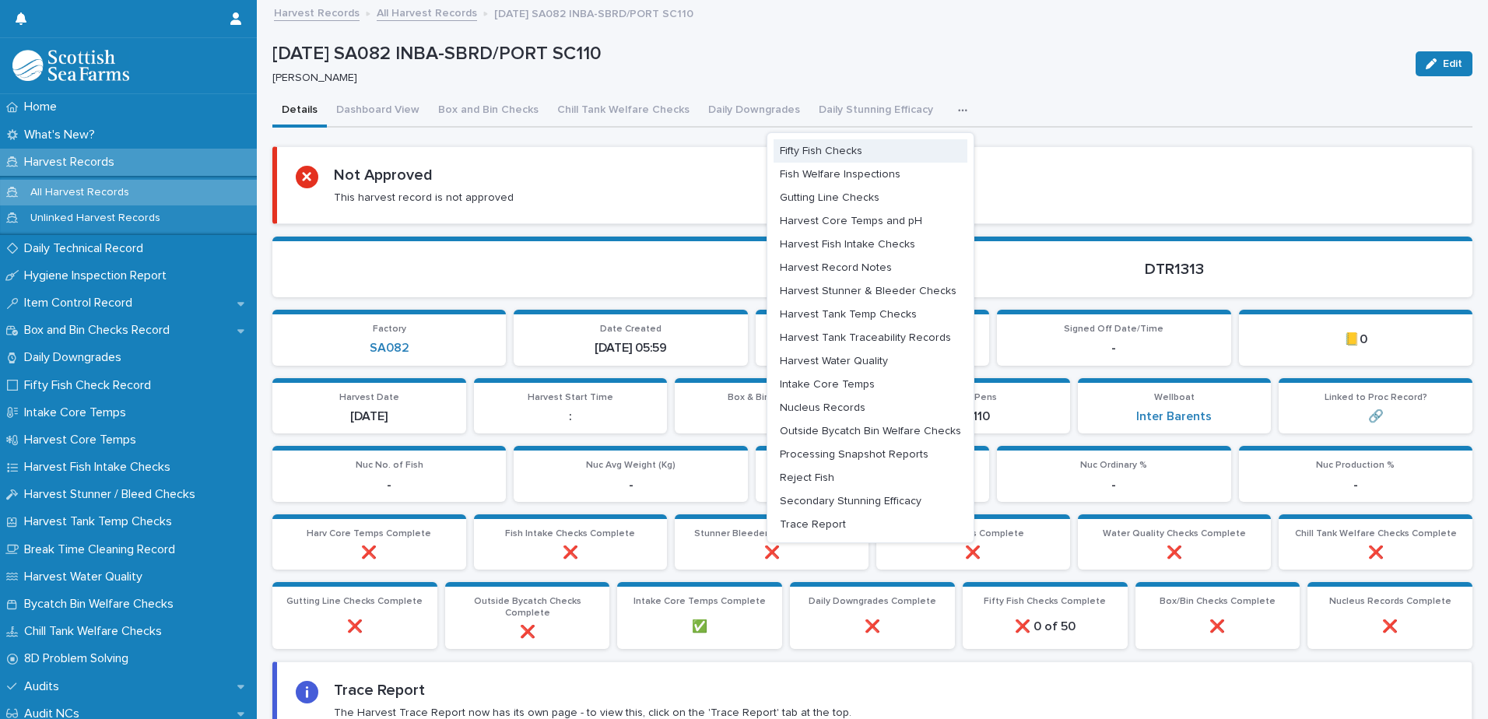
click at [823, 146] on span "Fifty Fish Checks" at bounding box center [821, 150] width 82 height 11
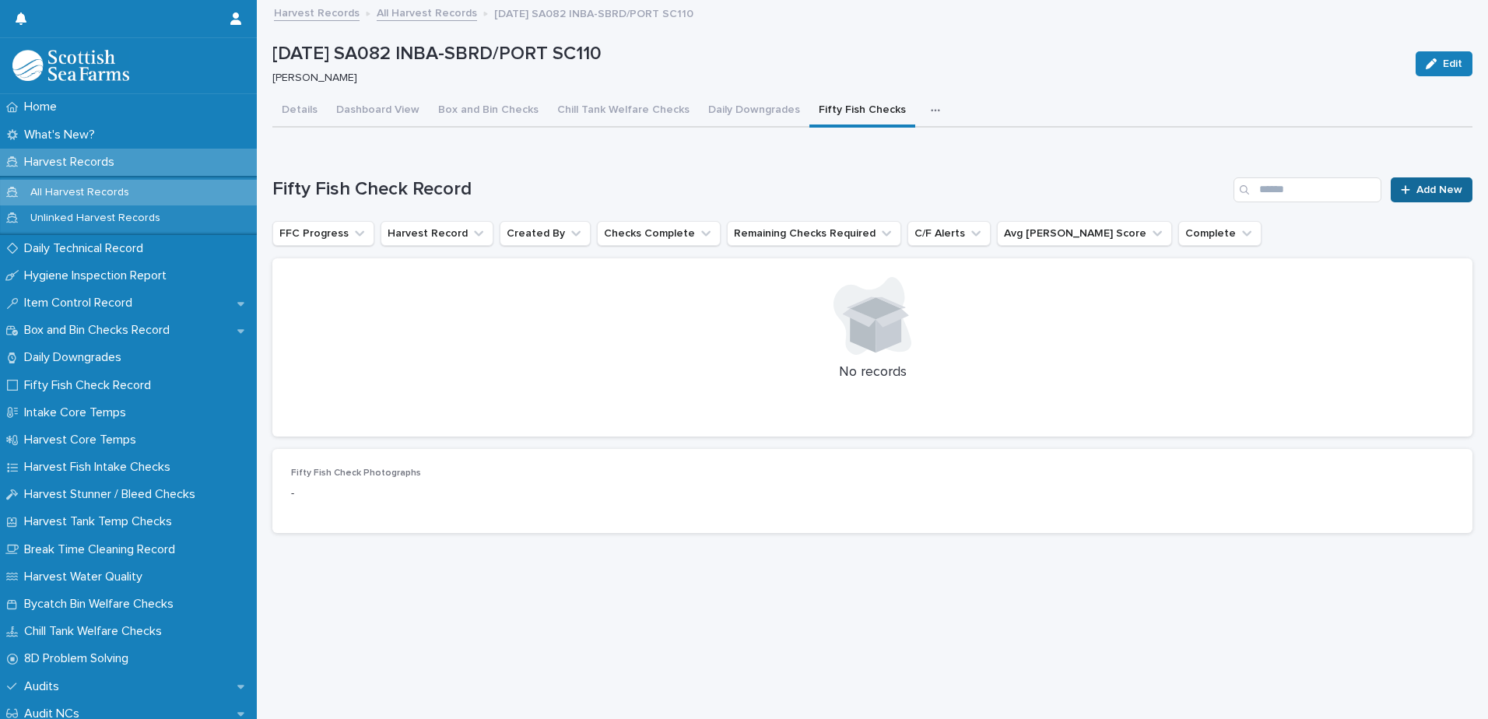
click at [1425, 188] on span "Add New" at bounding box center [1439, 189] width 46 height 11
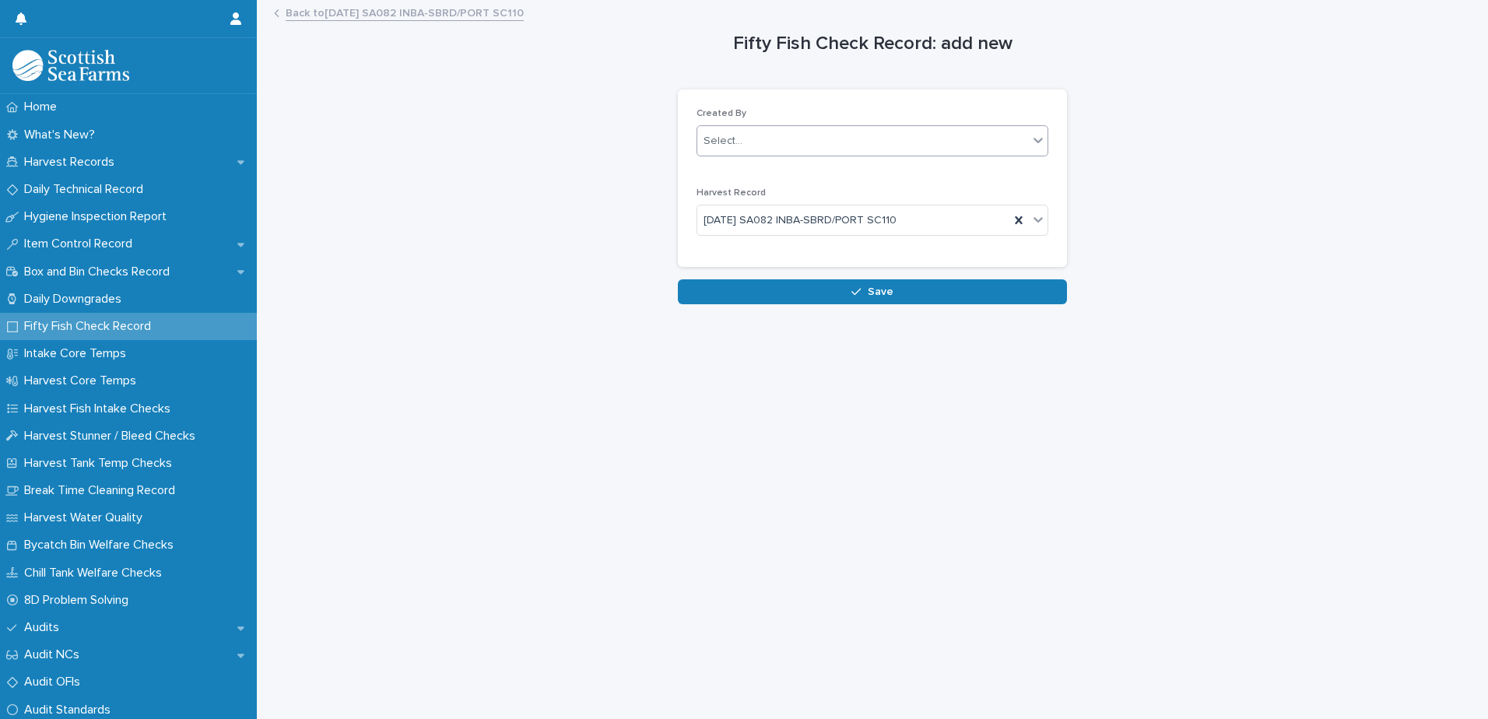
click at [727, 137] on div "Select..." at bounding box center [722, 141] width 39 height 16
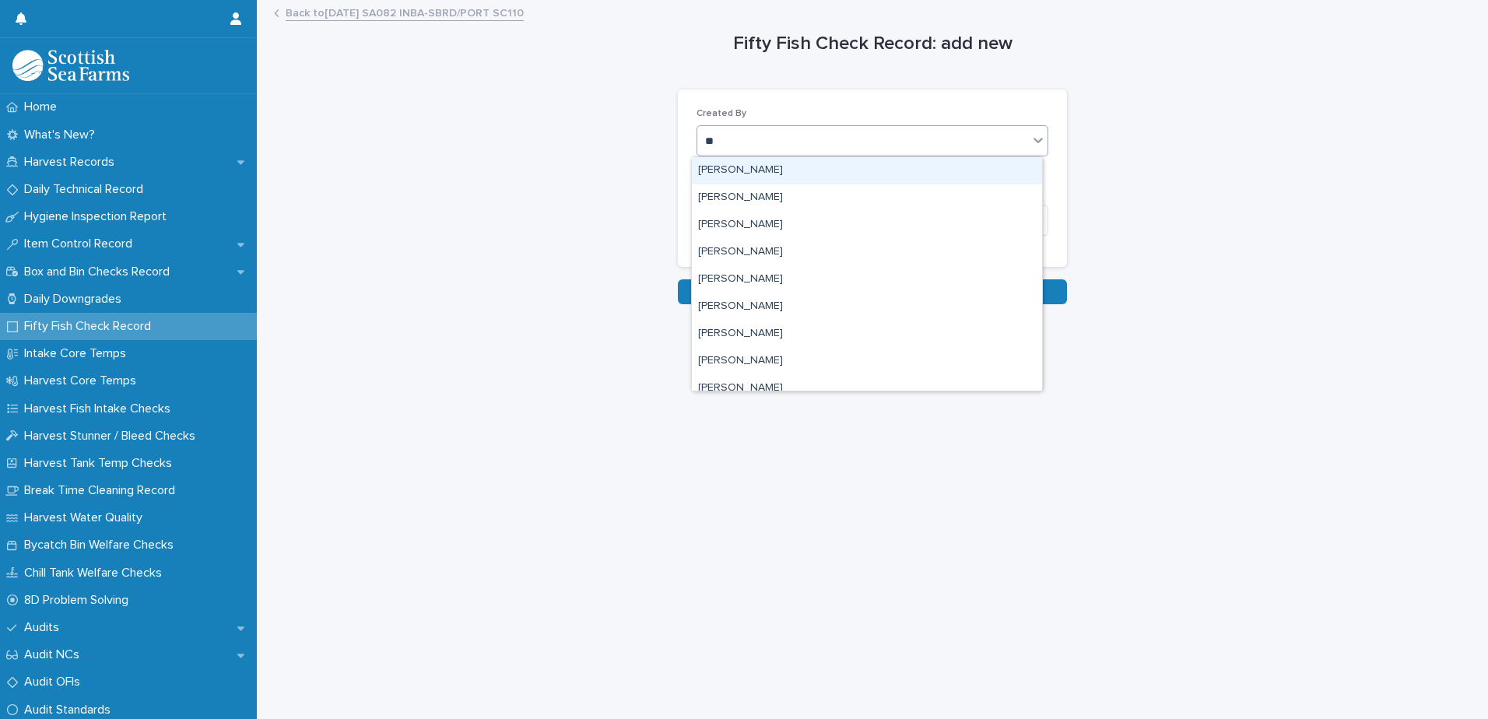
type input "***"
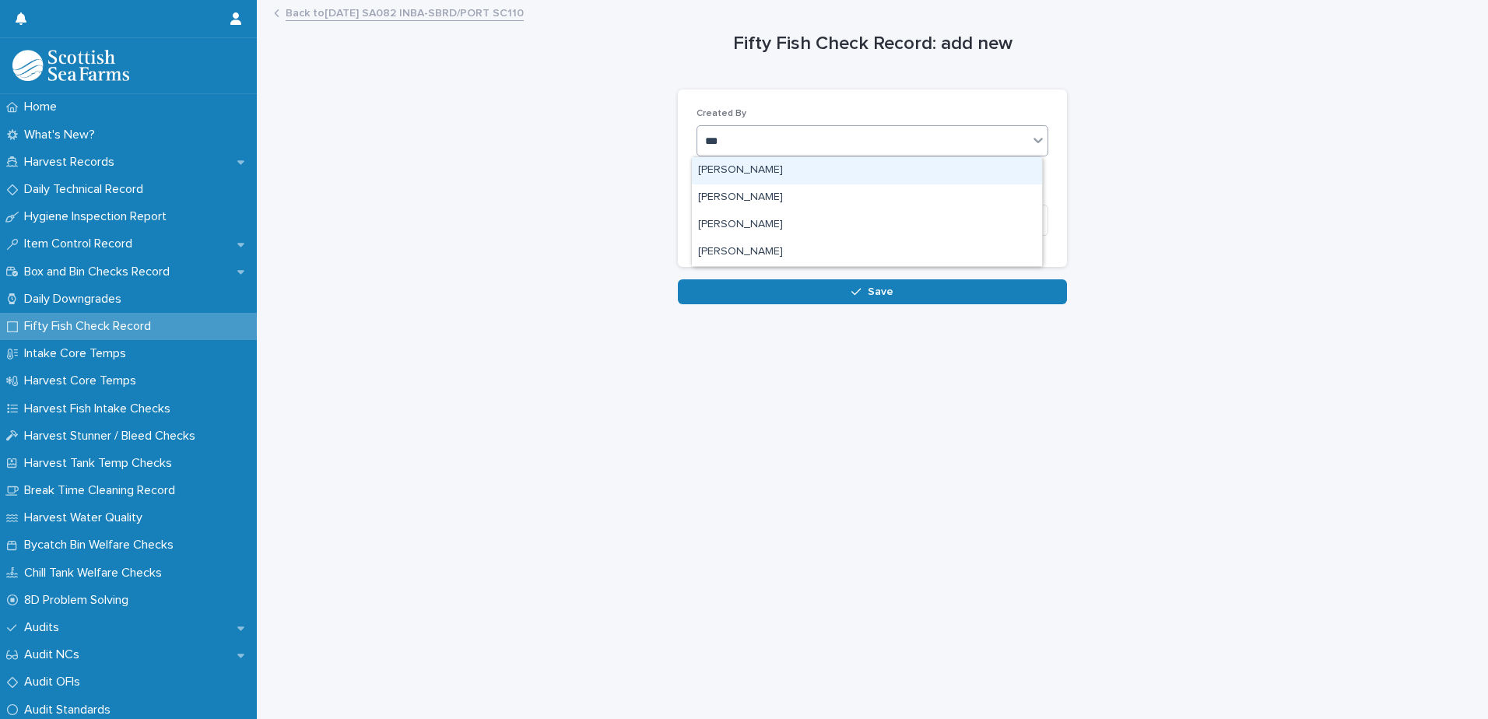
click at [729, 170] on div "[PERSON_NAME]" at bounding box center [867, 170] width 350 height 27
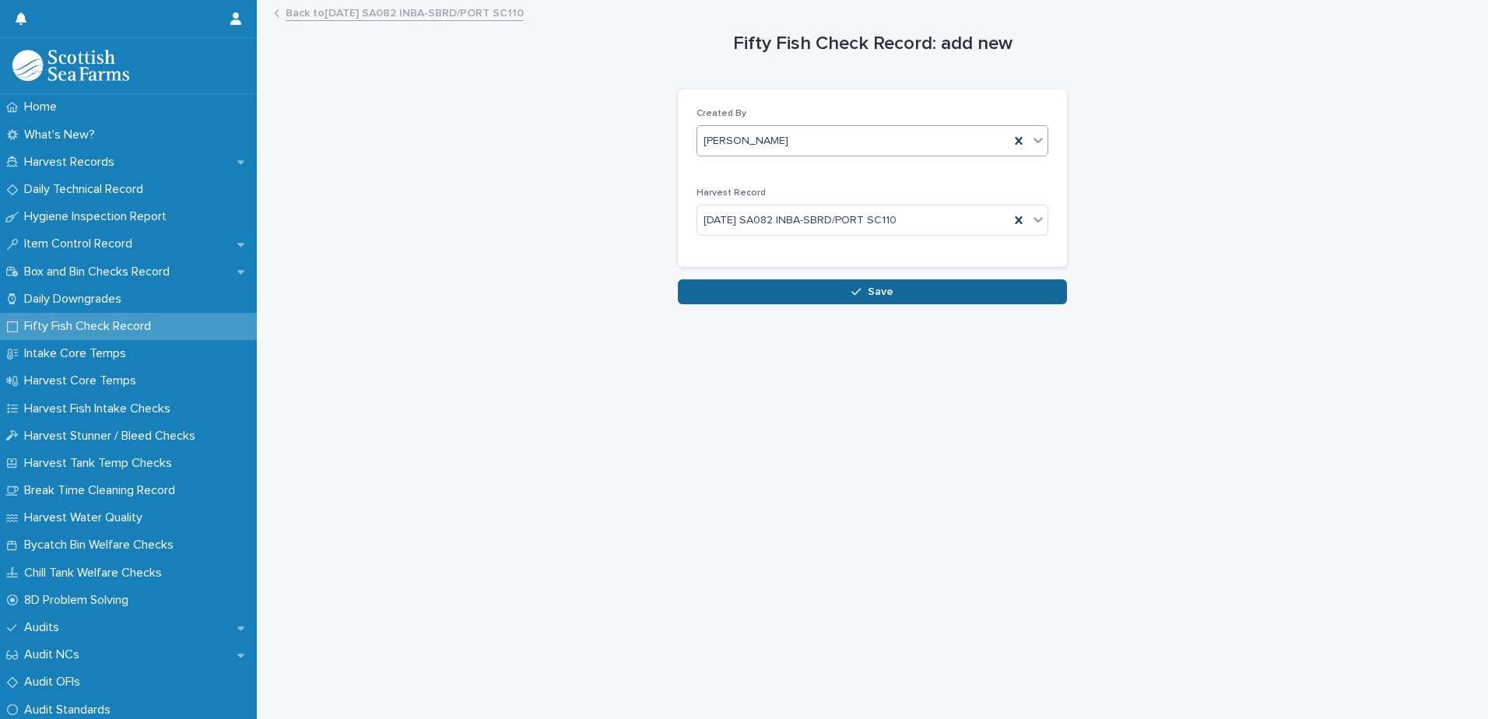
click at [738, 295] on button "Save" at bounding box center [872, 291] width 389 height 25
